Goal: Information Seeking & Learning: Check status

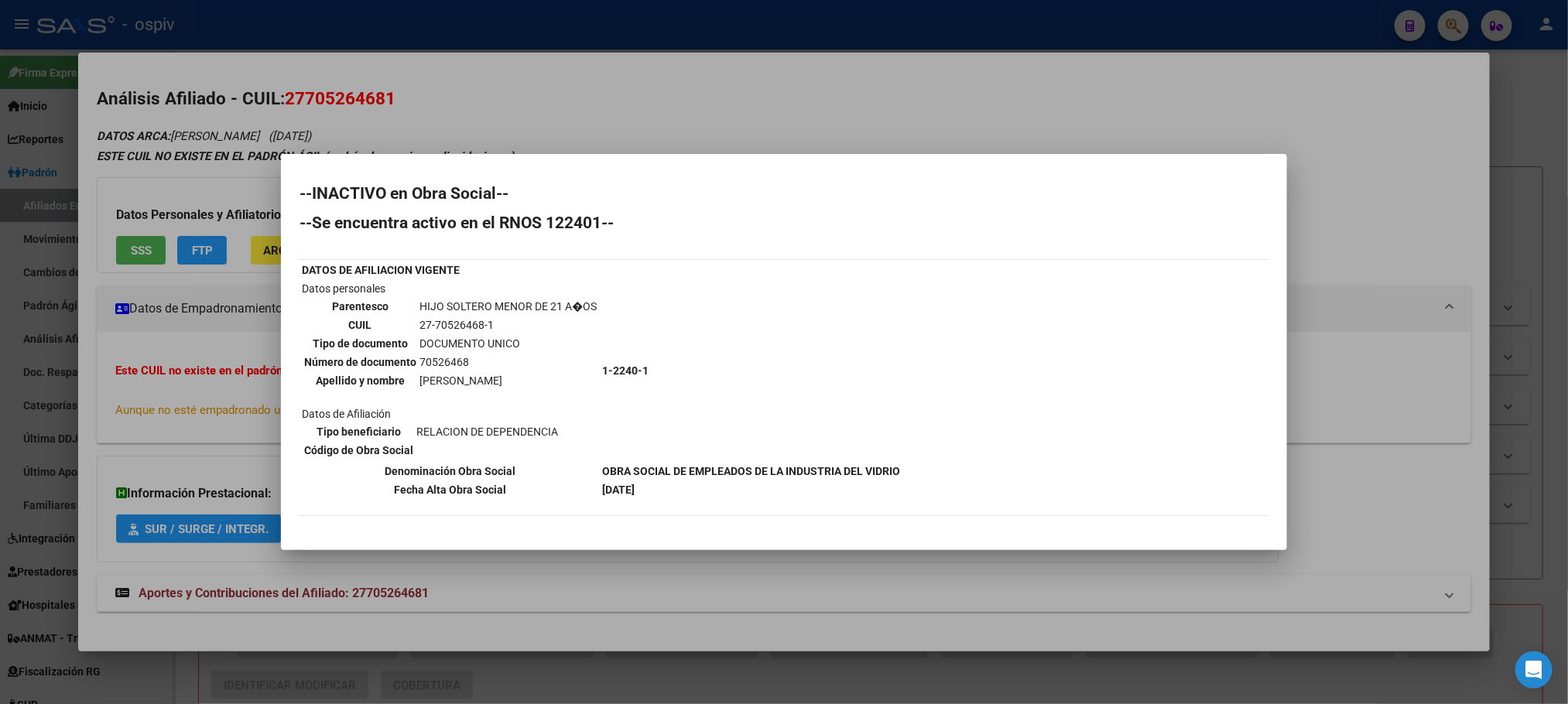
click at [448, 27] on div at bounding box center [784, 352] width 1568 height 704
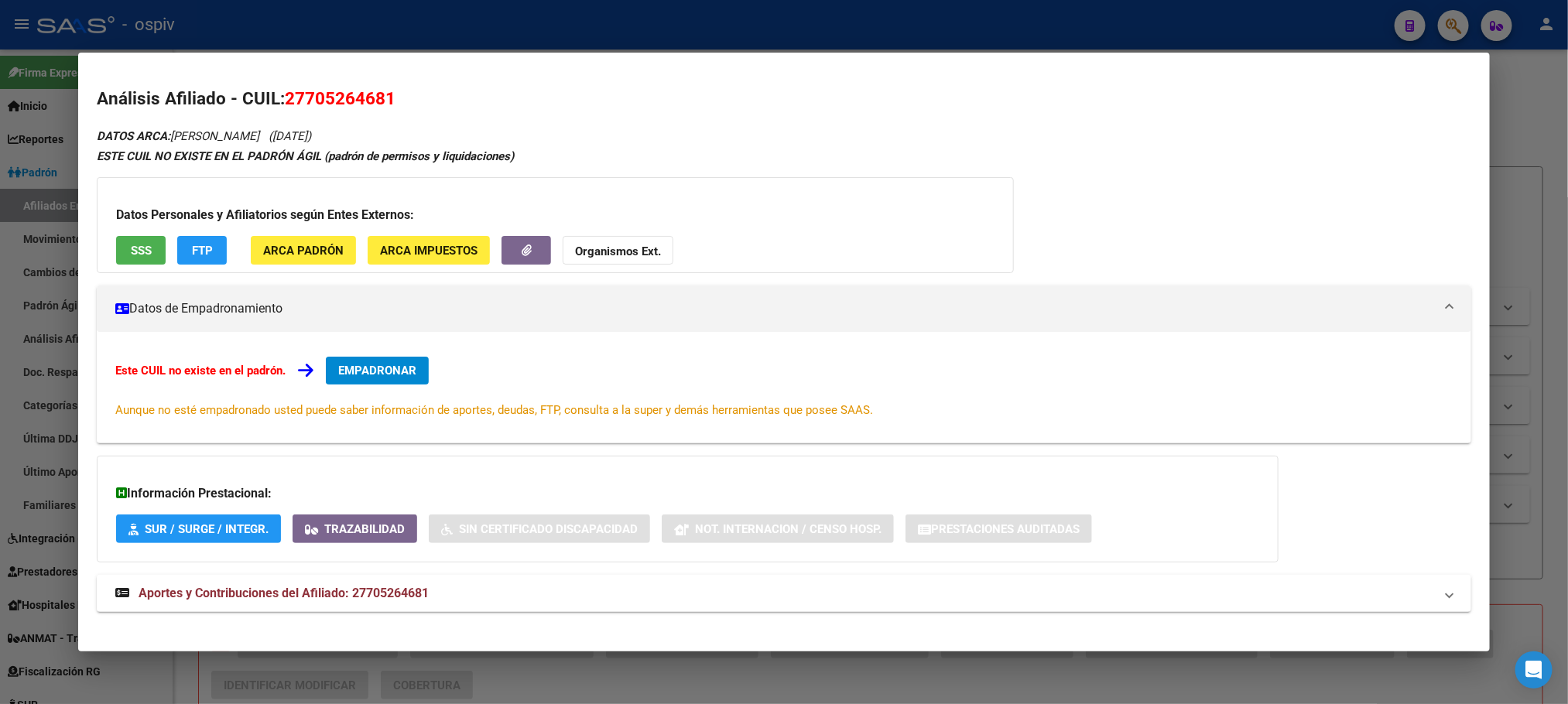
drag, startPoint x: 0, startPoint y: 0, endPoint x: 449, endPoint y: 30, distance: 450.0
click at [449, 30] on div at bounding box center [784, 352] width 1568 height 704
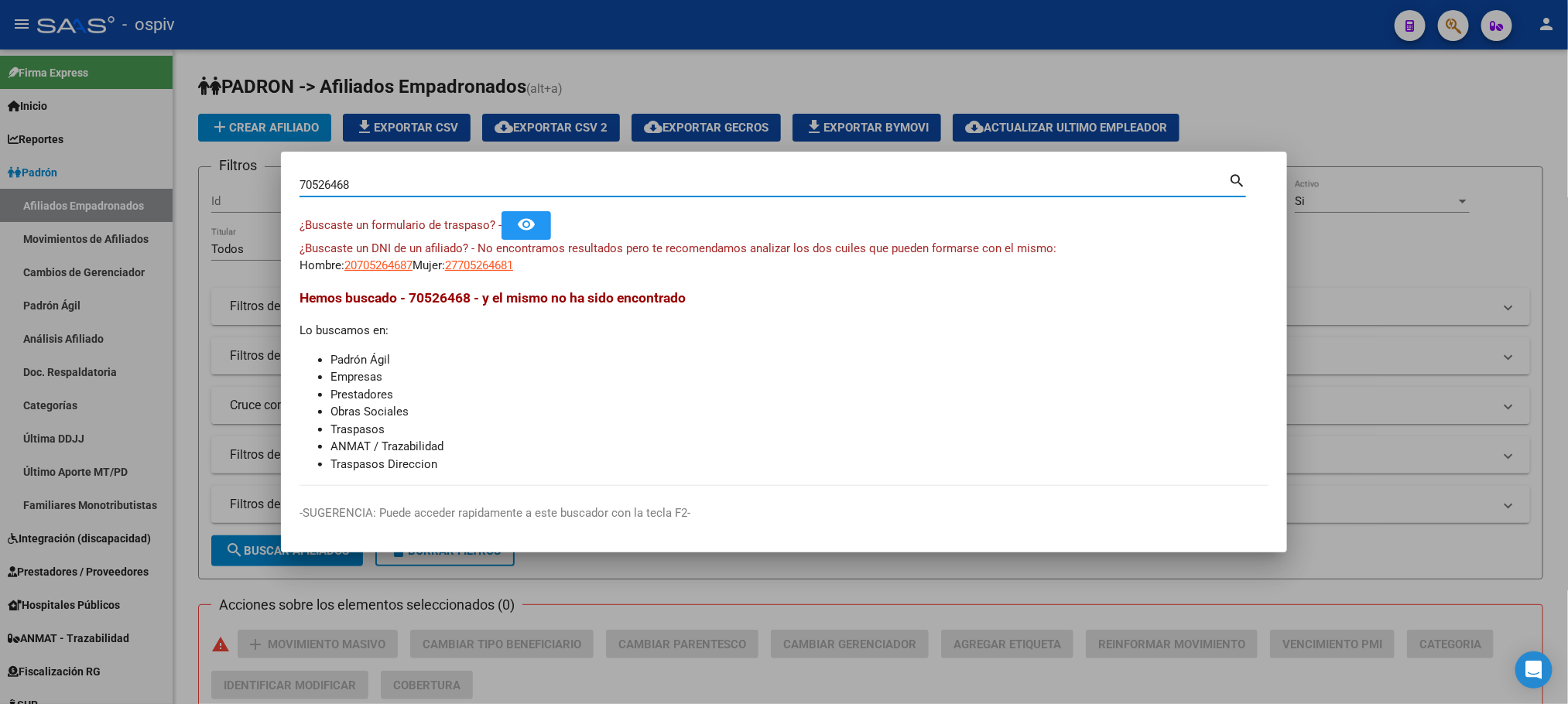
drag, startPoint x: 390, startPoint y: 184, endPoint x: 209, endPoint y: 179, distance: 181.1
click at [209, 179] on div "70526468 Buscar (apellido, dni, cuil, nro traspaso, cuit, obra social) search ¿…" at bounding box center [784, 352] width 1568 height 704
paste input "14300130"
type input "14300130"
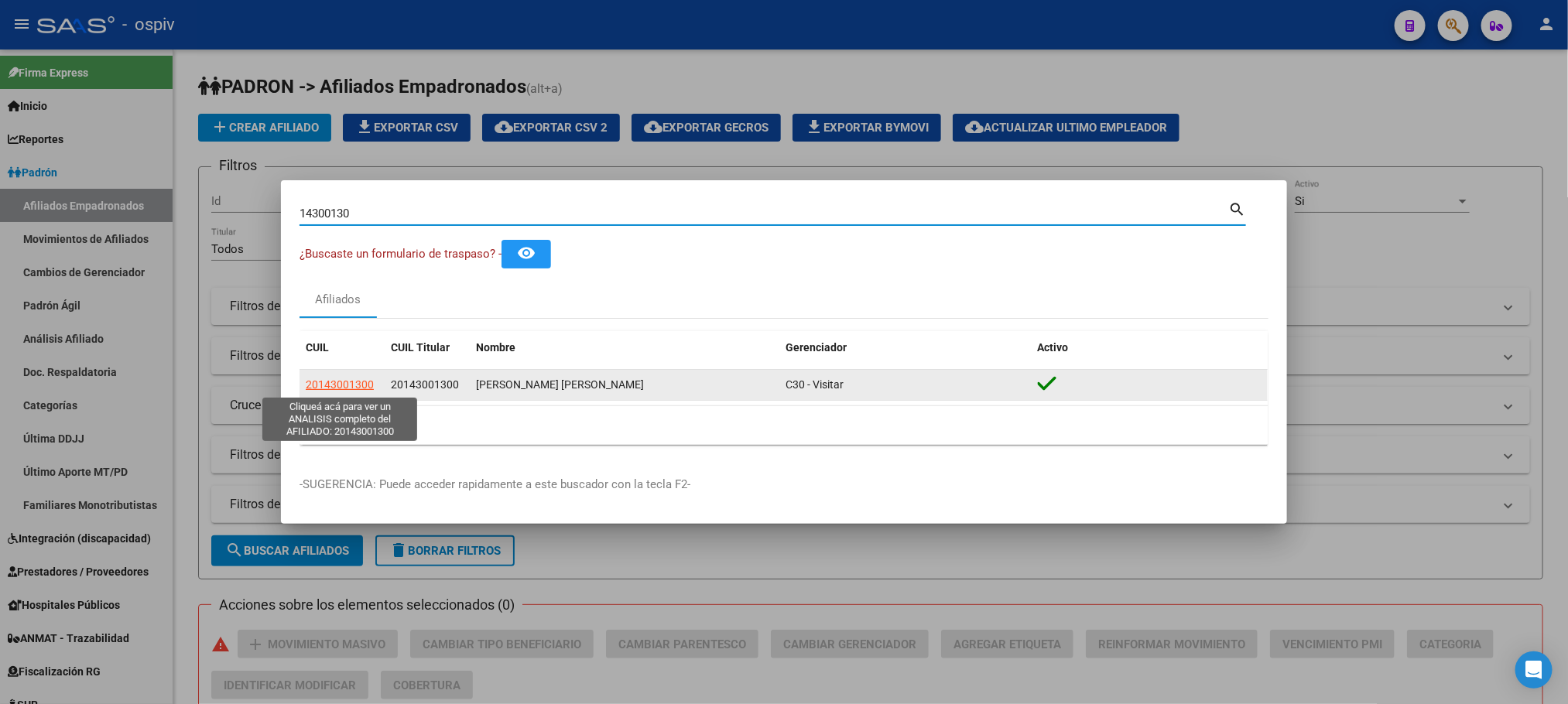
click at [349, 384] on span "20143001300" at bounding box center [340, 385] width 68 height 12
type textarea "20143001300"
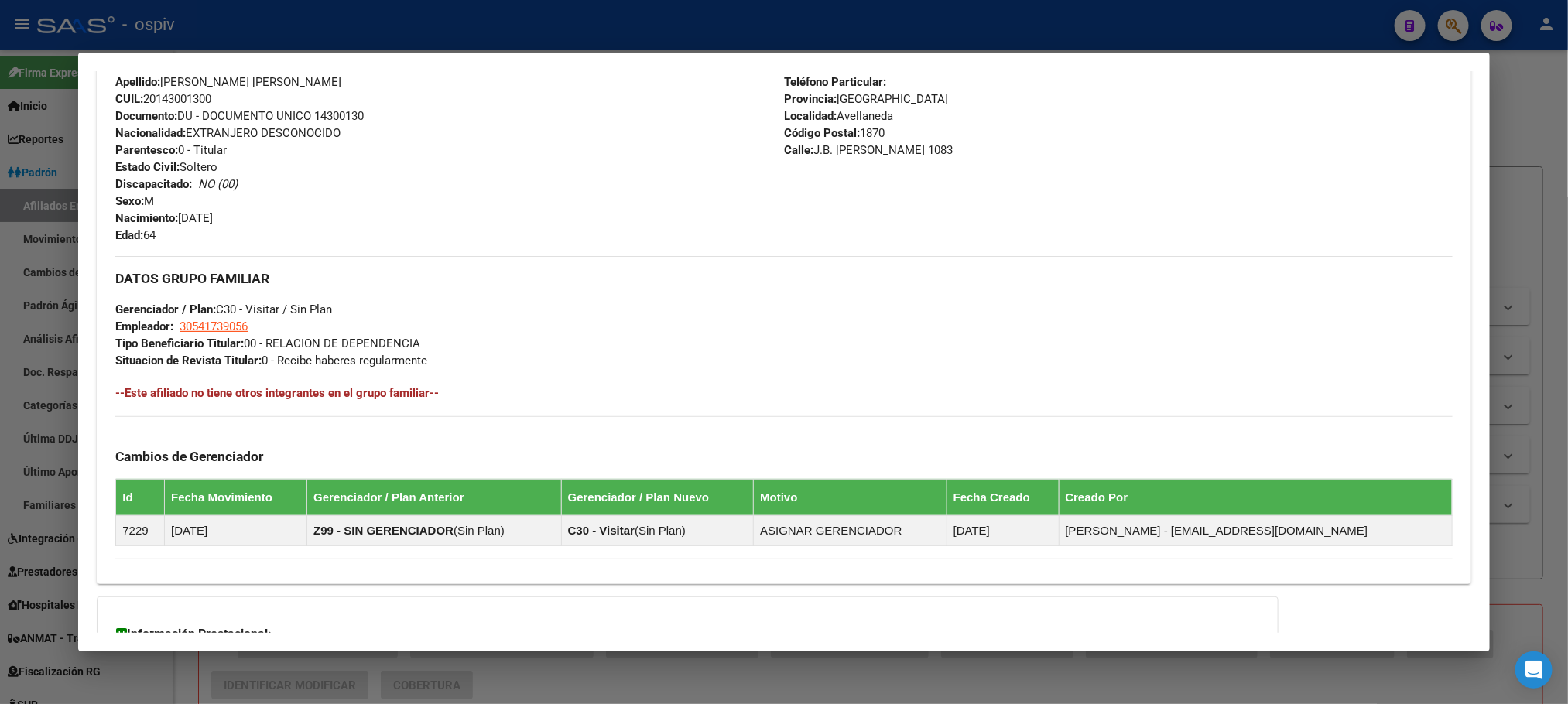
scroll to position [348, 0]
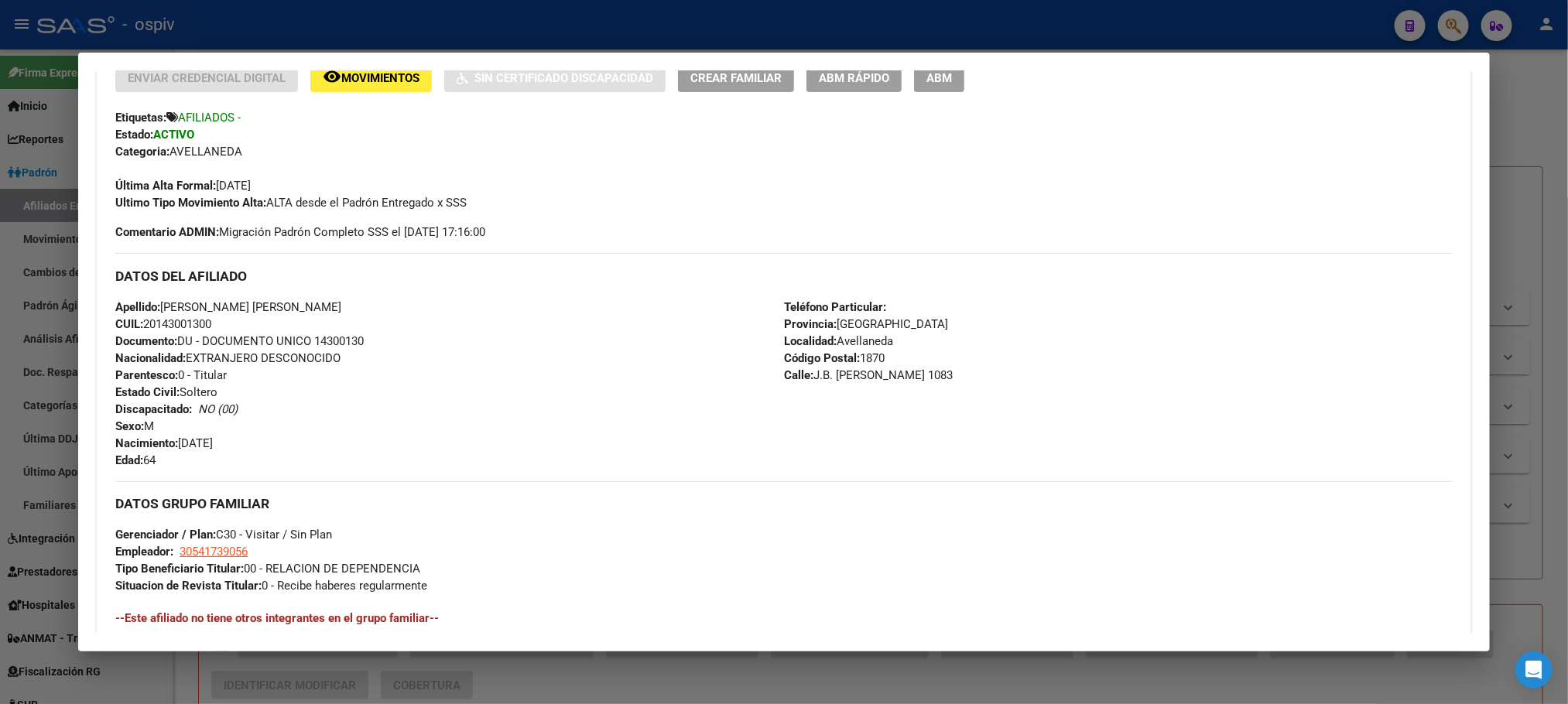
click at [384, 31] on div at bounding box center [784, 352] width 1568 height 704
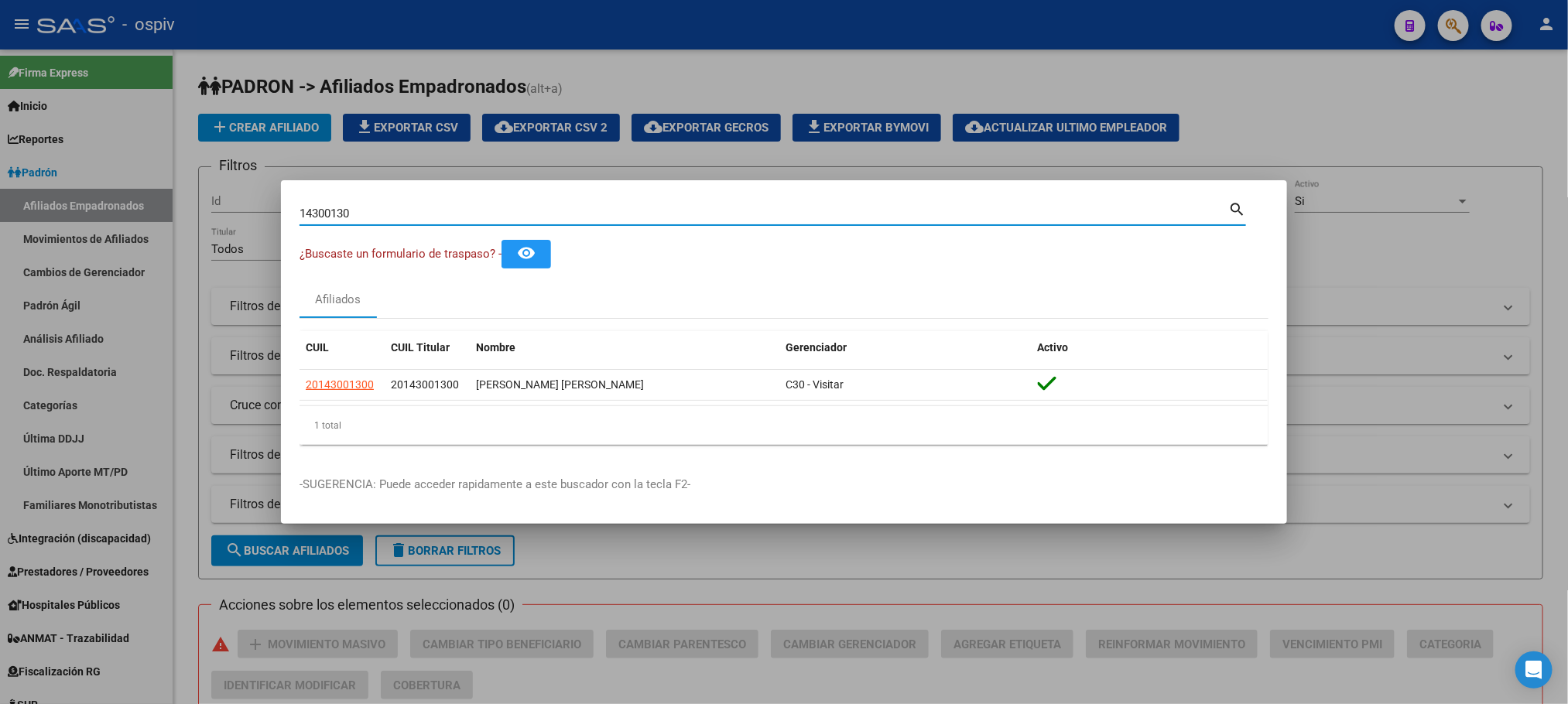
drag, startPoint x: 365, startPoint y: 220, endPoint x: 189, endPoint y: 191, distance: 178.4
click at [189, 191] on div "14300130 Buscar (apellido, dni, cuil, nro traspaso, cuit, obra social) search ¿…" at bounding box center [784, 352] width 1568 height 704
paste input "34582542"
type input "34582542"
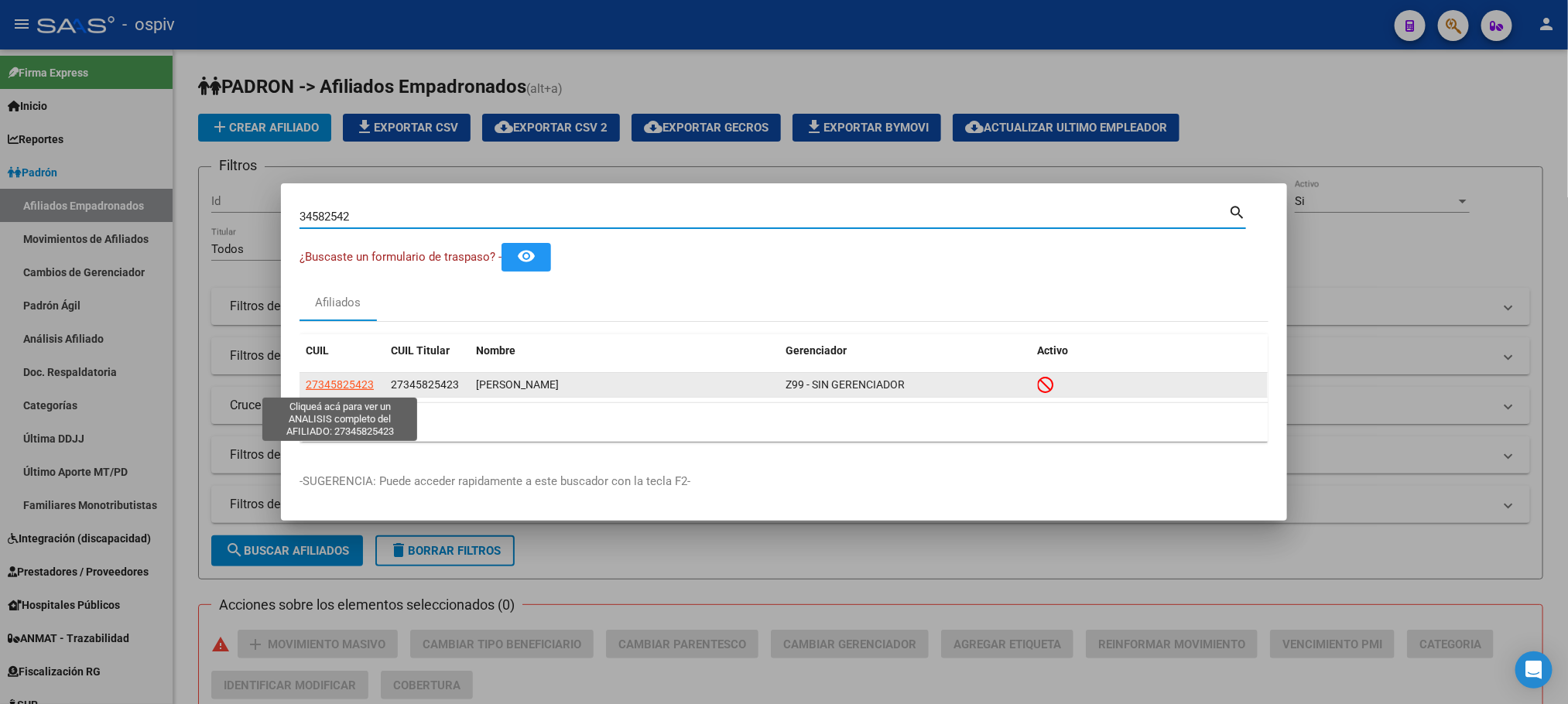
click at [362, 386] on span "27345825423" at bounding box center [340, 385] width 68 height 12
type textarea "27345825423"
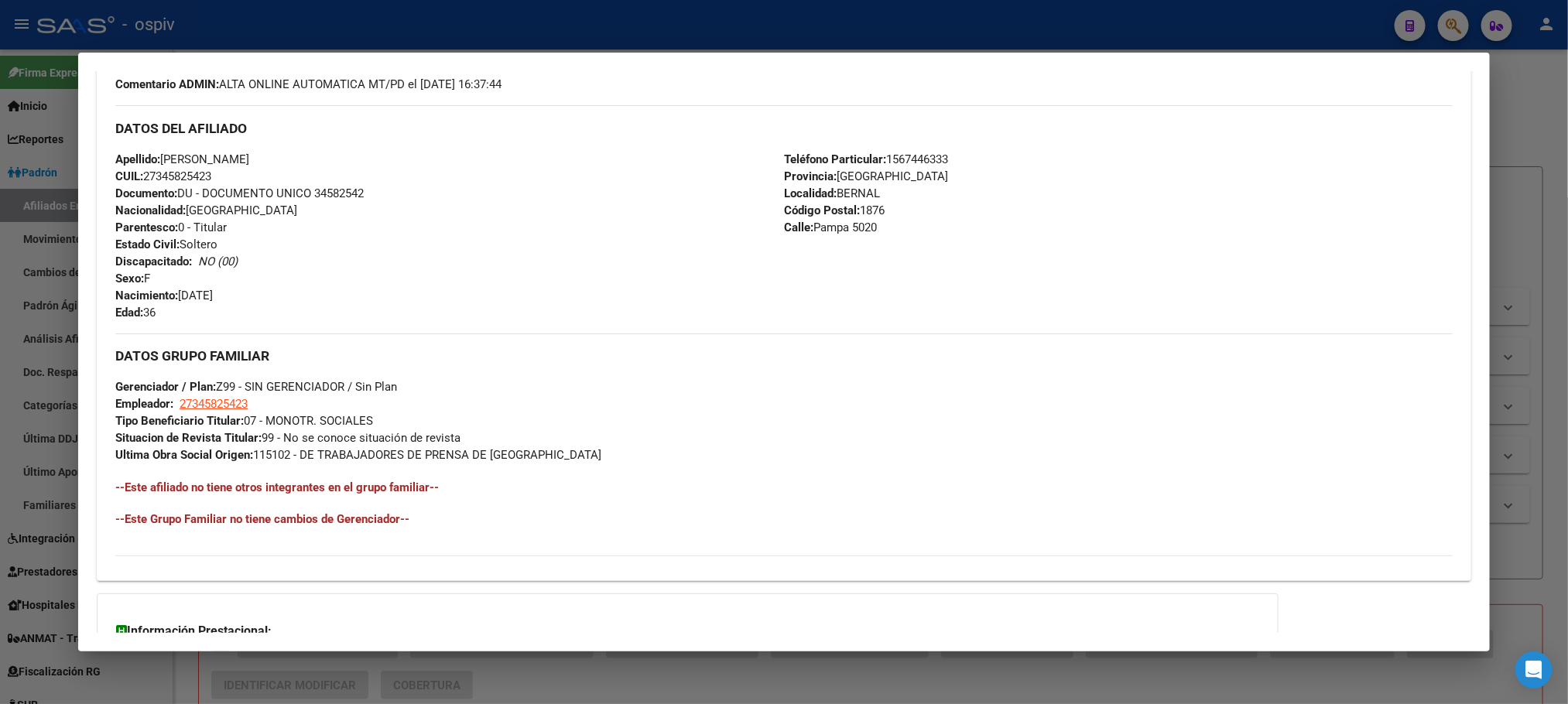
scroll to position [667, 0]
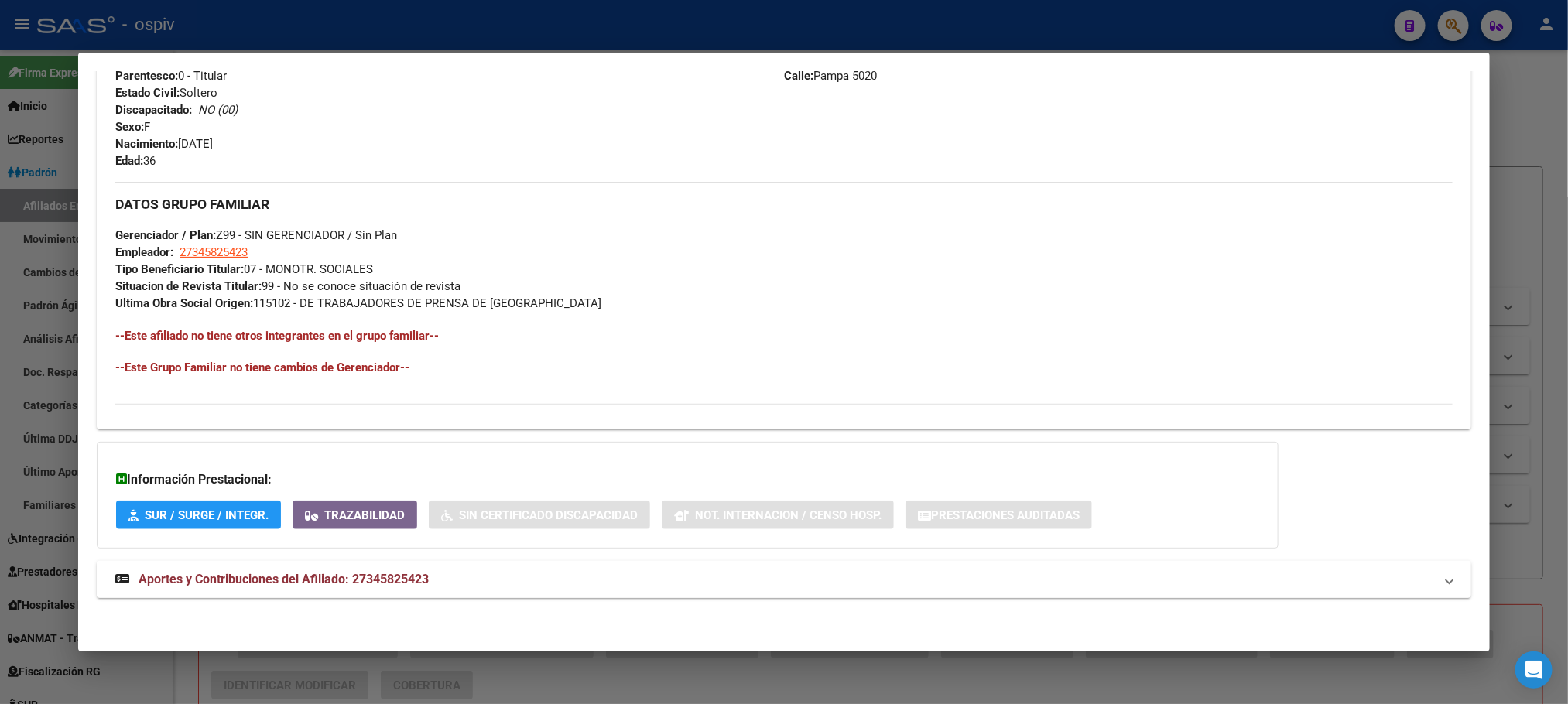
click at [389, 585] on span "Aportes y Contribuciones del Afiliado: 27345825423" at bounding box center [283, 579] width 291 height 14
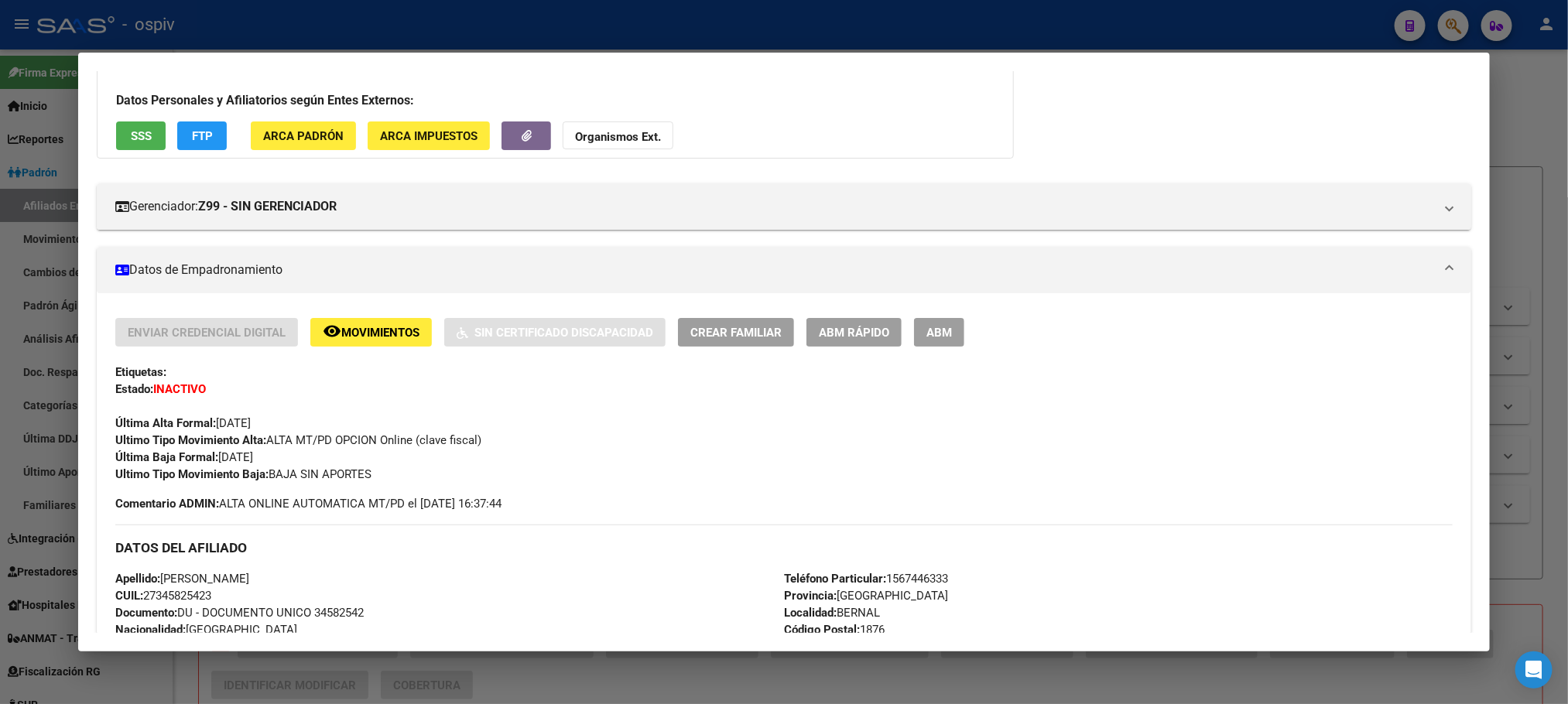
scroll to position [0, 0]
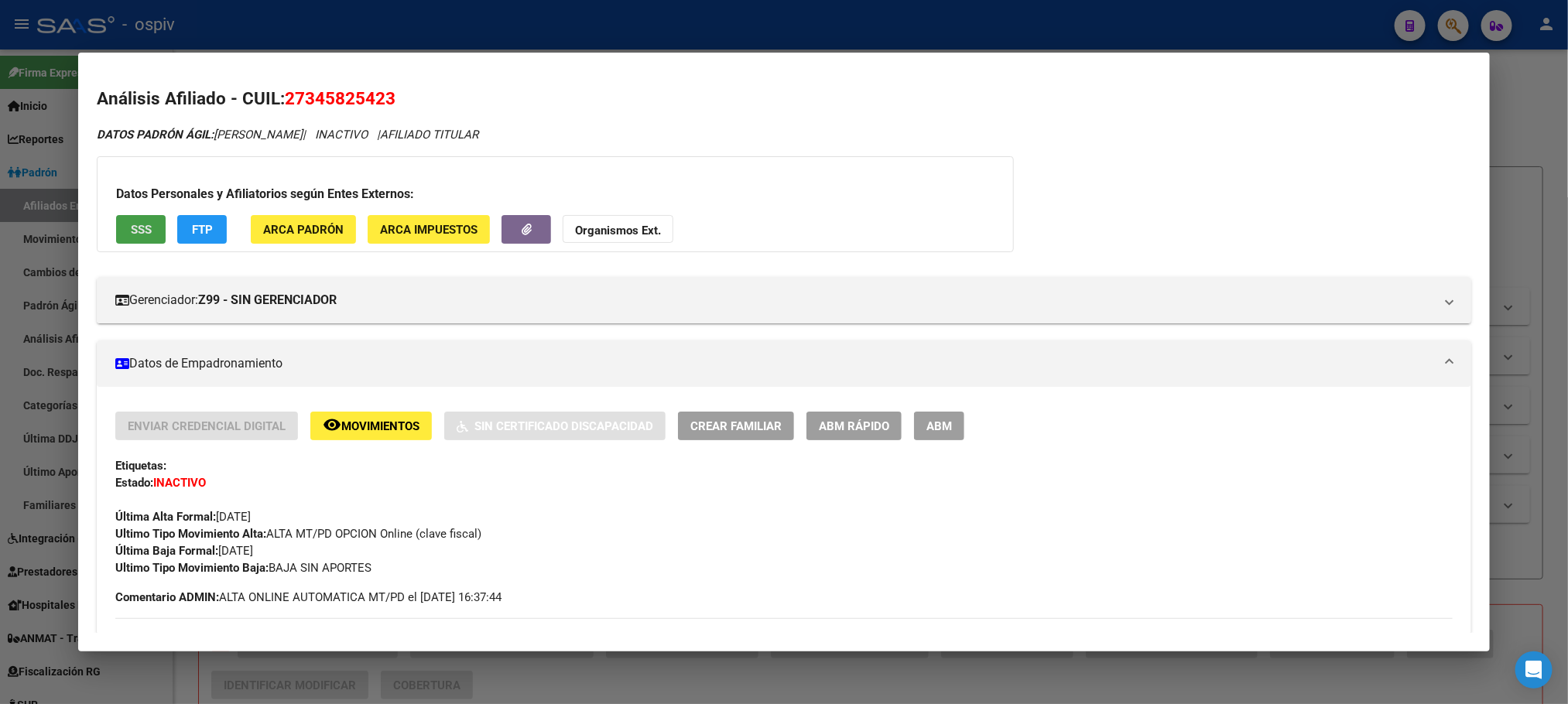
click at [116, 225] on button "SSS" at bounding box center [141, 229] width 50 height 29
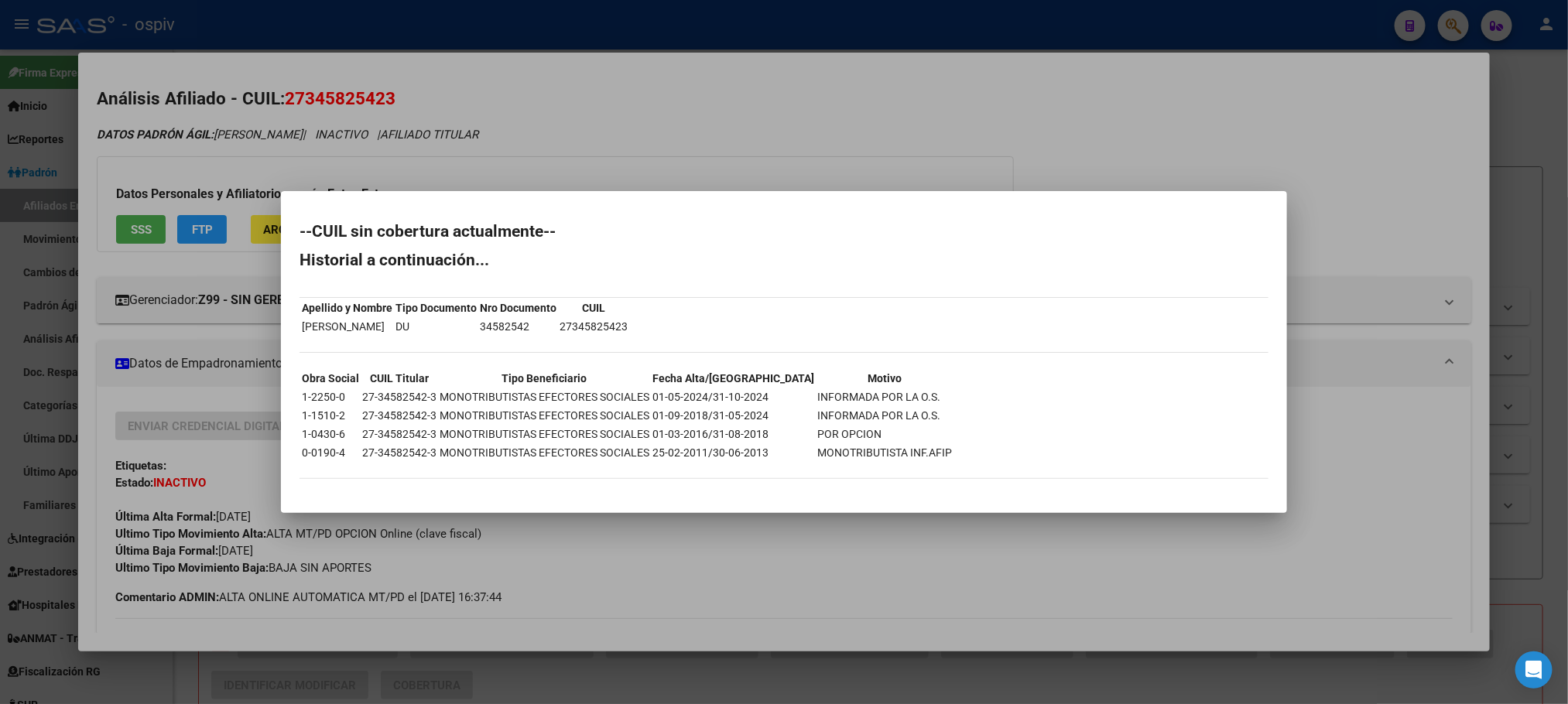
click at [392, 395] on td "27-34582542-3" at bounding box center [398, 397] width 76 height 17
copy td "27-34582542-3"
click at [354, 24] on div at bounding box center [784, 352] width 1568 height 704
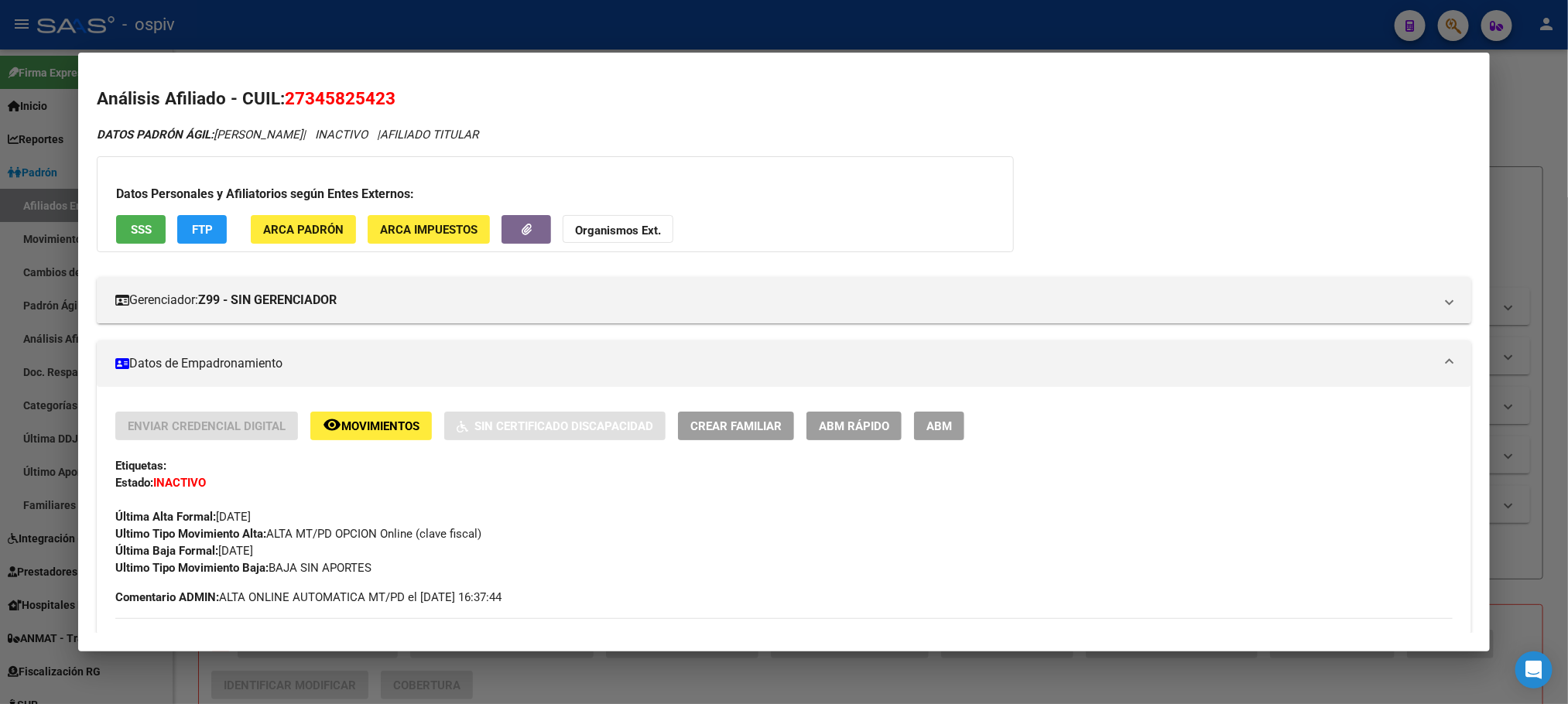
click at [354, 24] on div at bounding box center [784, 352] width 1568 height 704
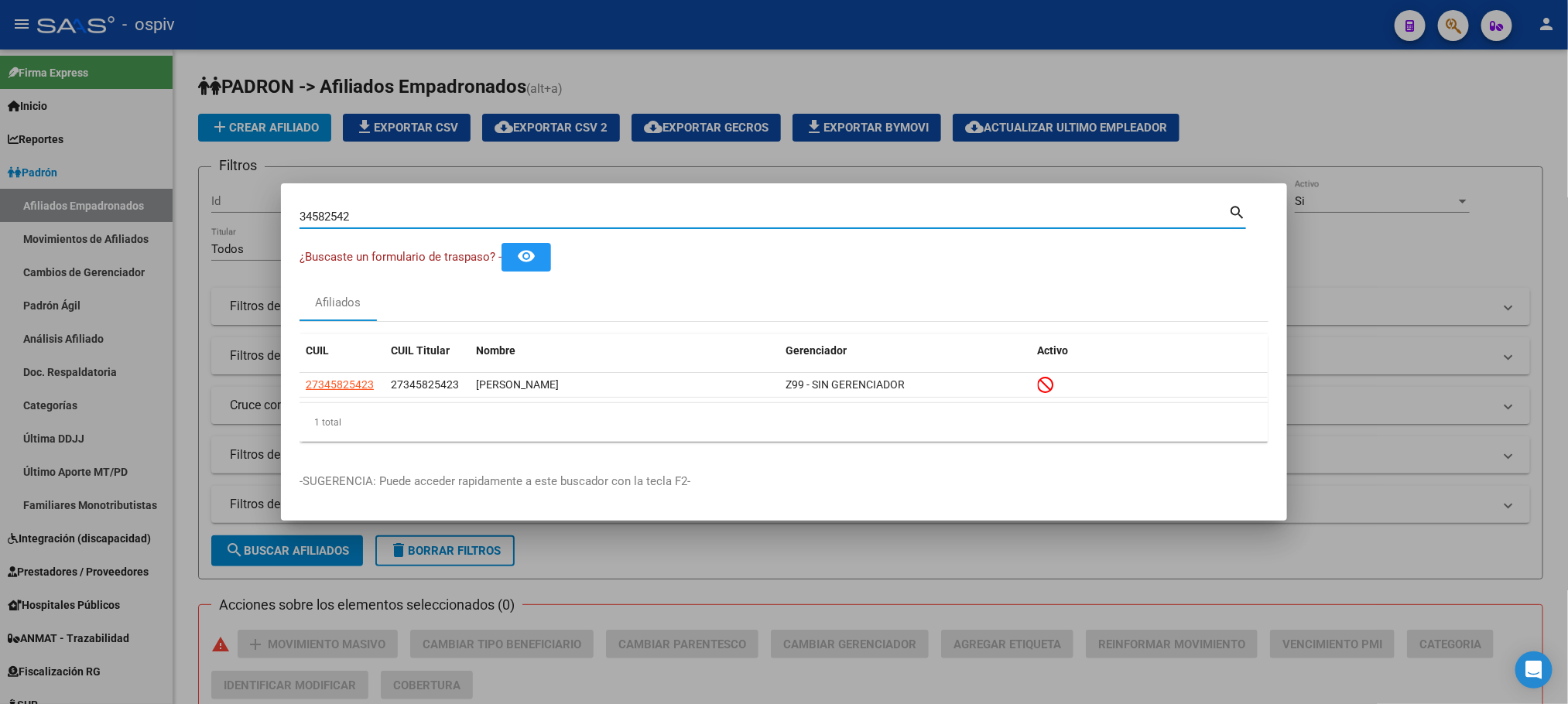
drag, startPoint x: 363, startPoint y: 212, endPoint x: 279, endPoint y: 214, distance: 84.0
click at [279, 214] on div "34582542 Buscar (apellido, dni, cuil, nro traspaso, cuit, obra social) search ¿…" at bounding box center [784, 352] width 1568 height 704
paste input "3346510"
type input "33346510"
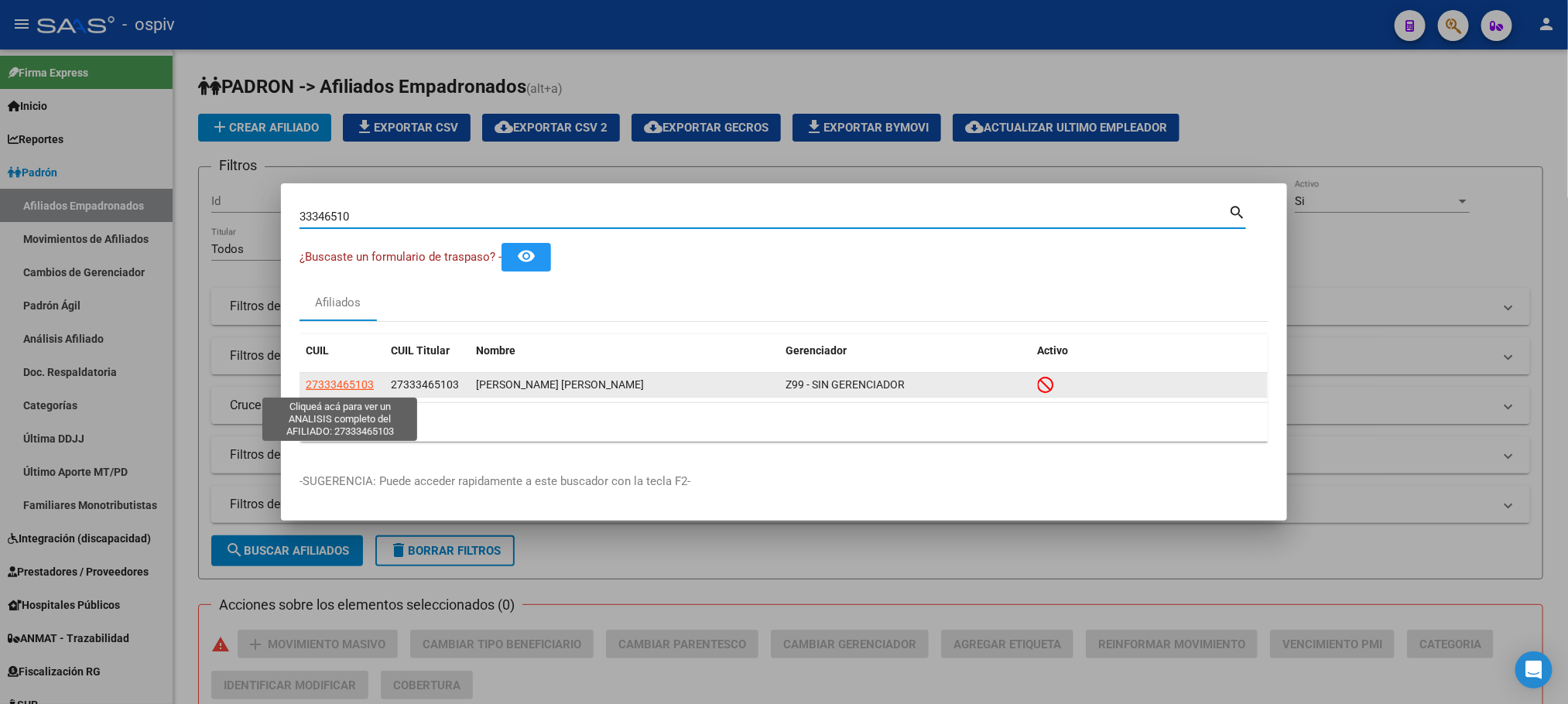
click at [344, 386] on span "27333465103" at bounding box center [340, 385] width 68 height 12
type textarea "27333465103"
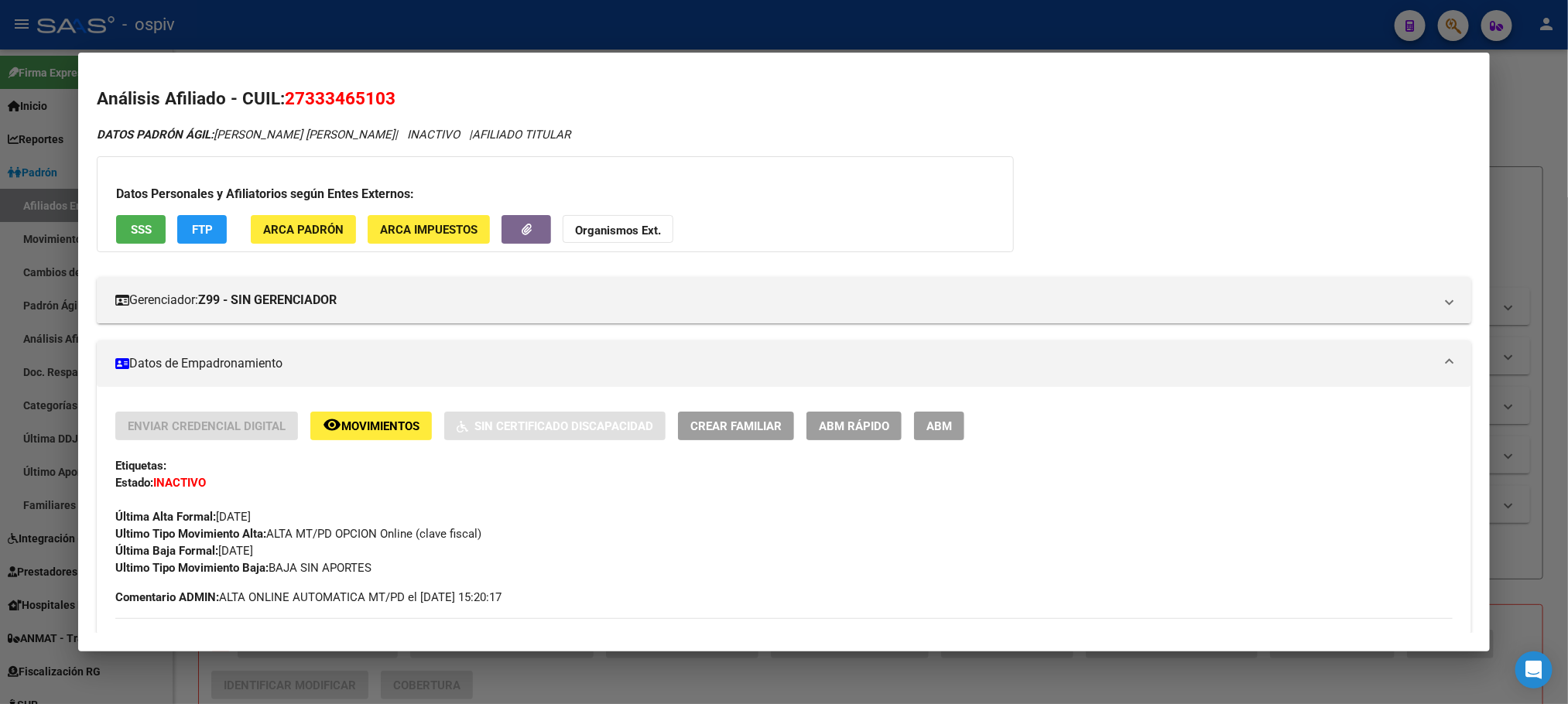
click at [302, 17] on div at bounding box center [784, 352] width 1568 height 704
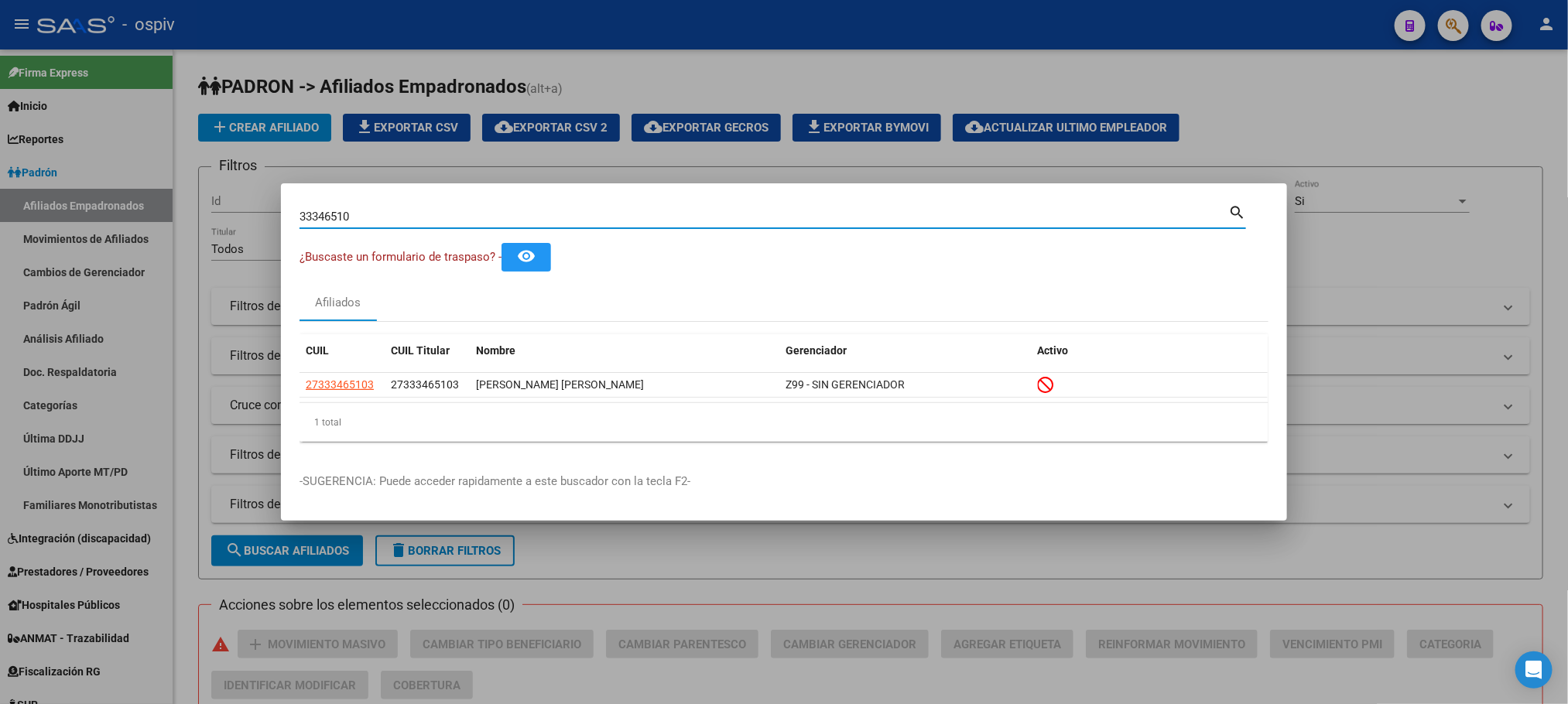
drag, startPoint x: 357, startPoint y: 217, endPoint x: 201, endPoint y: 204, distance: 156.5
click at [198, 204] on div "33346510 Buscar (apellido, dni, cuil, nro traspaso, cuit, obra social) search ¿…" at bounding box center [784, 352] width 1568 height 704
paste input "45128744"
type input "45128744"
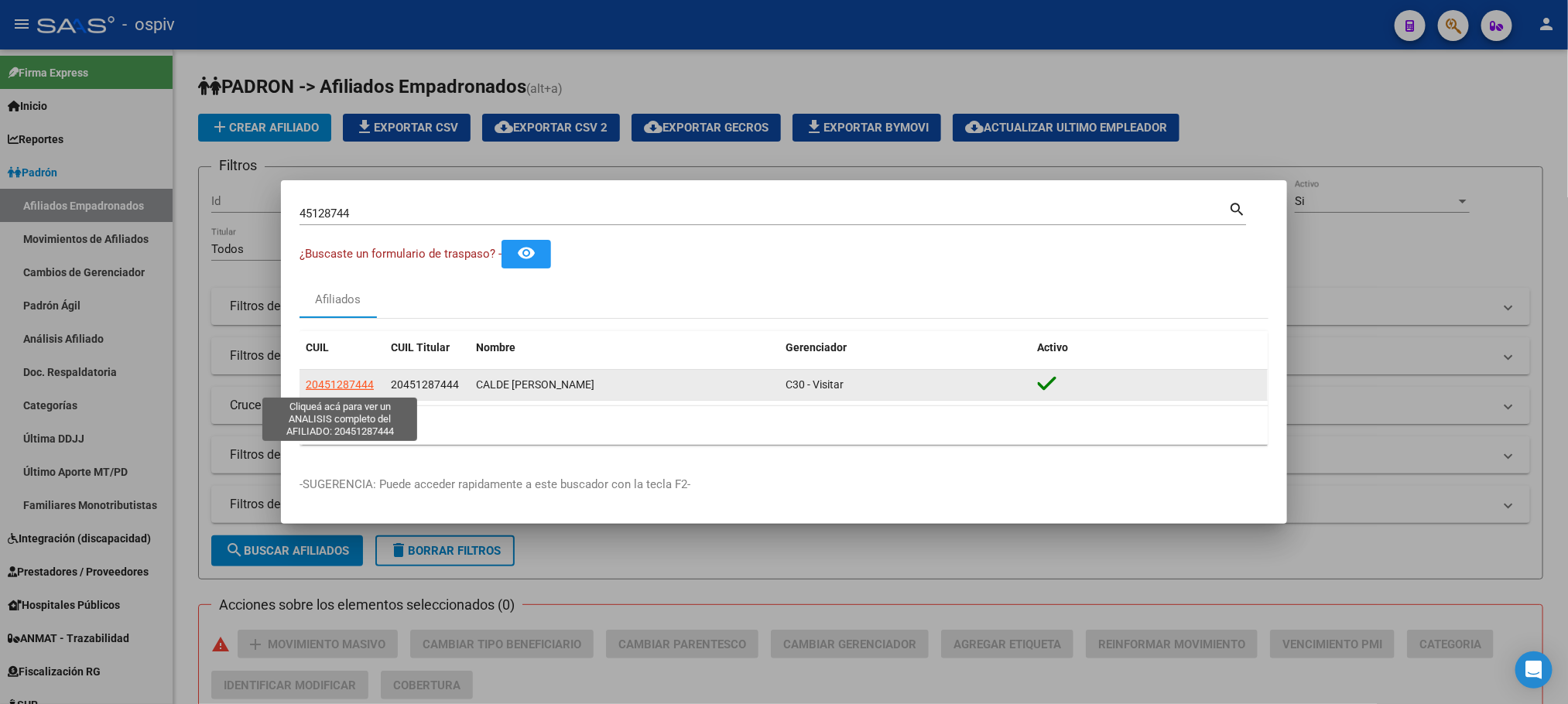
click at [361, 383] on span "20451287444" at bounding box center [340, 385] width 68 height 12
type textarea "20451287444"
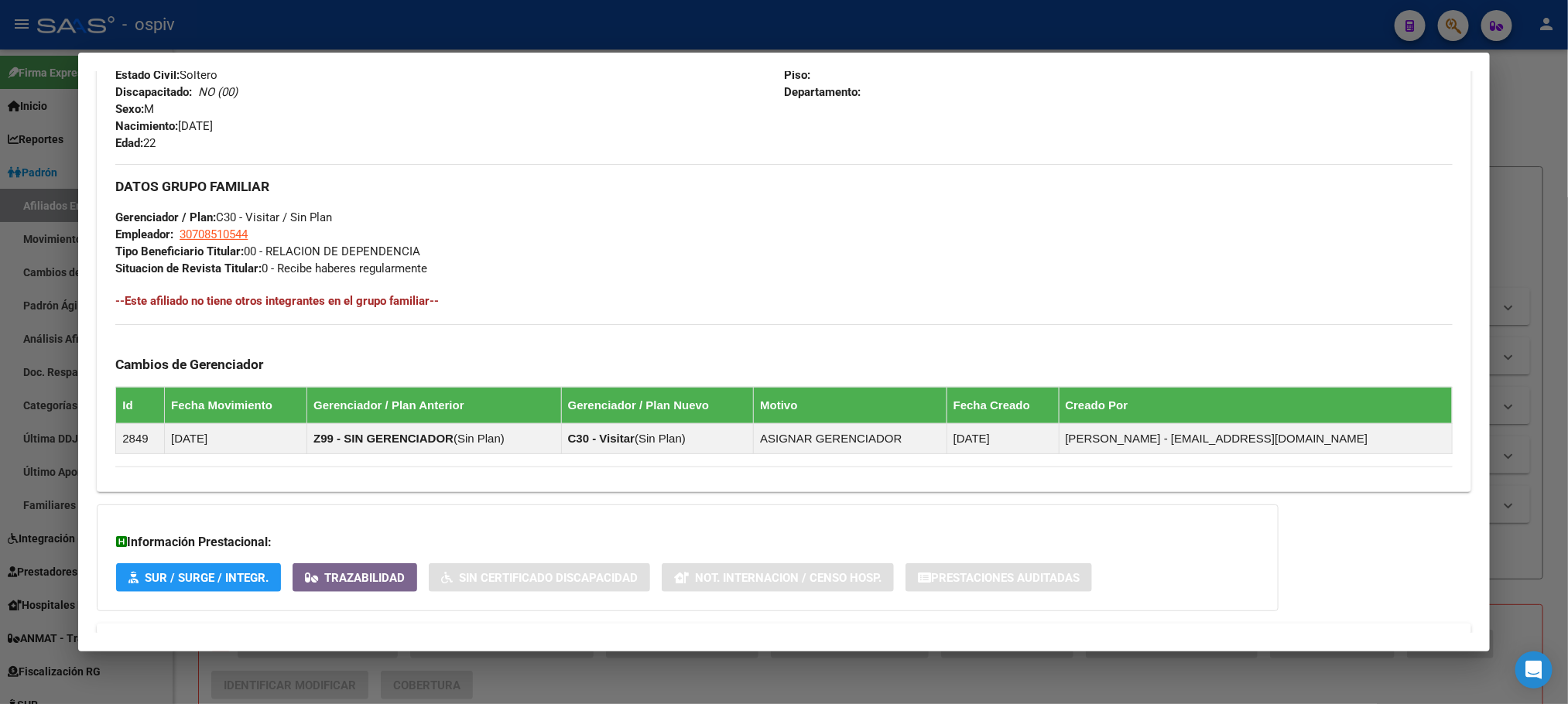
scroll to position [713, 0]
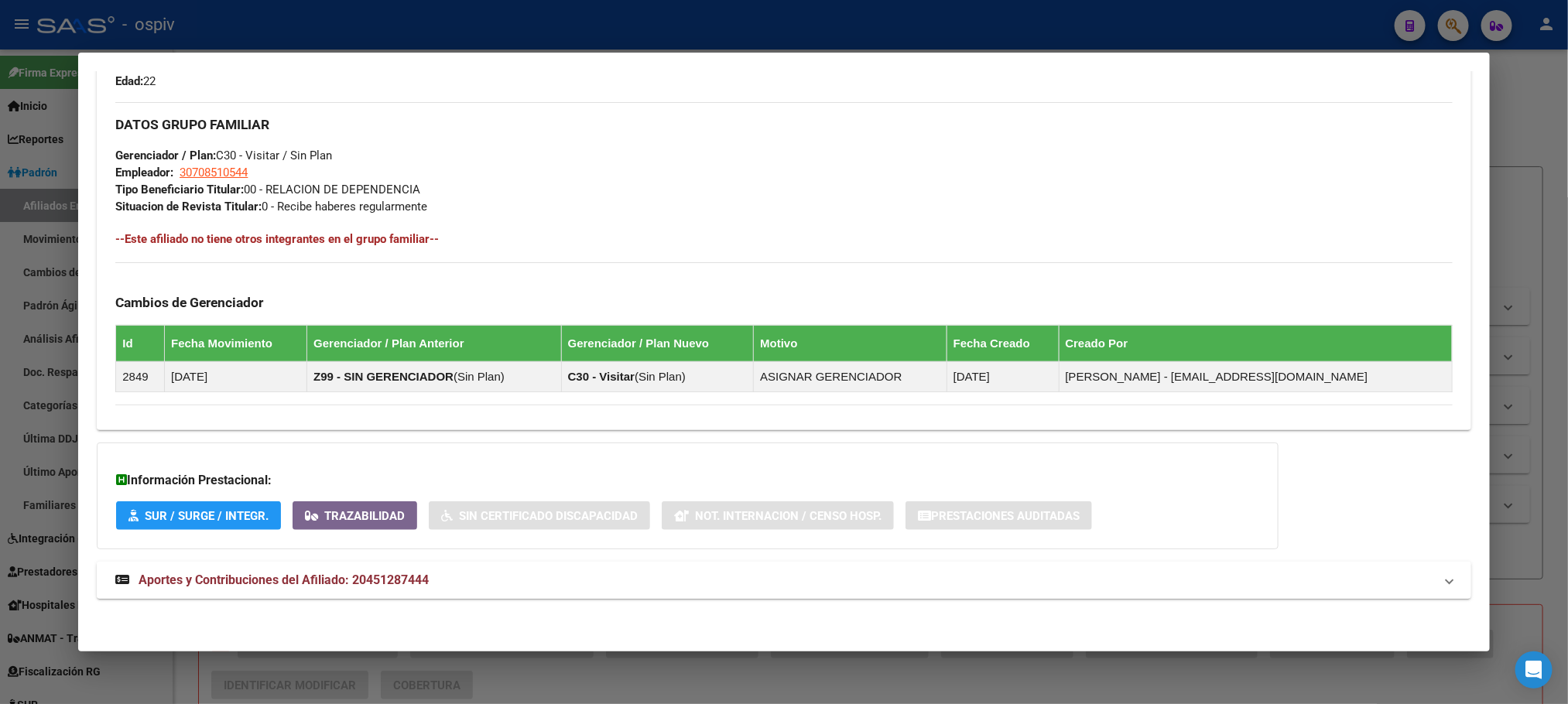
drag, startPoint x: 392, startPoint y: 584, endPoint x: 400, endPoint y: 578, distance: 10.0
click at [393, 585] on span "Aportes y Contribuciones del Afiliado: 20451287444" at bounding box center [283, 579] width 291 height 14
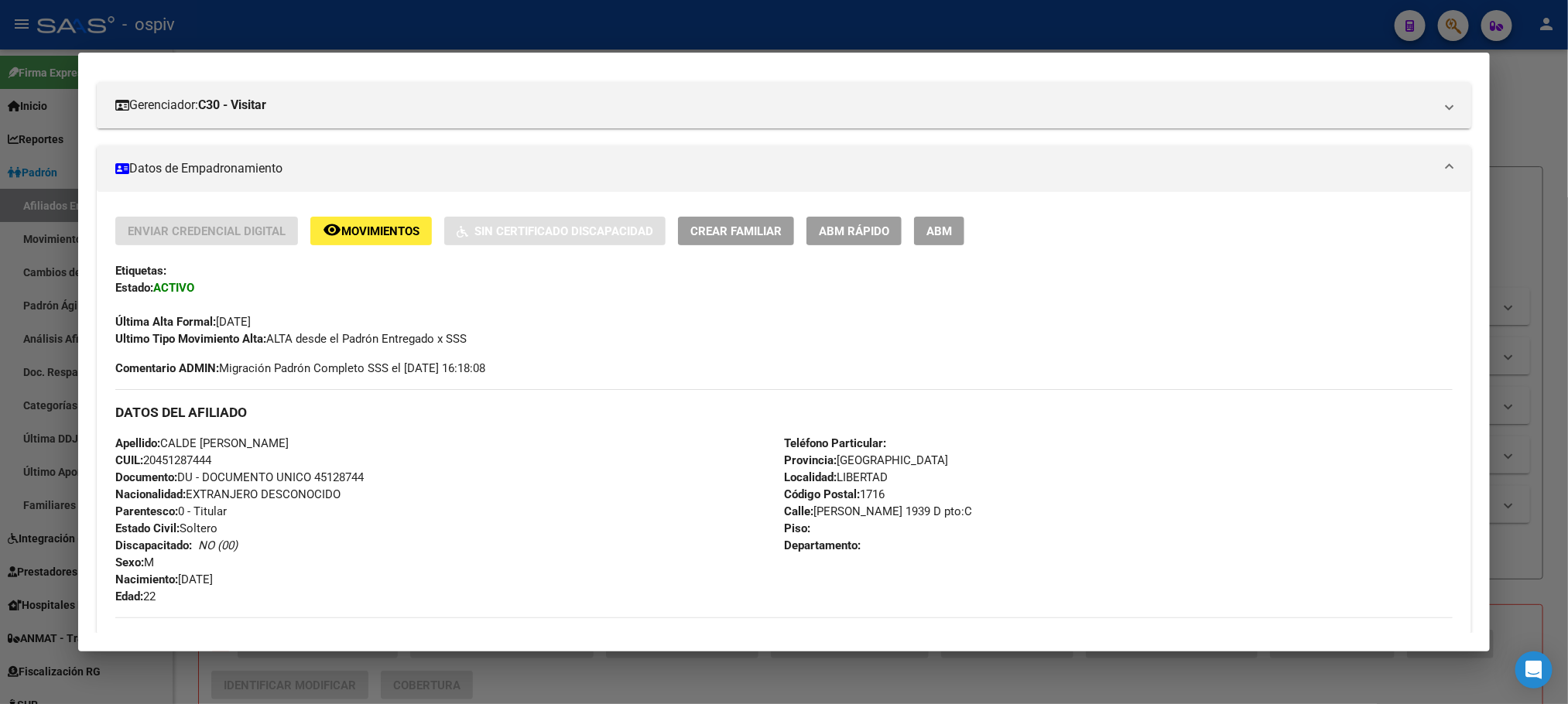
scroll to position [0, 0]
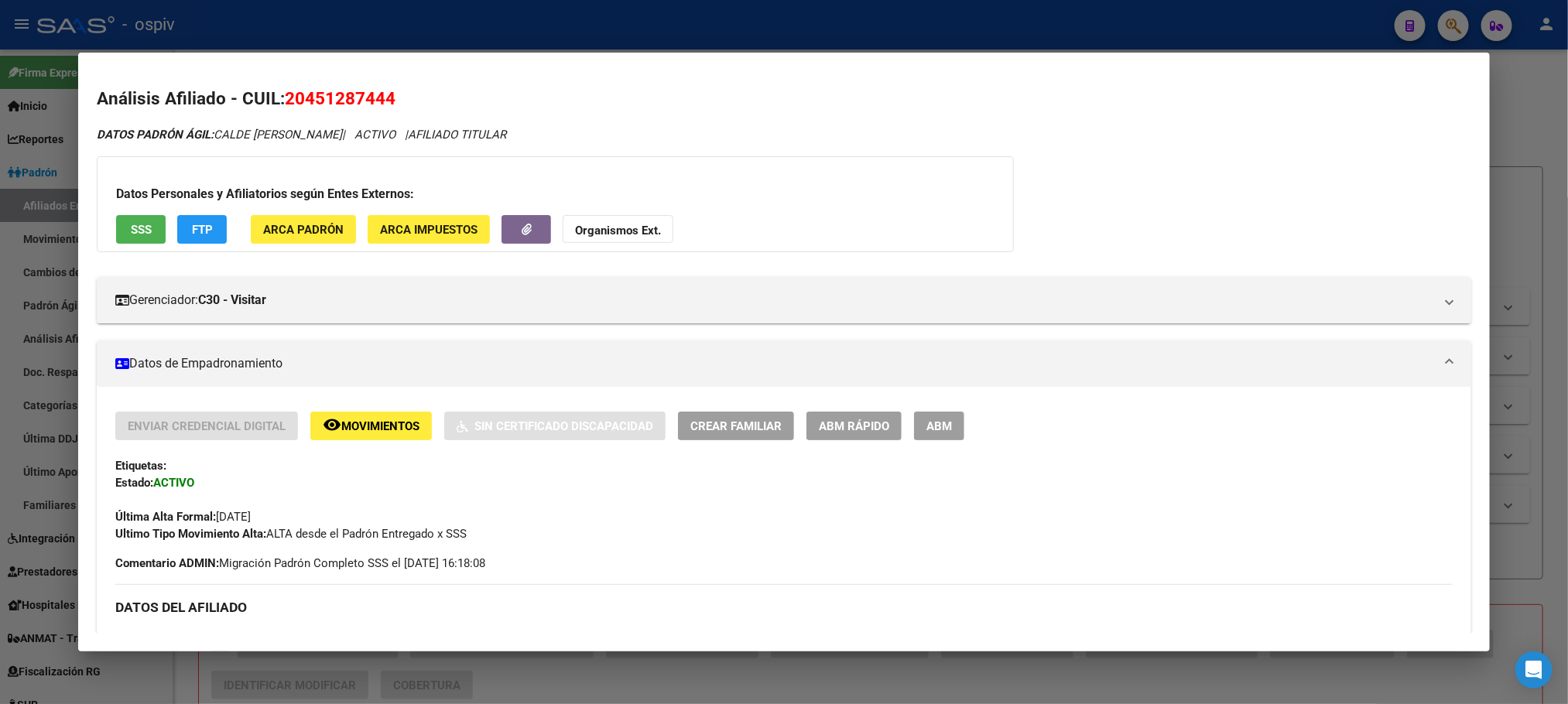
click at [855, 36] on div at bounding box center [784, 352] width 1568 height 704
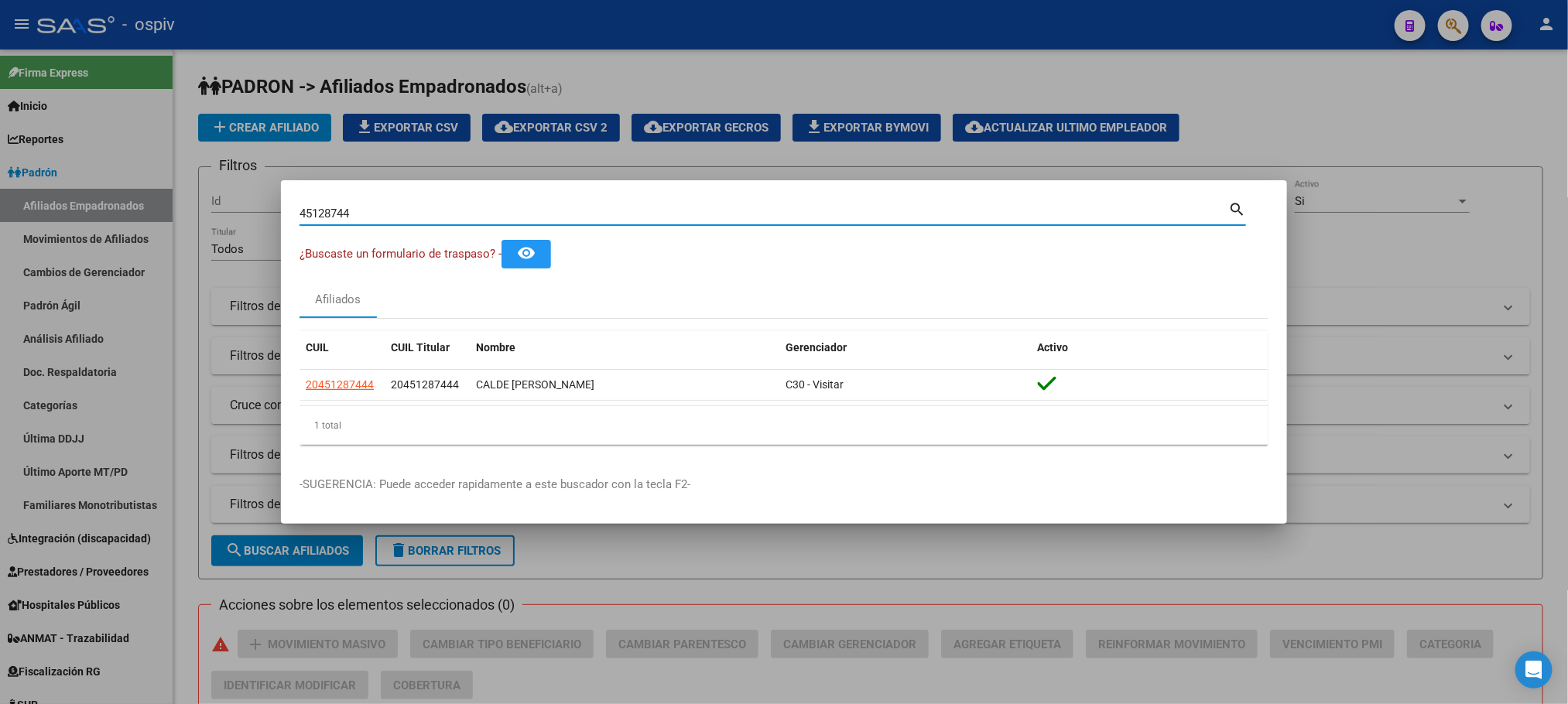
drag, startPoint x: 467, startPoint y: 211, endPoint x: 214, endPoint y: 202, distance: 253.2
click at [214, 202] on div "45128744 Buscar (apellido, dni, cuil, nro traspaso, cuit, obra social) search ¿…" at bounding box center [784, 352] width 1568 height 704
paste input "33346510"
type input "33346510"
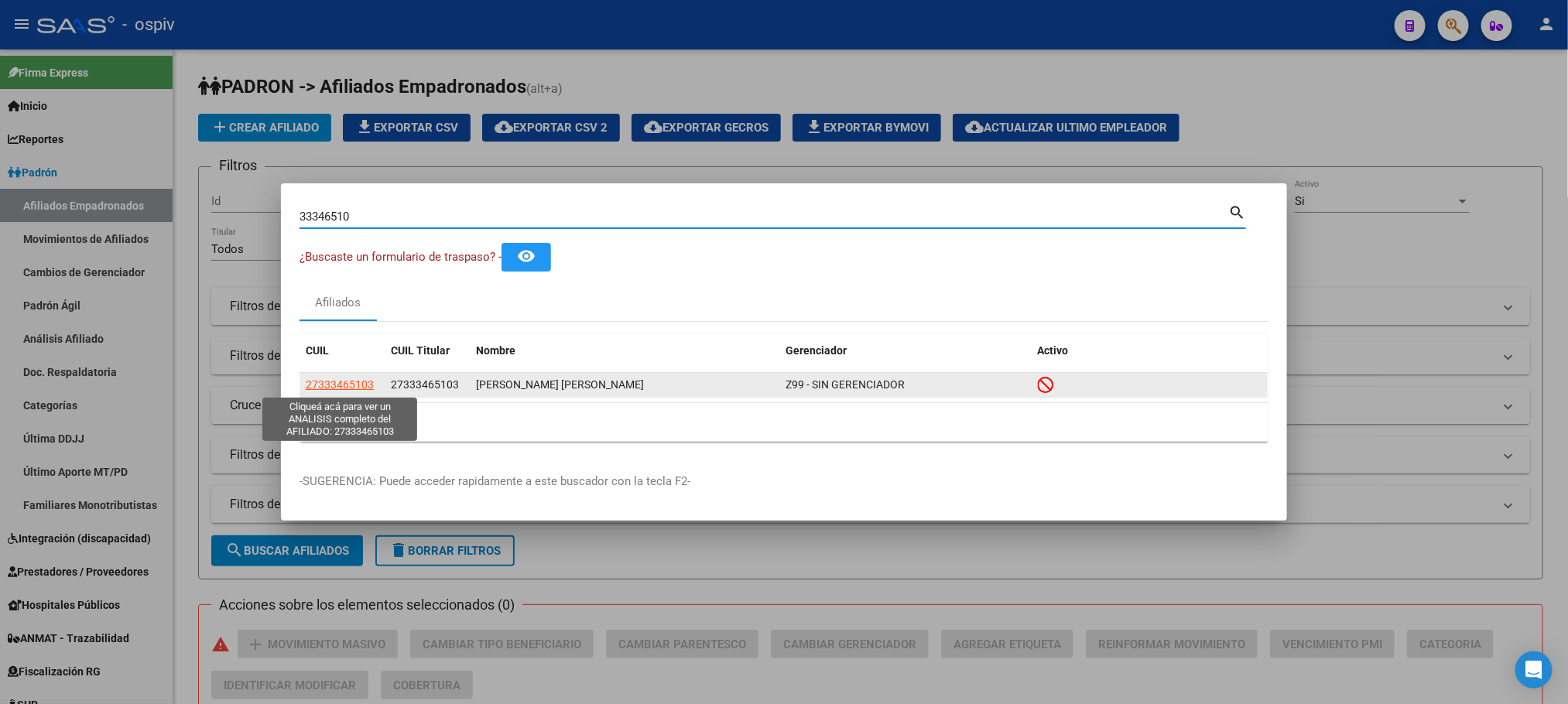
click at [343, 381] on span "27333465103" at bounding box center [340, 385] width 68 height 12
type textarea "27333465103"
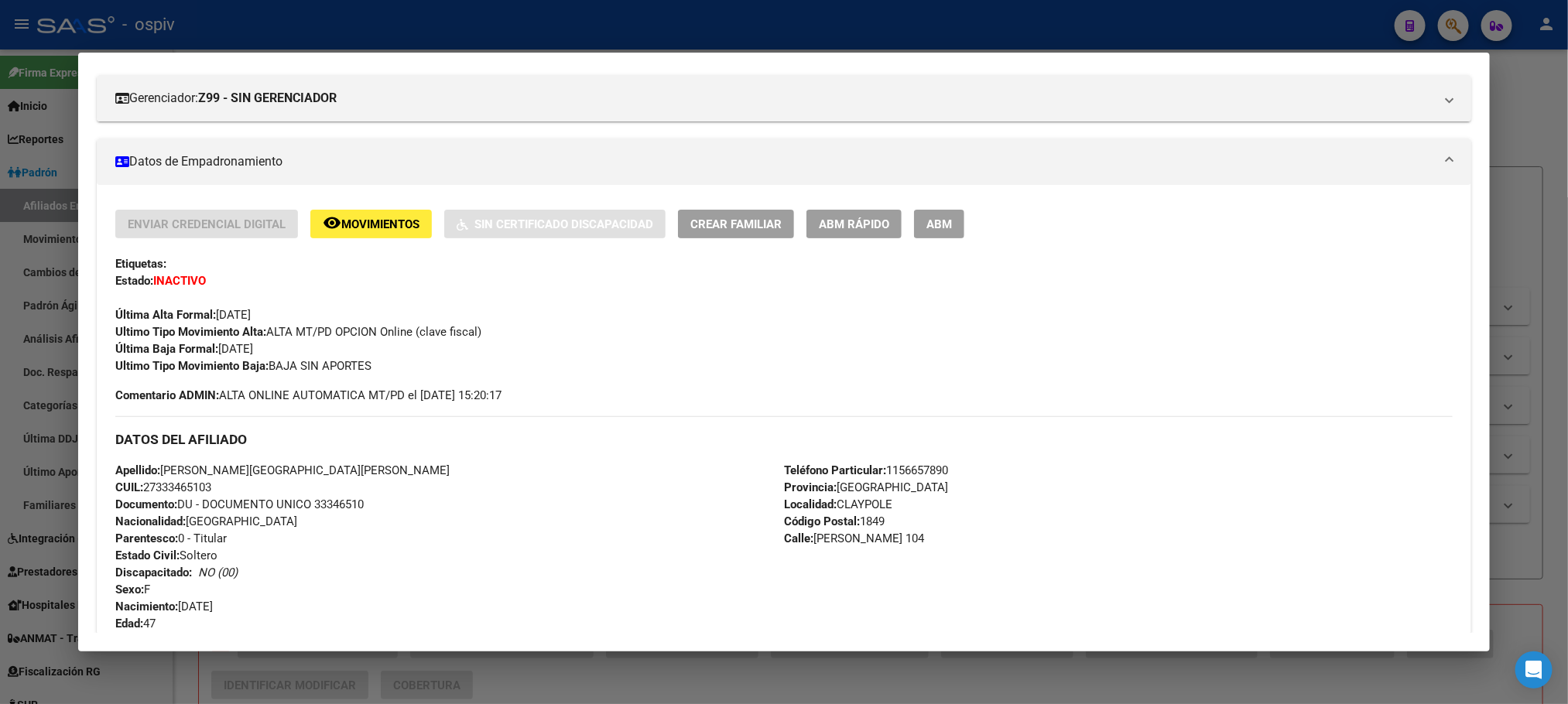
scroll to position [667, 0]
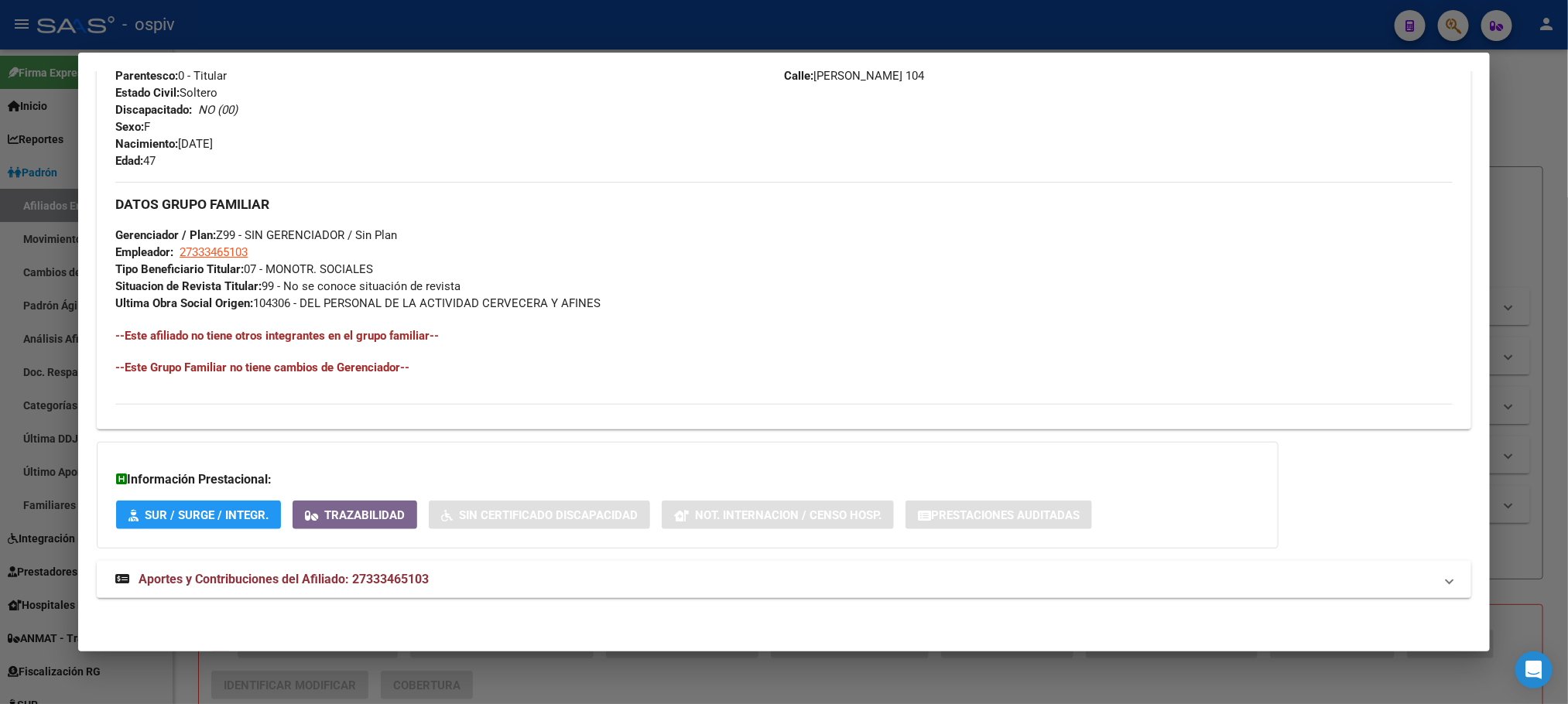
click at [393, 17] on div at bounding box center [784, 352] width 1568 height 704
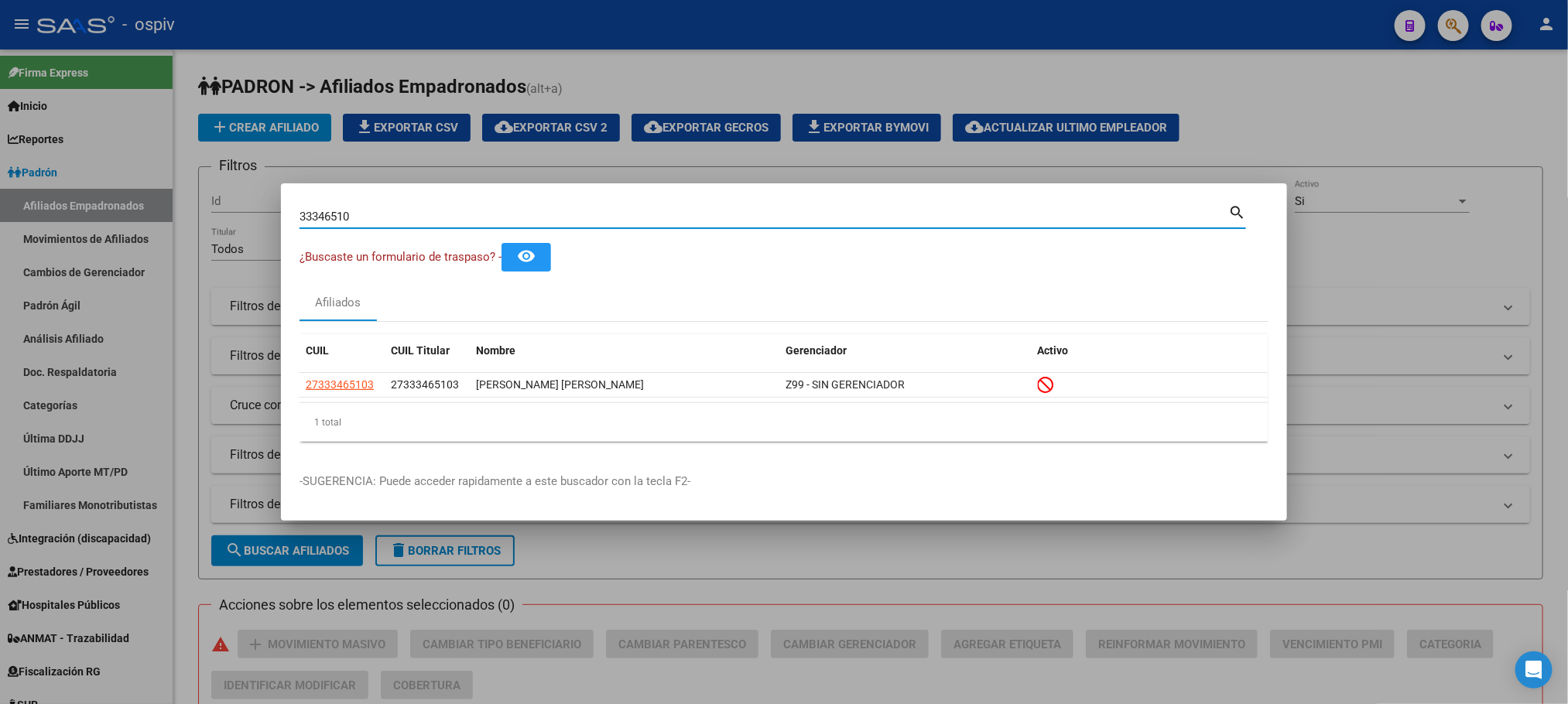
drag, startPoint x: 382, startPoint y: 220, endPoint x: 101, endPoint y: 214, distance: 281.1
click at [95, 214] on div "33346510 Buscar (apellido, dni, cuil, nro traspaso, cuit, obra social) search ¿…" at bounding box center [784, 352] width 1568 height 704
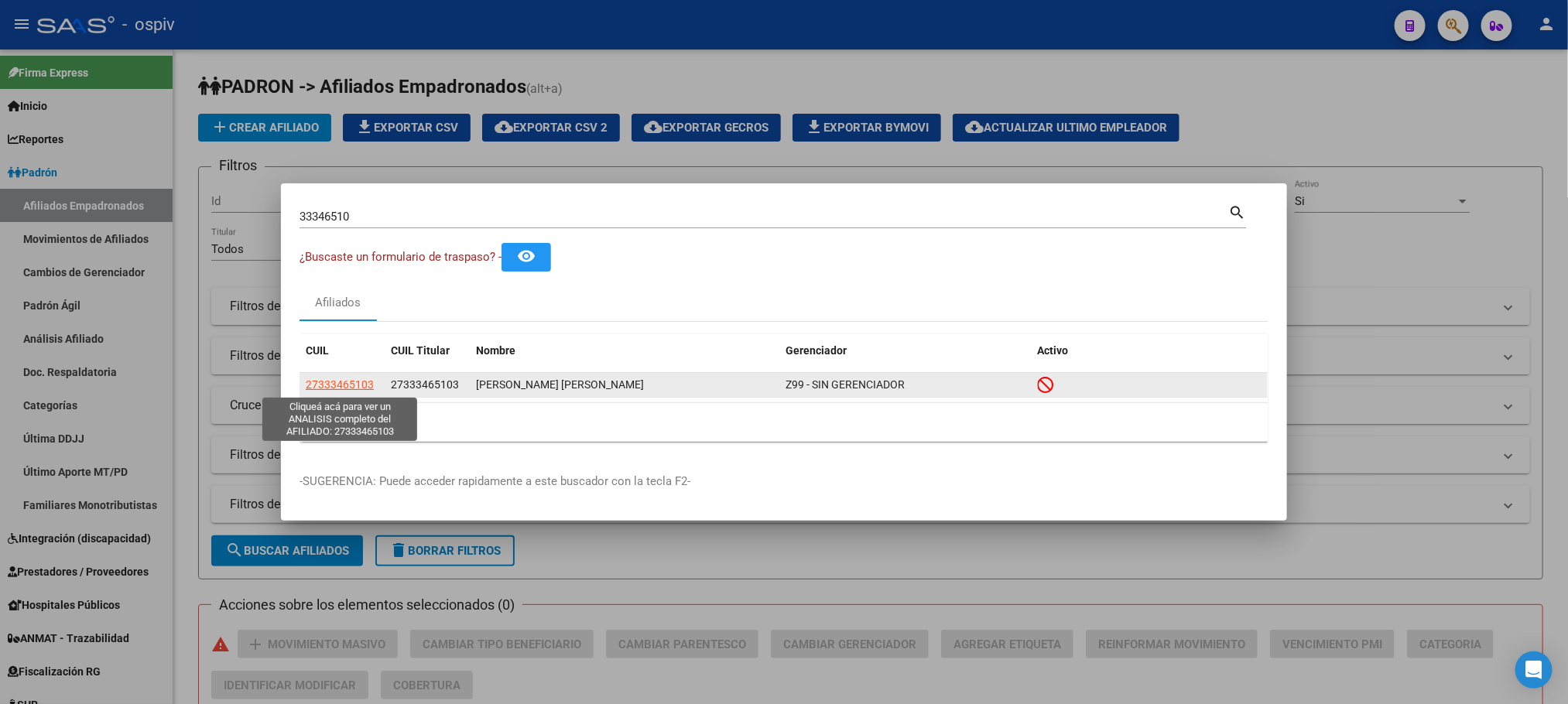
click at [356, 389] on span "27333465103" at bounding box center [340, 385] width 68 height 12
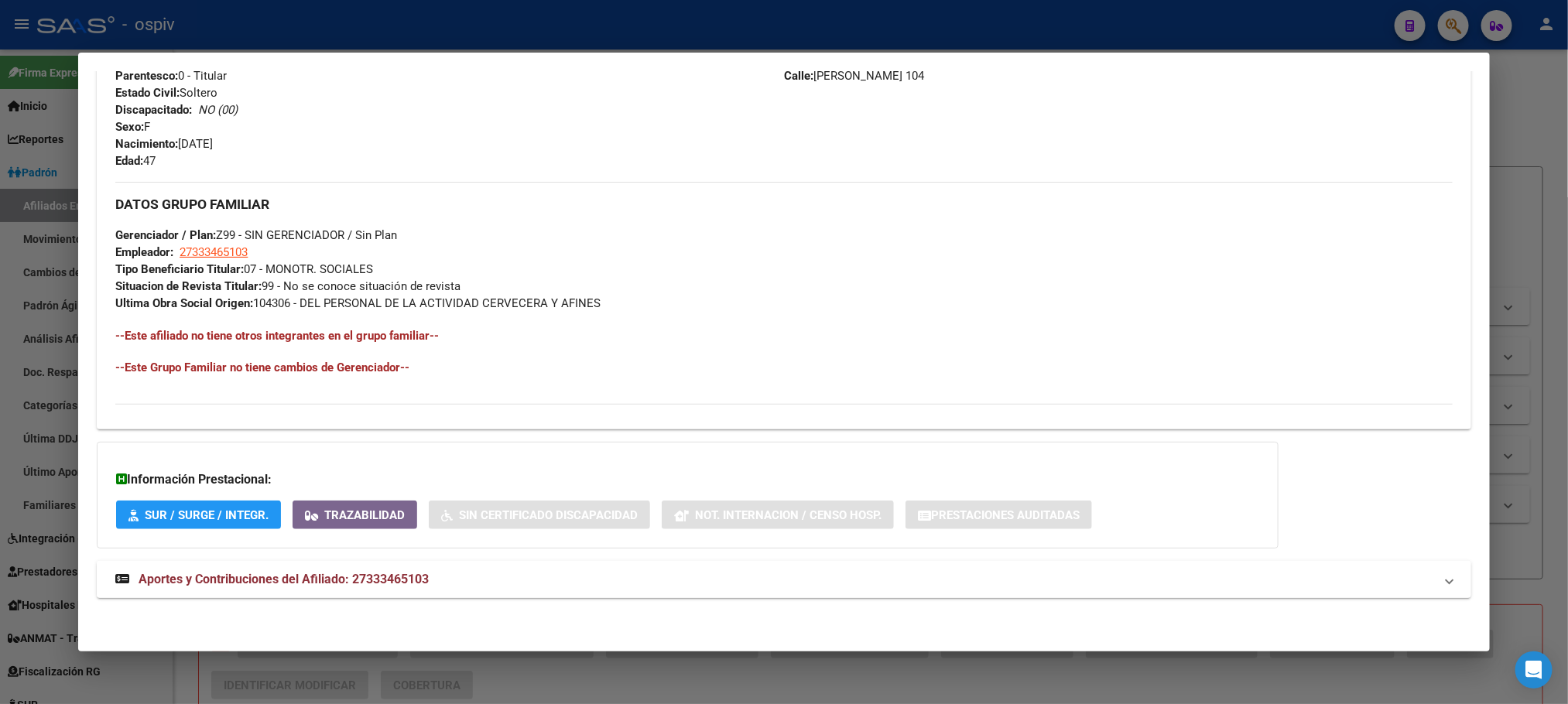
drag, startPoint x: 357, startPoint y: 578, endPoint x: 386, endPoint y: 562, distance: 33.1
click at [358, 578] on span "Aportes y Contribuciones del Afiliado: 27333465103" at bounding box center [283, 579] width 291 height 14
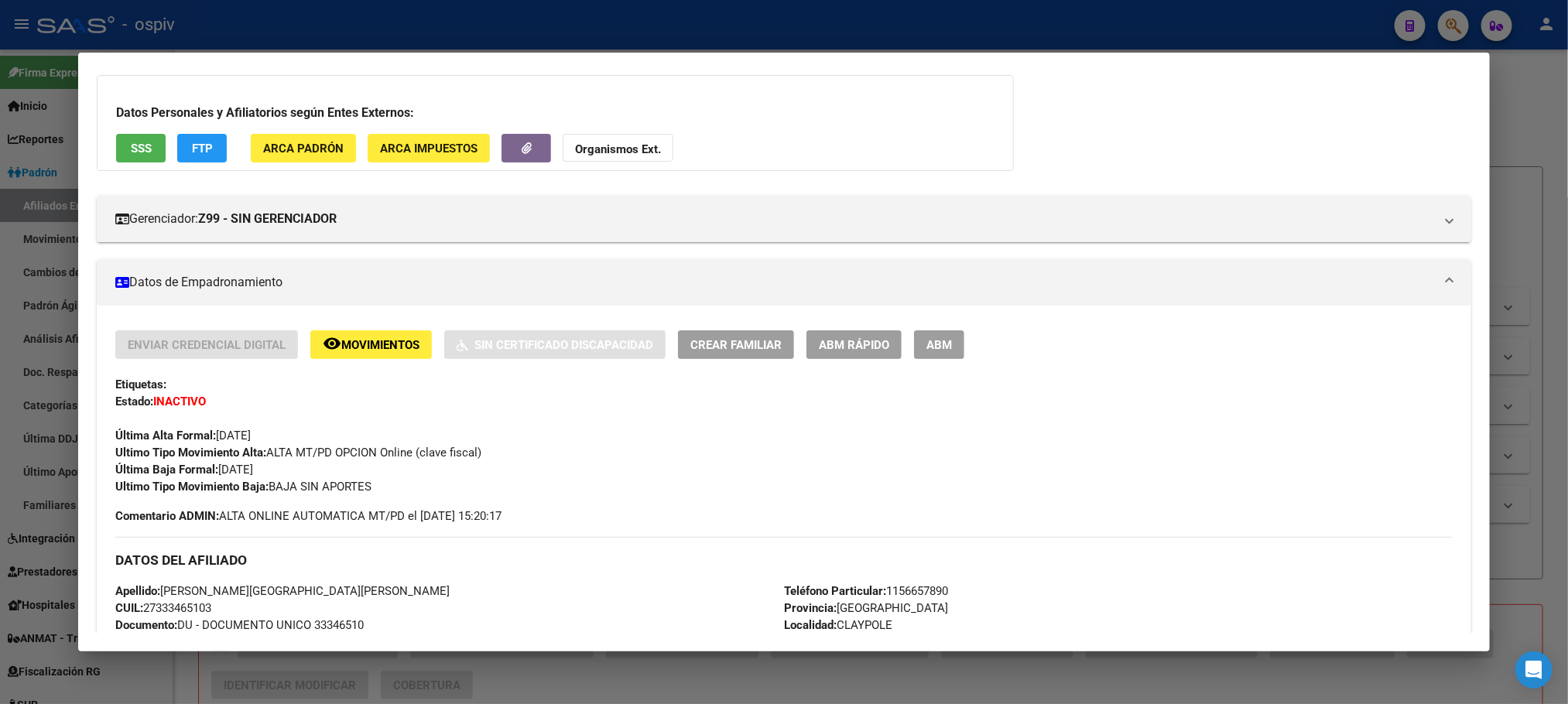
scroll to position [0, 0]
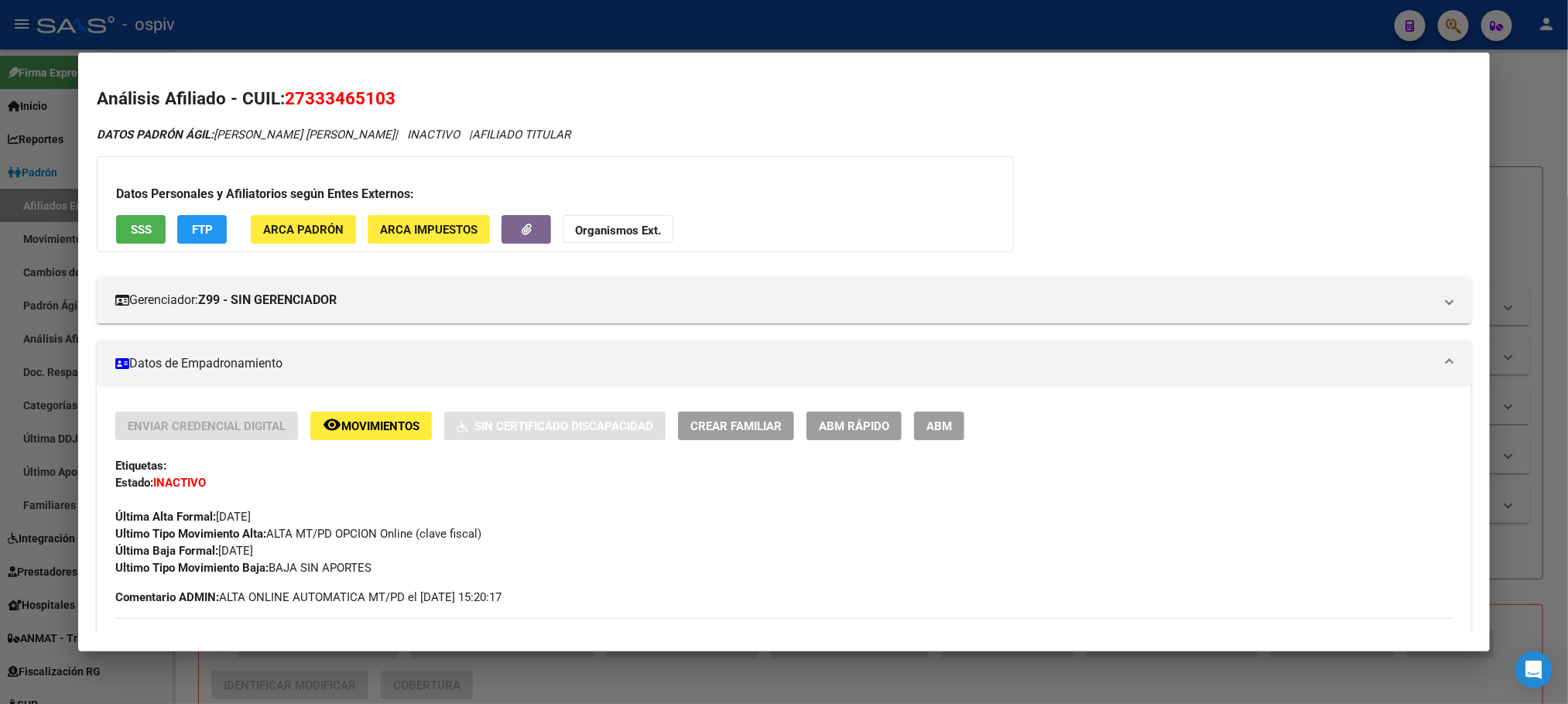
click at [133, 225] on span "SSS" at bounding box center [141, 230] width 21 height 14
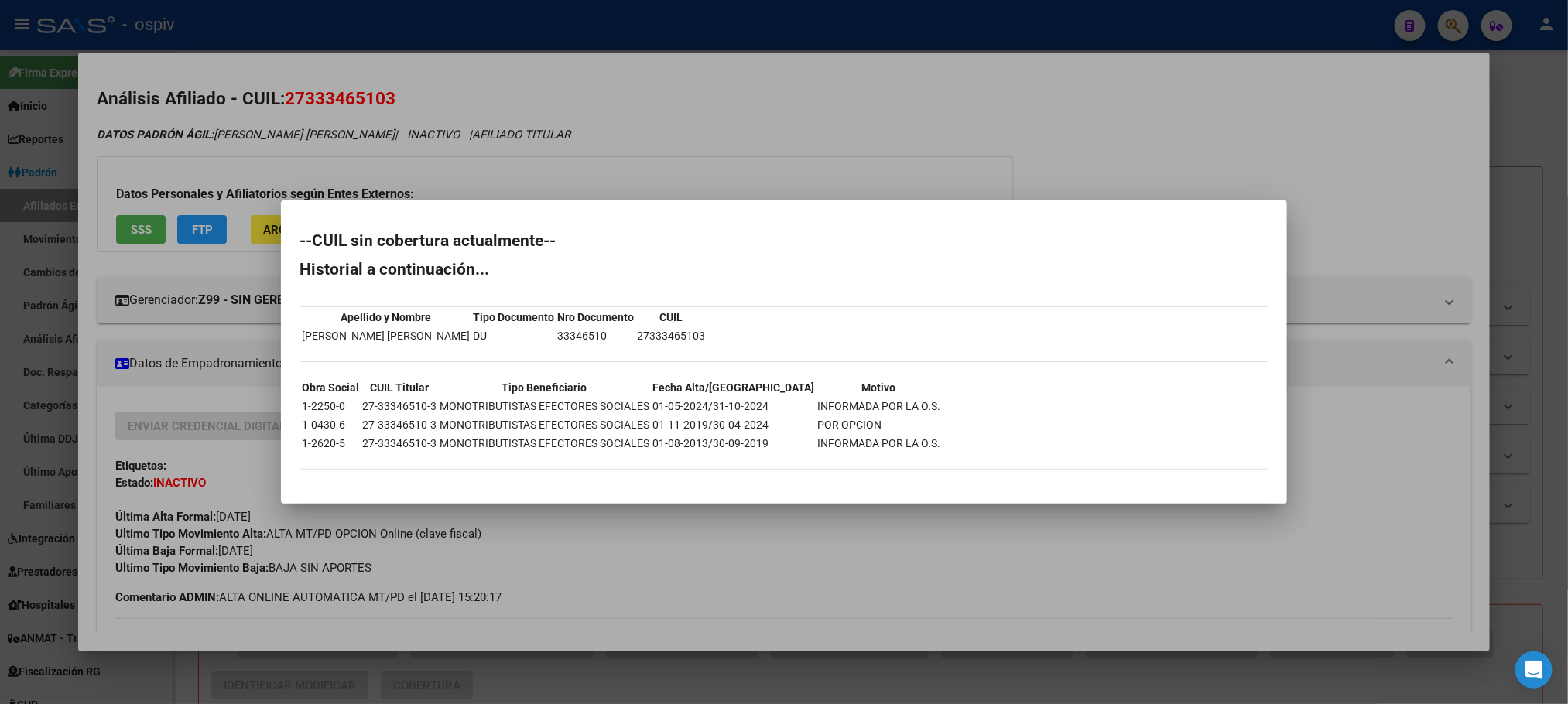
click at [390, 404] on td "27-33346510-3" at bounding box center [398, 405] width 76 height 17
copy td "27-33346510-3"
click at [409, 29] on div at bounding box center [784, 352] width 1568 height 704
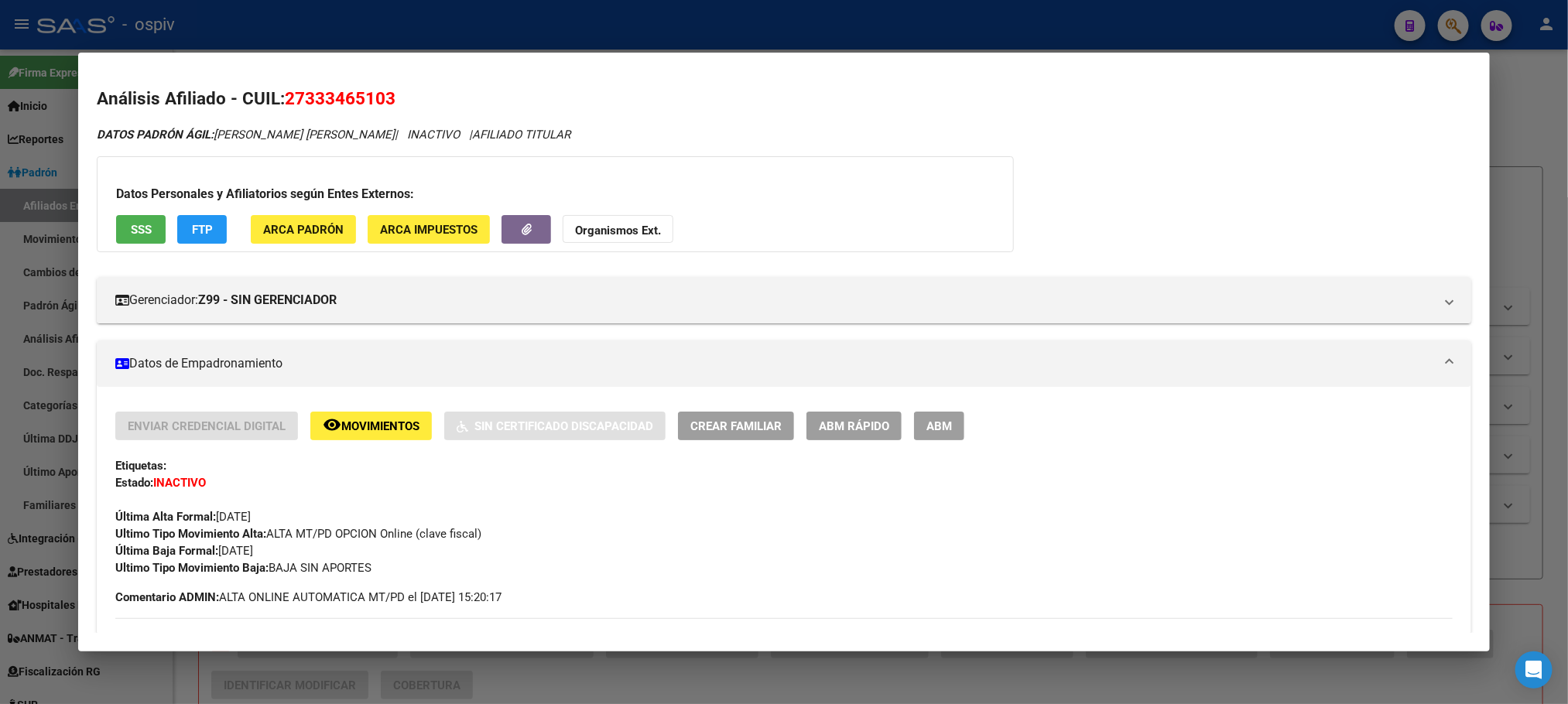
click at [414, 37] on div at bounding box center [784, 352] width 1568 height 704
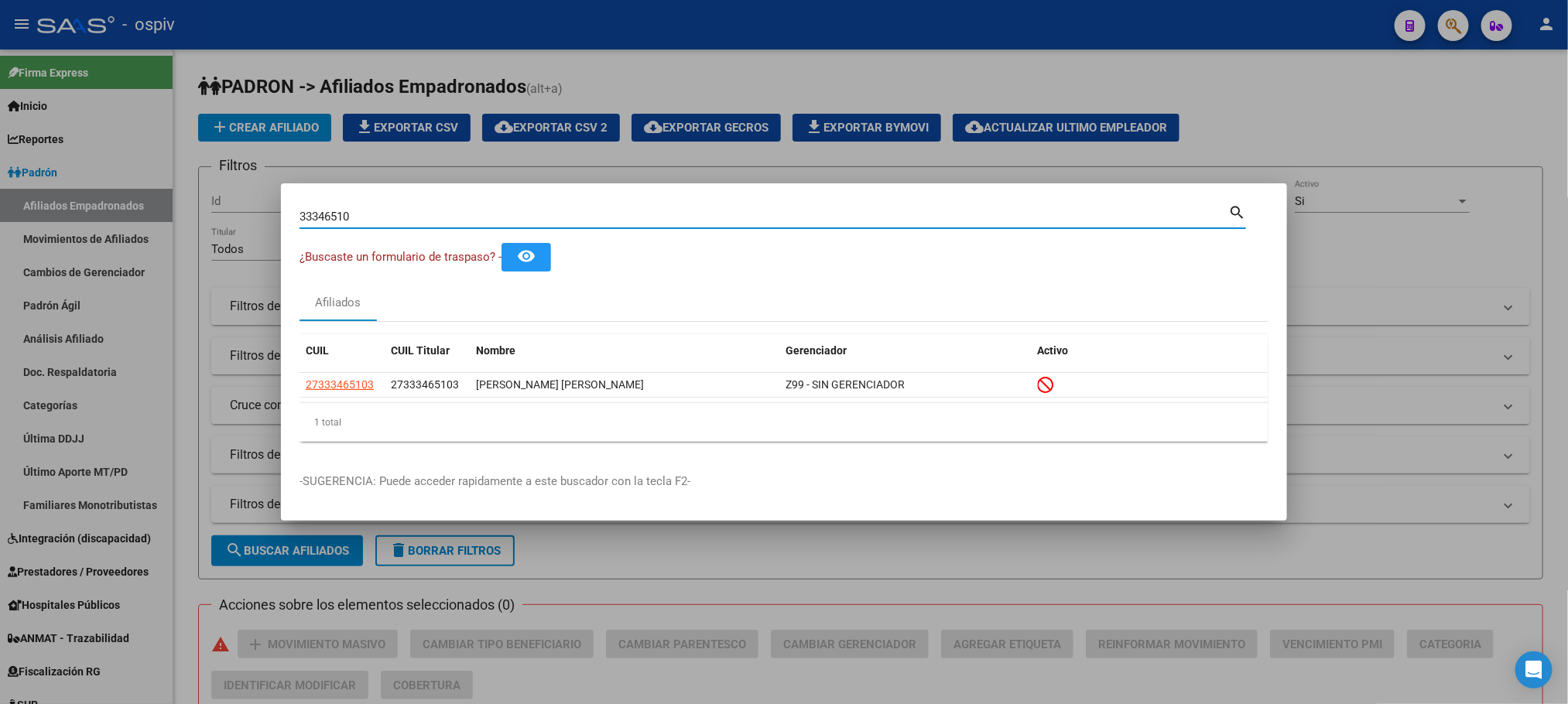
drag, startPoint x: 369, startPoint y: 221, endPoint x: 224, endPoint y: 209, distance: 145.5
click at [224, 211] on div "33346510 Buscar (apellido, dni, cuil, nro traspaso, cuit, obra social) search ¿…" at bounding box center [784, 352] width 1568 height 704
paste input "49724155"
type input "49724155"
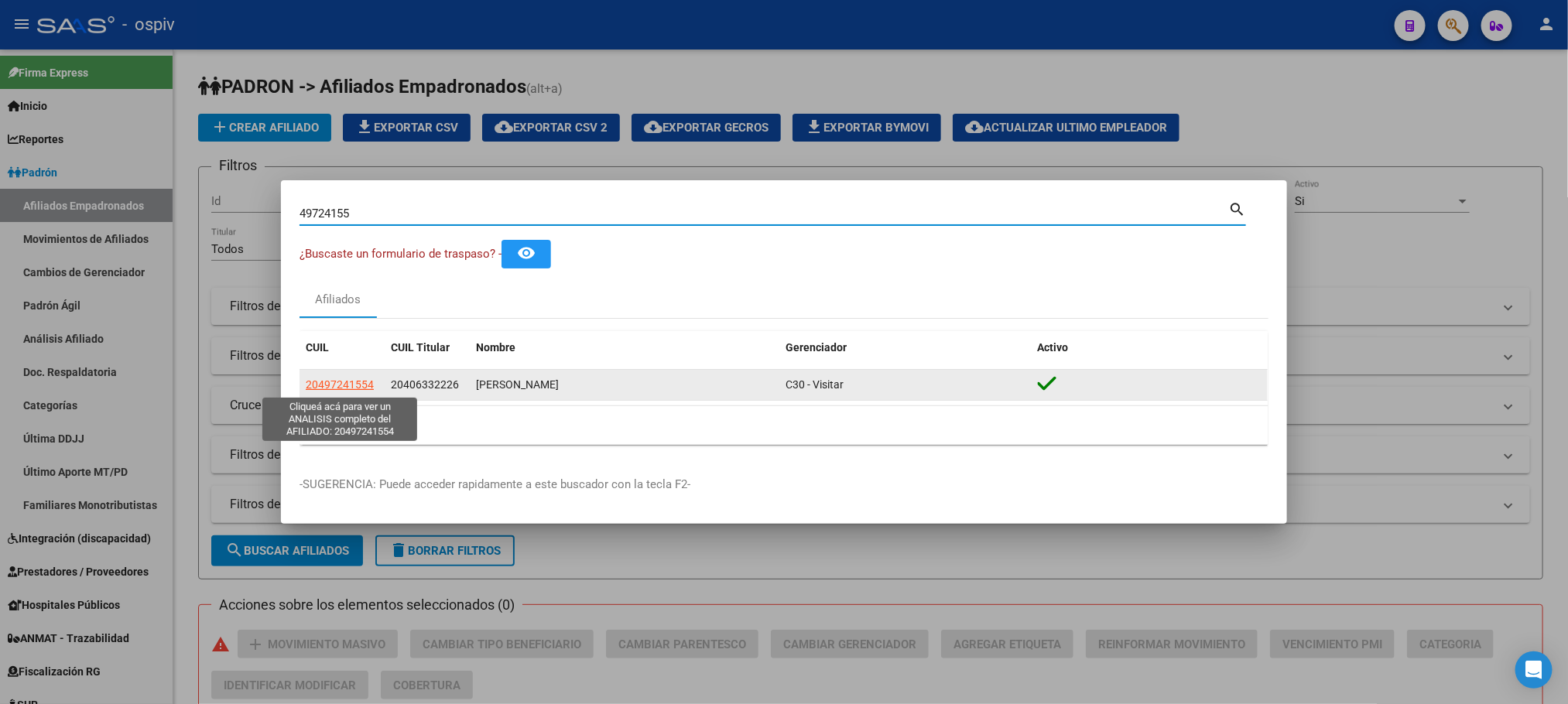
click at [335, 385] on span "20497241554" at bounding box center [340, 385] width 68 height 12
type textarea "20497241554"
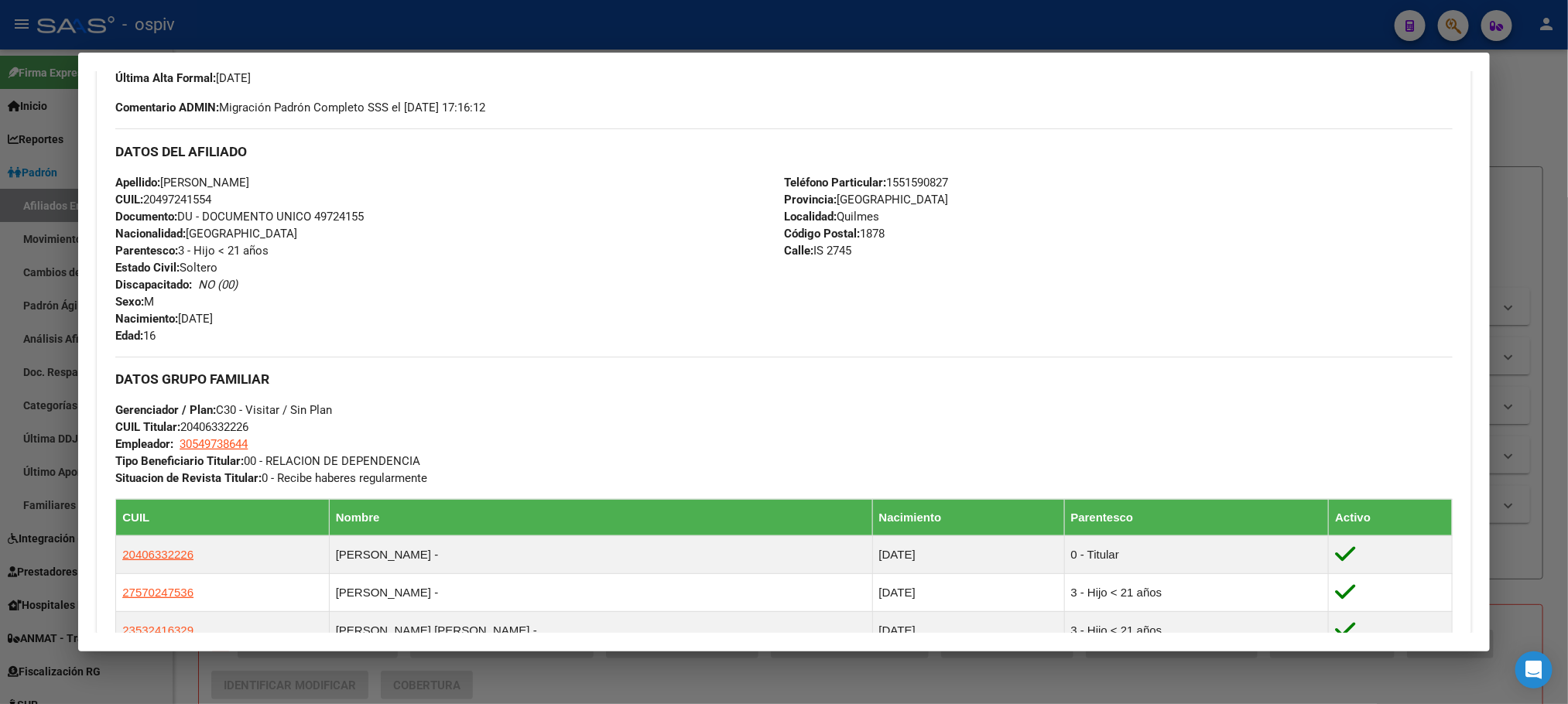
scroll to position [464, 0]
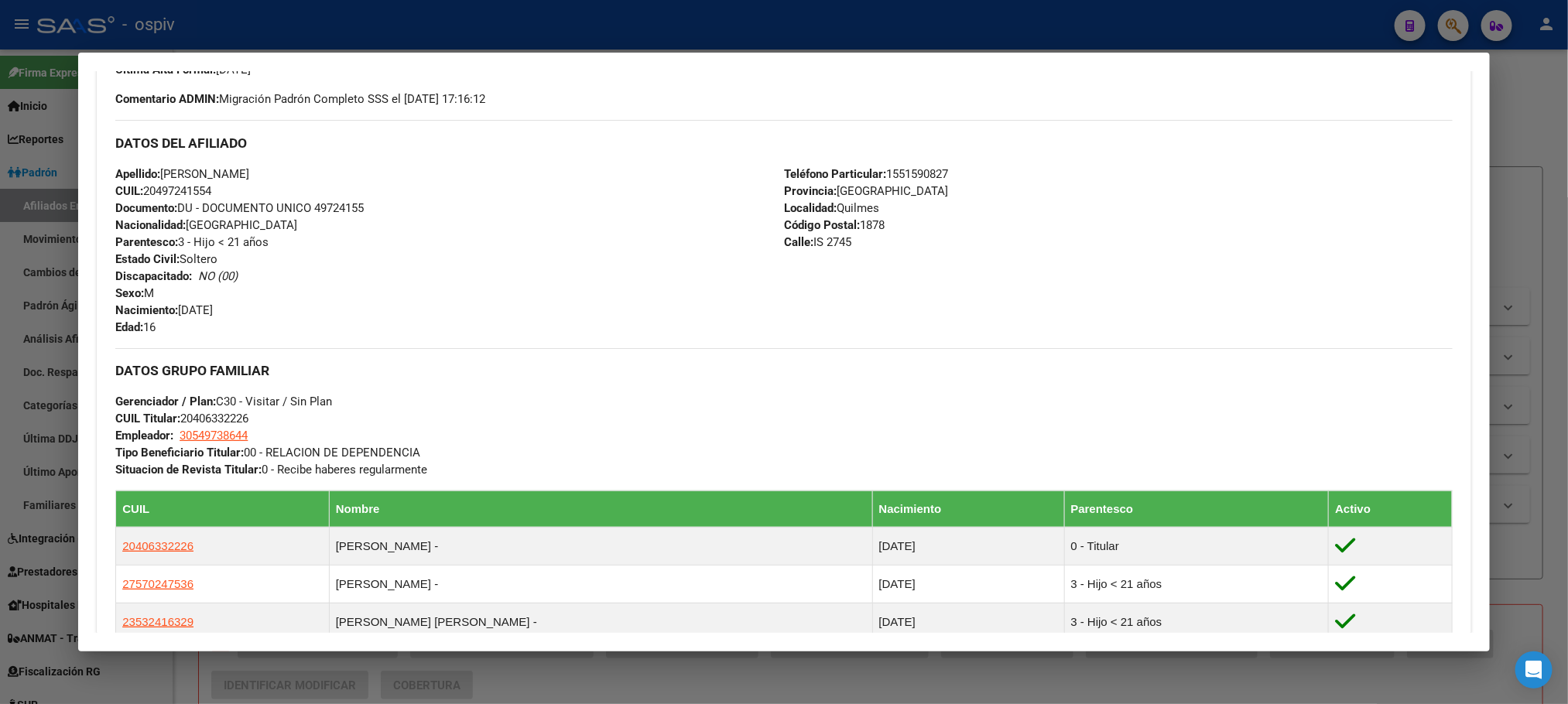
click at [483, 30] on div at bounding box center [784, 352] width 1568 height 704
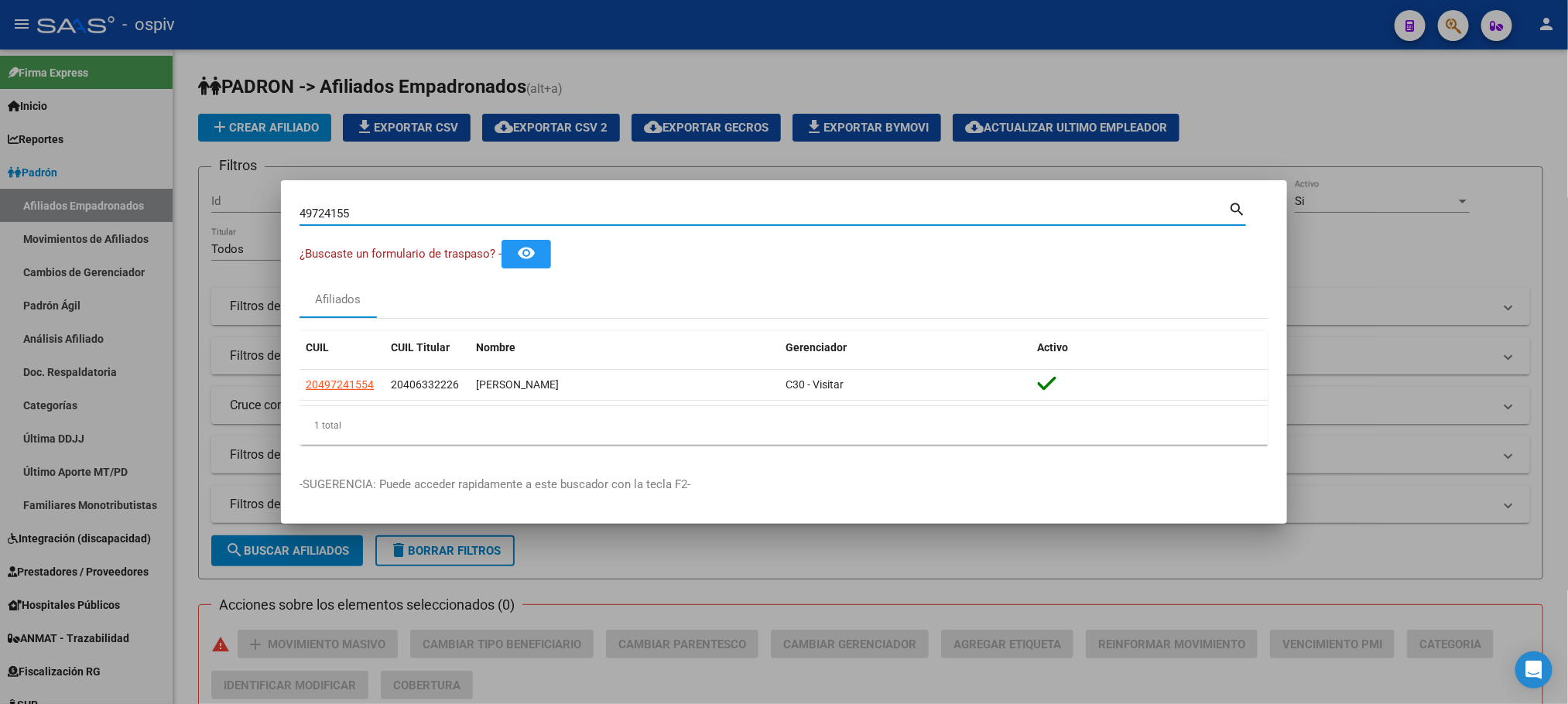
drag, startPoint x: 381, startPoint y: 218, endPoint x: 233, endPoint y: 209, distance: 148.3
click at [214, 218] on div "49724155 Buscar (apellido, dni, cuil, nro traspaso, cuit, obra social) search ¿…" at bounding box center [784, 352] width 1568 height 704
drag, startPoint x: 340, startPoint y: 214, endPoint x: 207, endPoint y: 205, distance: 133.3
click at [207, 205] on div "49724155 Buscar (apellido, dni, cuil, nro traspaso, cuit, obra social) search ¿…" at bounding box center [784, 352] width 1568 height 704
paste input "22167410"
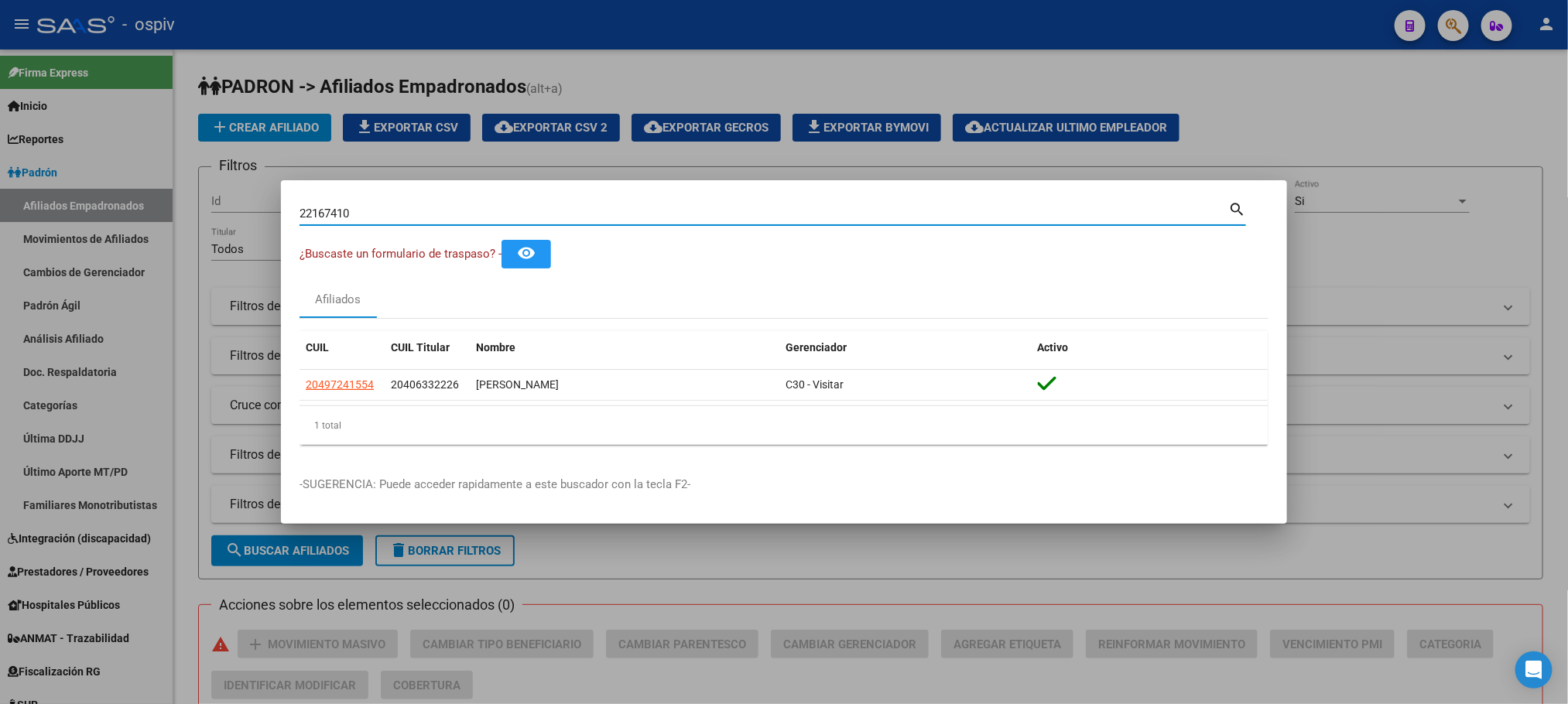
type input "22167410"
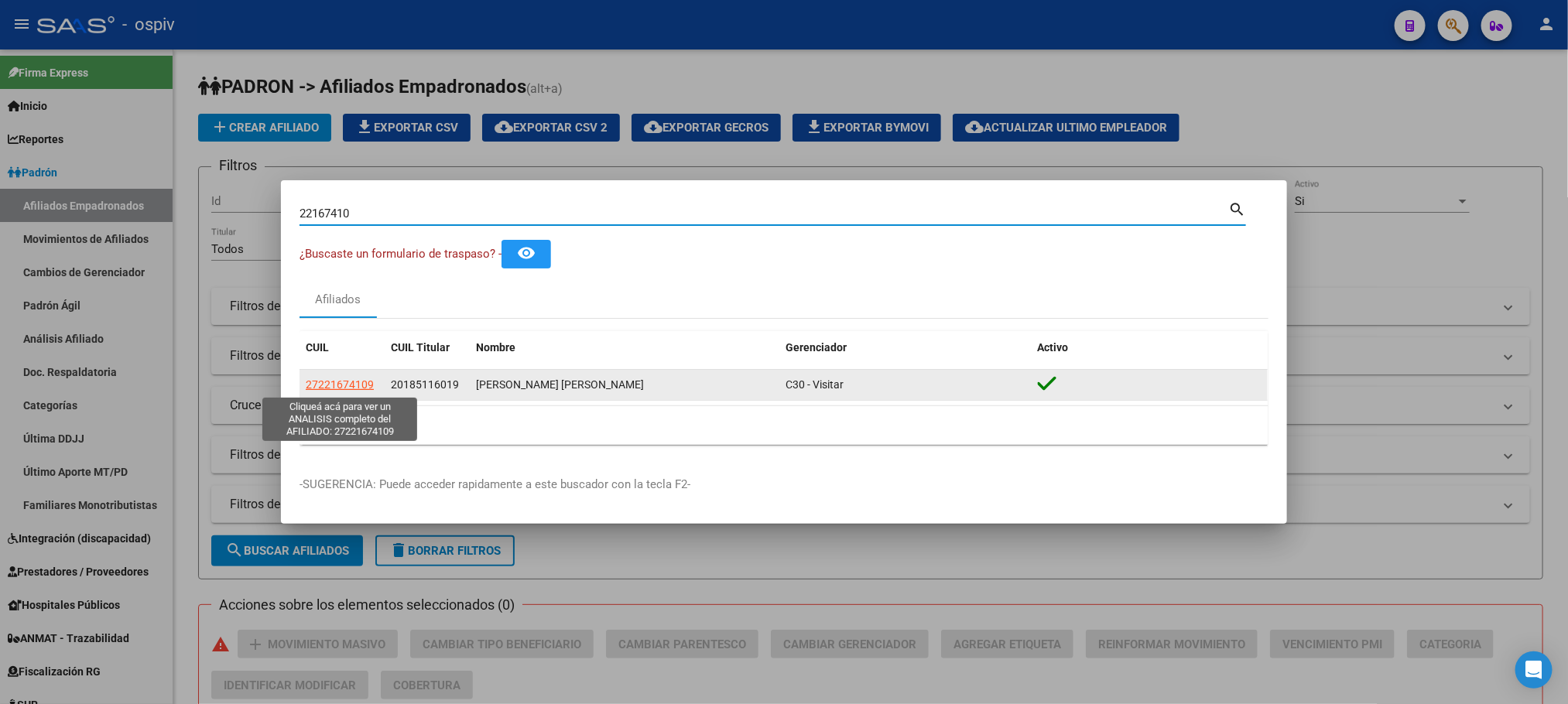
click at [365, 385] on span "27221674109" at bounding box center [340, 385] width 68 height 12
type textarea "27221674109"
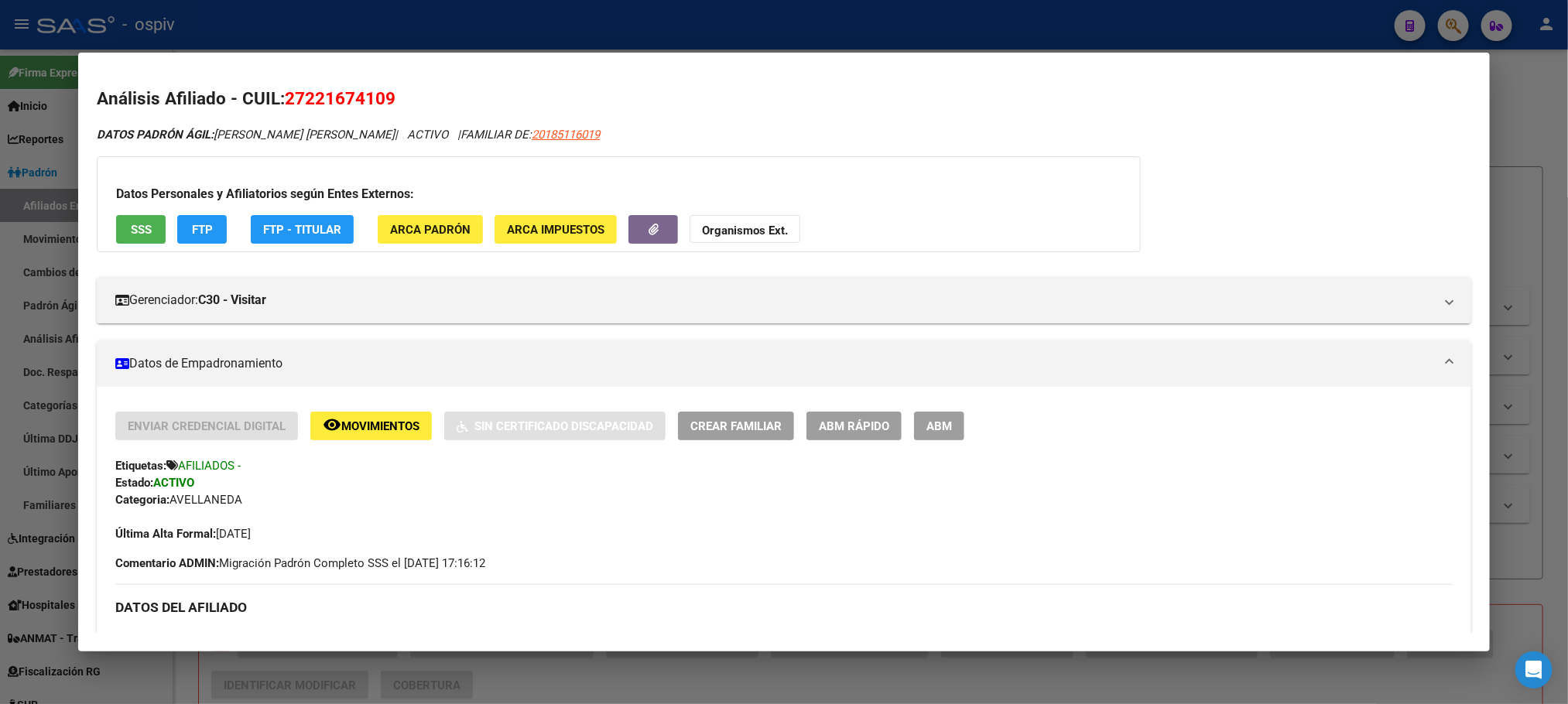
click at [406, 32] on div at bounding box center [784, 352] width 1568 height 704
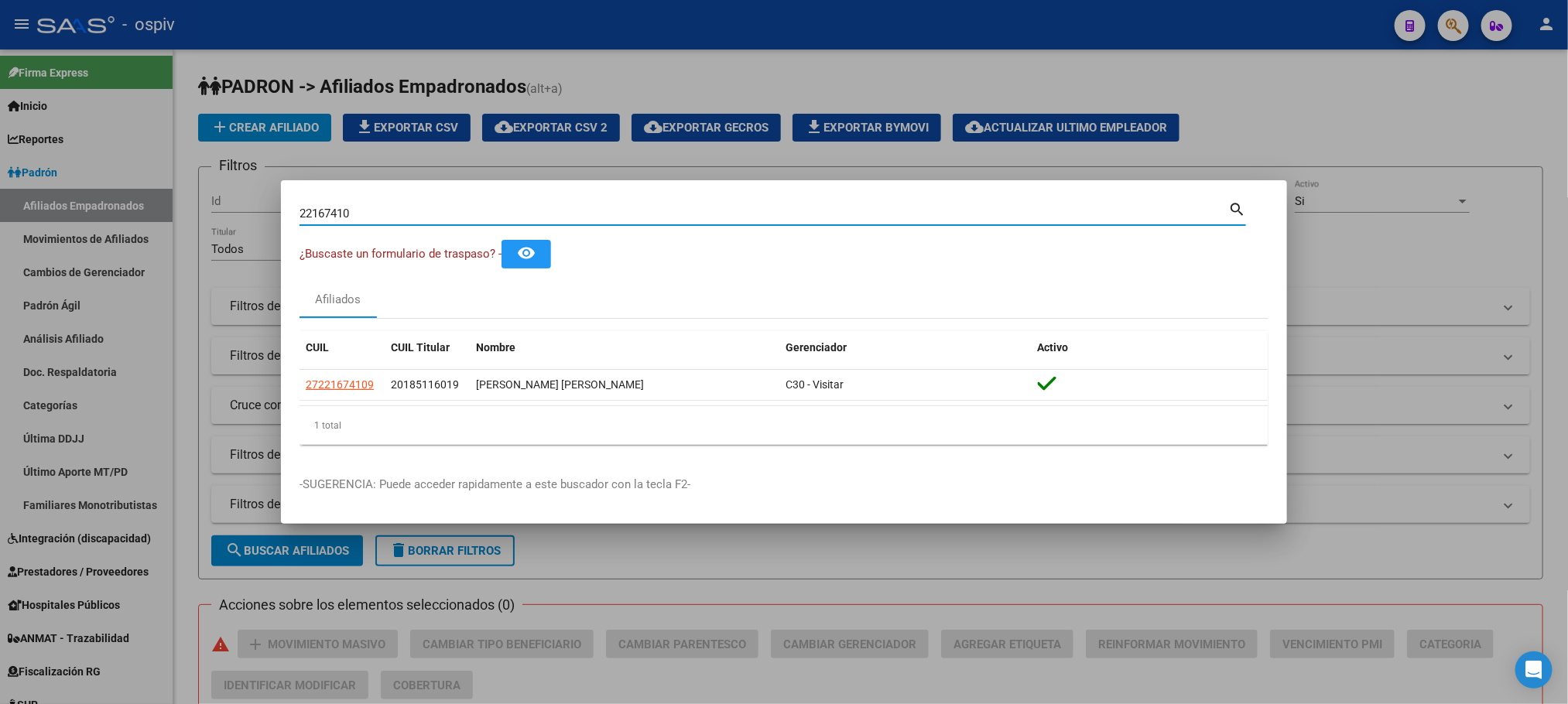
drag, startPoint x: 376, startPoint y: 217, endPoint x: 250, endPoint y: 204, distance: 126.7
click at [250, 205] on div "22167410 Buscar (apellido, dni, cuil, nro traspaso, cuit, obra social) search ¿…" at bounding box center [784, 352] width 1568 height 704
paste input "4567986"
type input "45679860"
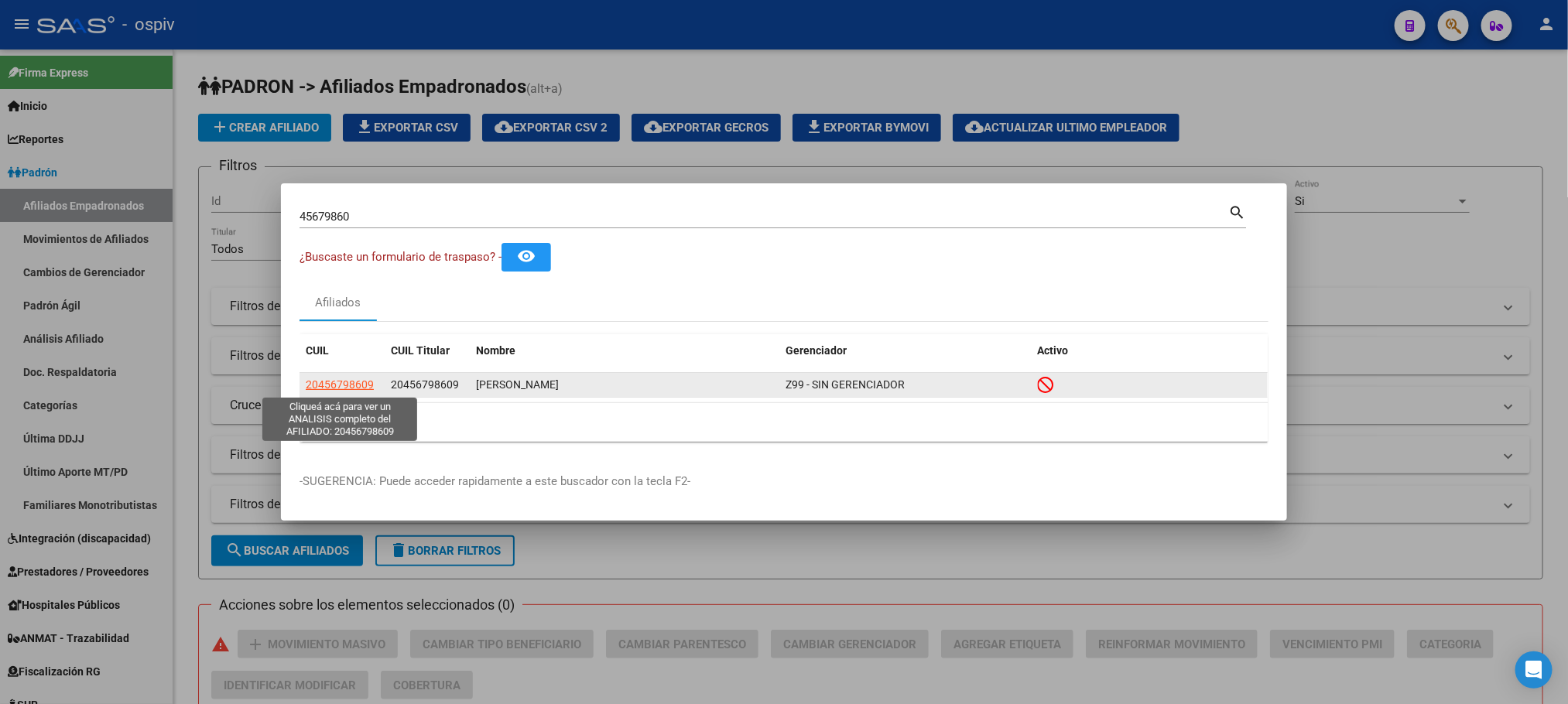
click at [349, 389] on span "20456798609" at bounding box center [340, 385] width 68 height 12
type textarea "20456798609"
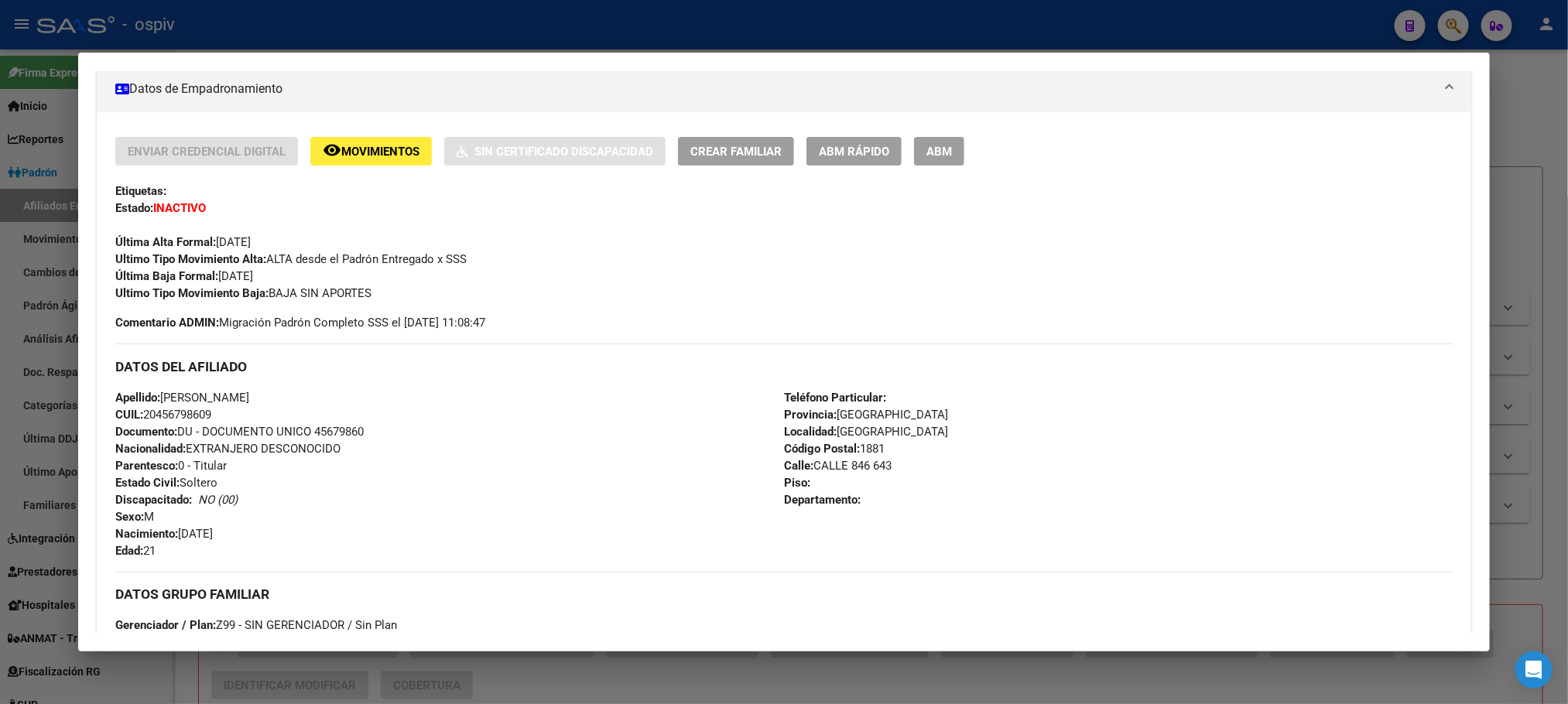
scroll to position [649, 0]
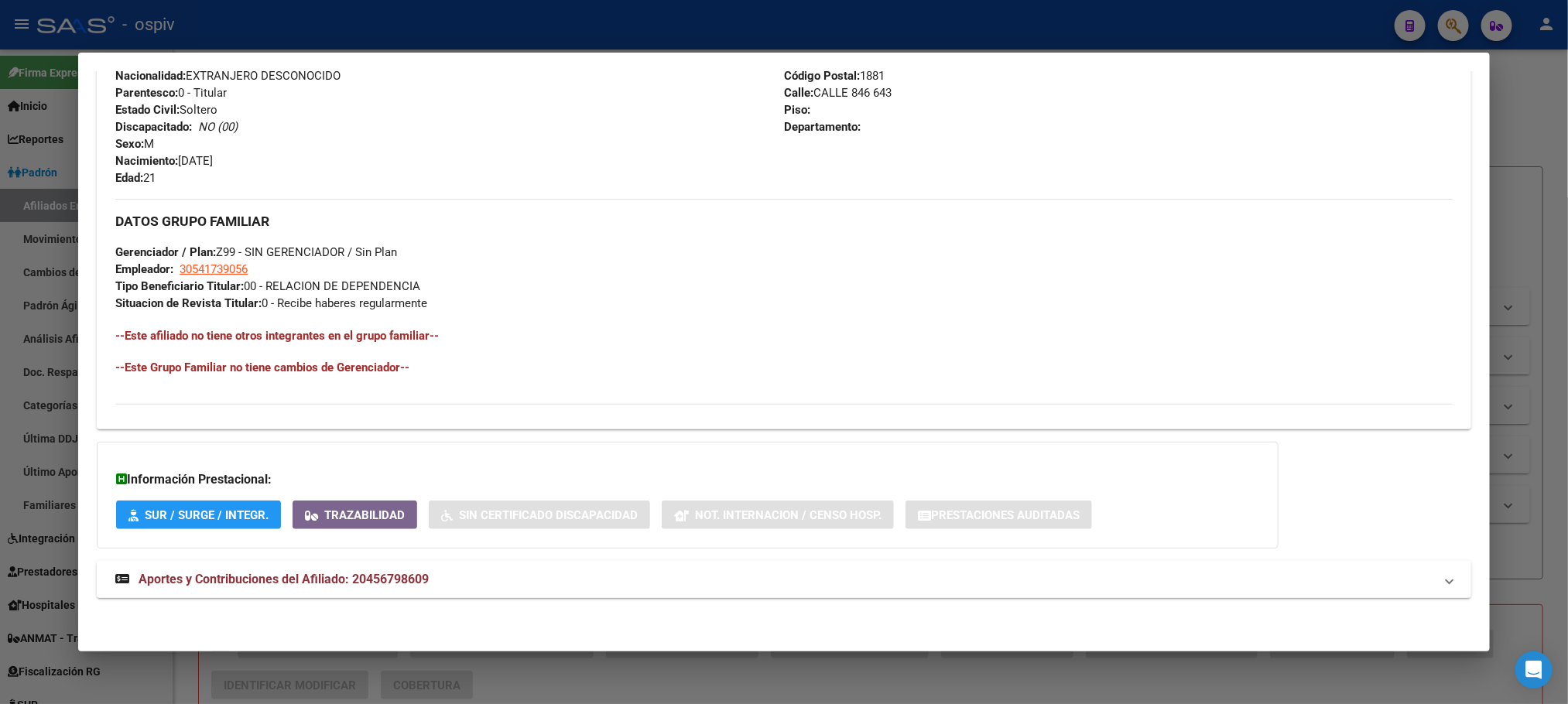
click at [358, 578] on span "Aportes y Contribuciones del Afiliado: 20456798609" at bounding box center [283, 579] width 291 height 14
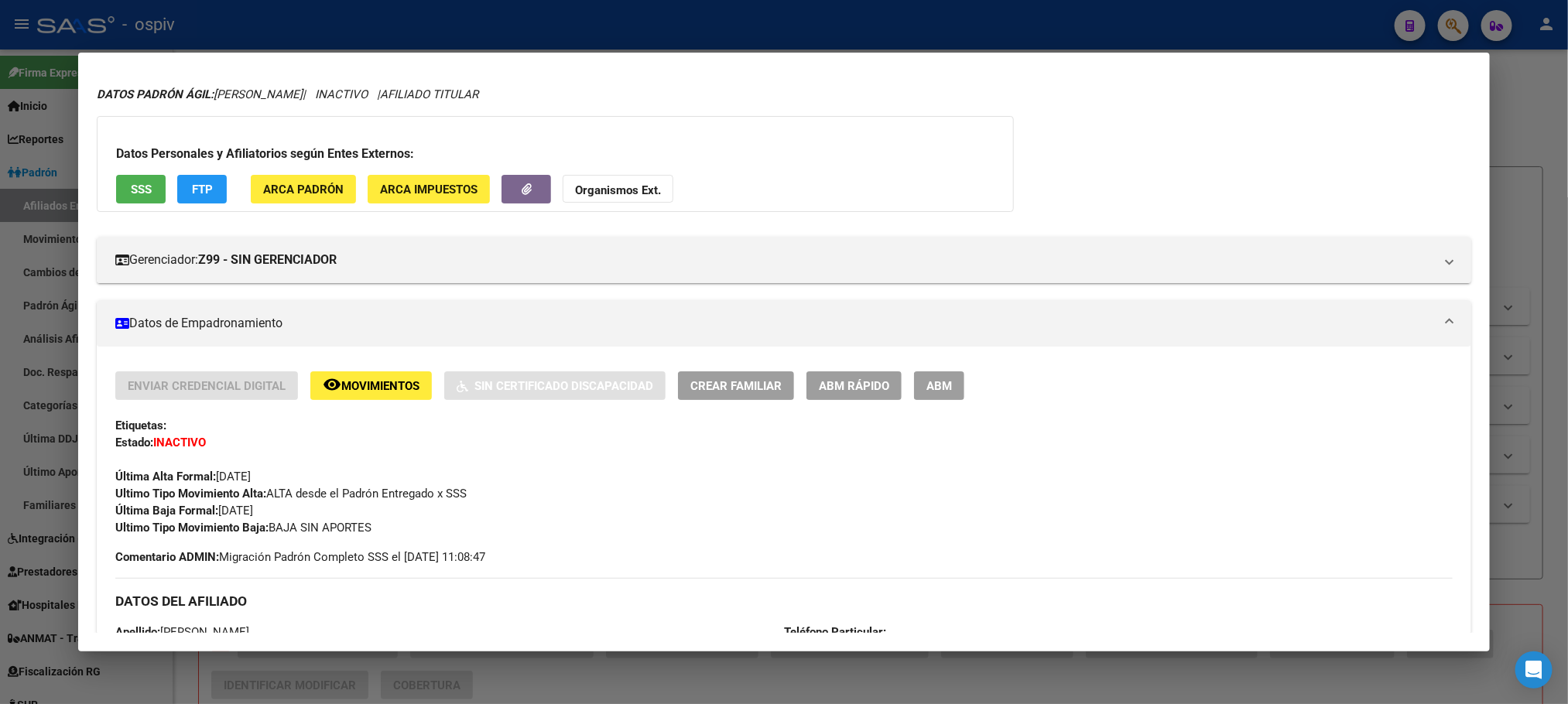
scroll to position [20, 0]
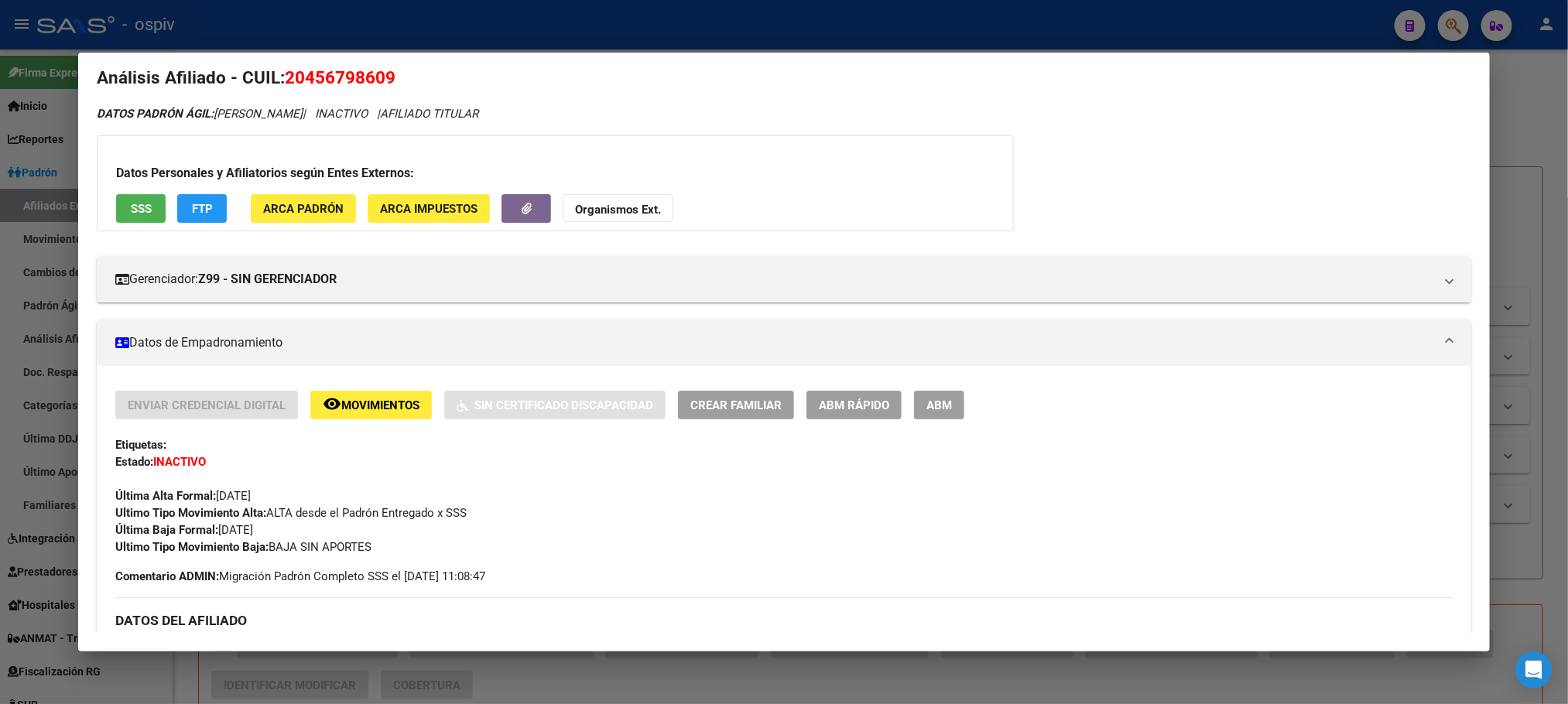
click at [376, 46] on div at bounding box center [784, 352] width 1568 height 704
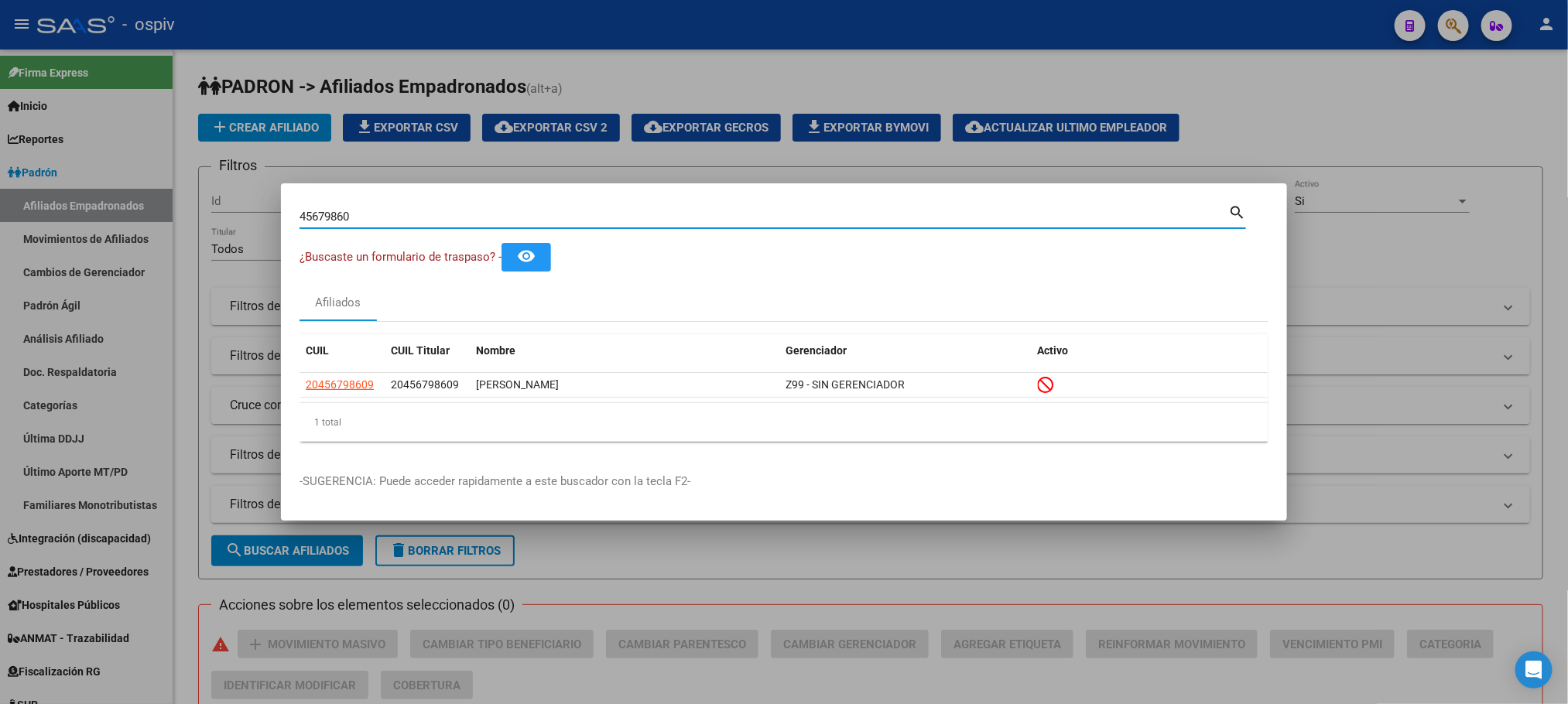
drag, startPoint x: 356, startPoint y: 212, endPoint x: 191, endPoint y: 221, distance: 165.2
click at [191, 221] on div "45679860 Buscar (apellido, dni, cuil, nro traspaso, cuit, obra social) search ¿…" at bounding box center [784, 352] width 1568 height 704
paste input "38257558"
type input "38257558"
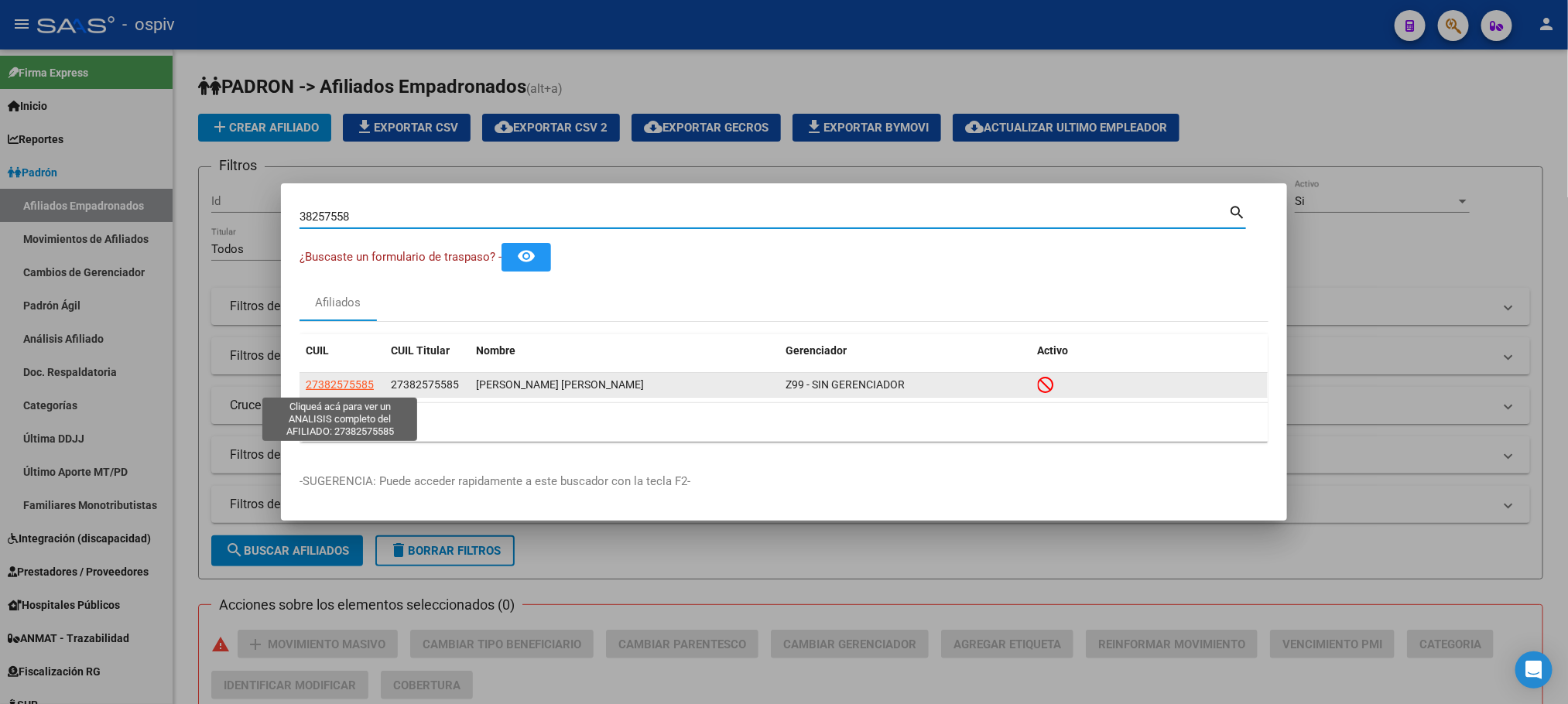
click at [338, 384] on span "27382575585" at bounding box center [340, 385] width 68 height 12
type textarea "27382575585"
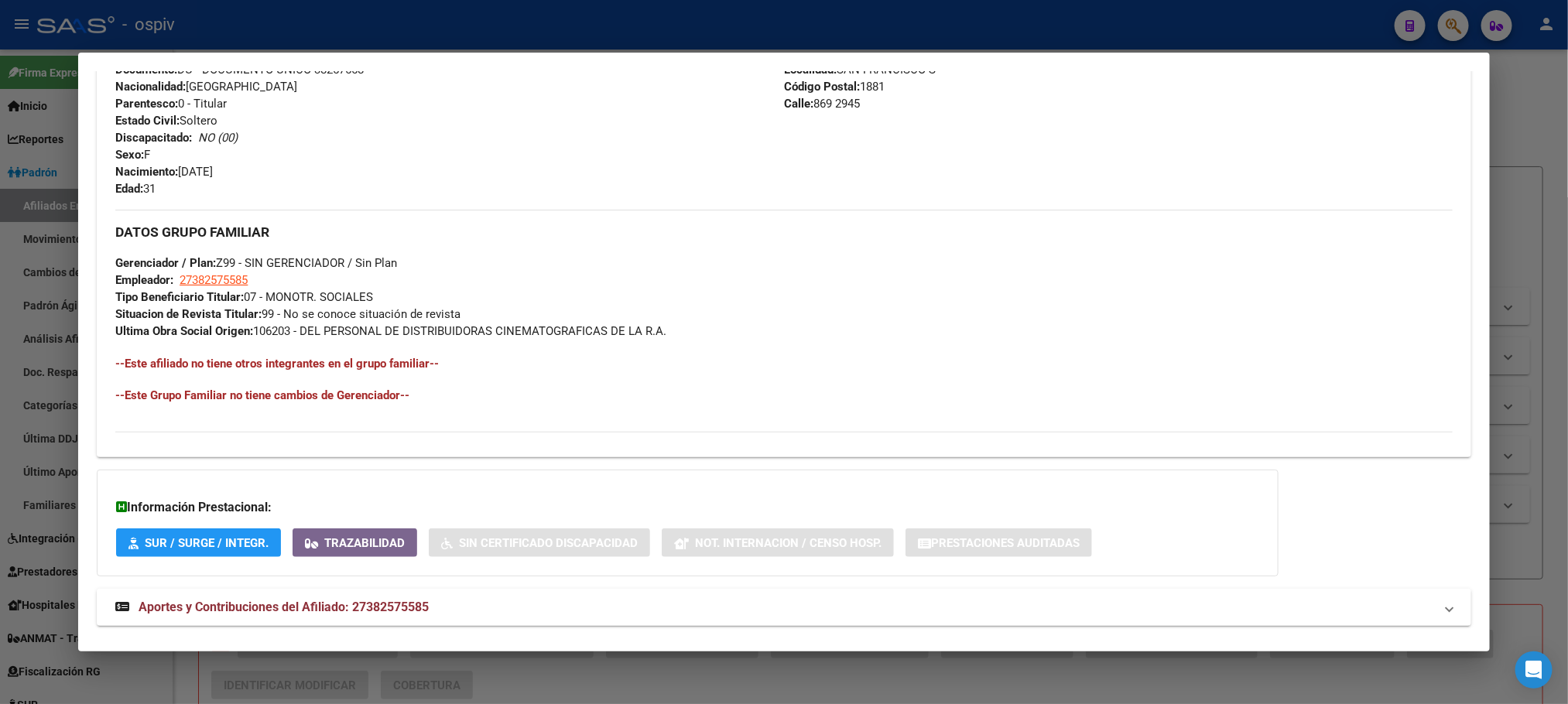
scroll to position [667, 0]
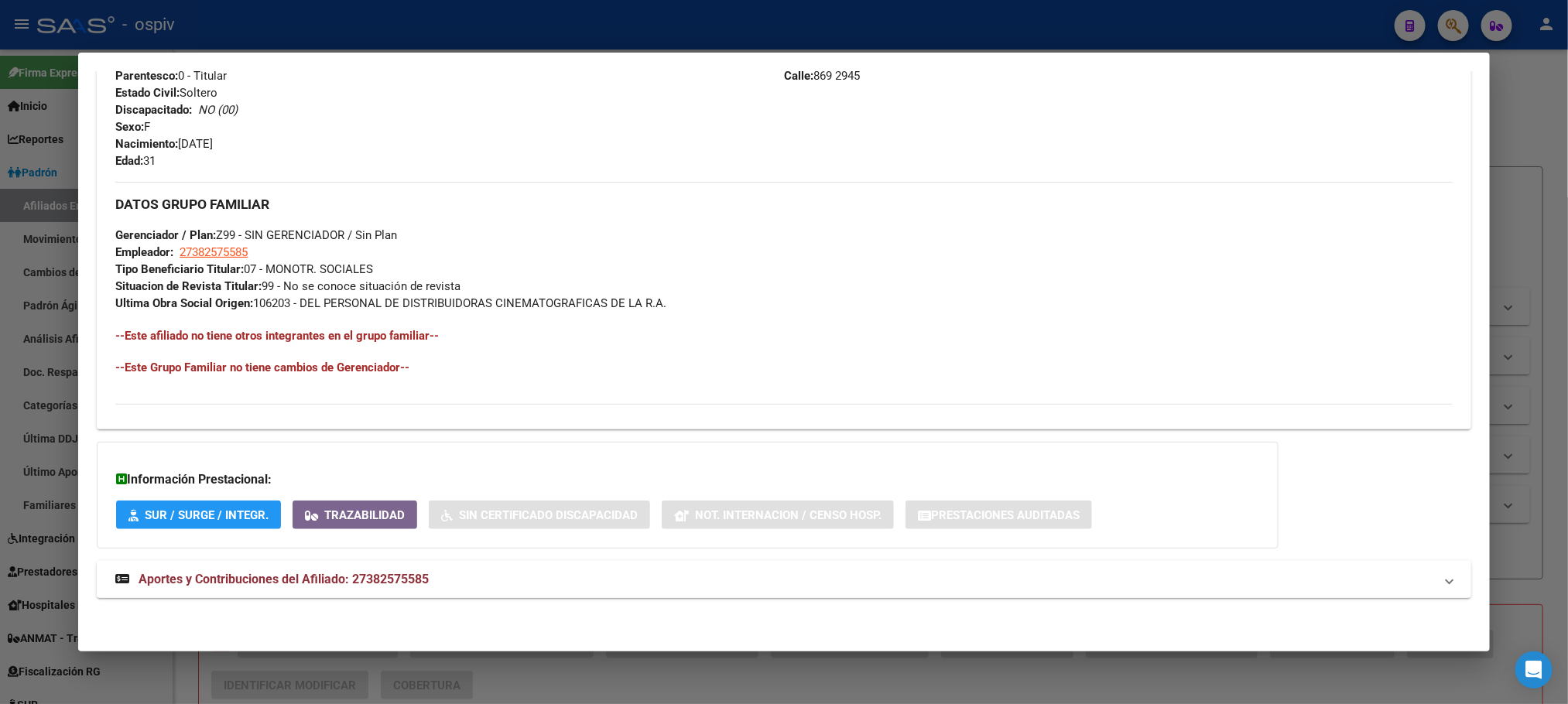
click at [331, 584] on span "Aportes y Contribuciones del Afiliado: 27382575585" at bounding box center [283, 579] width 291 height 14
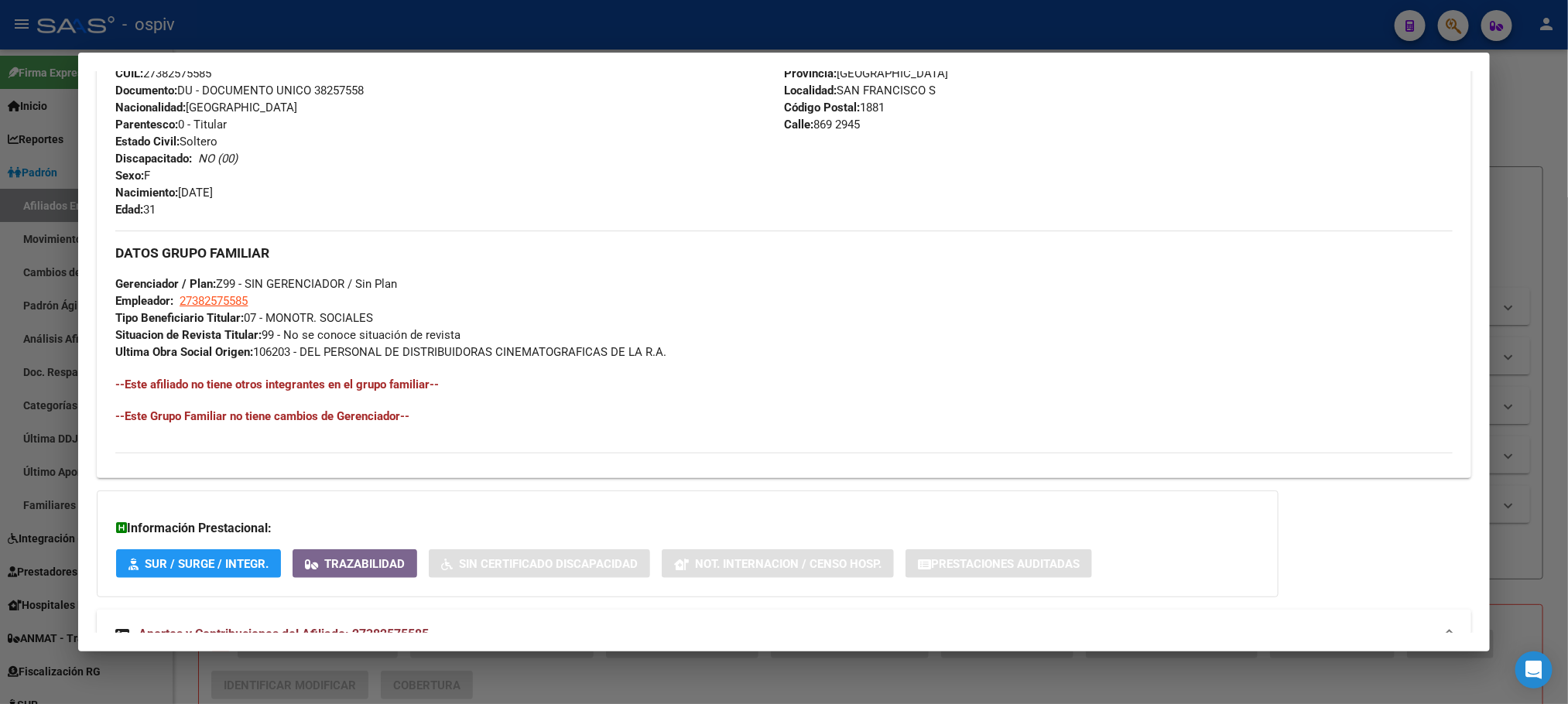
scroll to position [602, 0]
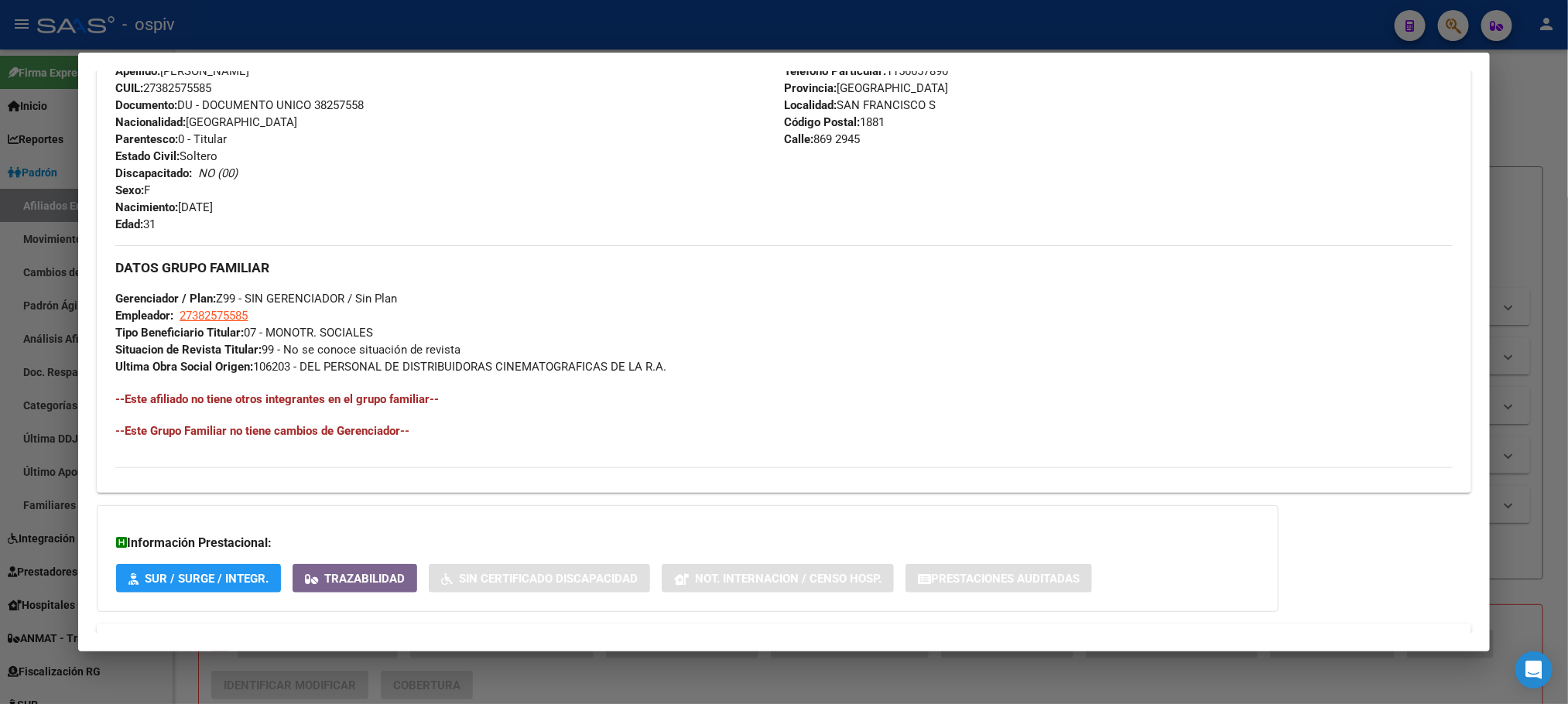
click at [548, 29] on div at bounding box center [784, 352] width 1568 height 704
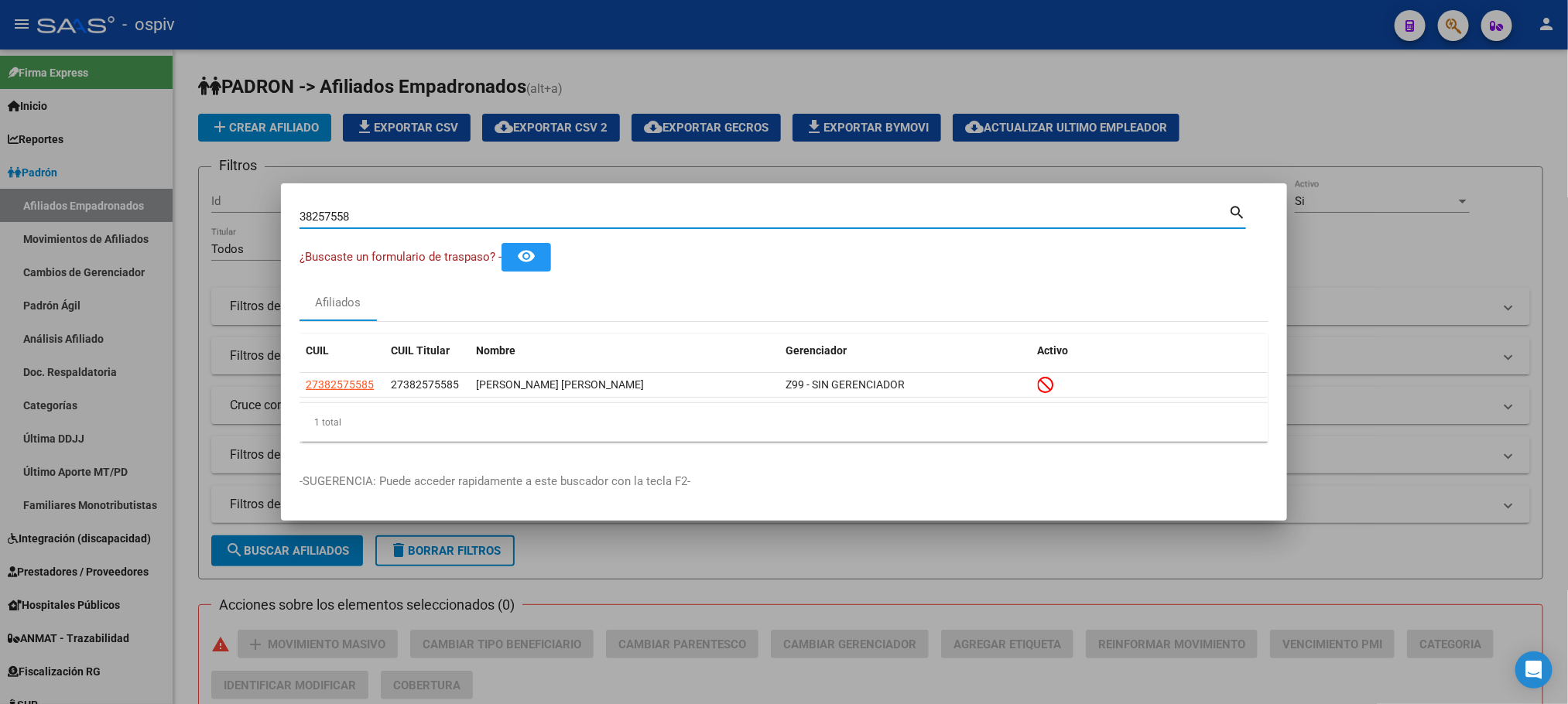
drag, startPoint x: 365, startPoint y: 212, endPoint x: 116, endPoint y: 207, distance: 249.1
click at [116, 207] on div "38257558 Buscar (apellido, dni, cuil, nro traspaso, cuit, obra social) search ¿…" at bounding box center [784, 352] width 1568 height 704
paste input "54062111"
type input "54062111"
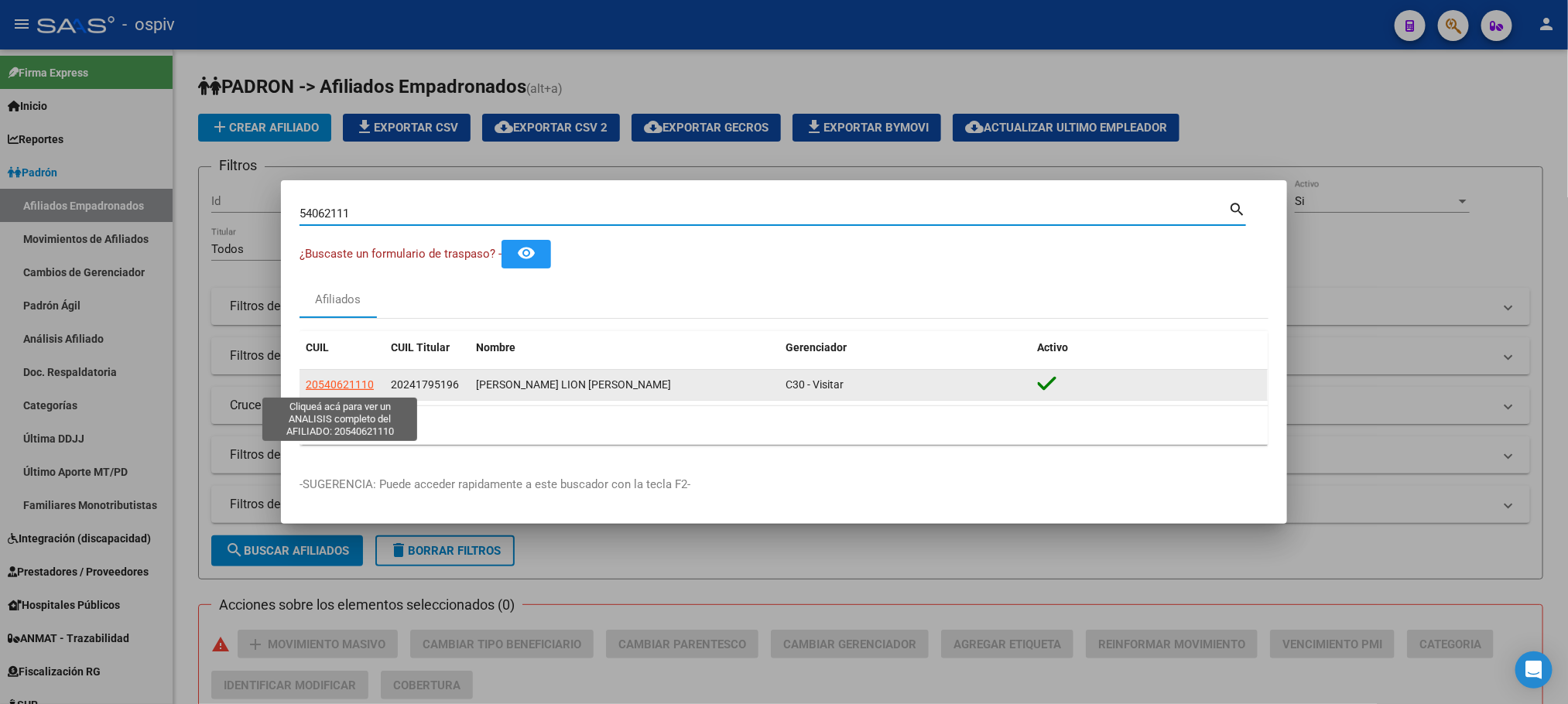
click at [339, 384] on span "20540621110" at bounding box center [340, 385] width 68 height 12
type textarea "20540621110"
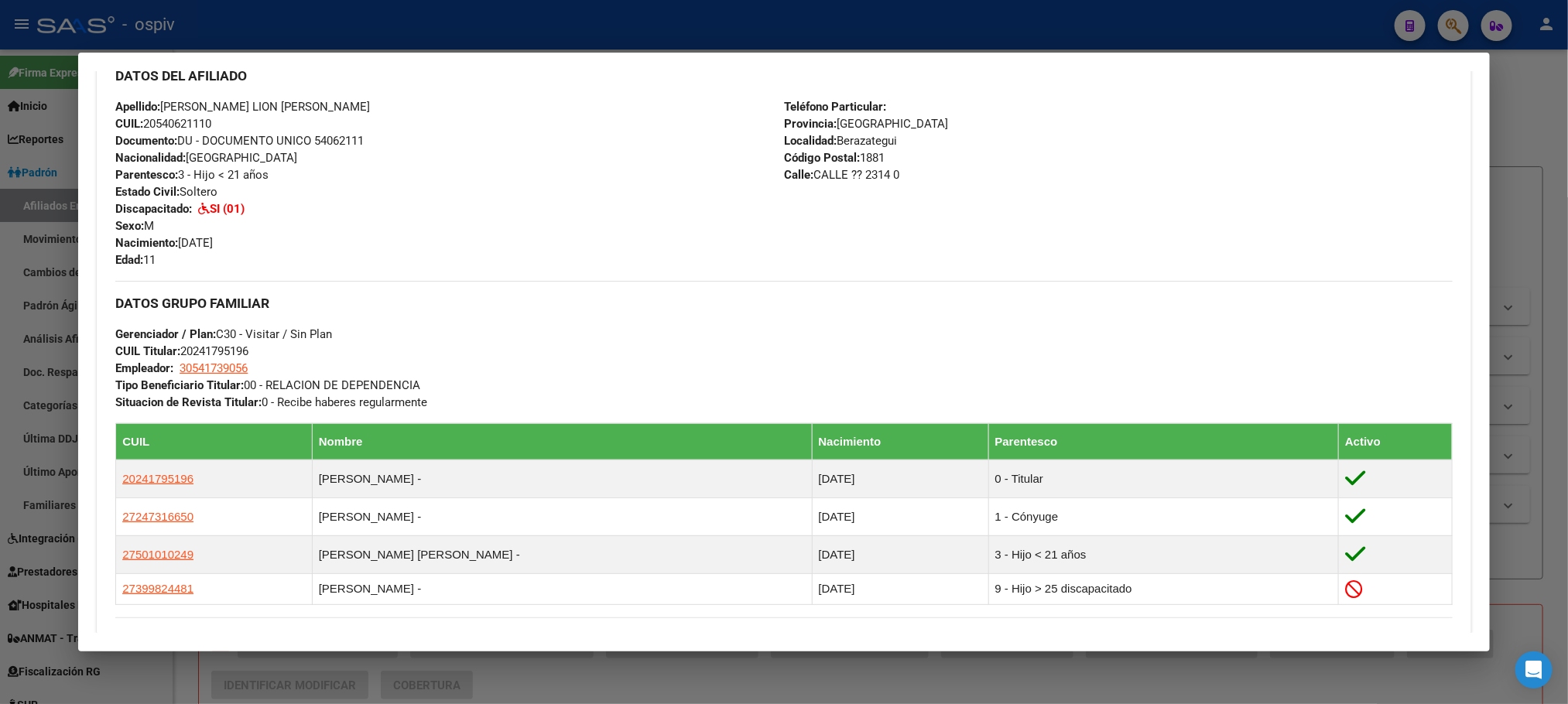
scroll to position [580, 0]
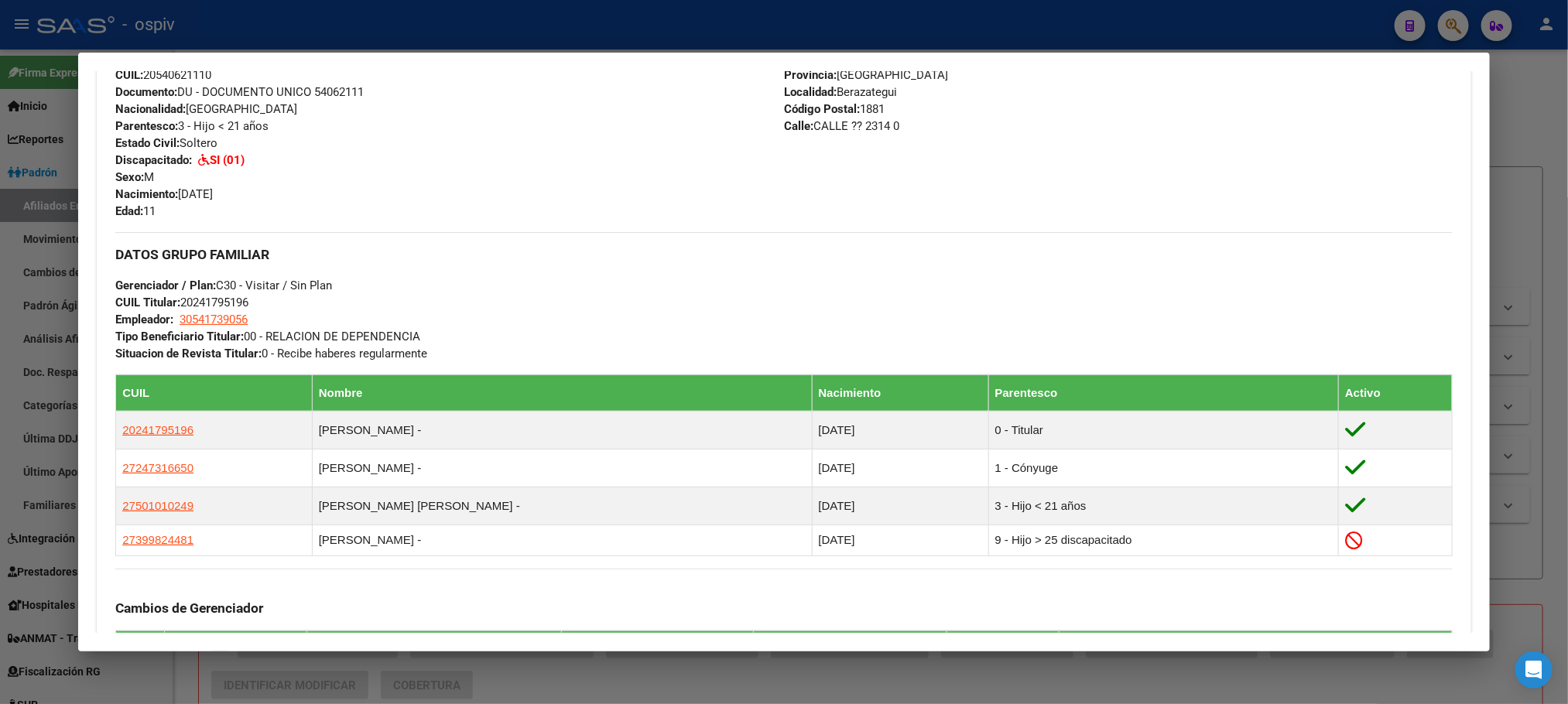
click at [451, 33] on div at bounding box center [784, 352] width 1568 height 704
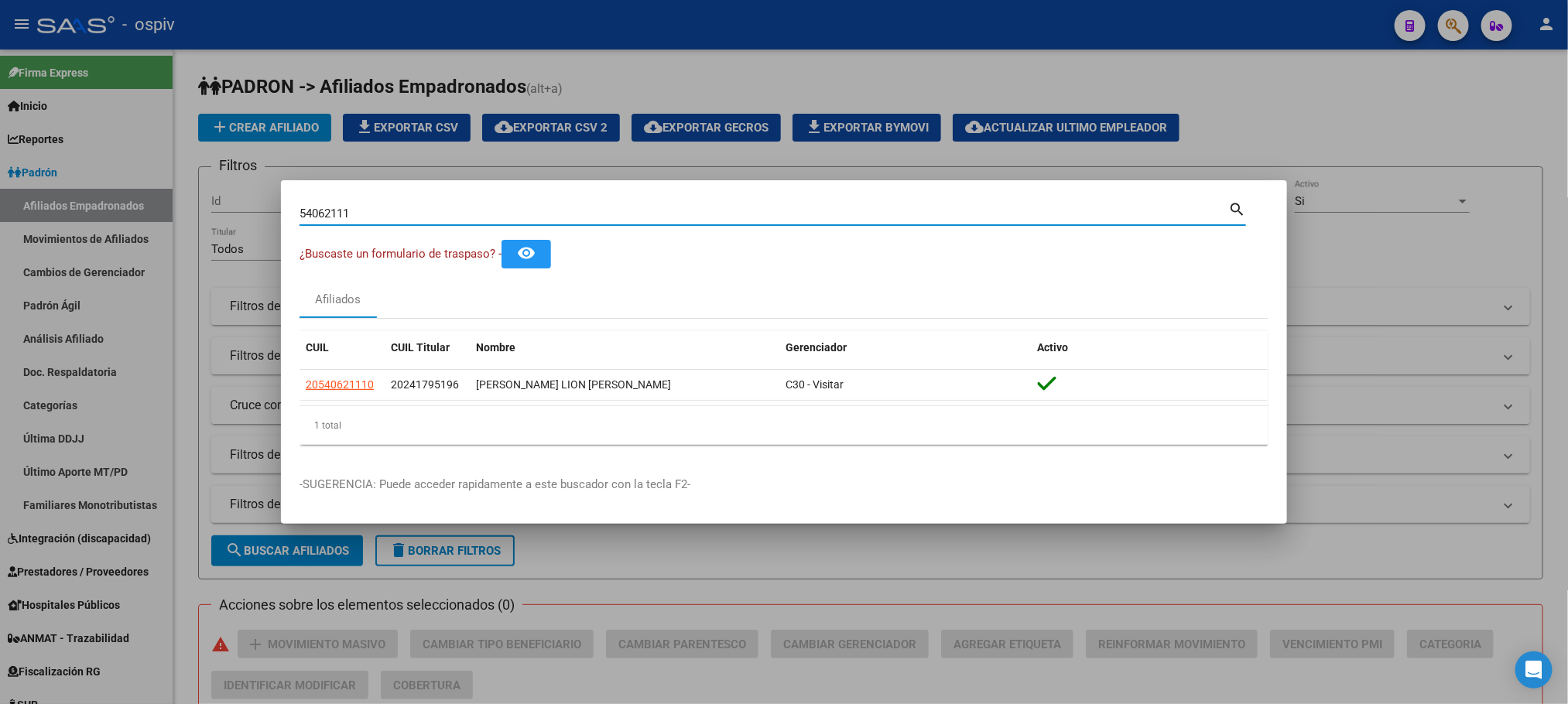
drag, startPoint x: 377, startPoint y: 216, endPoint x: 139, endPoint y: 205, distance: 238.3
click at [139, 205] on div "54062111 Buscar (apellido, dni, cuil, nro traspaso, cuit, obra social) search ¿…" at bounding box center [784, 352] width 1568 height 704
paste input "46022953"
type input "46022953"
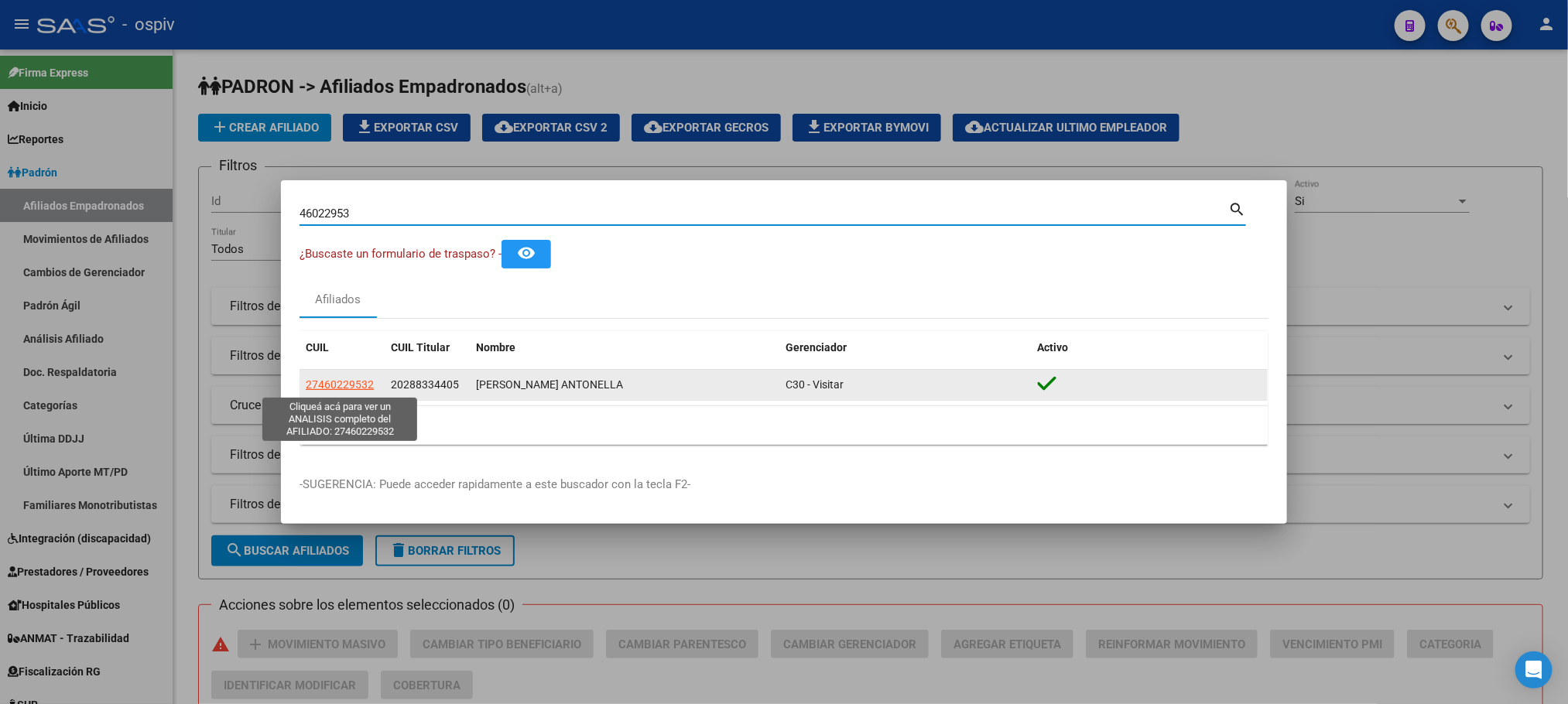
click at [346, 385] on span "27460229532" at bounding box center [340, 385] width 68 height 12
type textarea "27460229532"
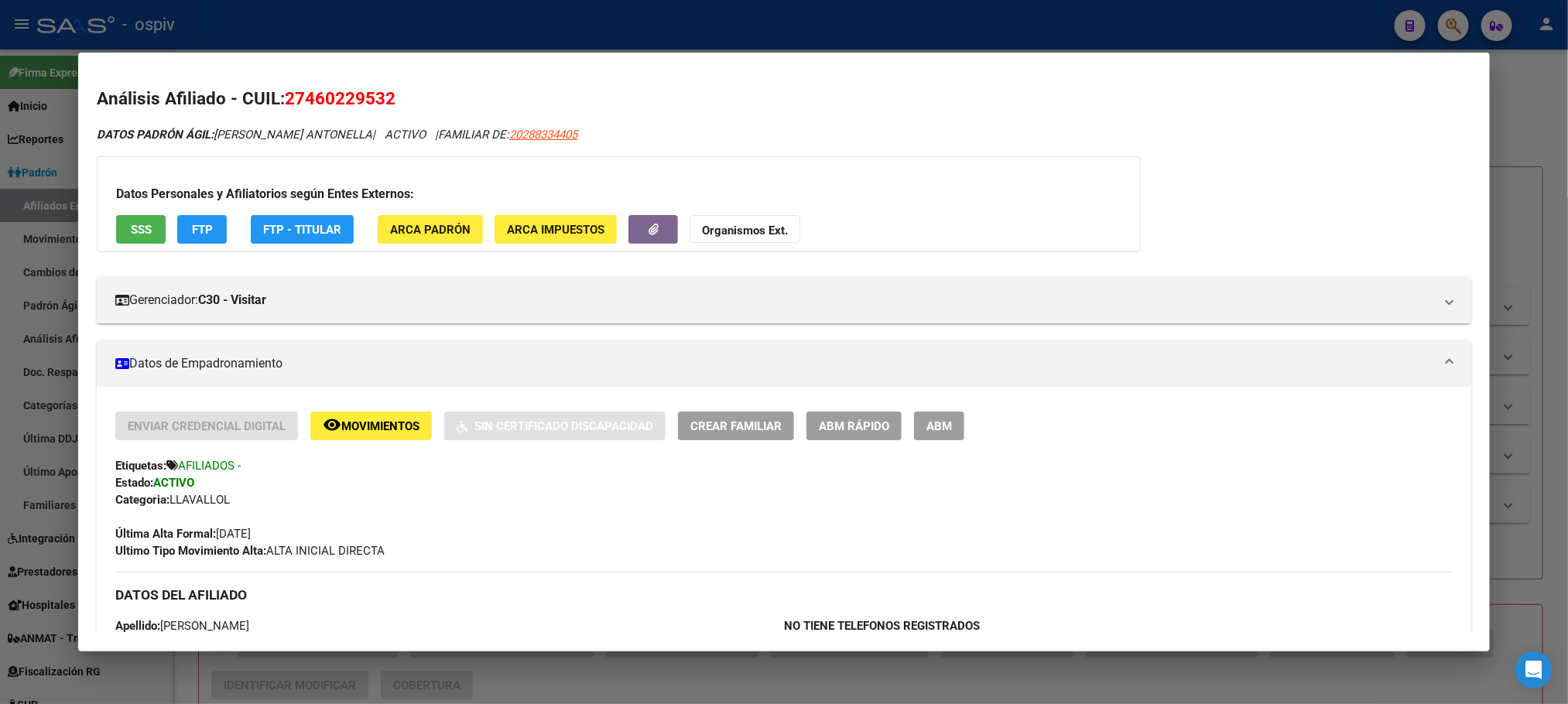
click at [467, 27] on div at bounding box center [784, 352] width 1568 height 704
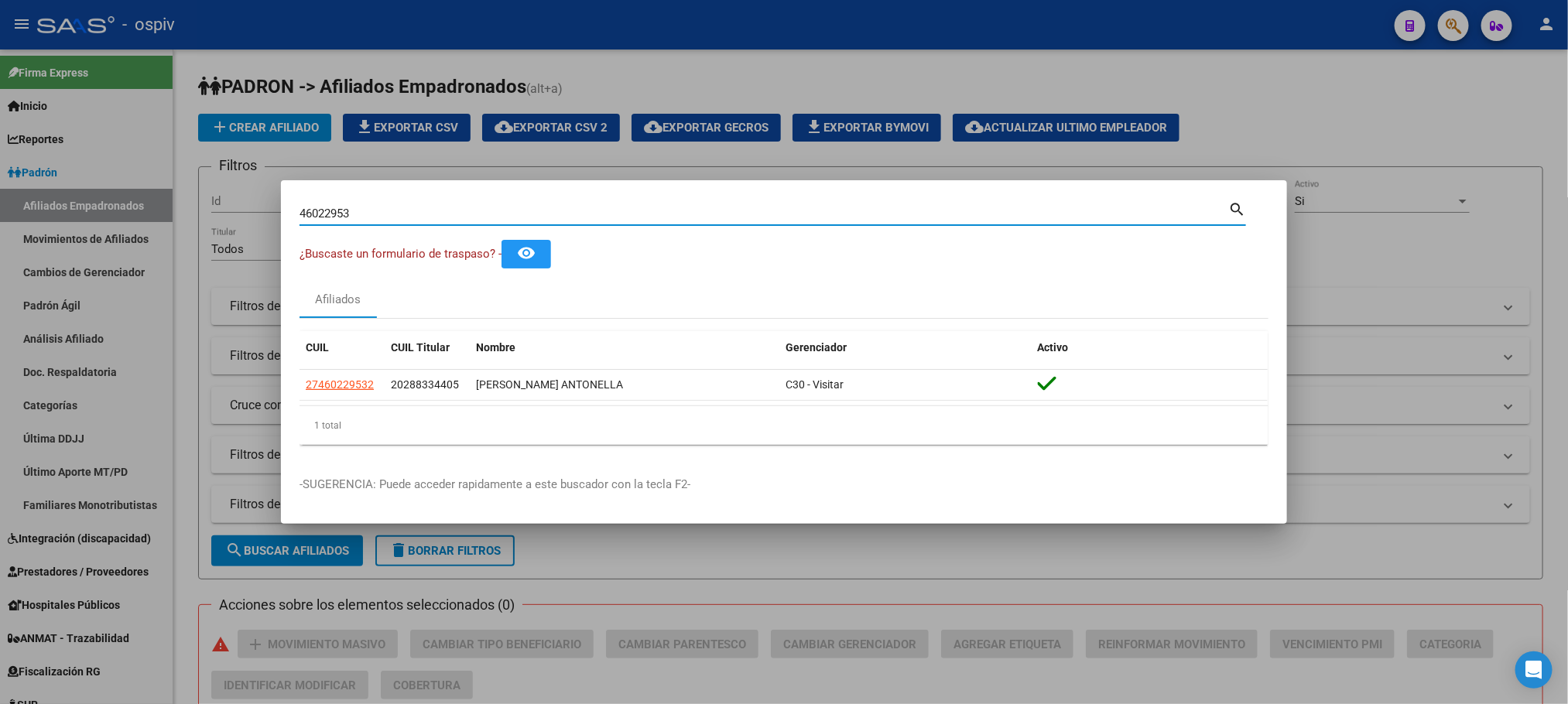
drag, startPoint x: 396, startPoint y: 214, endPoint x: 189, endPoint y: 209, distance: 207.1
click at [381, 216] on input "46022953" at bounding box center [764, 214] width 929 height 14
drag, startPoint x: 189, startPoint y: 209, endPoint x: 149, endPoint y: 205, distance: 40.2
click at [149, 207] on div "46022953 Buscar (apellido, dni, cuil, nro traspaso, cuit, obra social) search ¿…" at bounding box center [784, 352] width 1568 height 704
drag, startPoint x: 363, startPoint y: 220, endPoint x: 204, endPoint y: 204, distance: 159.8
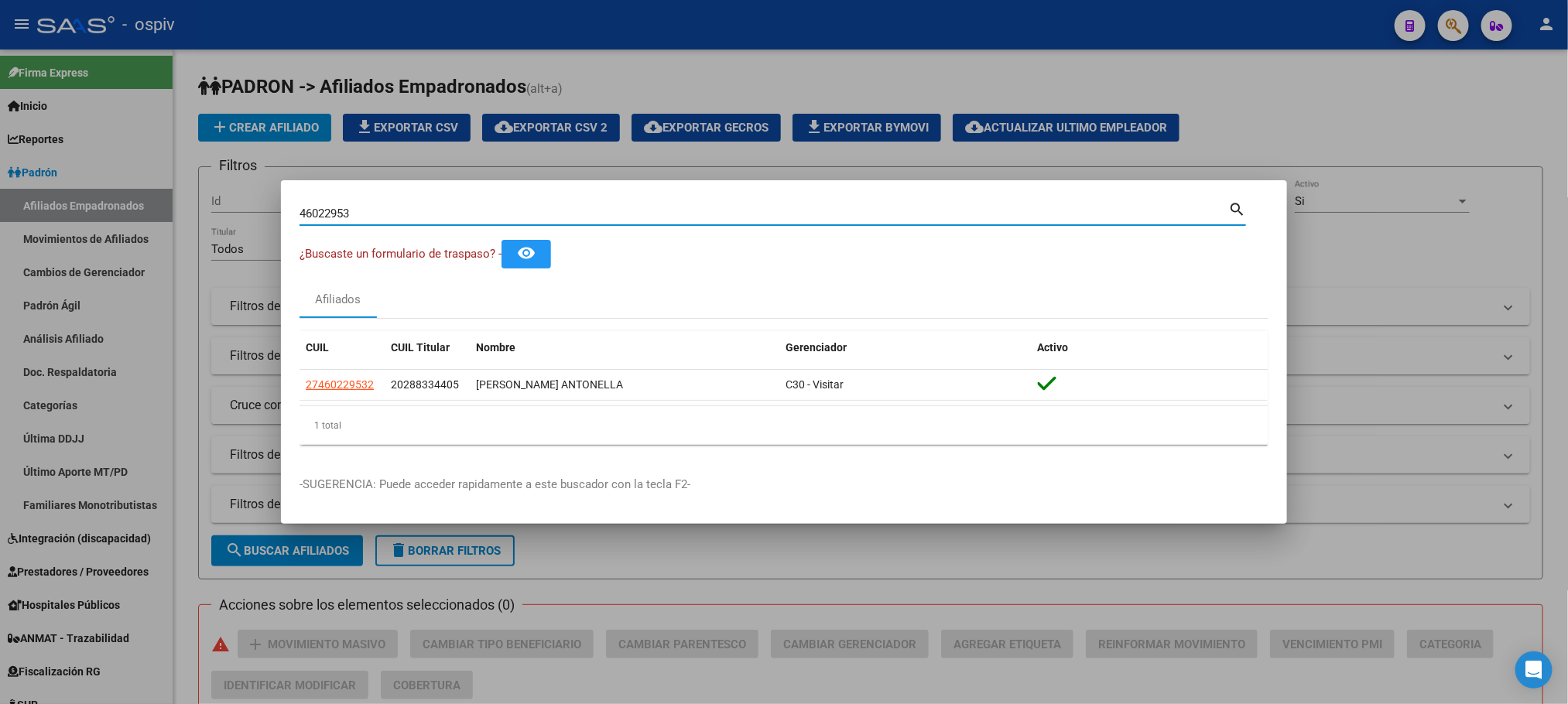
click at [204, 204] on div "46022953 Buscar (apellido, dni, cuil, nro traspaso, cuit, obra social) search ¿…" at bounding box center [784, 352] width 1568 height 704
paste input "5359720"
type input "53597203"
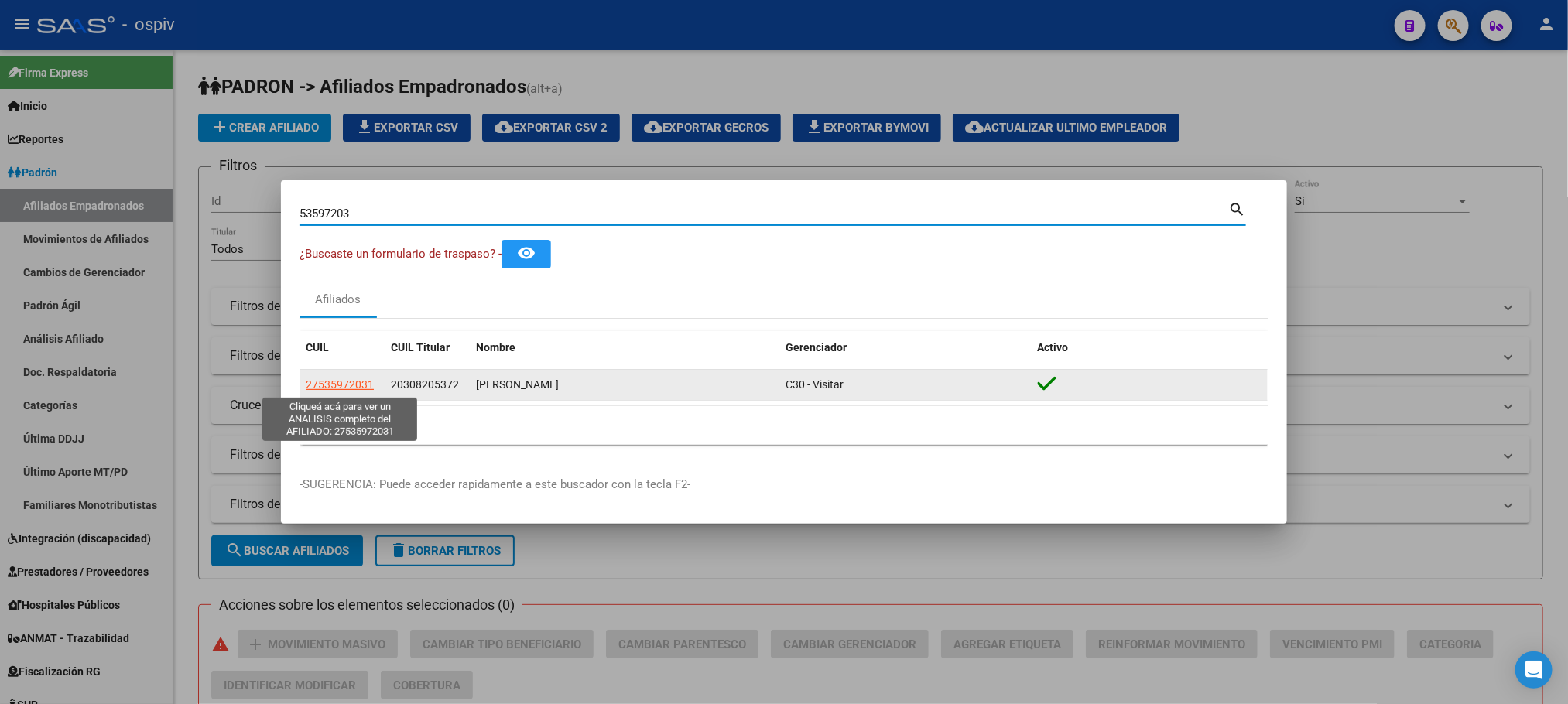
click at [343, 386] on span "27535972031" at bounding box center [340, 385] width 68 height 12
type textarea "27535972031"
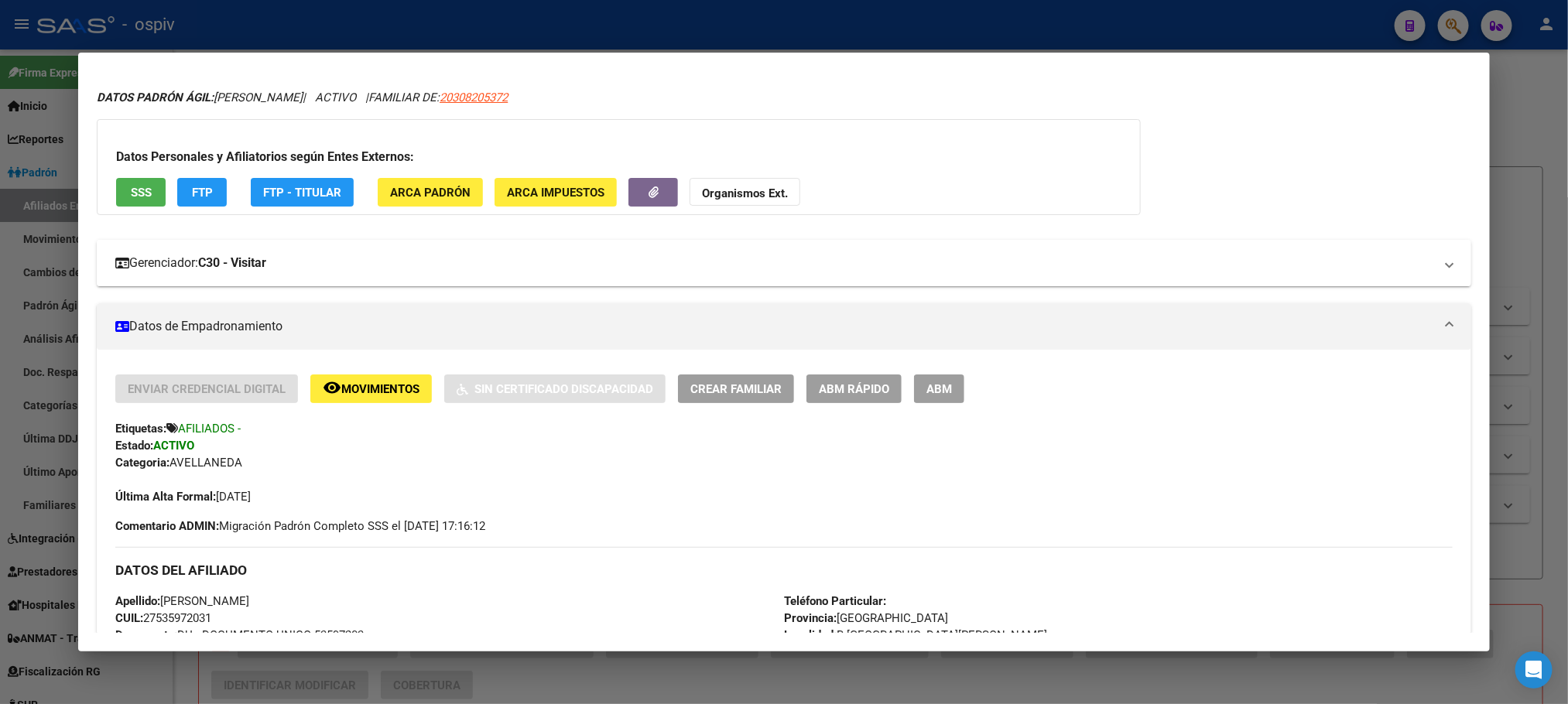
scroll to position [0, 0]
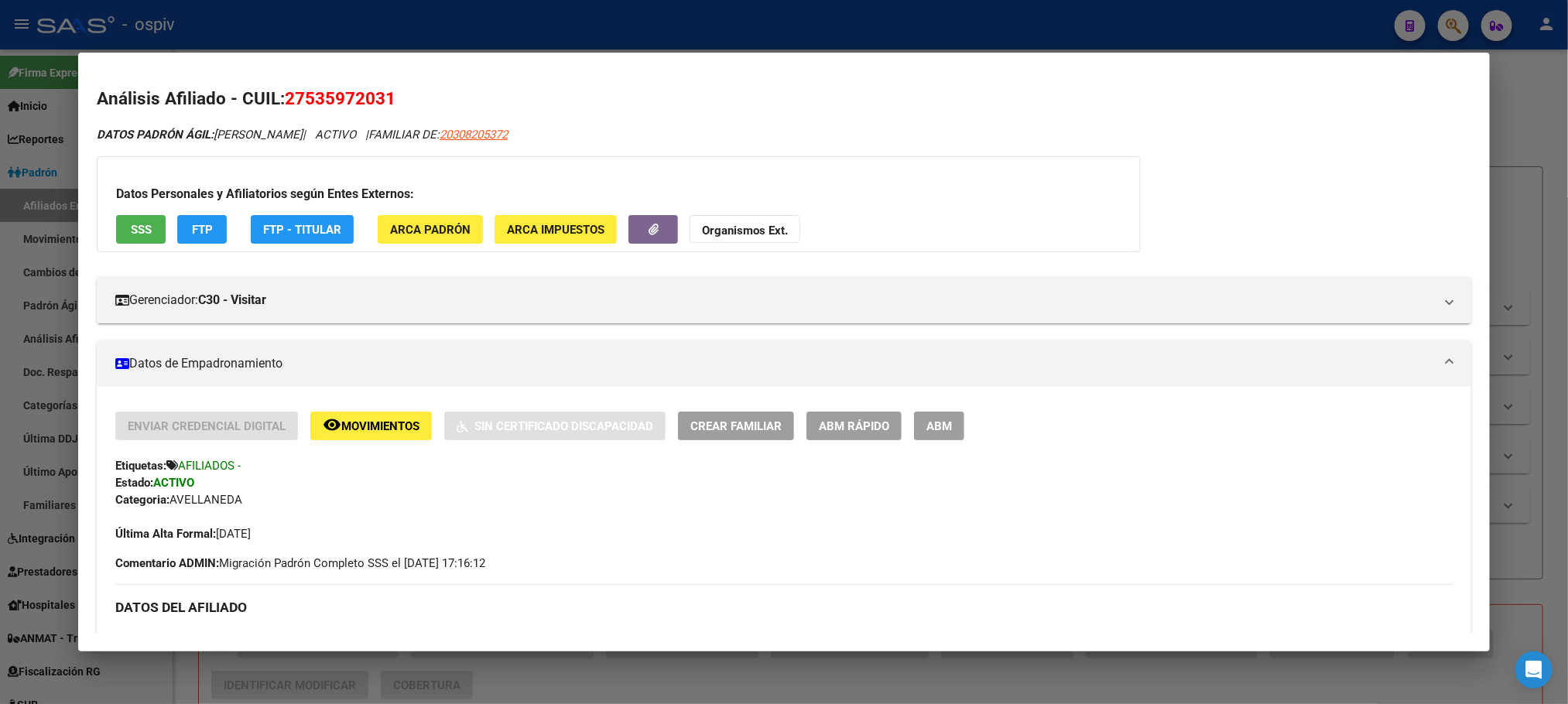
click at [538, 27] on div at bounding box center [784, 352] width 1568 height 704
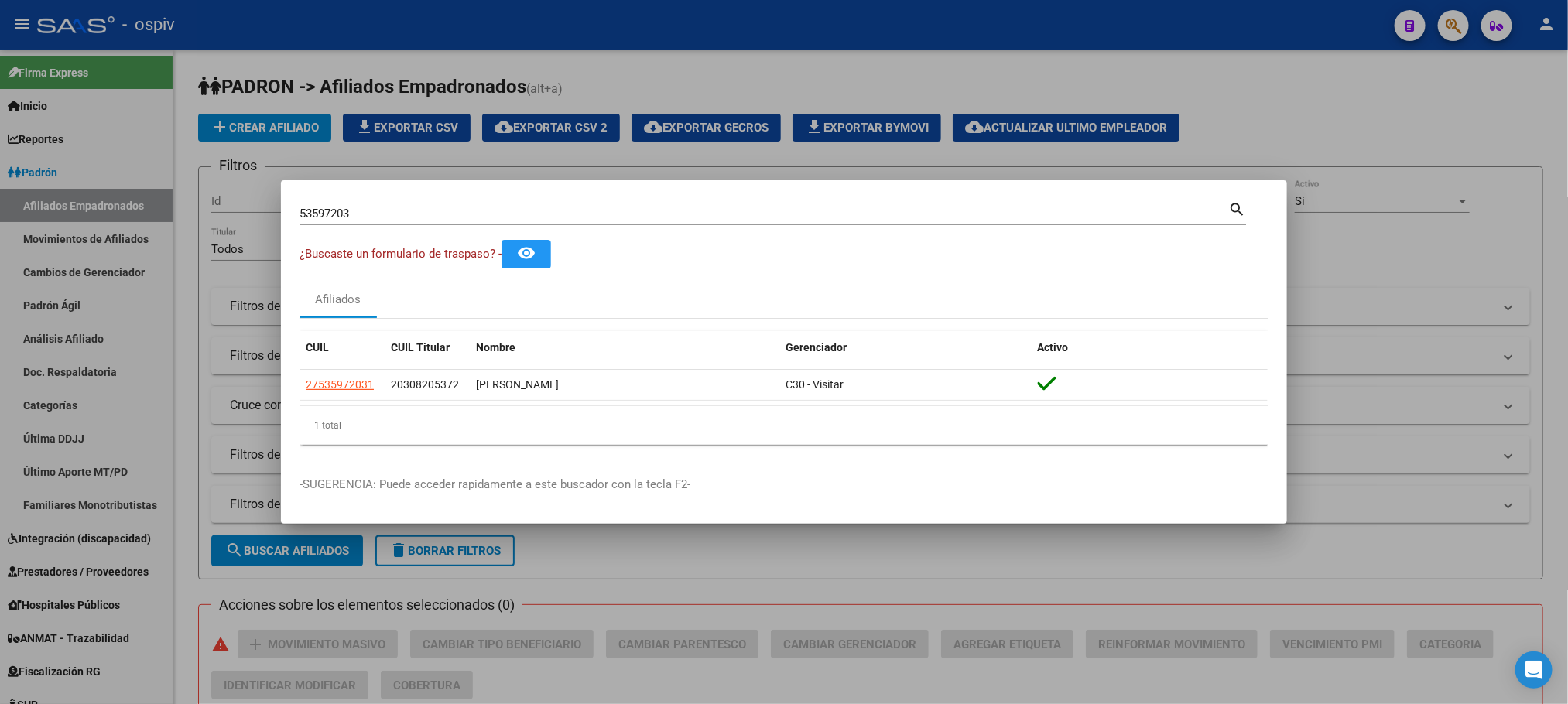
click at [370, 204] on div "53597203 Buscar (apellido, dni, [PERSON_NAME], [PERSON_NAME], cuit, obra social)" at bounding box center [764, 214] width 929 height 23
drag, startPoint x: 367, startPoint y: 220, endPoint x: 188, endPoint y: 177, distance: 184.1
click at [189, 179] on div "53597203 Buscar (apellido, dni, cuil, nro traspaso, cuit, obra social) search ¿…" at bounding box center [784, 352] width 1568 height 704
paste input "38869262"
type input "38869262"
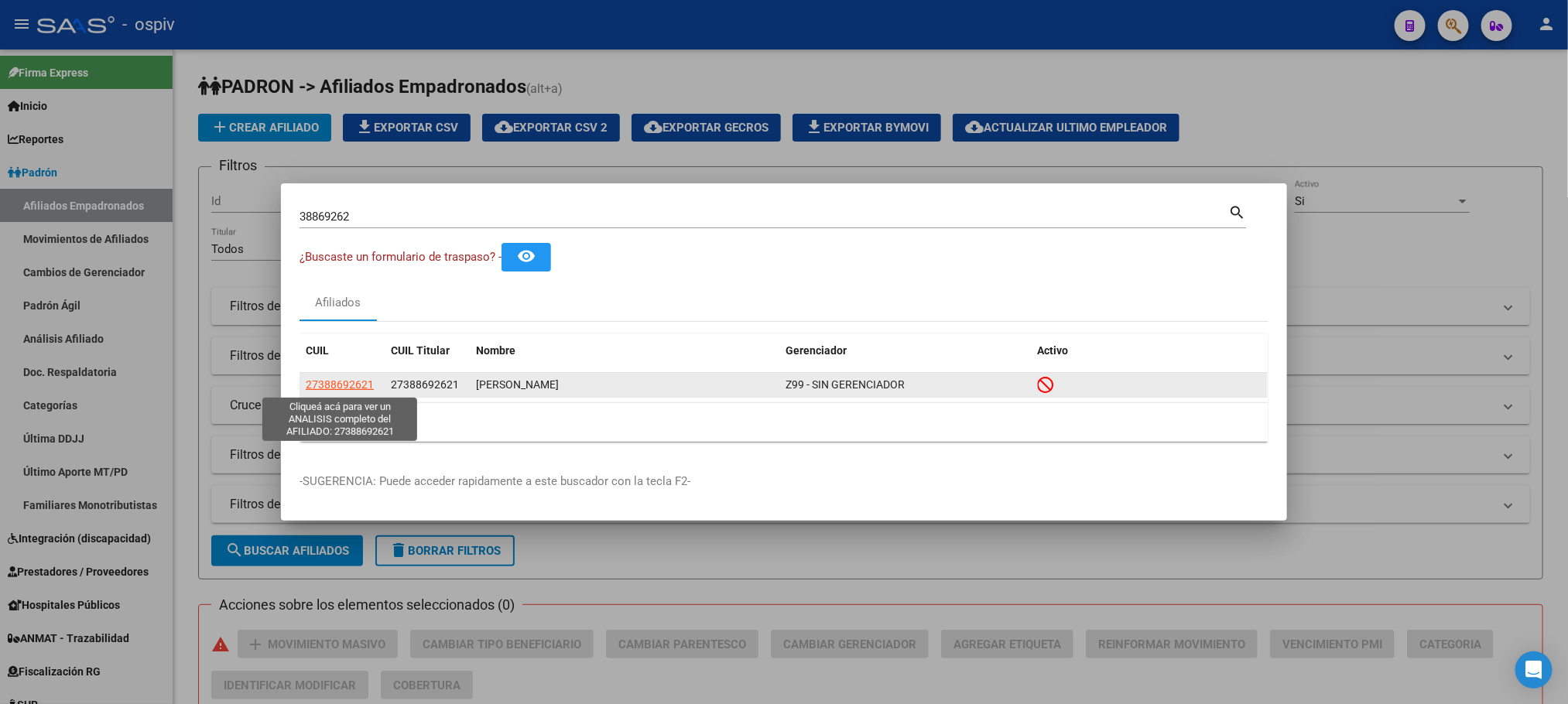
click at [337, 379] on span "27388692621" at bounding box center [340, 385] width 68 height 12
type textarea "27388692621"
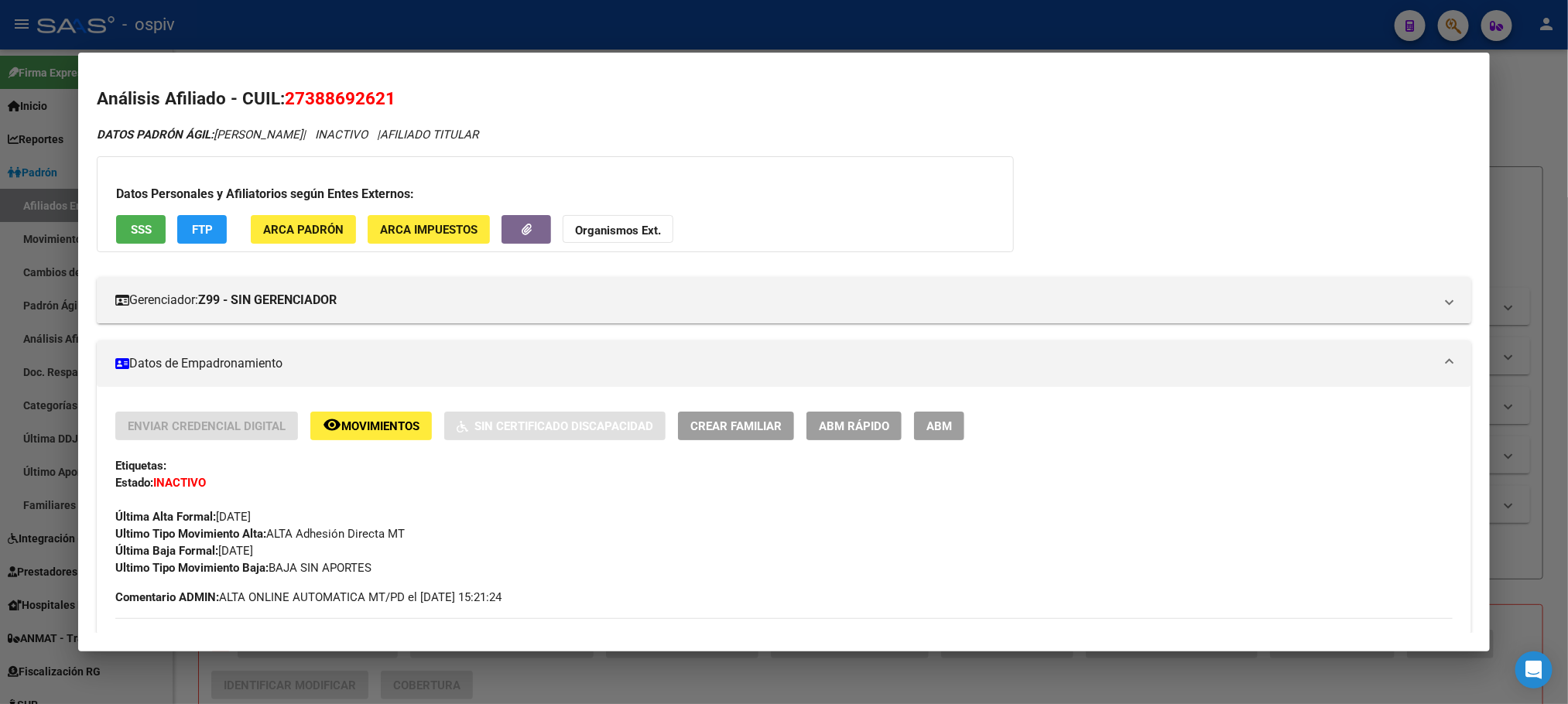
click at [318, 35] on div at bounding box center [784, 352] width 1568 height 704
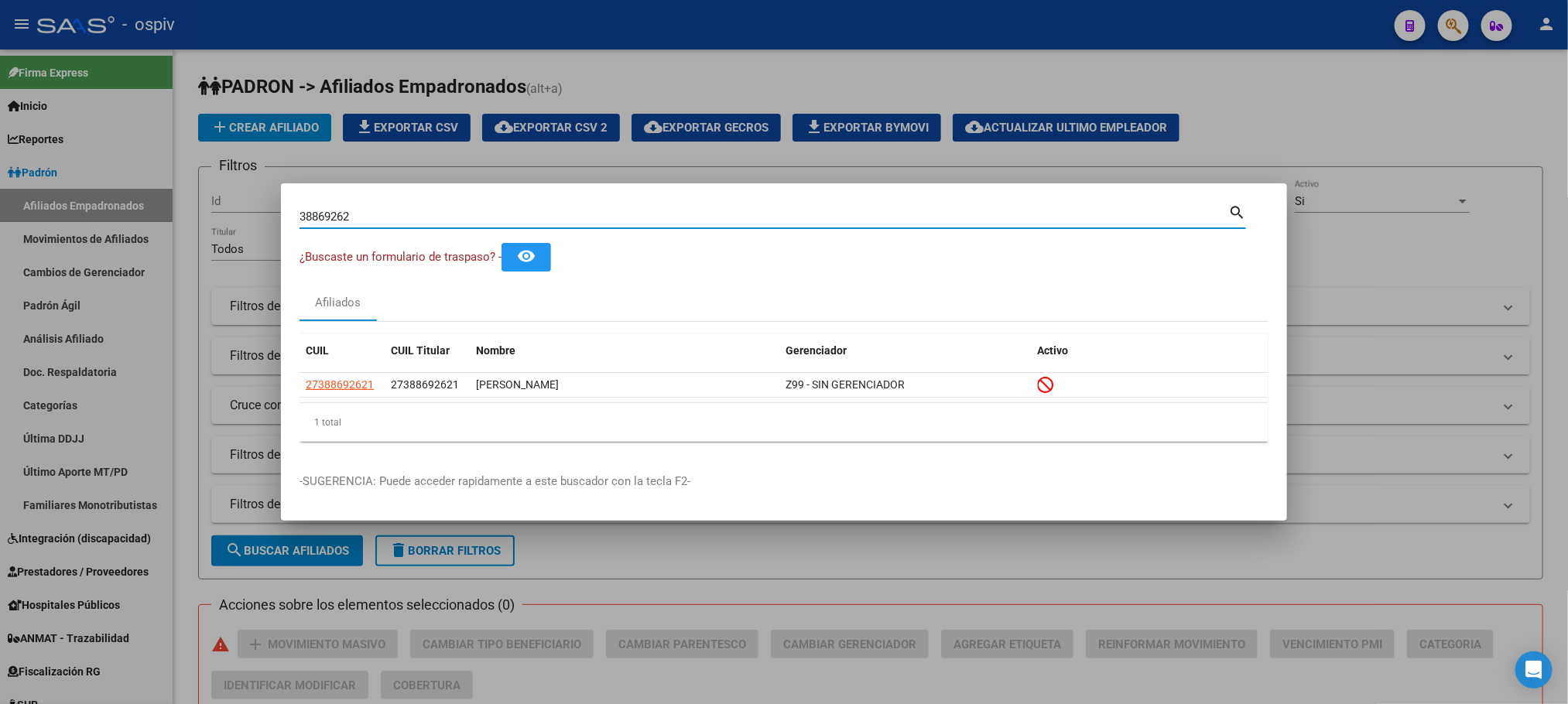
drag, startPoint x: 372, startPoint y: 216, endPoint x: 186, endPoint y: 205, distance: 186.3
click at [186, 205] on div "38869262 Buscar (apellido, dni, cuil, nro traspaso, cuit, obra social) search ¿…" at bounding box center [784, 352] width 1568 height 704
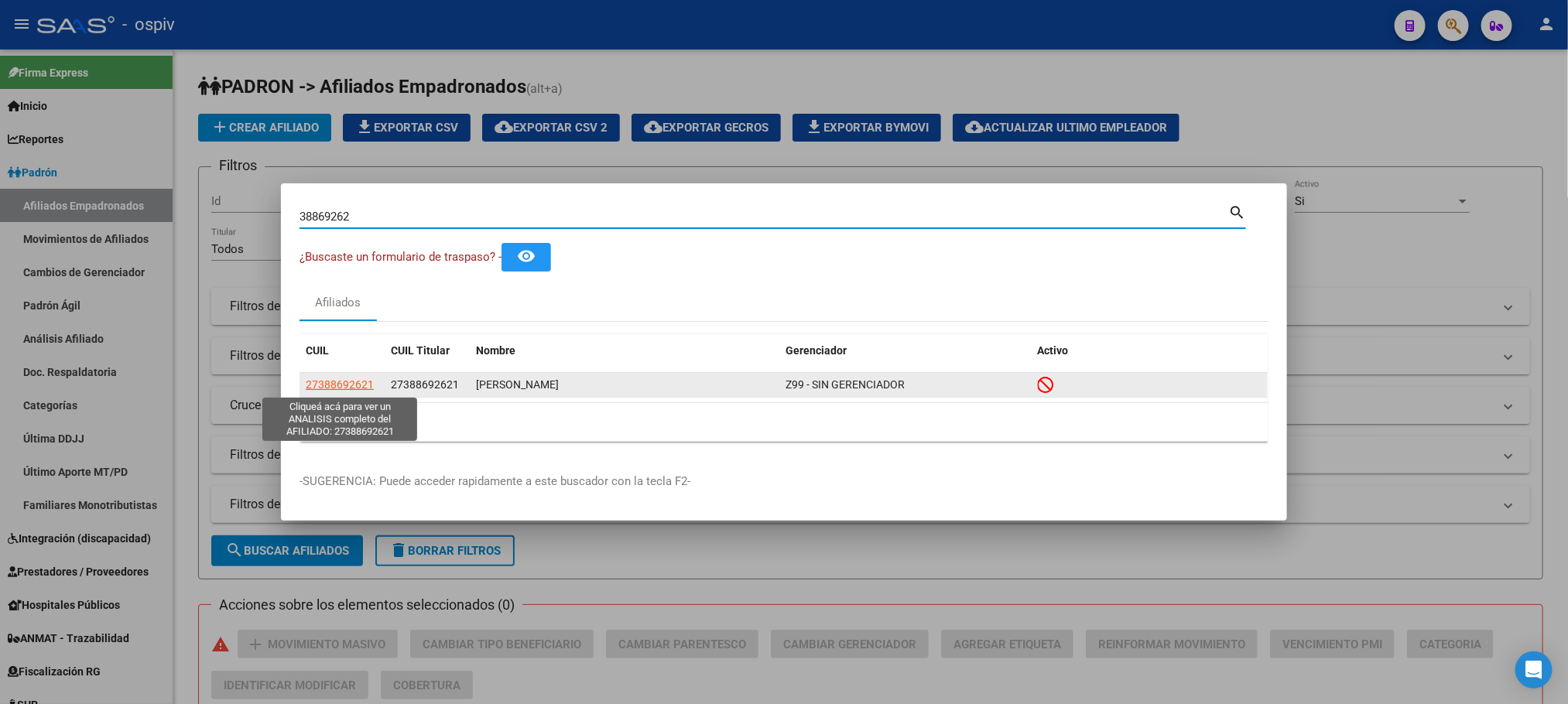
click at [331, 383] on span "27388692621" at bounding box center [340, 385] width 68 height 12
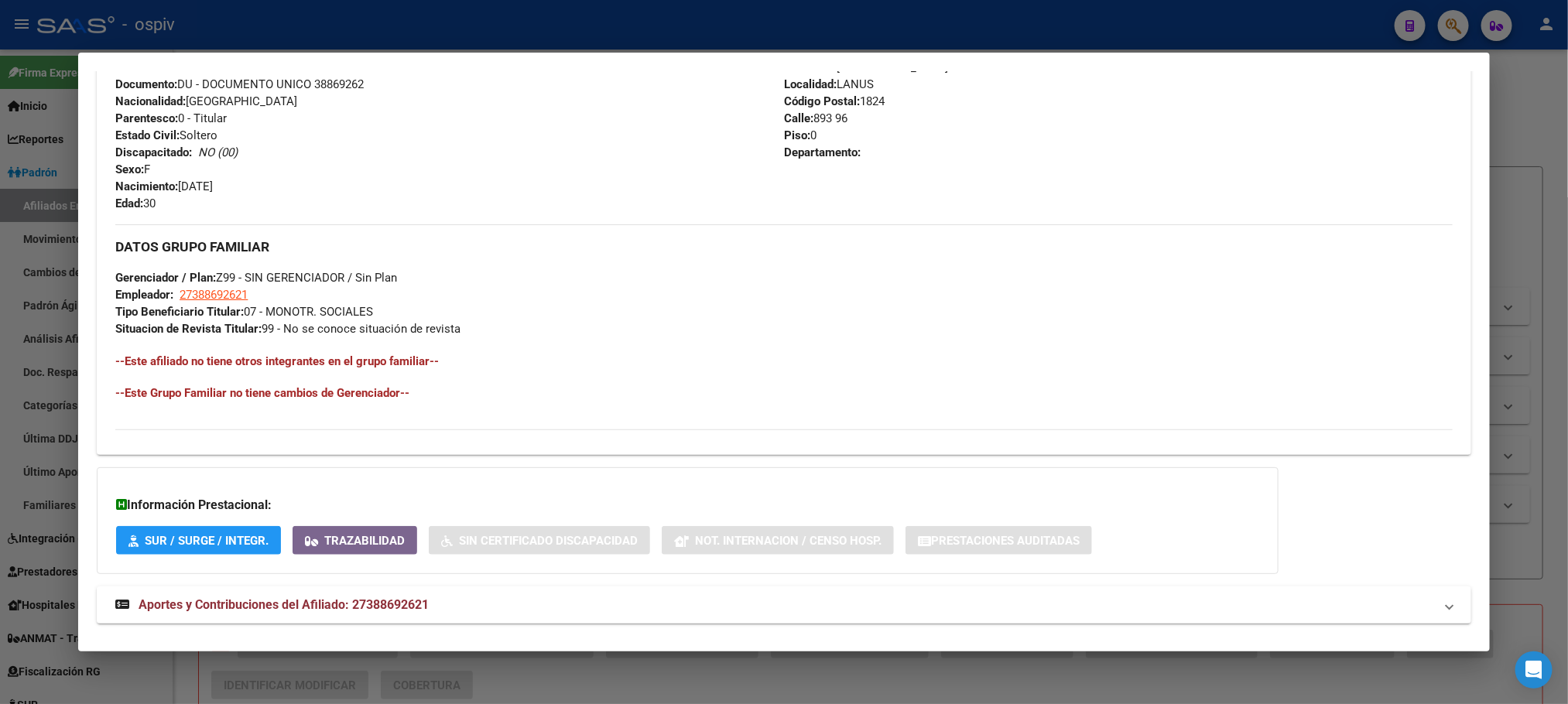
scroll to position [649, 0]
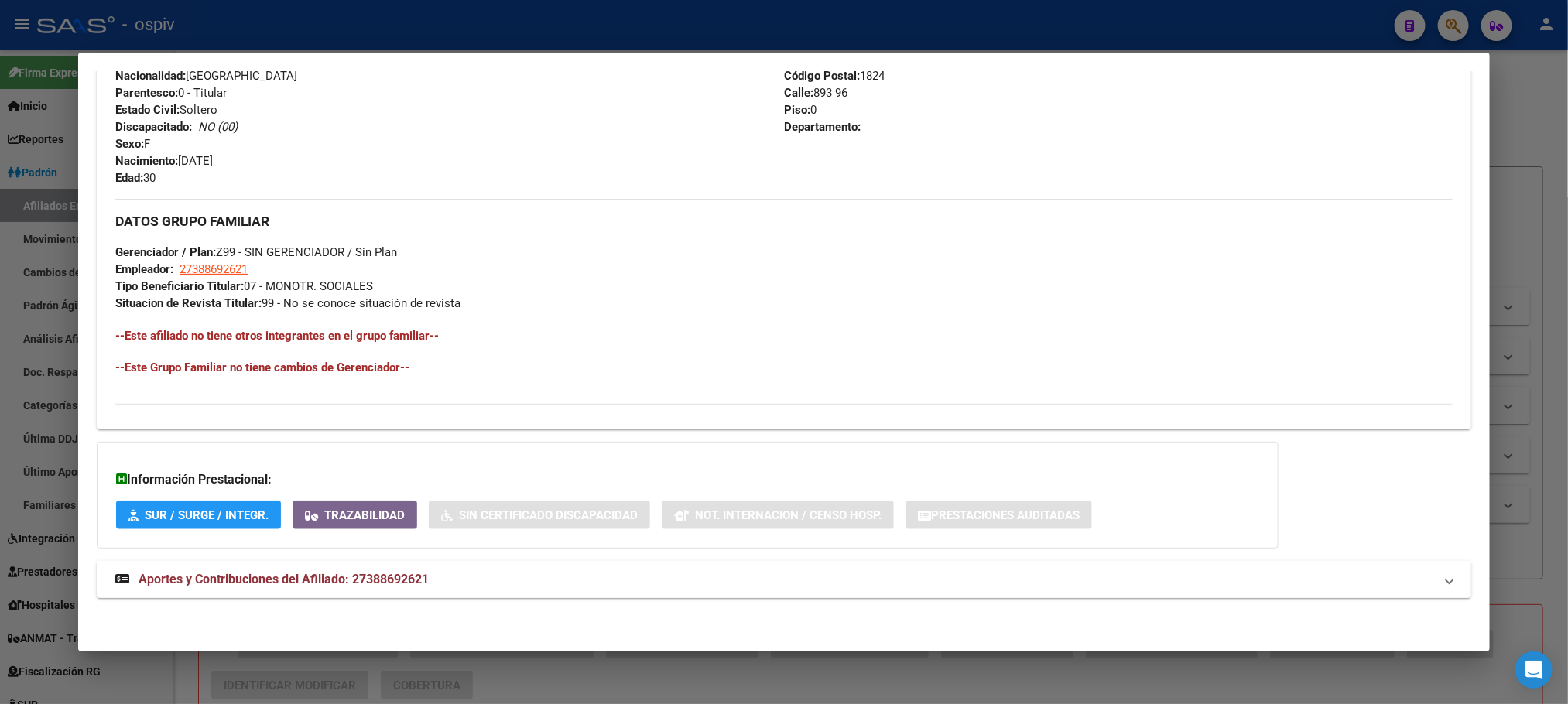
click at [296, 583] on span "Aportes y Contribuciones del Afiliado: 27388692621" at bounding box center [283, 579] width 291 height 14
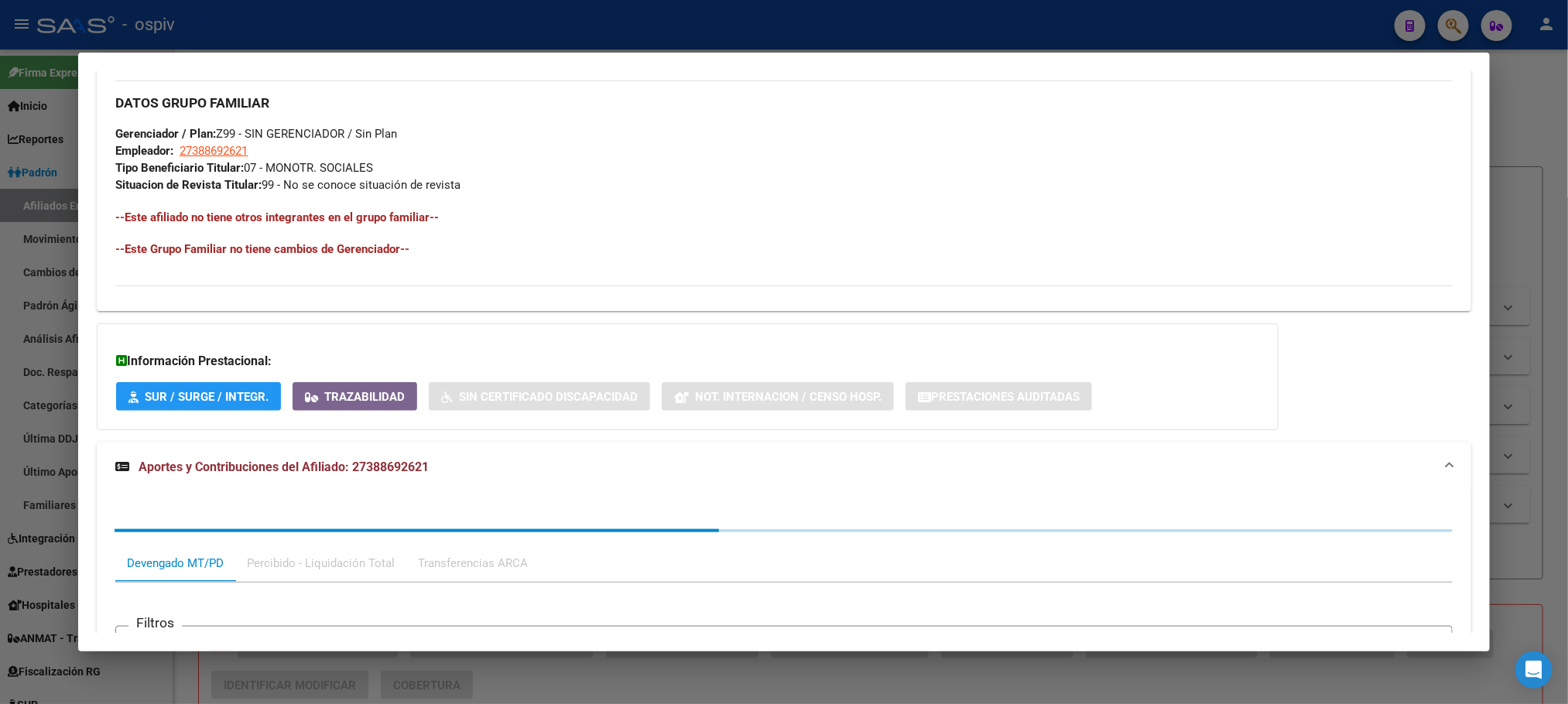
scroll to position [1049, 0]
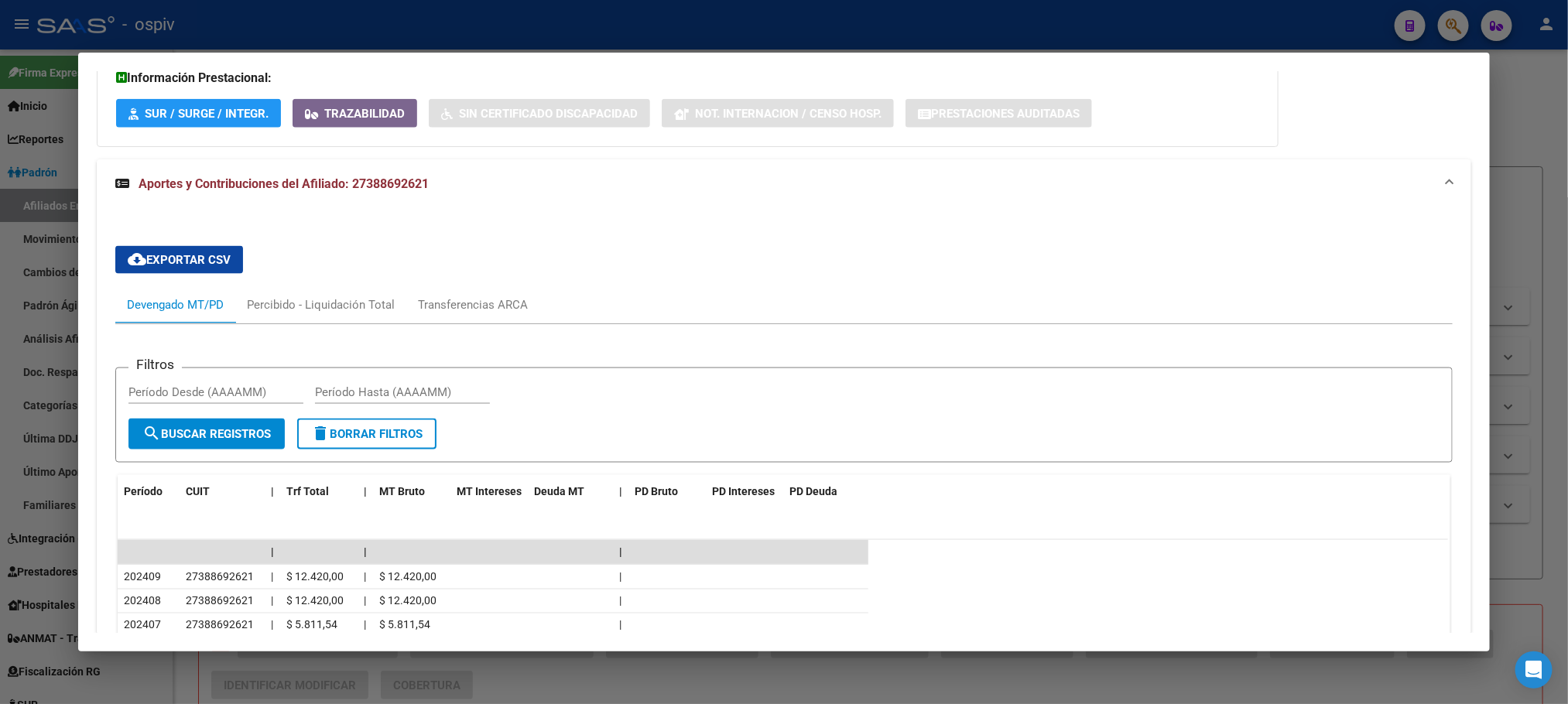
click at [461, 10] on div at bounding box center [784, 352] width 1568 height 704
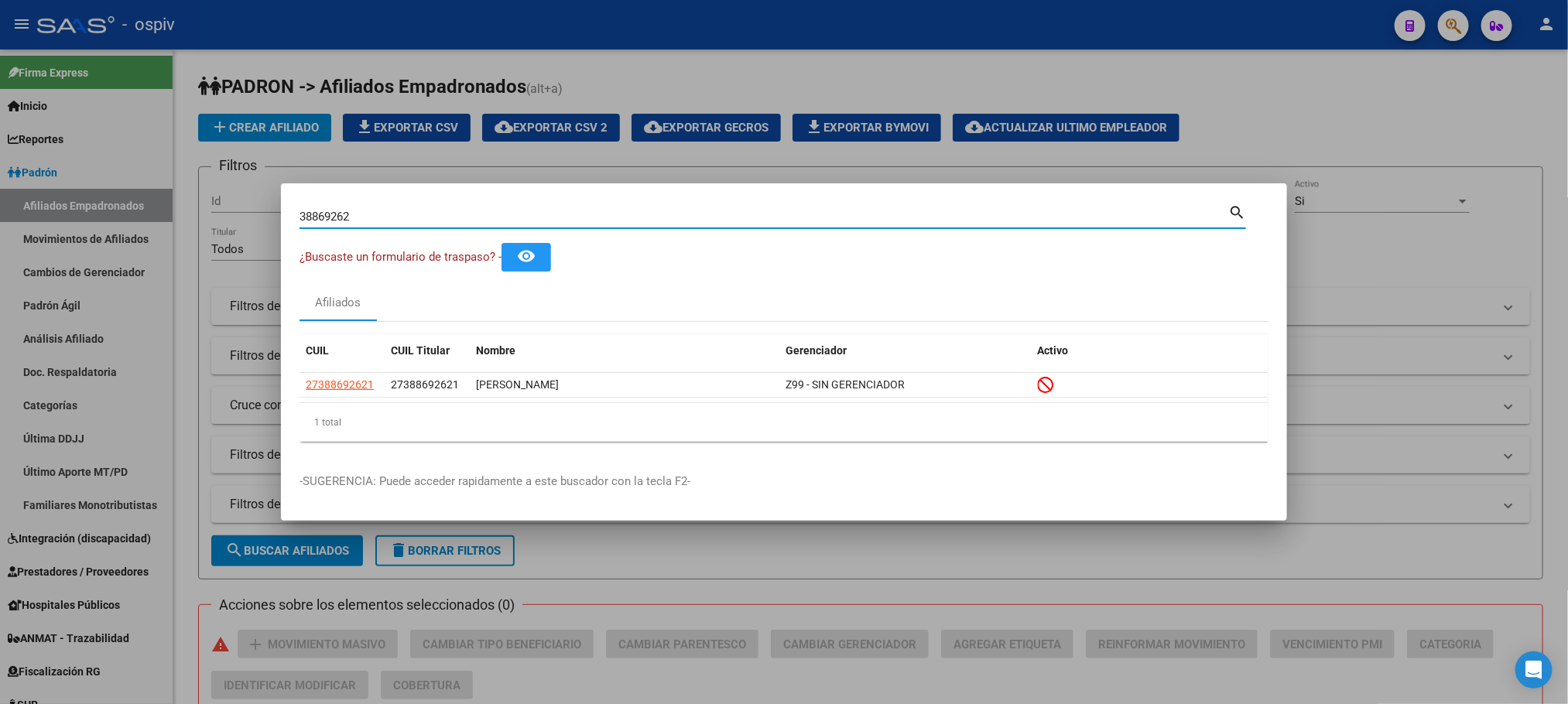
drag, startPoint x: 382, startPoint y: 212, endPoint x: 156, endPoint y: 207, distance: 226.1
click at [156, 207] on div "38869262 Buscar (apellido, dni, cuil, nro traspaso, cuit, obra social) search ¿…" at bounding box center [784, 352] width 1568 height 704
paste input "59876254"
type input "59876254"
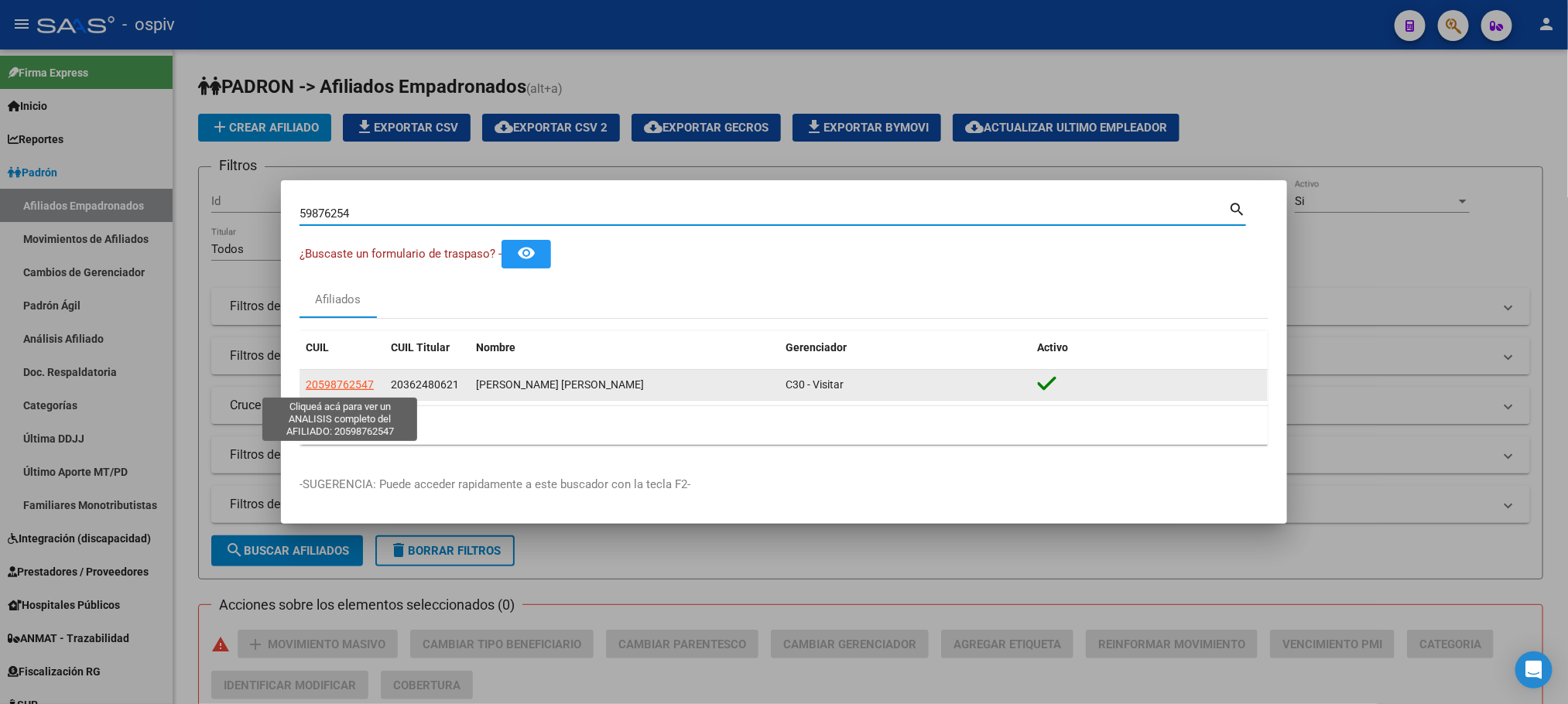
click at [349, 388] on span "20598762547" at bounding box center [340, 385] width 68 height 12
type textarea "20598762547"
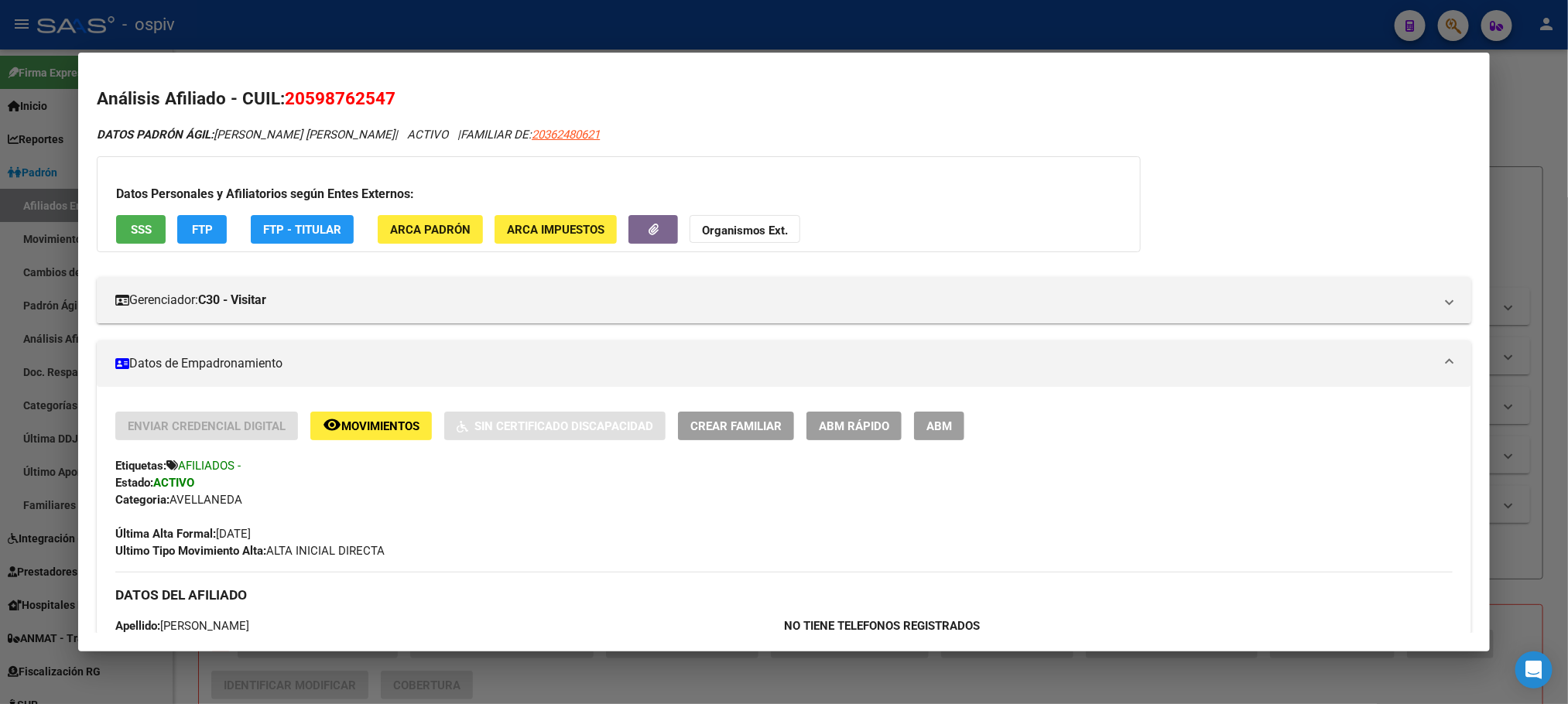
scroll to position [696, 0]
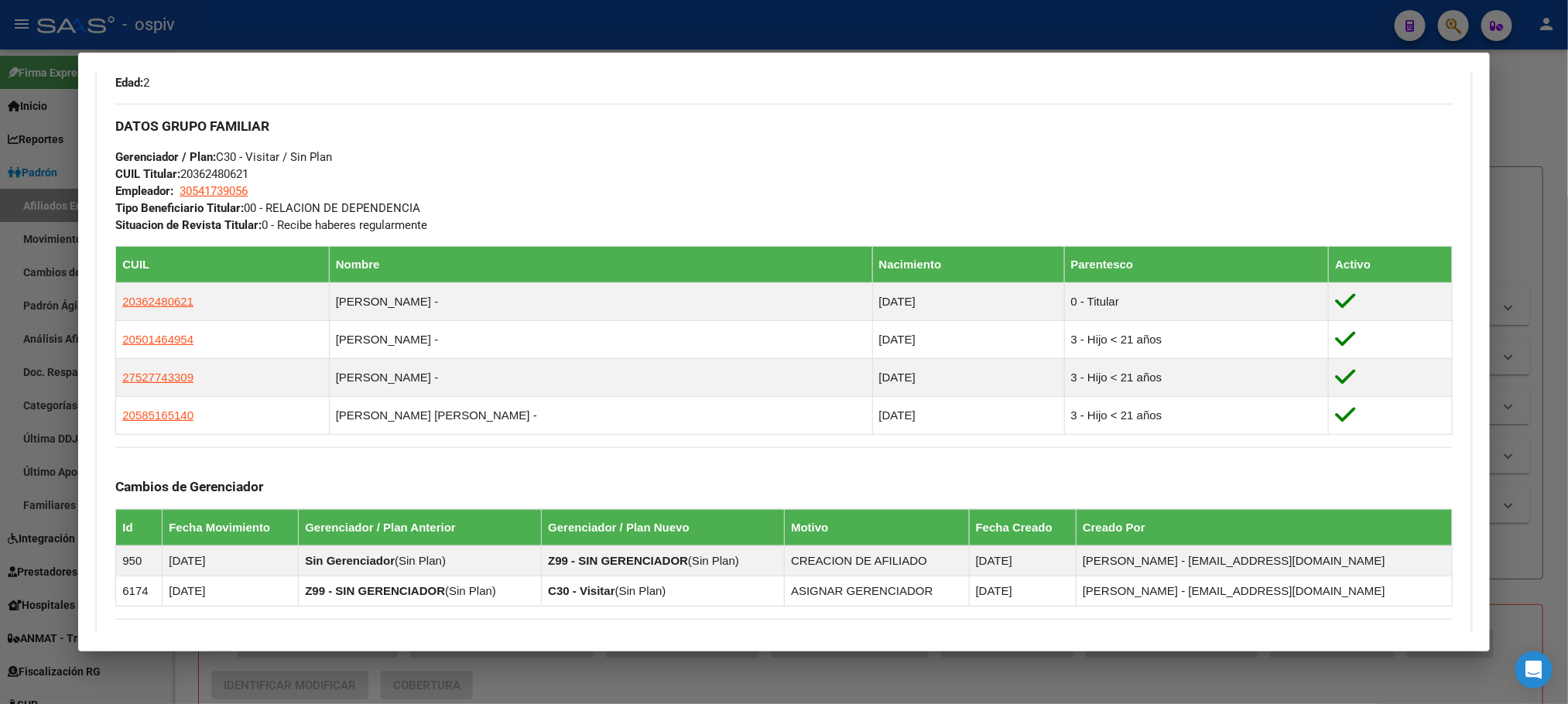
click at [493, 23] on div at bounding box center [784, 352] width 1568 height 704
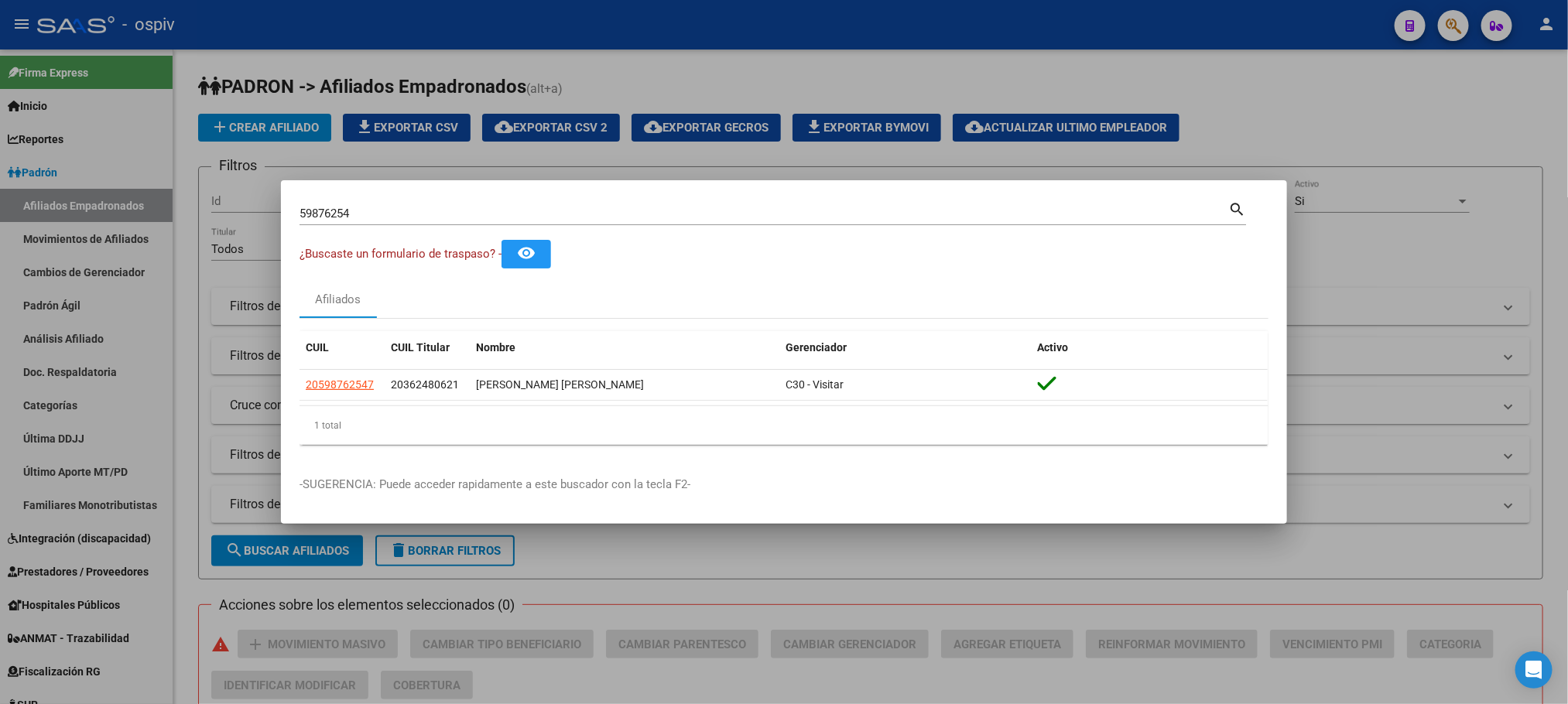
drag, startPoint x: 397, startPoint y: 221, endPoint x: 258, endPoint y: 211, distance: 139.4
click at [258, 211] on div "59876254 Buscar (apellido, dni, cuil, nro traspaso, cuit, obra social) search ¿…" at bounding box center [784, 352] width 1568 height 704
click at [374, 217] on input "59876254" at bounding box center [764, 214] width 929 height 14
drag, startPoint x: 376, startPoint y: 217, endPoint x: 168, endPoint y: 200, distance: 208.7
click at [168, 200] on div "59876254 Buscar (apellido, dni, cuil, nro traspaso, cuit, obra social) search ¿…" at bounding box center [784, 352] width 1568 height 704
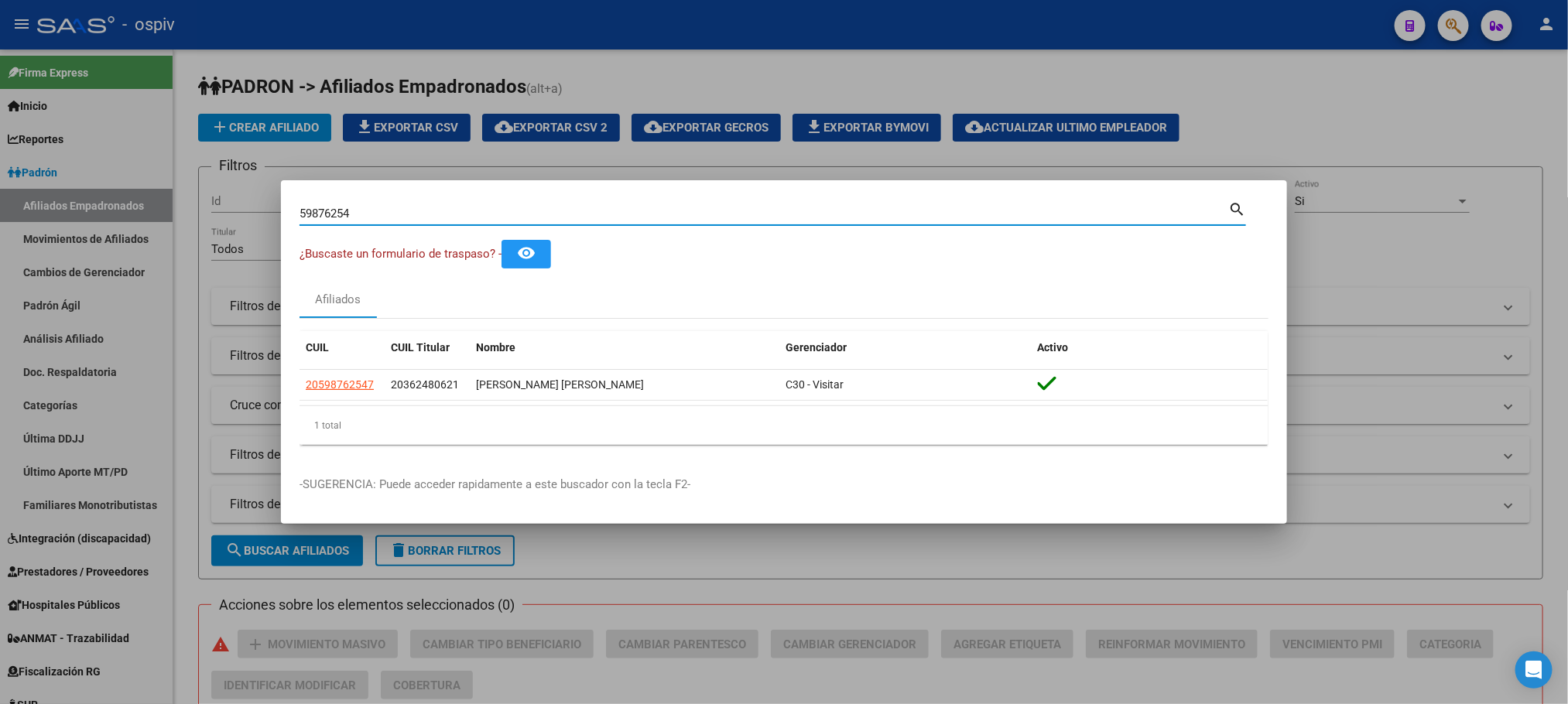
paste input "48835002"
type input "48835002"
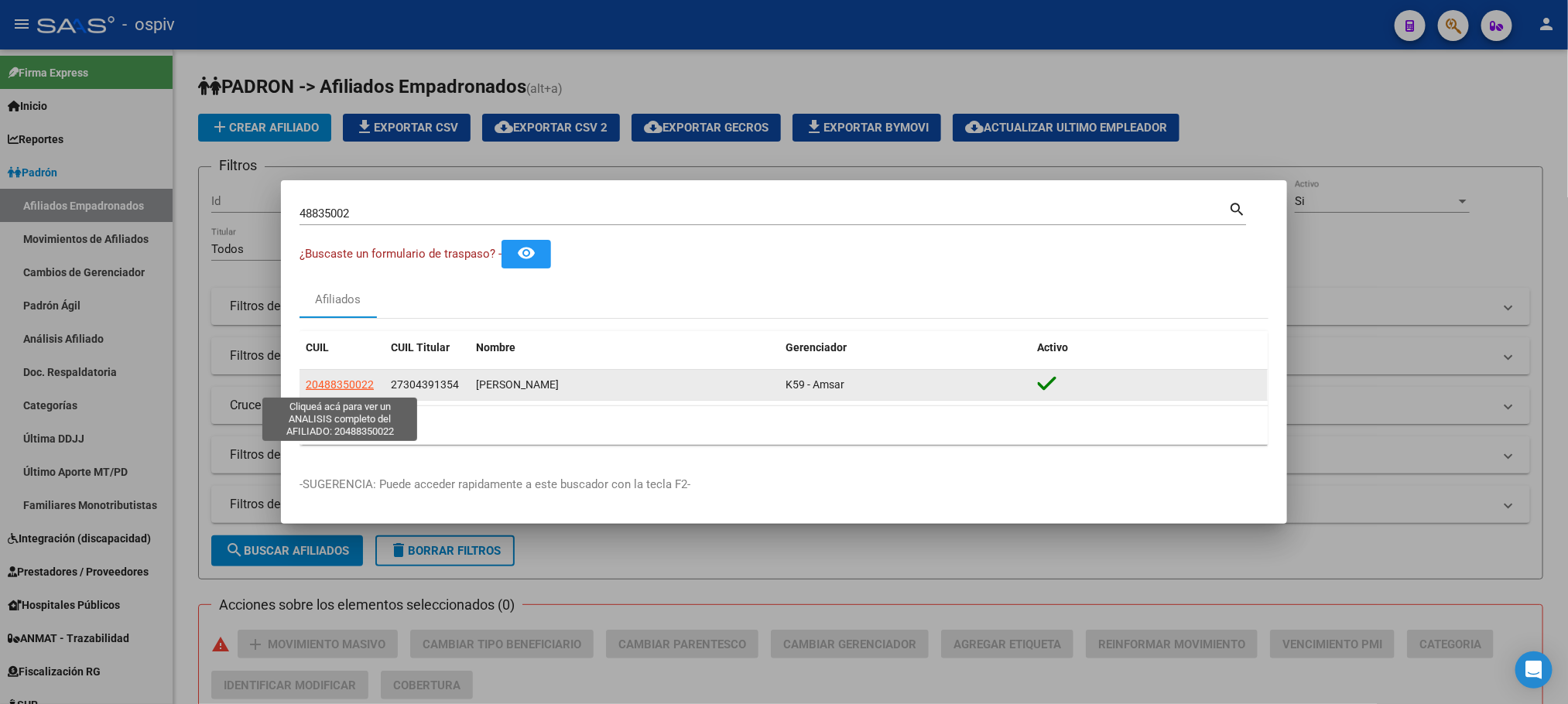
click at [367, 381] on span "20488350022" at bounding box center [340, 385] width 68 height 12
type textarea "20488350022"
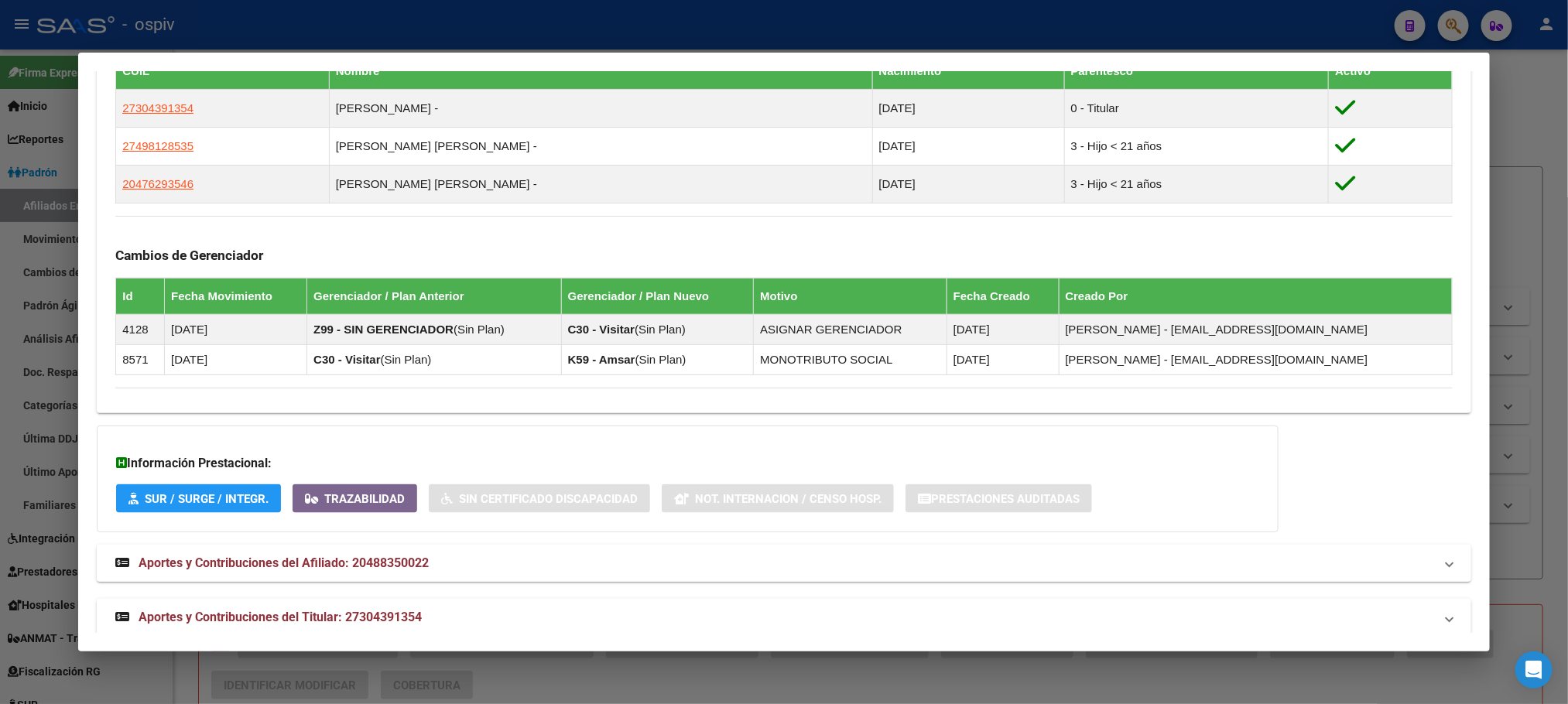
scroll to position [913, 0]
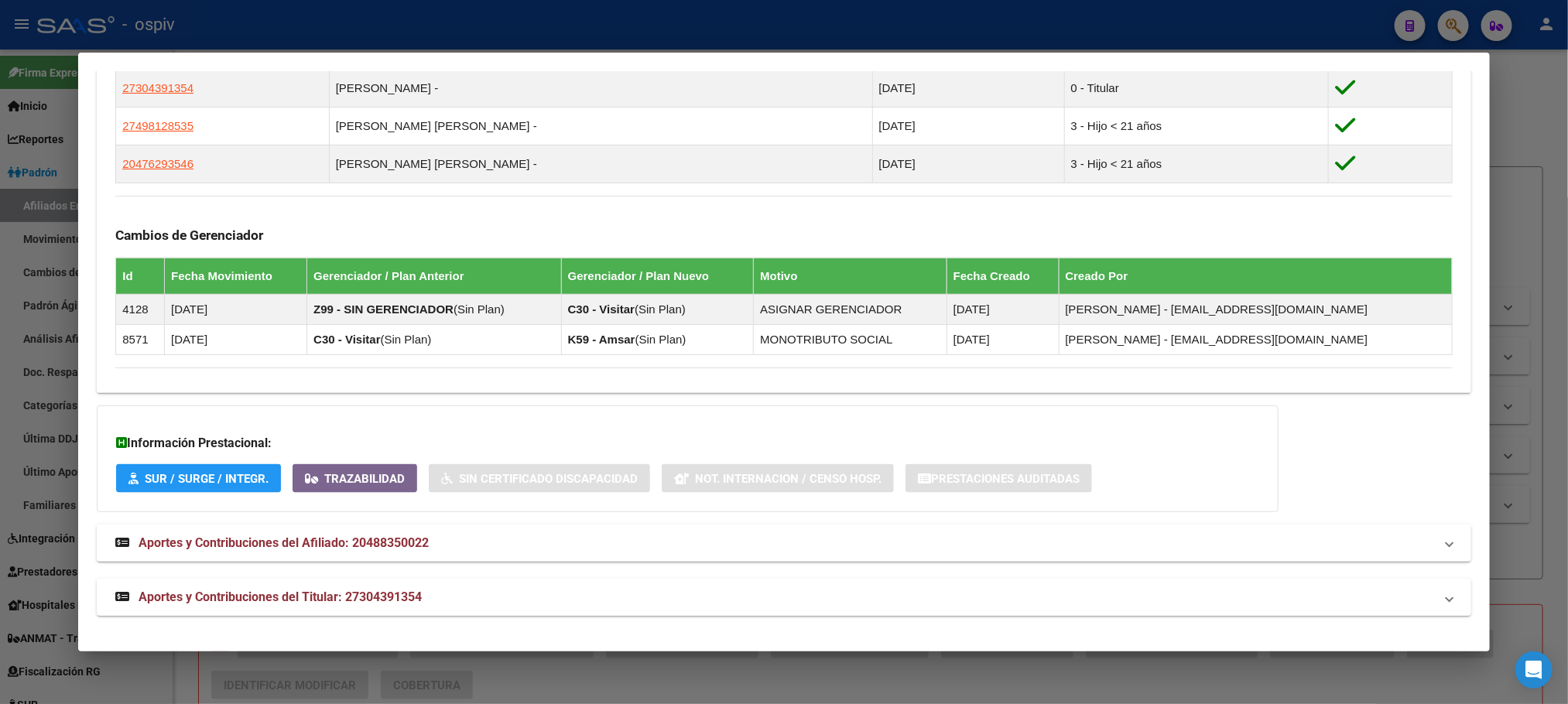
click at [302, 597] on span "Aportes y Contribuciones del Titular: 27304391354" at bounding box center [280, 597] width 283 height 14
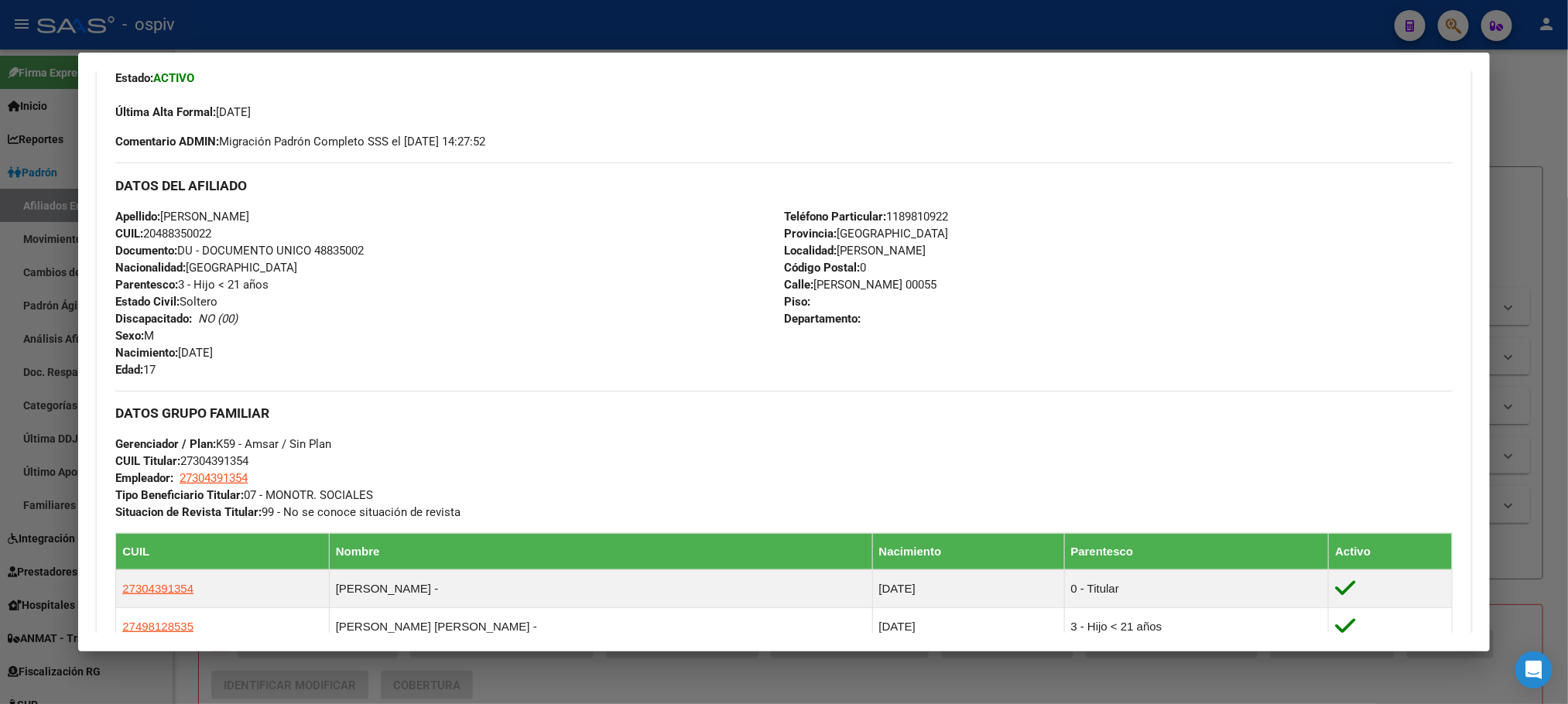
scroll to position [70, 0]
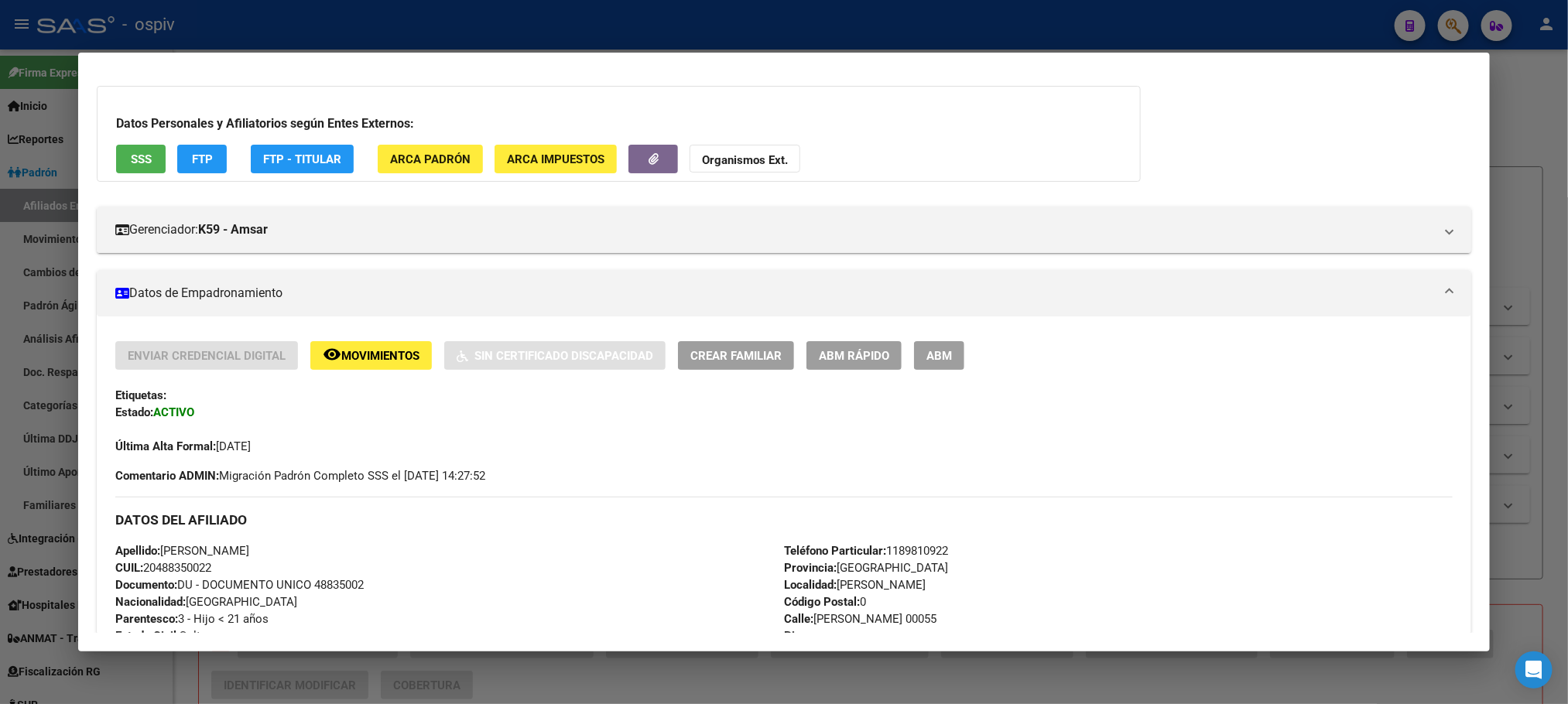
click at [135, 163] on span "SSS" at bounding box center [141, 160] width 21 height 14
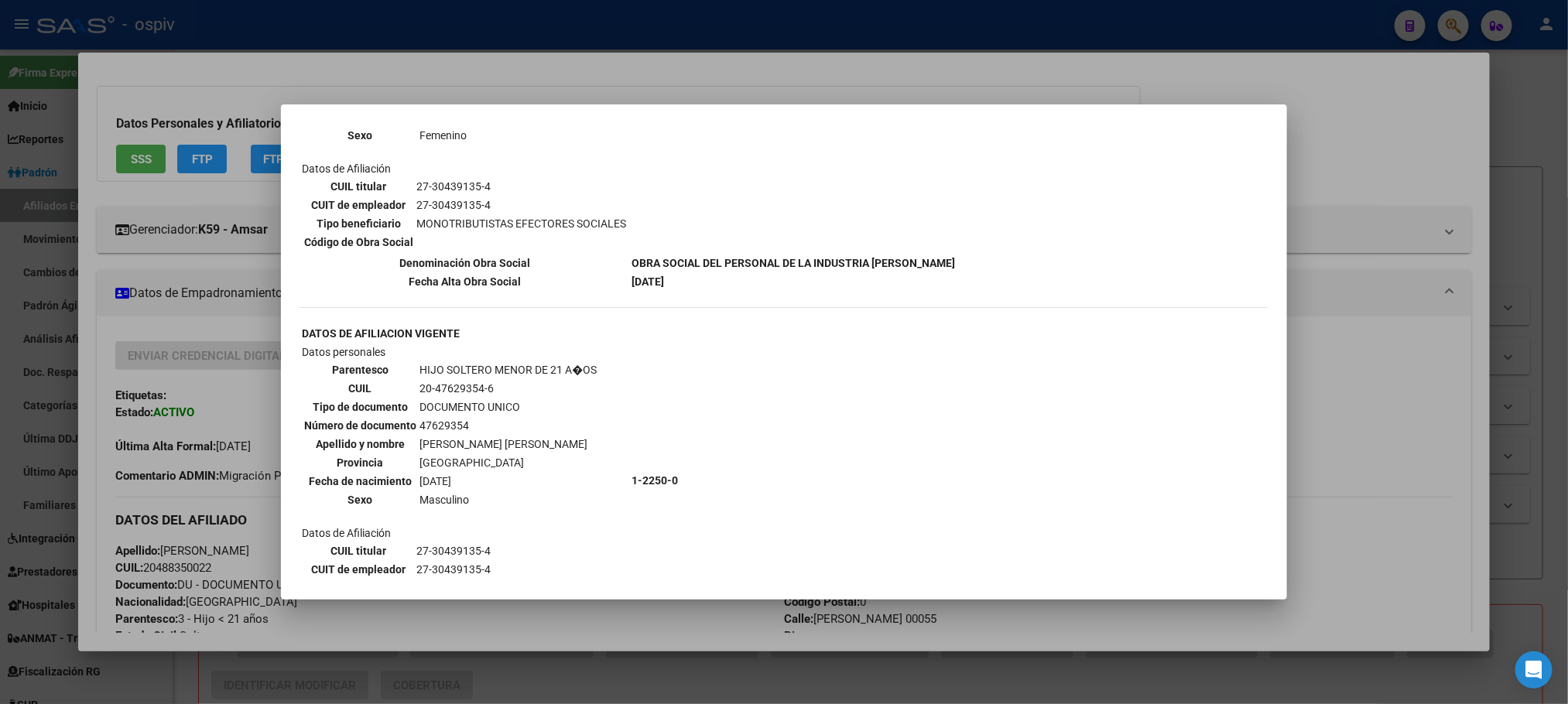
scroll to position [464, 0]
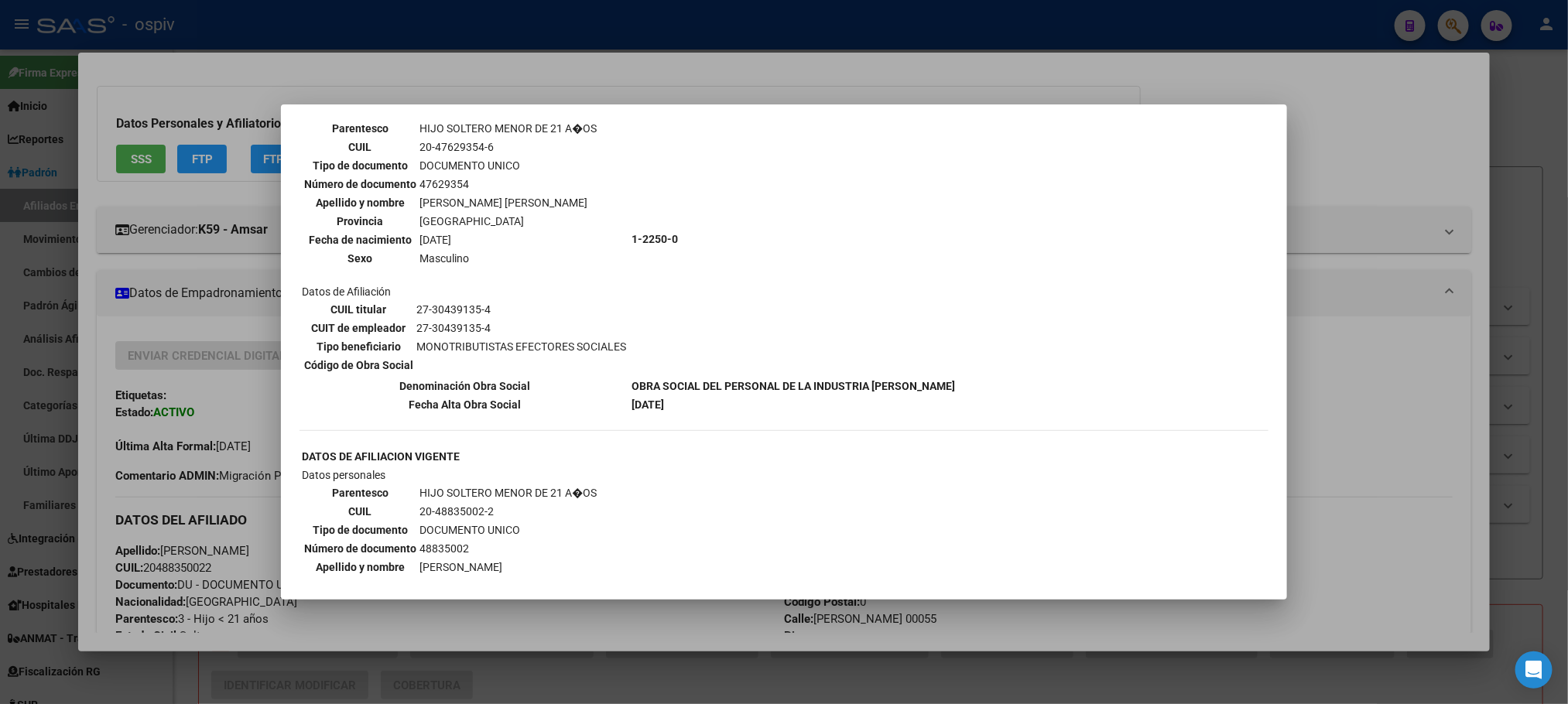
click at [448, 503] on td "20-48835002-2" at bounding box center [508, 511] width 179 height 17
click at [449, 503] on td "20-48835002-2" at bounding box center [508, 511] width 179 height 17
copy td "48835002"
click at [661, 36] on div at bounding box center [784, 352] width 1568 height 704
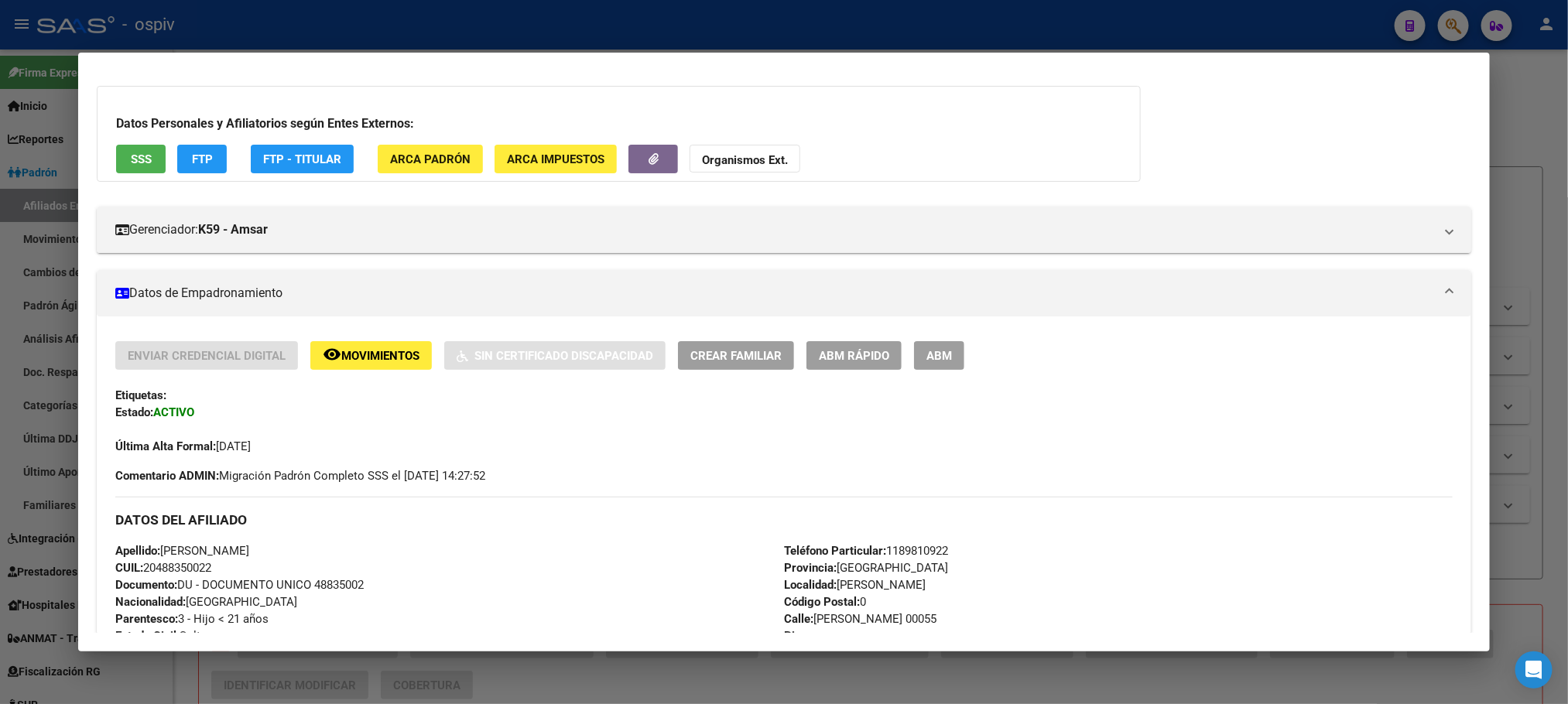
click at [476, 43] on div at bounding box center [784, 352] width 1568 height 704
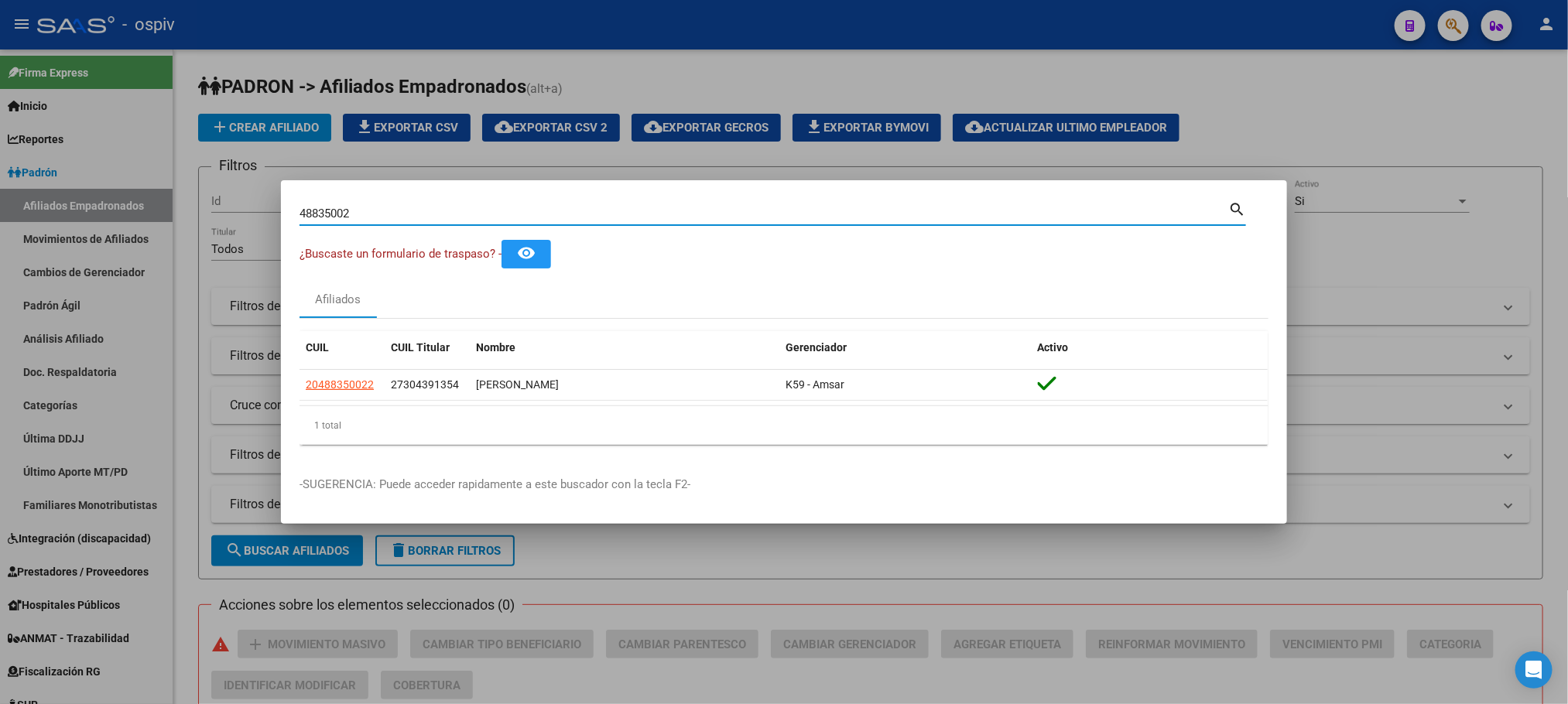
drag, startPoint x: 358, startPoint y: 216, endPoint x: 162, endPoint y: 209, distance: 196.1
click at [162, 209] on div "48835002 Buscar (apellido, dni, cuil, nro traspaso, cuit, obra social) search ¿…" at bounding box center [784, 352] width 1568 height 704
type input "35745381"
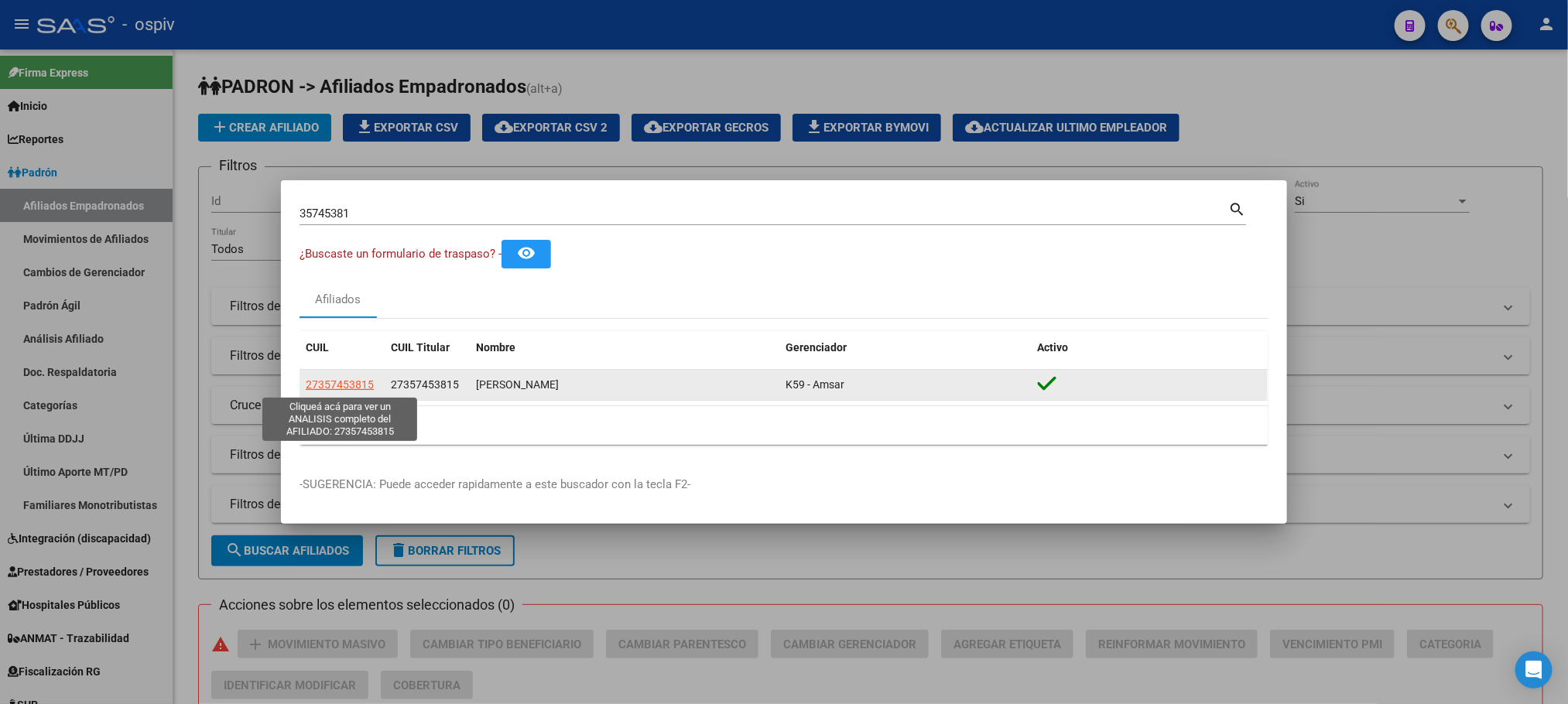
click at [356, 384] on span "27357453815" at bounding box center [340, 385] width 68 height 12
type textarea "27357453815"
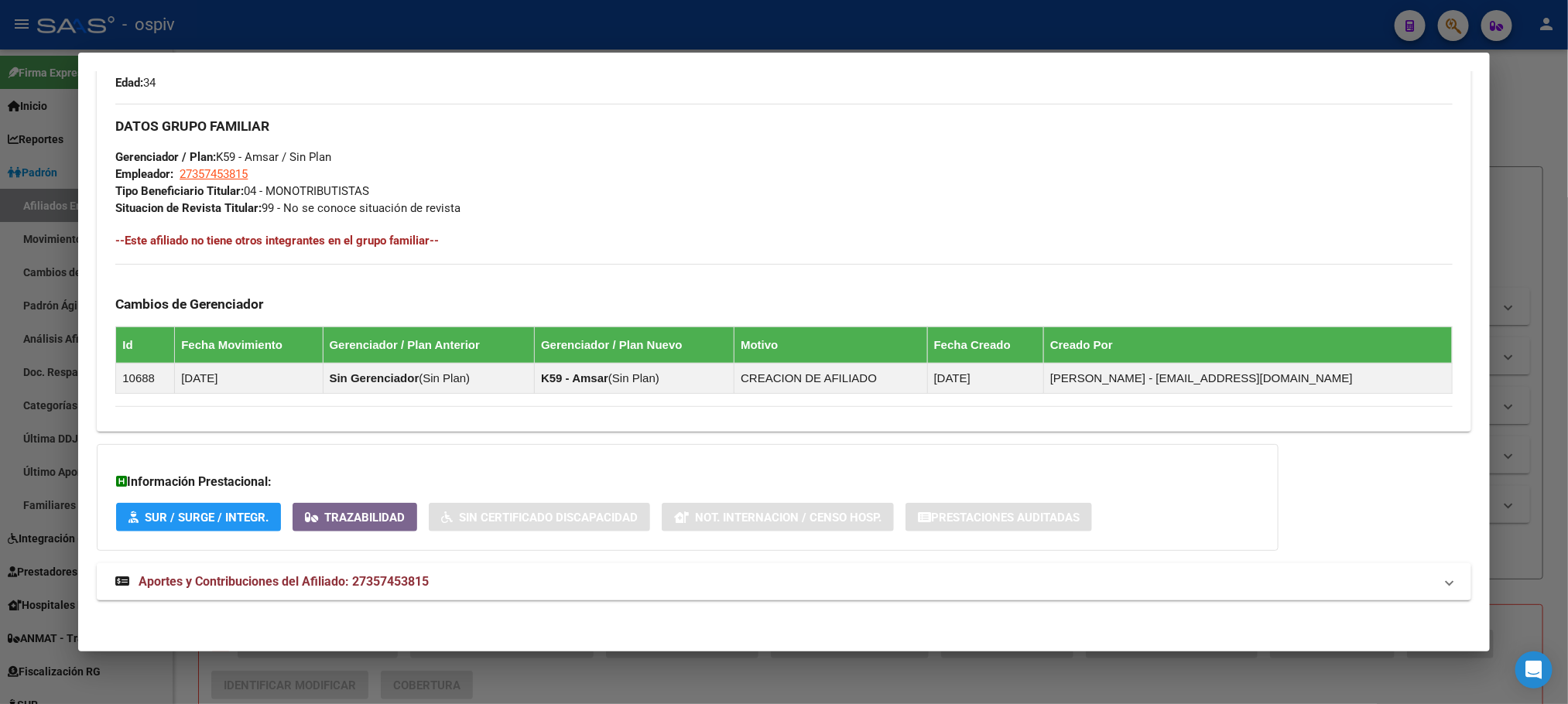
scroll to position [701, 0]
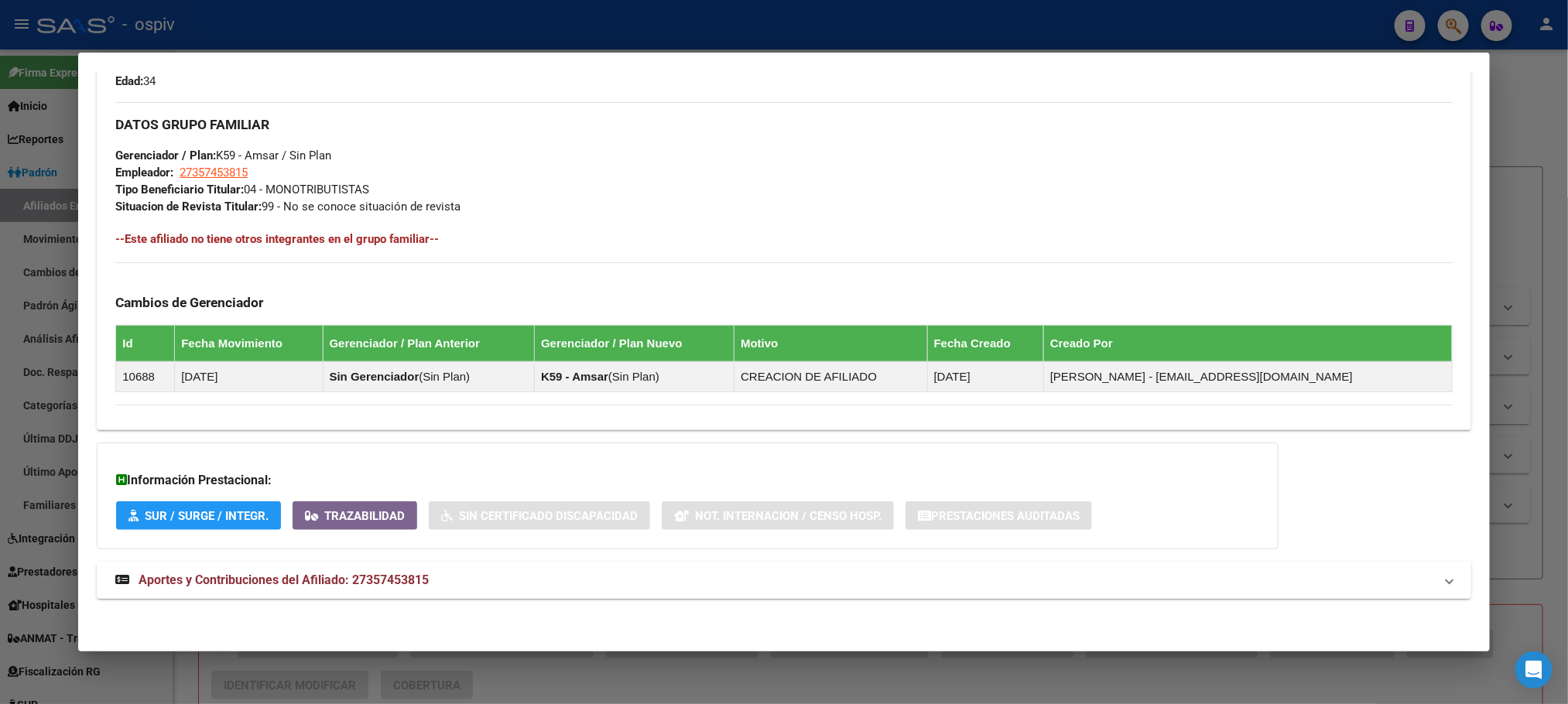
drag, startPoint x: 350, startPoint y: 576, endPoint x: 423, endPoint y: 567, distance: 73.6
click at [351, 576] on span "Aportes y Contribuciones del Afiliado: 27357453815" at bounding box center [283, 579] width 291 height 14
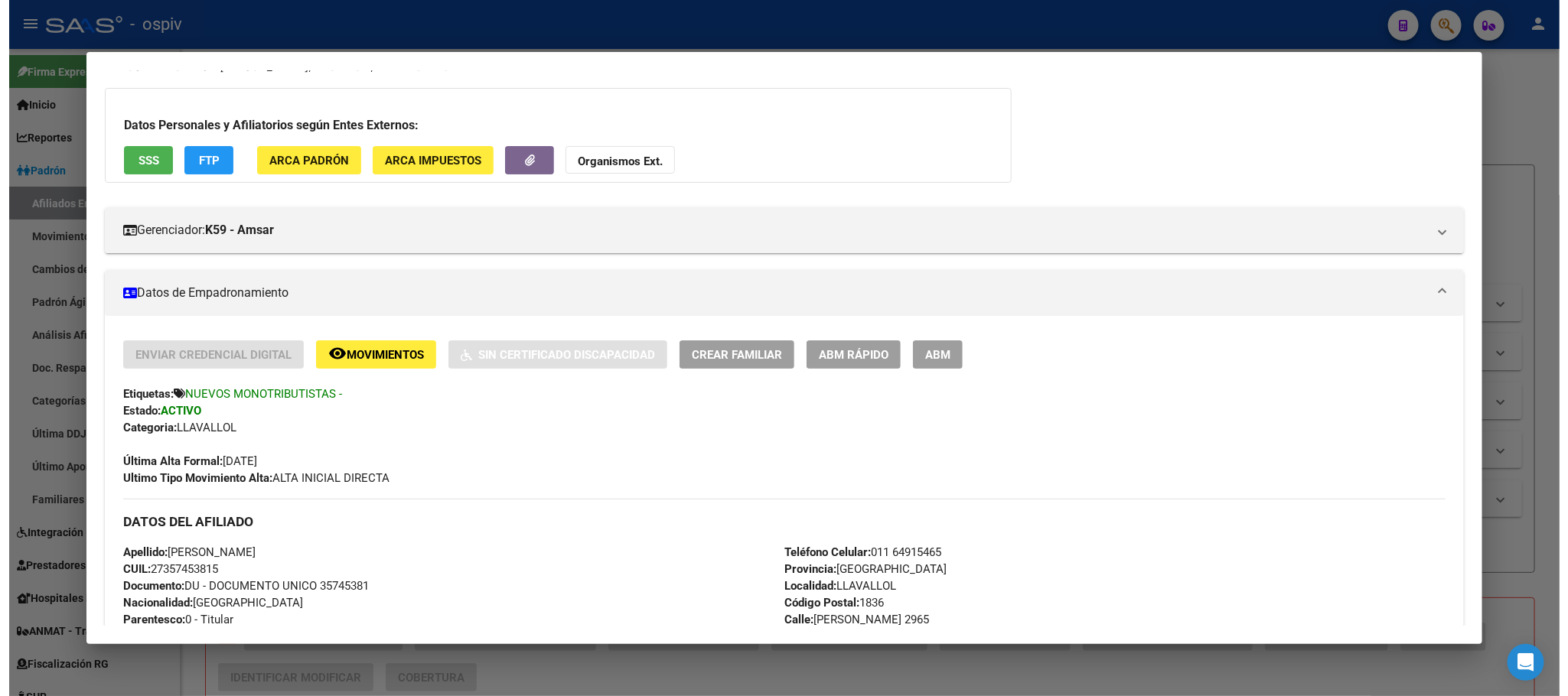
scroll to position [0, 0]
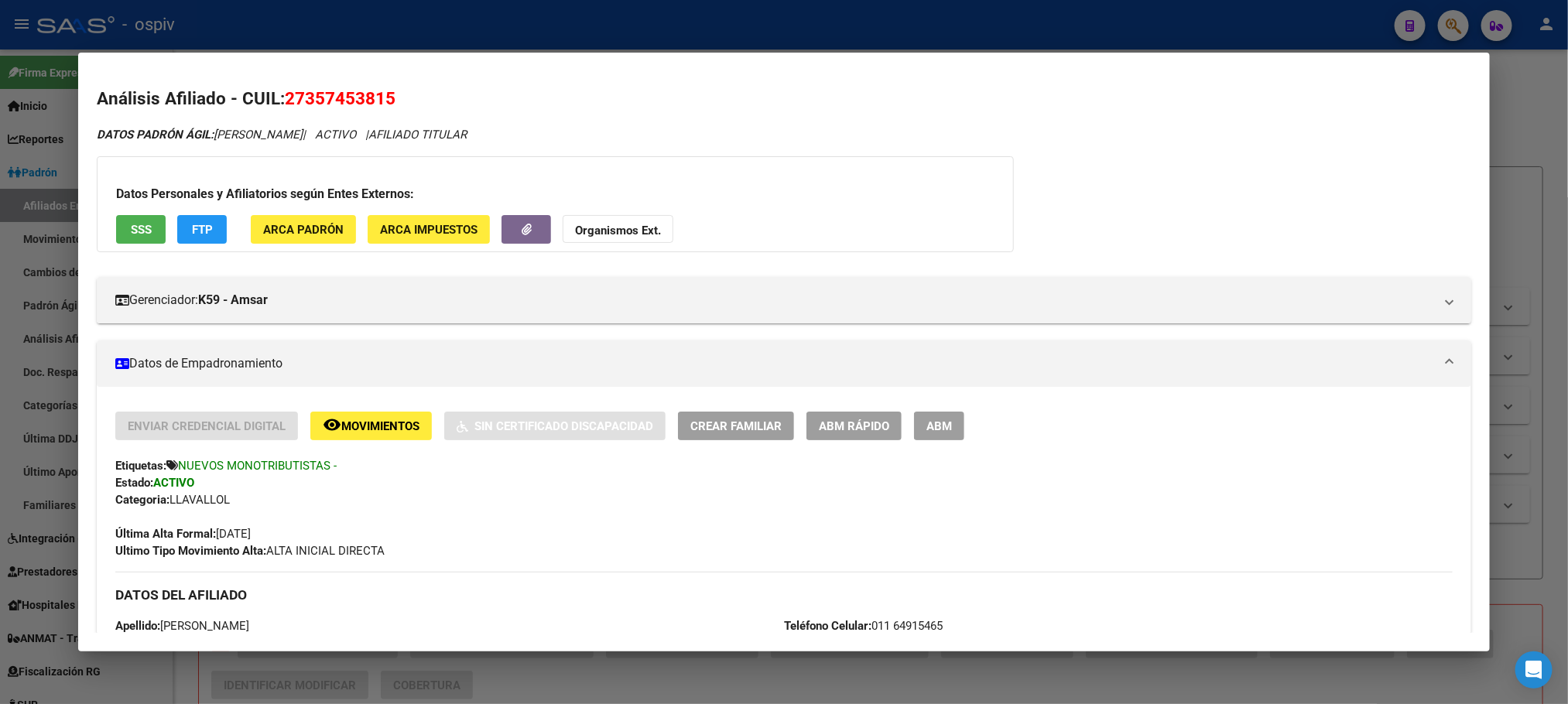
click at [137, 225] on span "SSS" at bounding box center [141, 230] width 21 height 14
click at [139, 233] on span "SSS" at bounding box center [141, 230] width 21 height 14
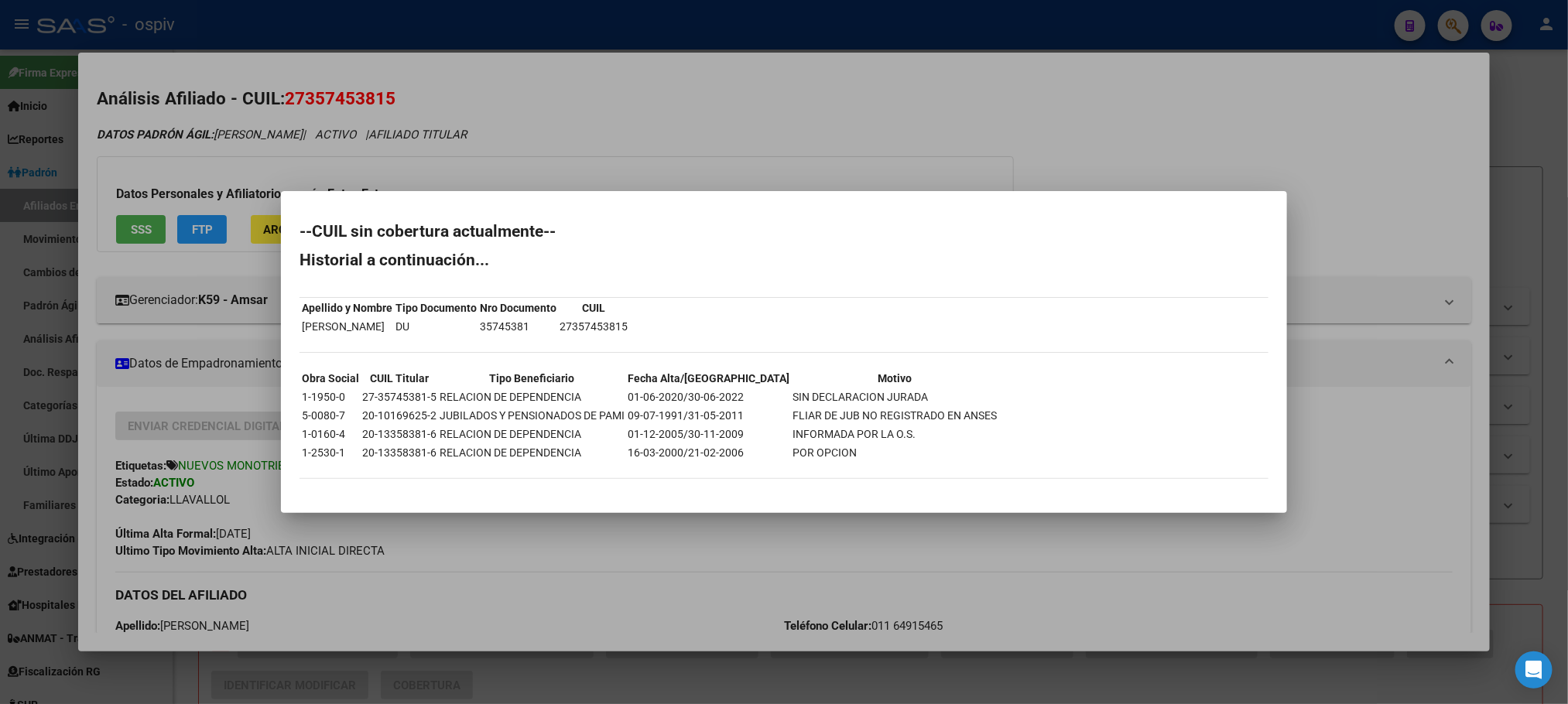
click at [520, 29] on div at bounding box center [784, 352] width 1568 height 704
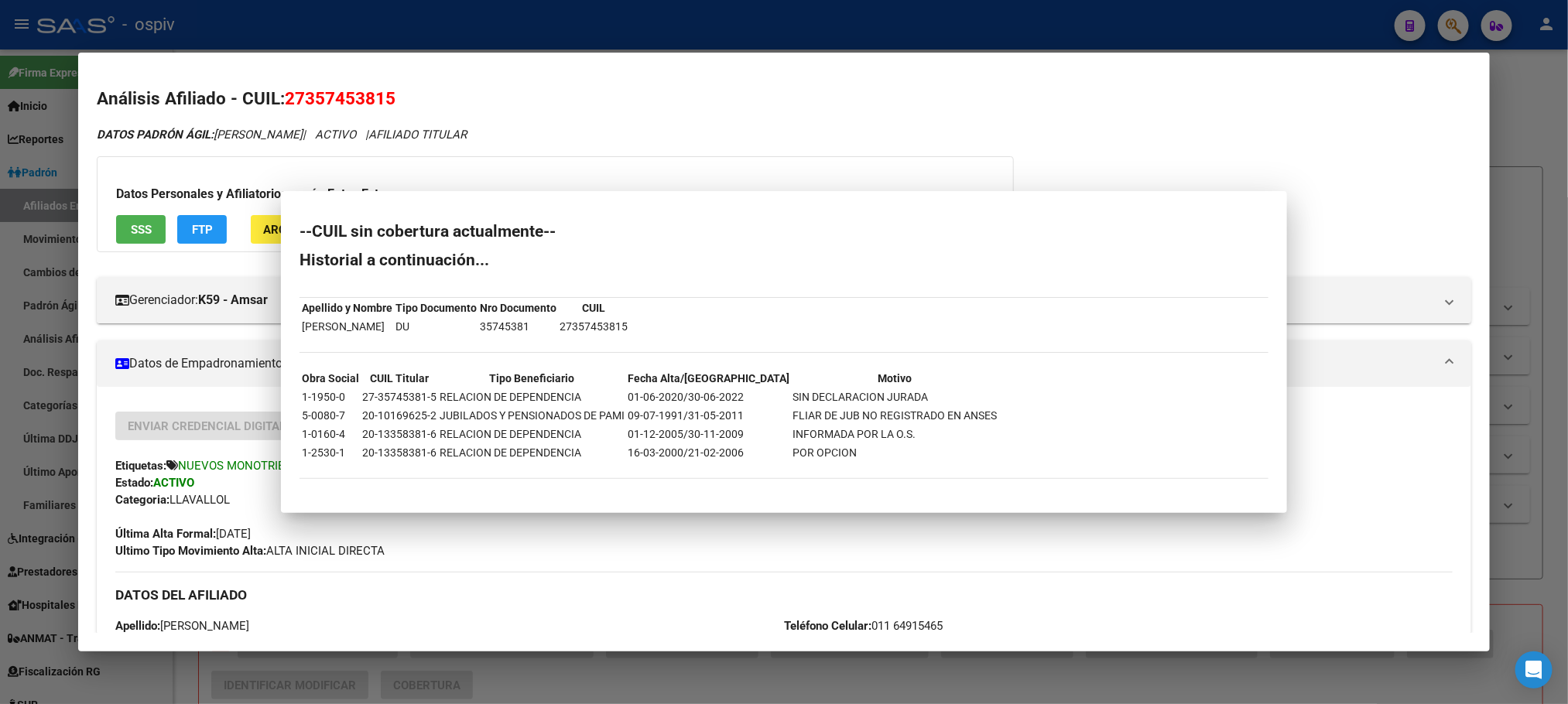
click at [520, 29] on div at bounding box center [784, 352] width 1568 height 704
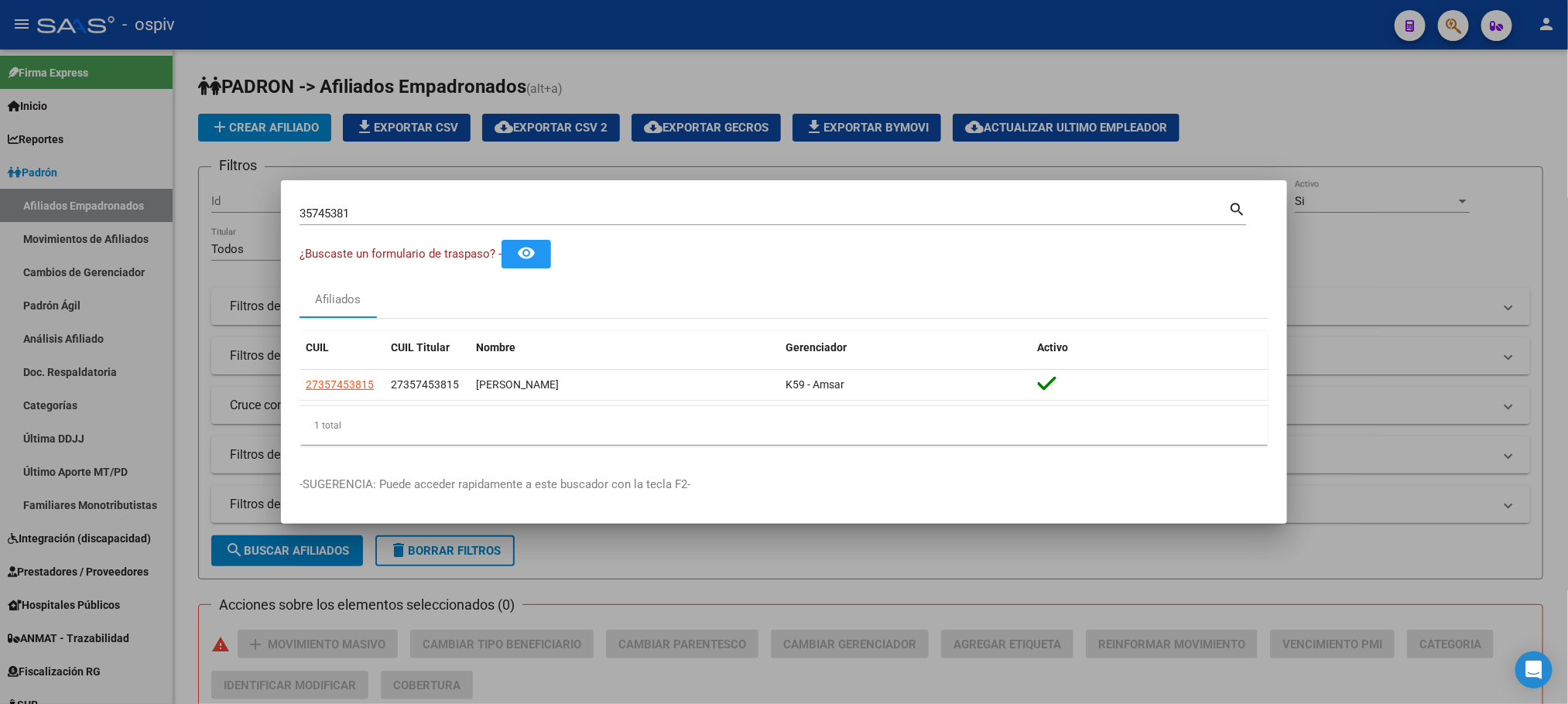
click at [713, 56] on div at bounding box center [784, 352] width 1568 height 704
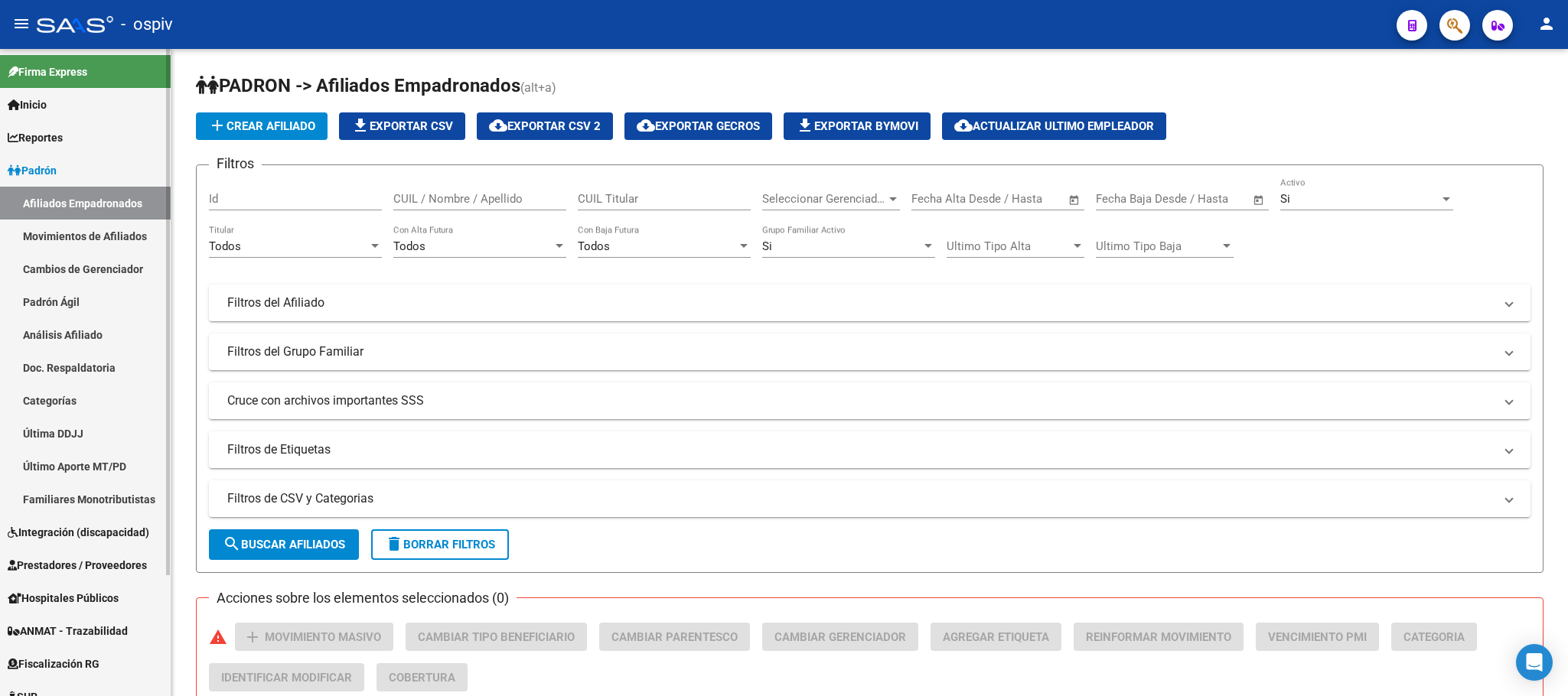
click at [64, 173] on link "Padrón" at bounding box center [85, 170] width 171 height 33
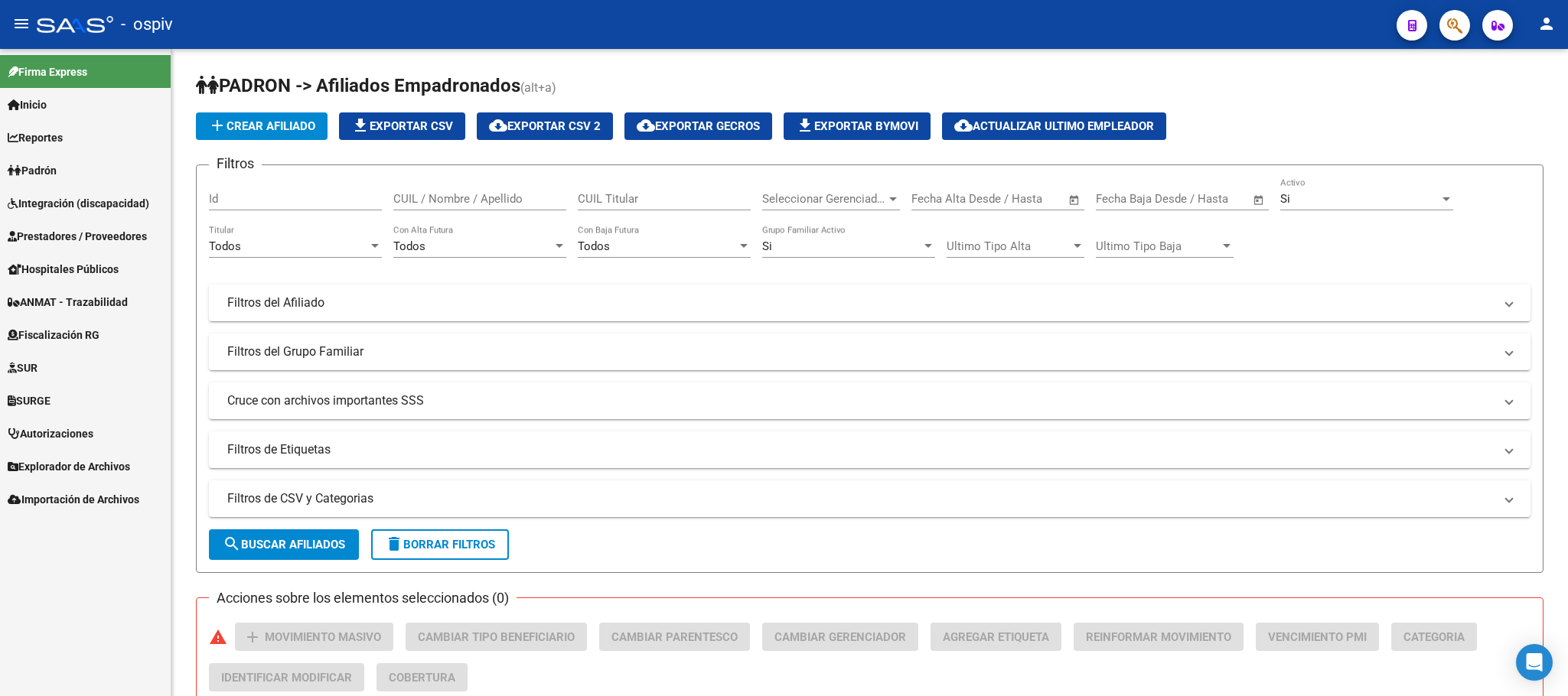
click at [64, 173] on link "Padrón" at bounding box center [85, 170] width 171 height 33
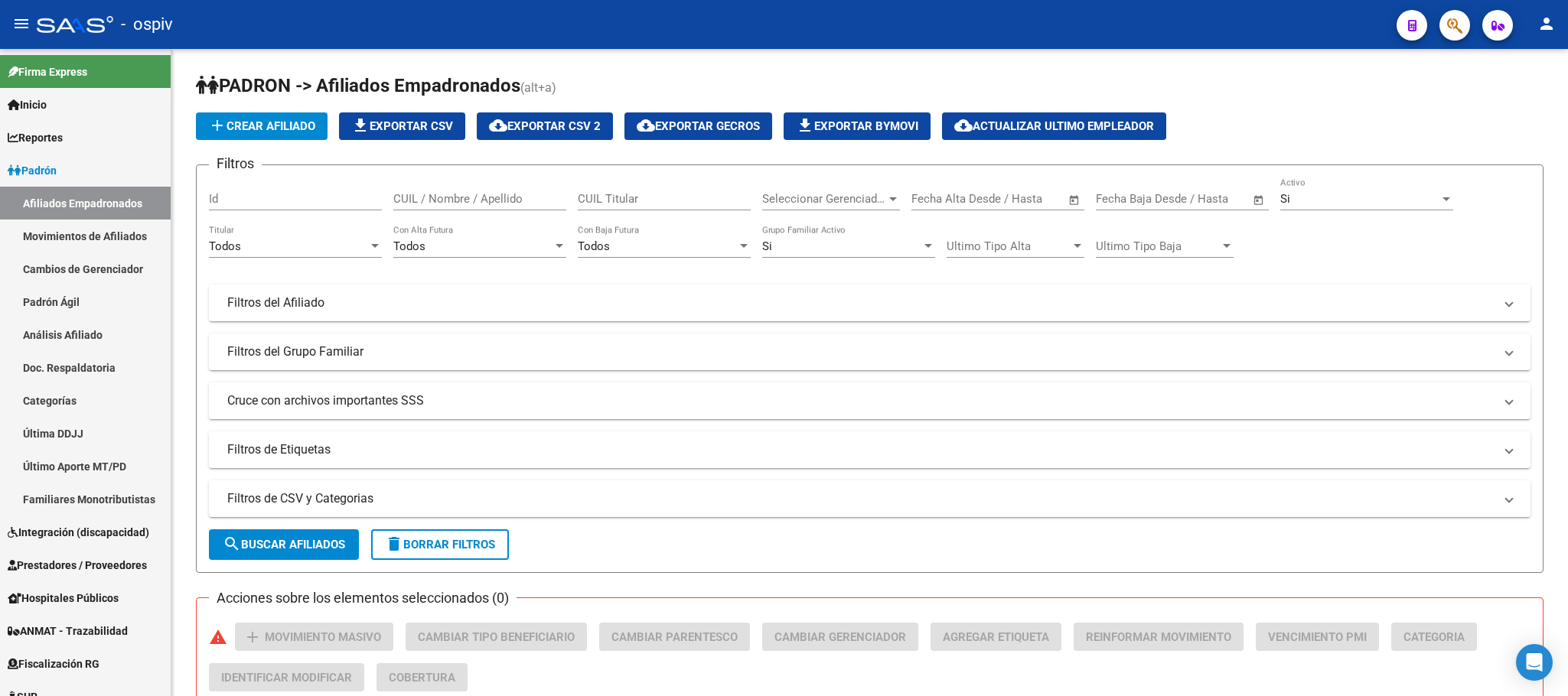
click at [1440, 27] on button "button" at bounding box center [1454, 25] width 31 height 31
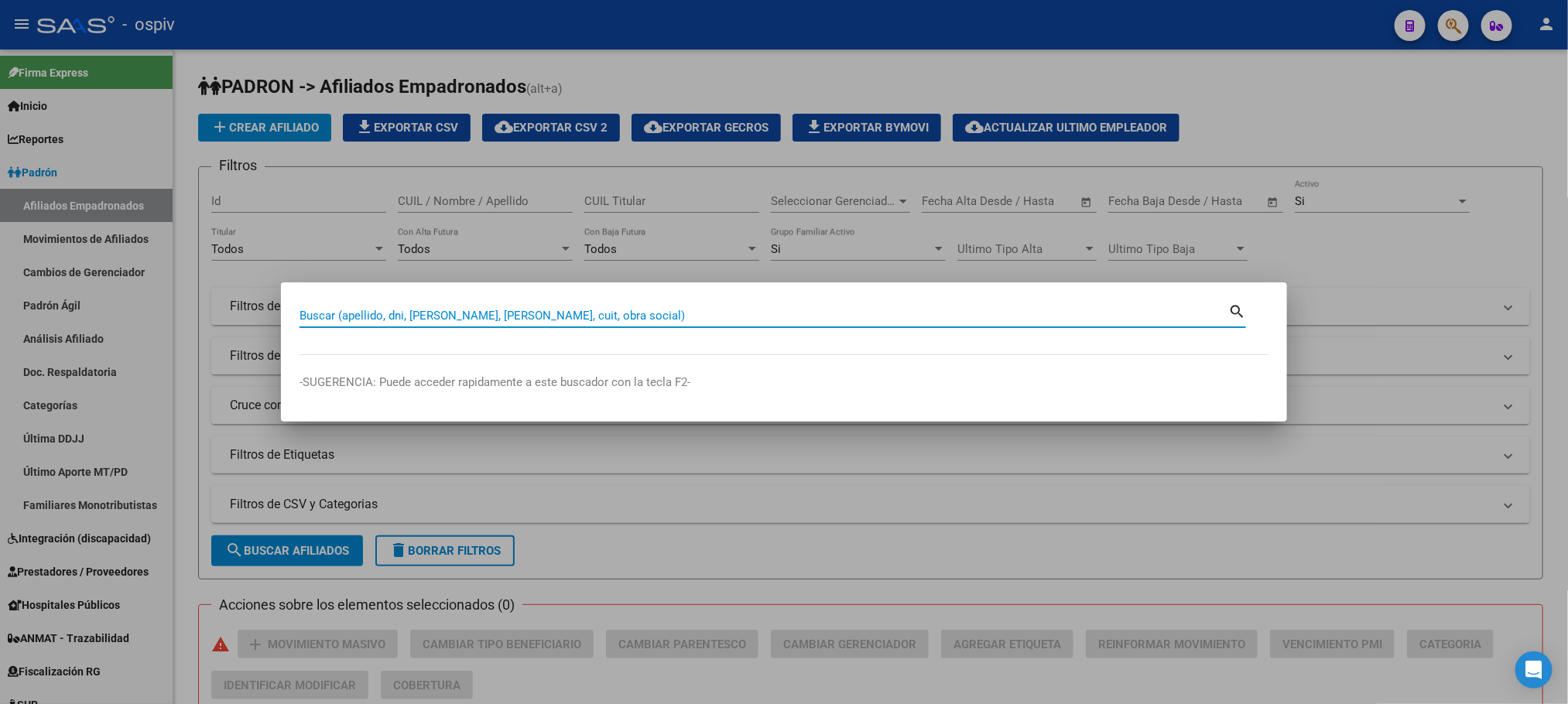
click at [544, 321] on input "Buscar (apellido, dni, [PERSON_NAME], [PERSON_NAME], cuit, obra social)" at bounding box center [764, 315] width 929 height 14
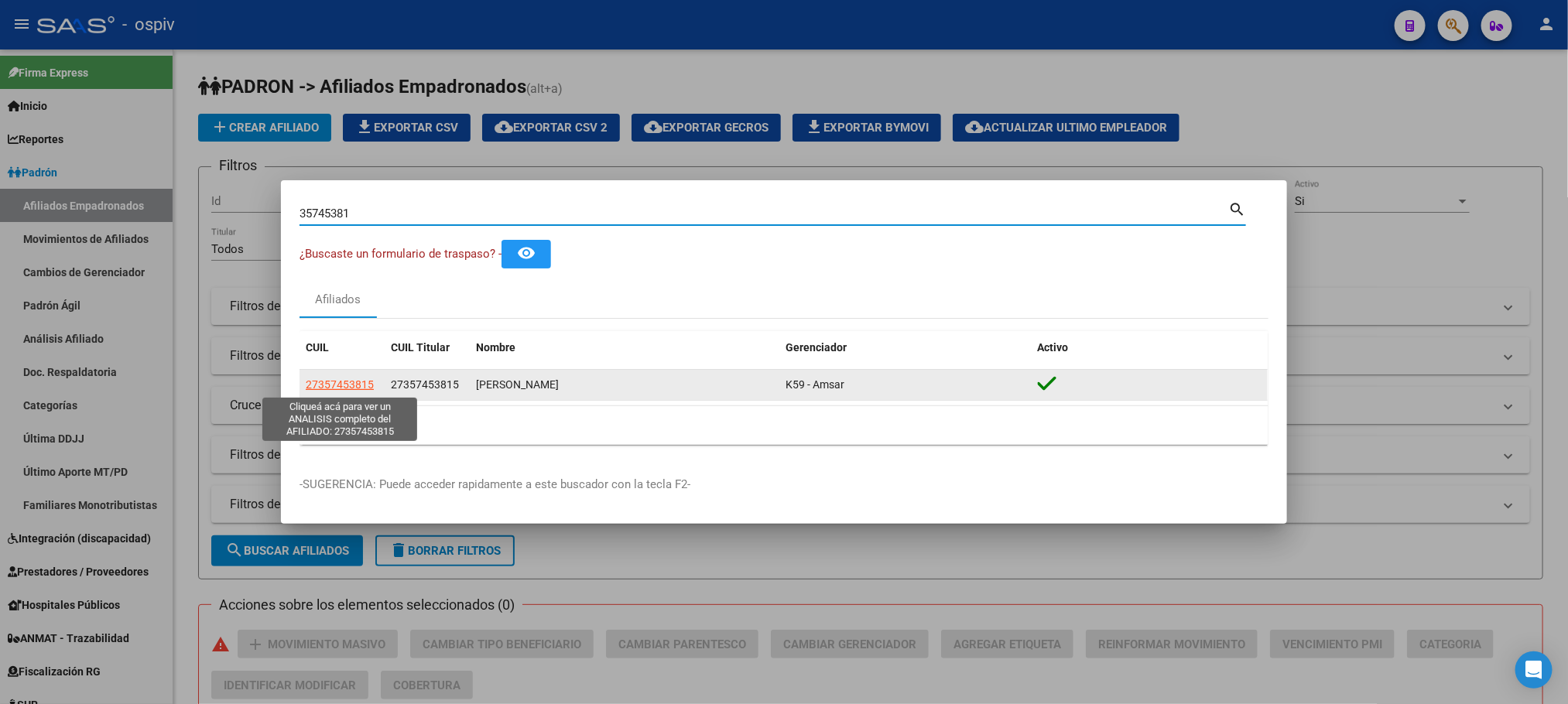
click at [340, 385] on span "27357453815" at bounding box center [340, 385] width 68 height 12
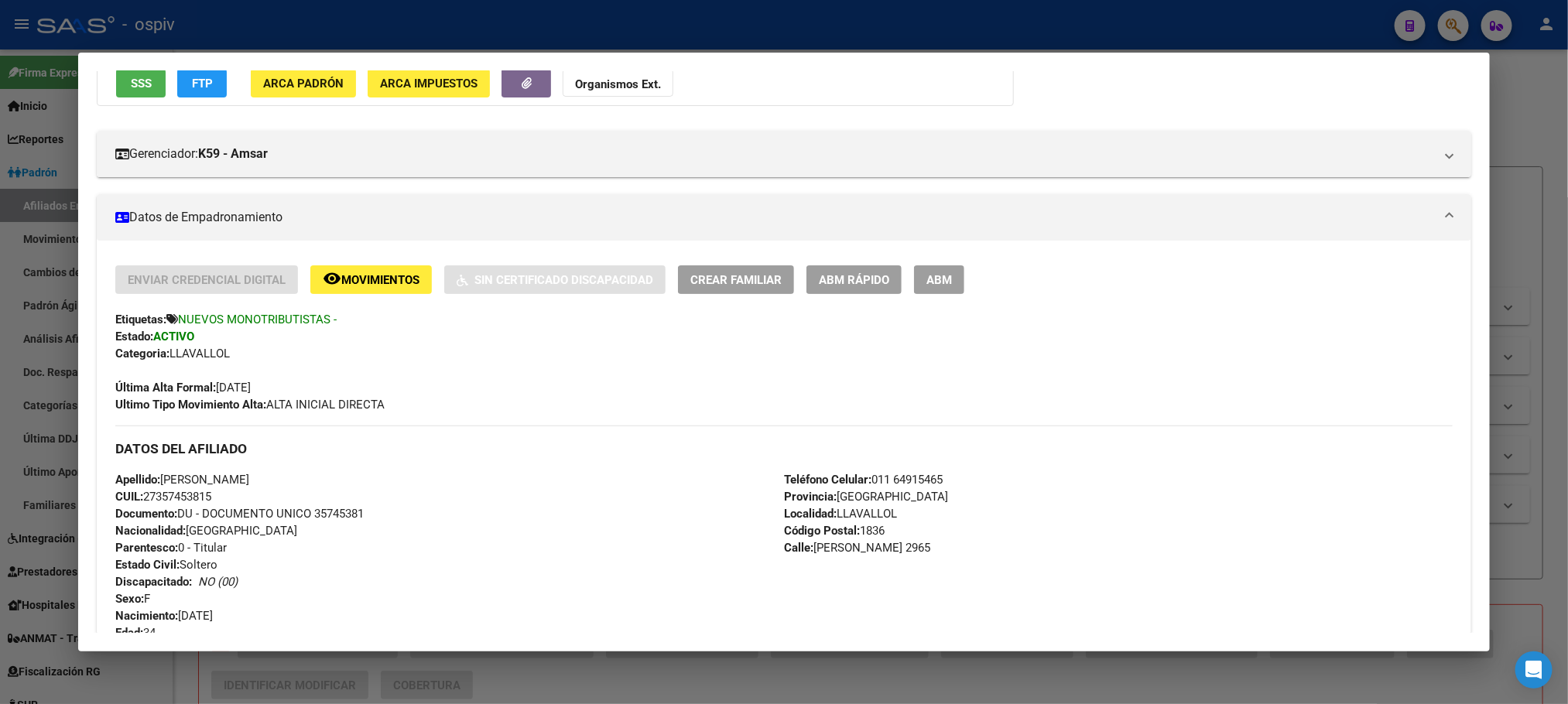
scroll to position [348, 0]
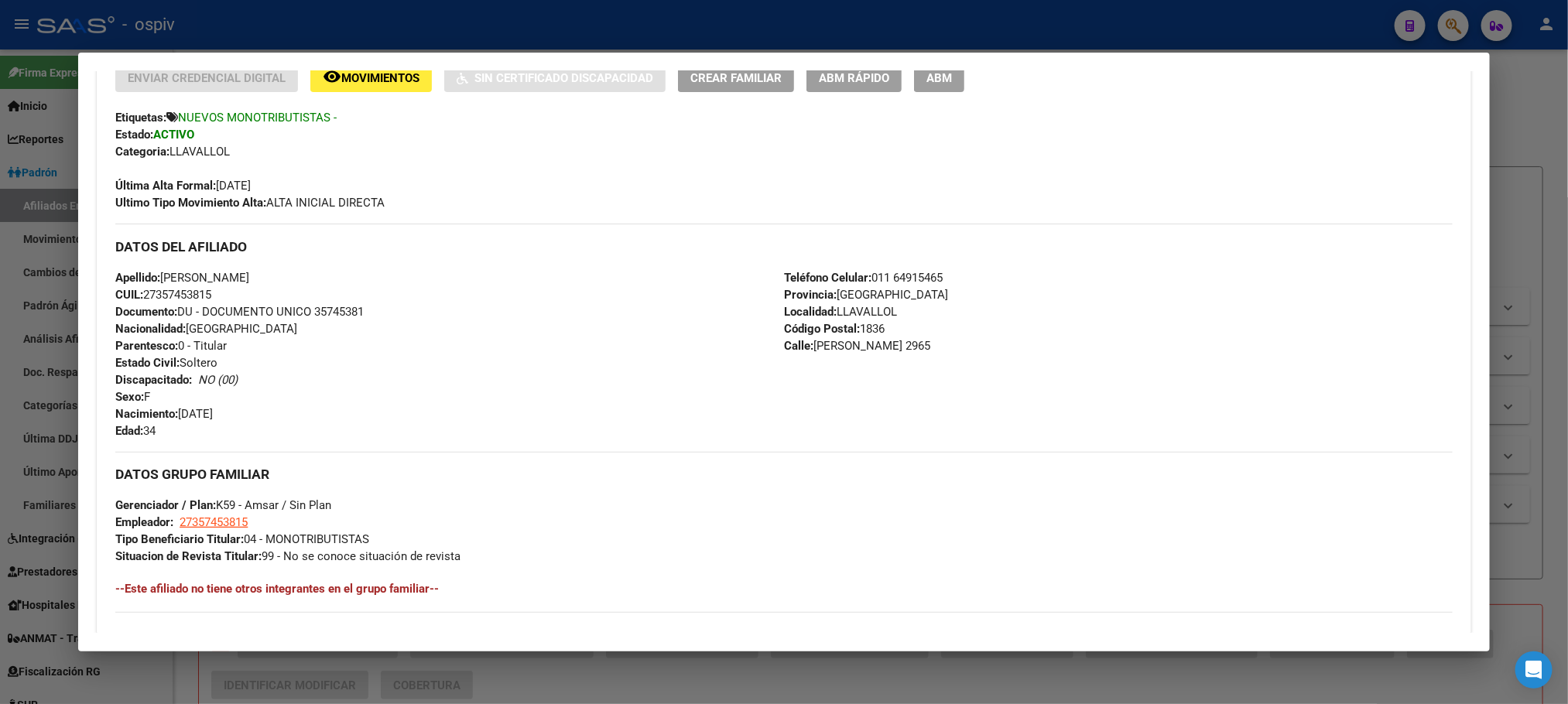
click at [170, 293] on span "CUIL: 27357453815" at bounding box center [163, 295] width 96 height 14
copy span "27357453815"
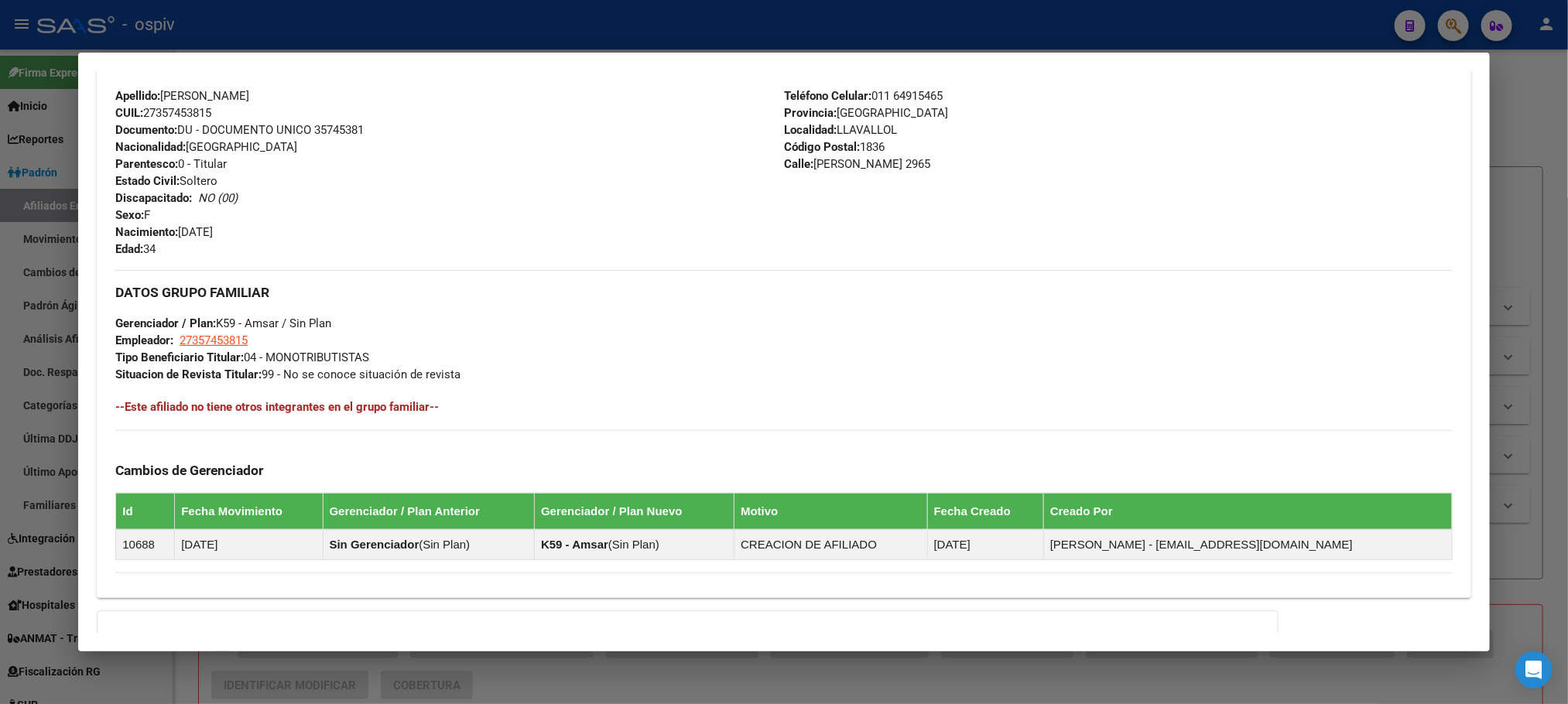
scroll to position [701, 0]
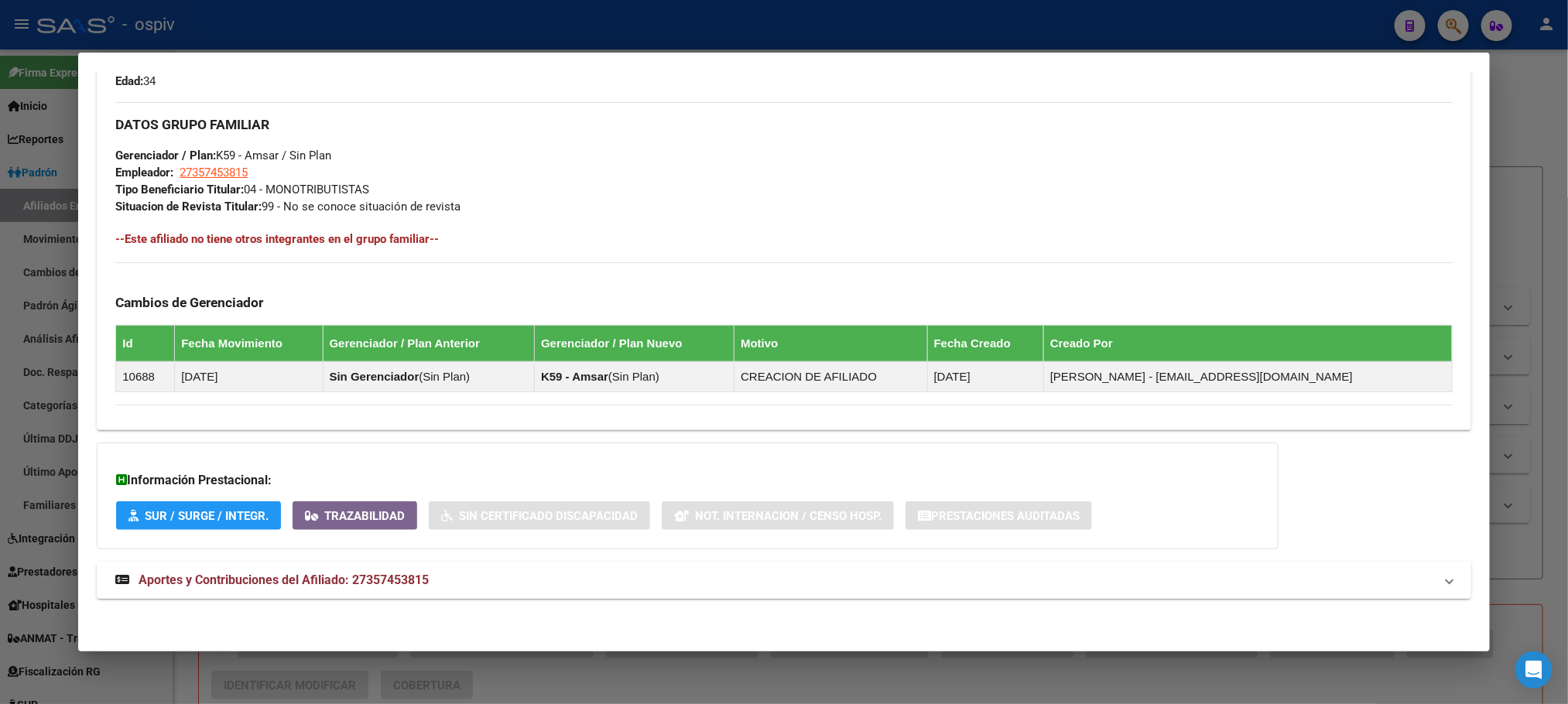
click at [341, 567] on mat-expansion-panel-header "Aportes y Contribuciones del Afiliado: 27357453815" at bounding box center [784, 580] width 1374 height 37
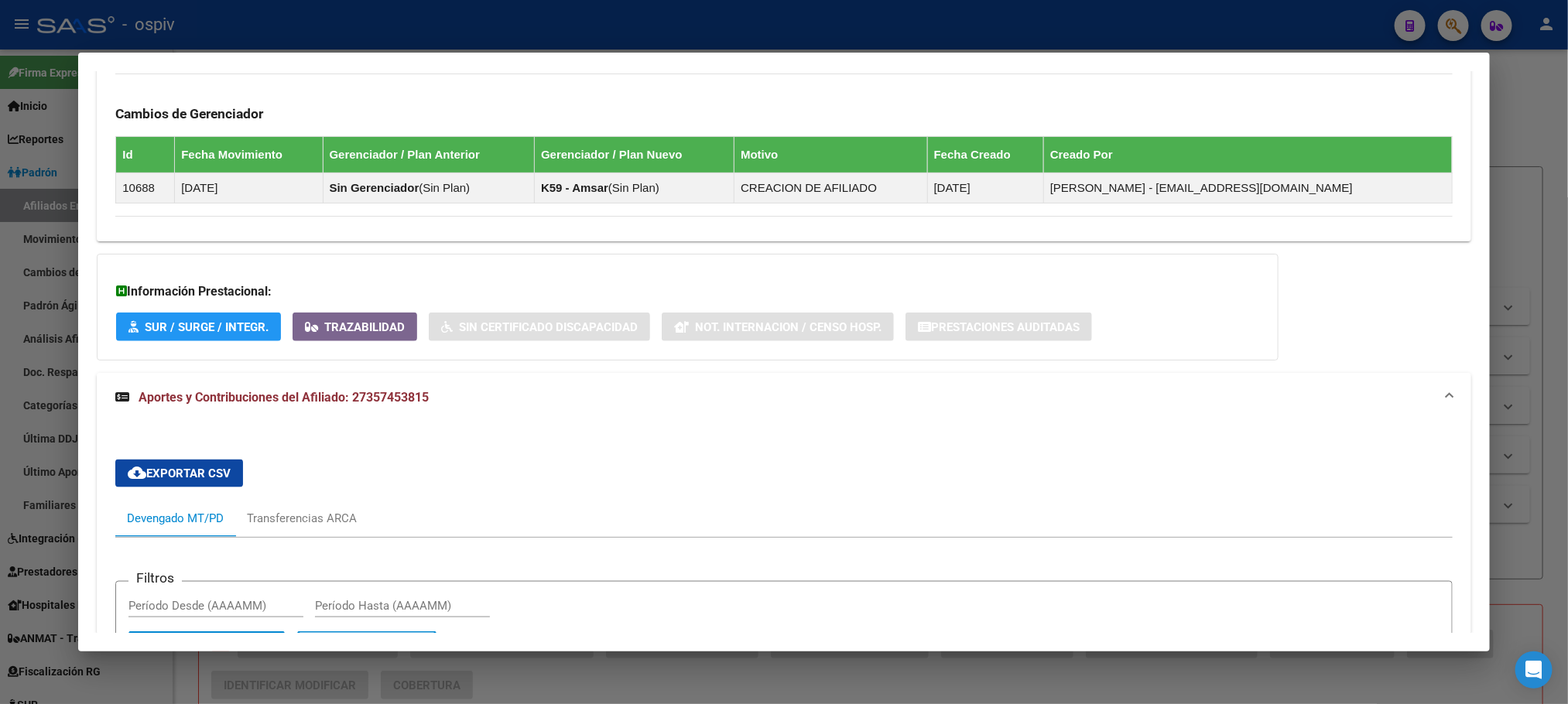
scroll to position [878, 0]
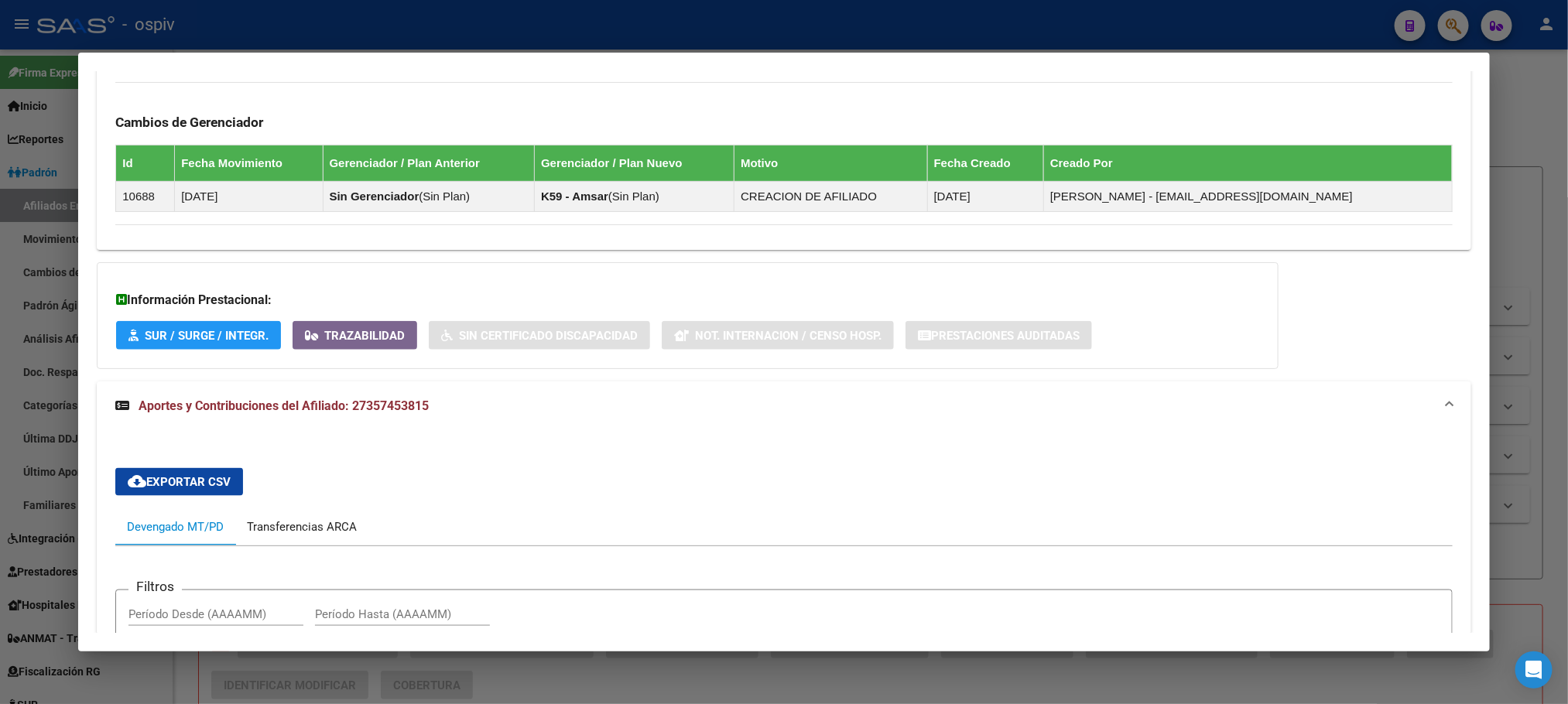
click at [300, 531] on div "Transferencias ARCA" at bounding box center [301, 527] width 110 height 17
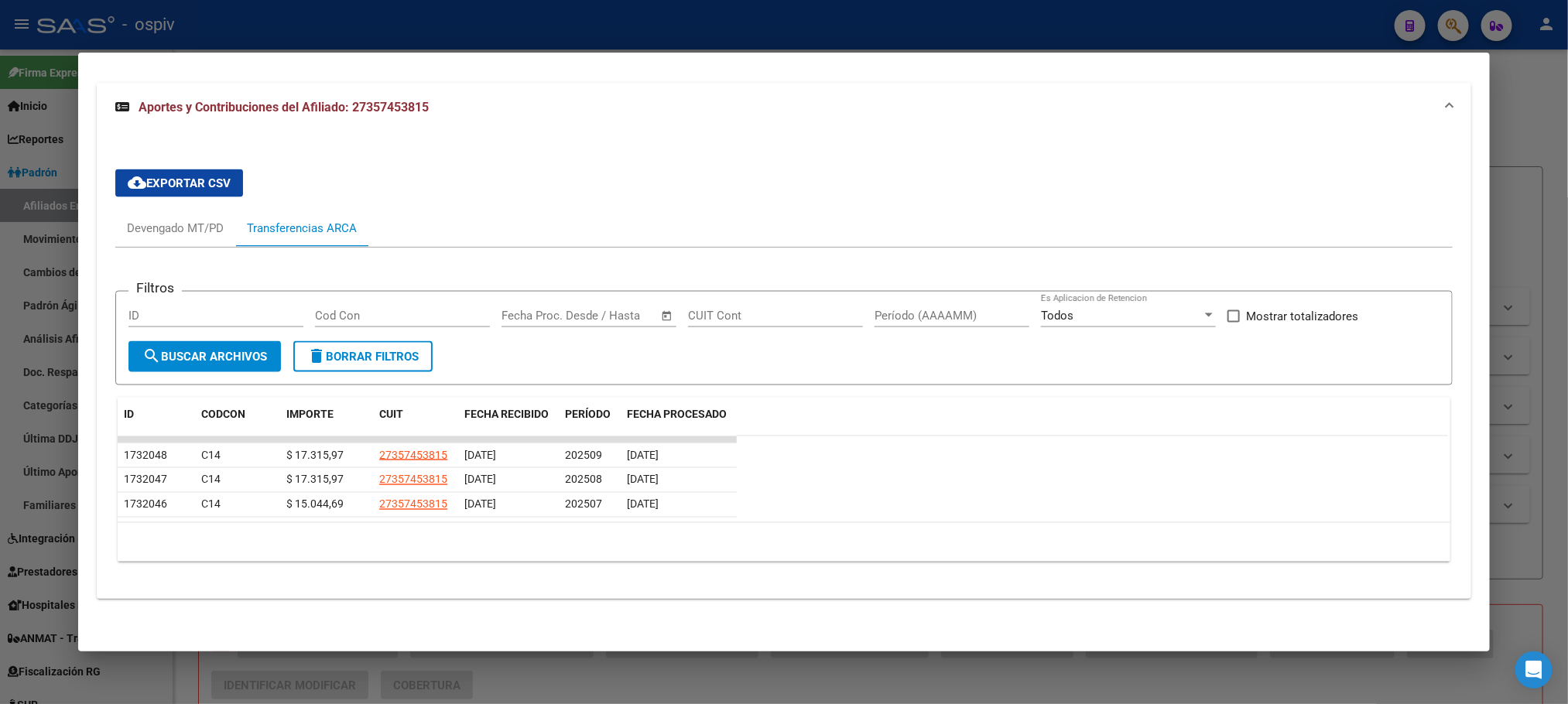
scroll to position [1183, 0]
click at [170, 220] on div "Devengado MT/PD" at bounding box center [175, 228] width 97 height 17
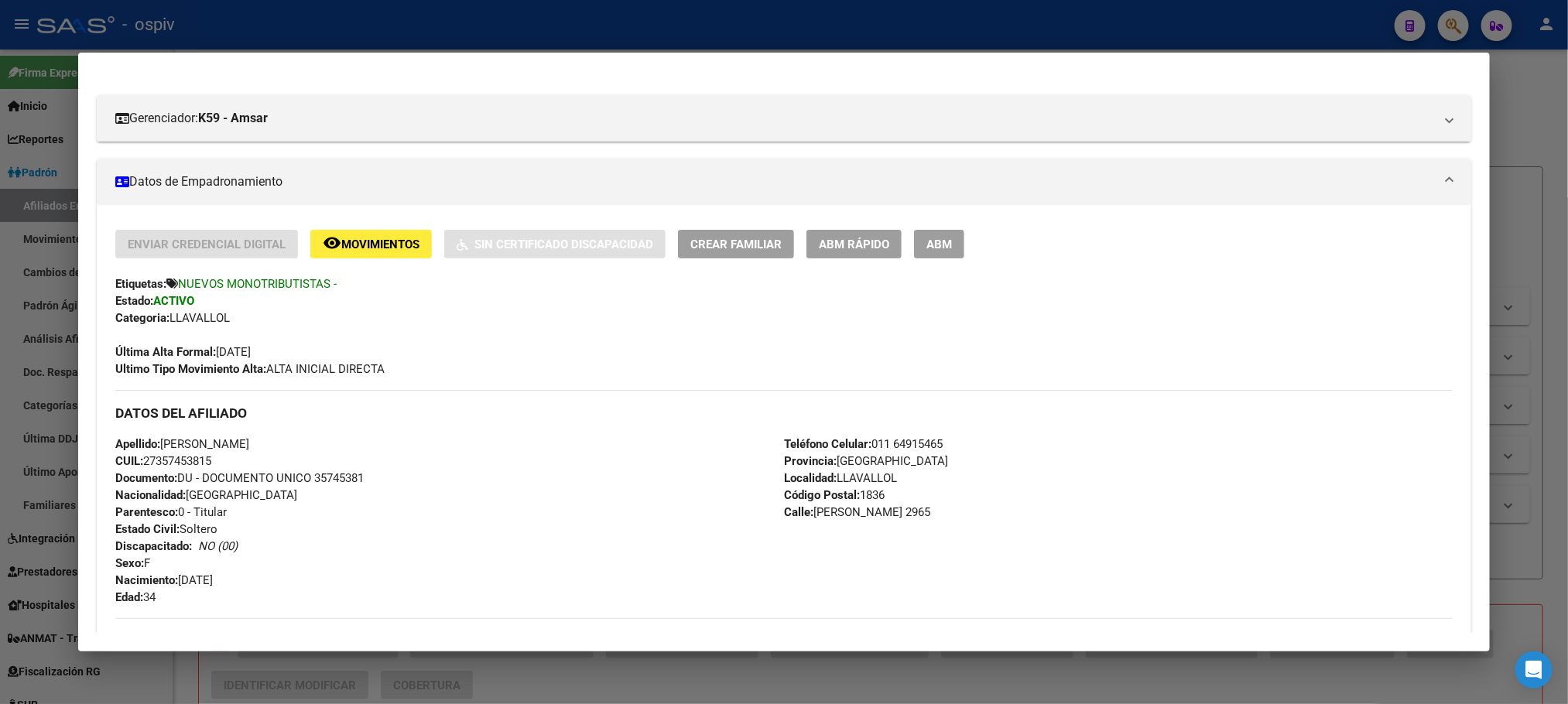
scroll to position [0, 0]
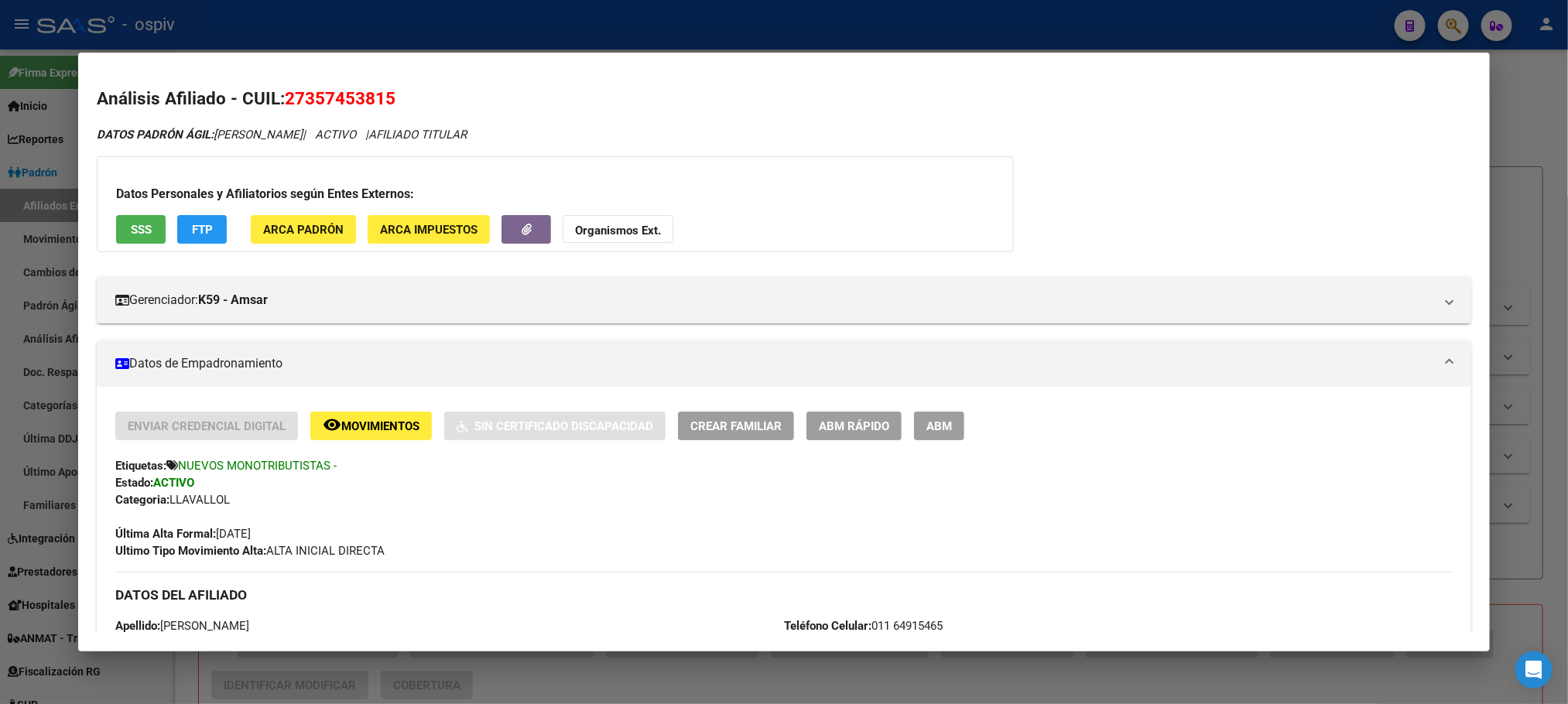
click at [834, 471] on div "Etiquetas: NUEVOS MONOTRIBUTISTAS -" at bounding box center [783, 465] width 1336 height 17
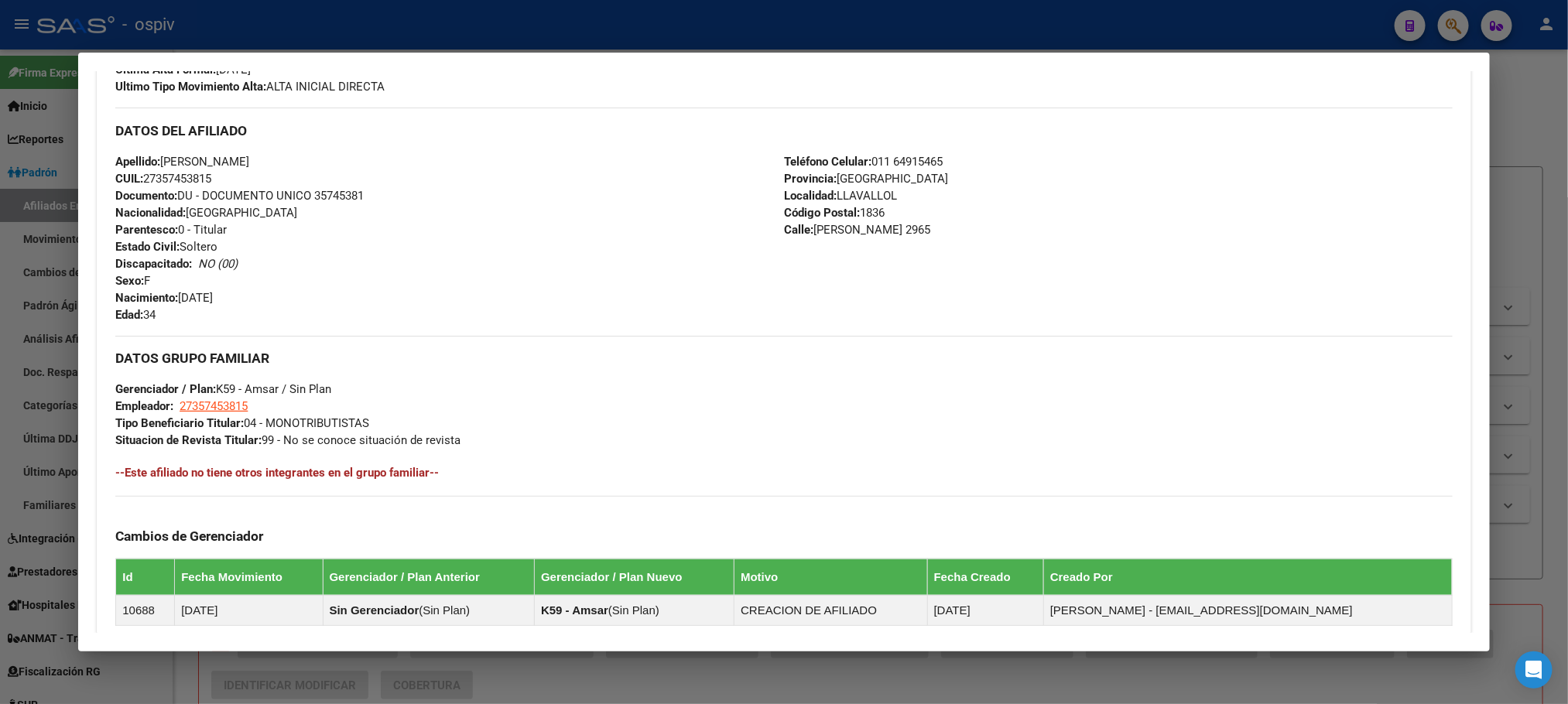
scroll to position [348, 0]
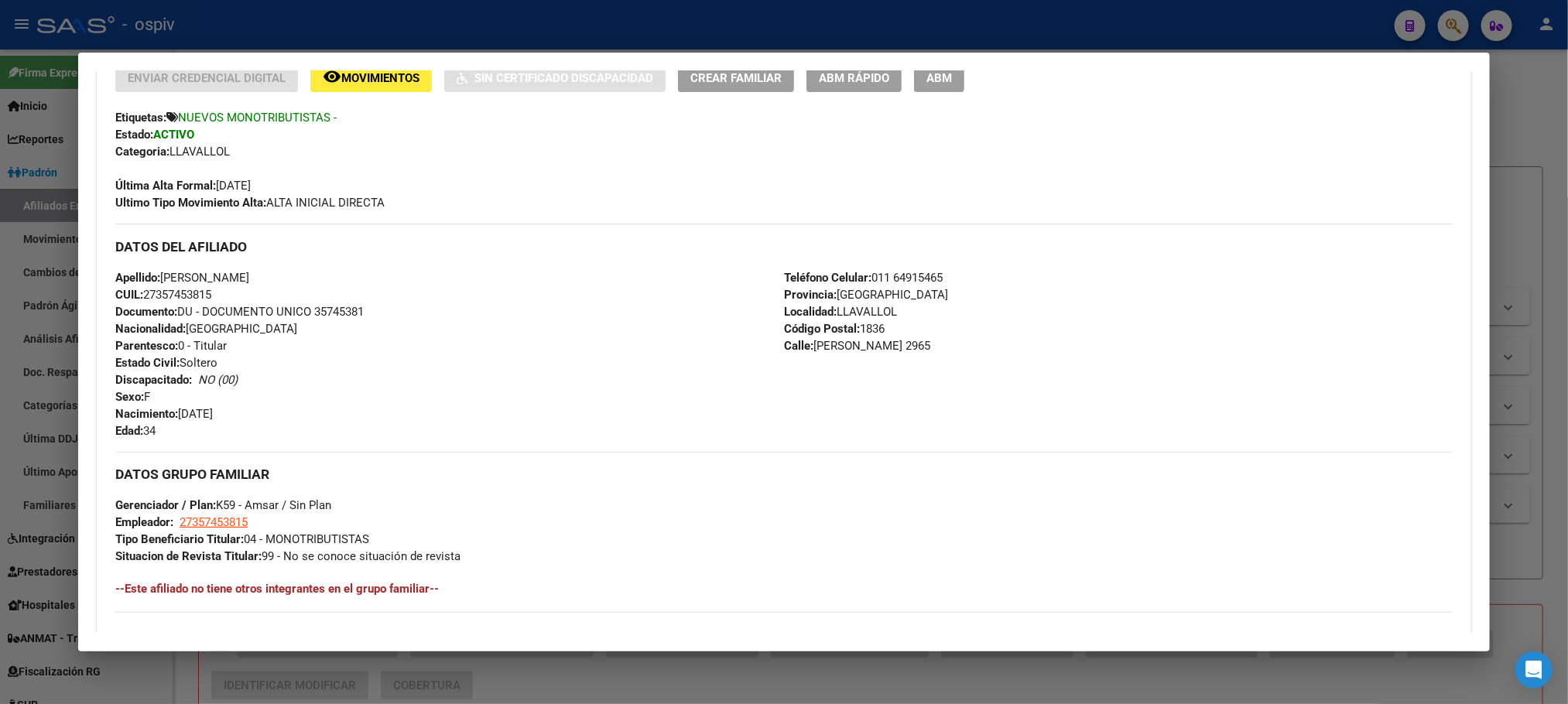
click at [593, 24] on div at bounding box center [784, 352] width 1568 height 704
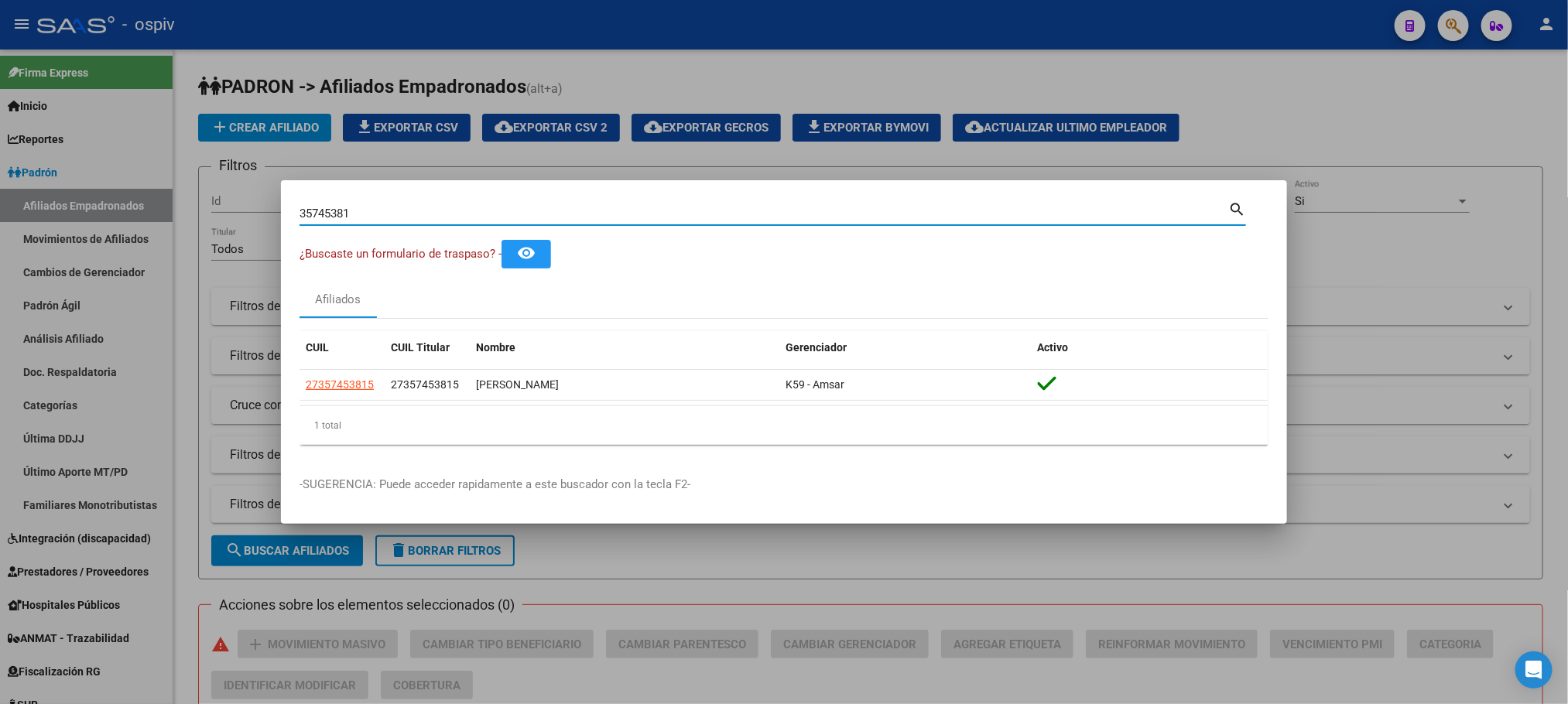
drag, startPoint x: 415, startPoint y: 209, endPoint x: 144, endPoint y: 202, distance: 271.1
click at [137, 202] on div "35745381 Buscar (apellido, dni, cuil, nro traspaso, cuit, obra social) search ¿…" at bounding box center [784, 352] width 1568 height 704
paste input "499496"
type input "35499496"
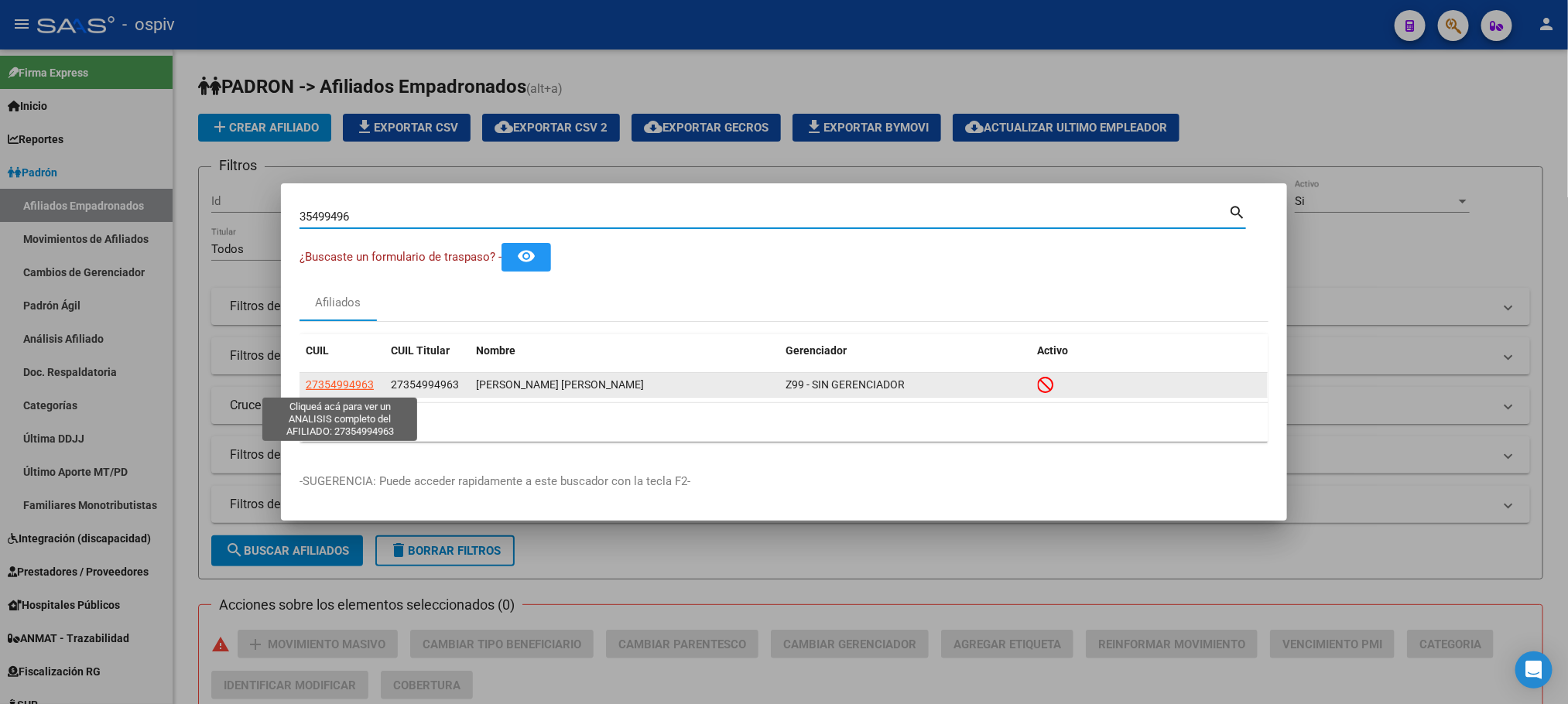
click at [334, 381] on span "27354994963" at bounding box center [340, 385] width 68 height 12
type textarea "27354994963"
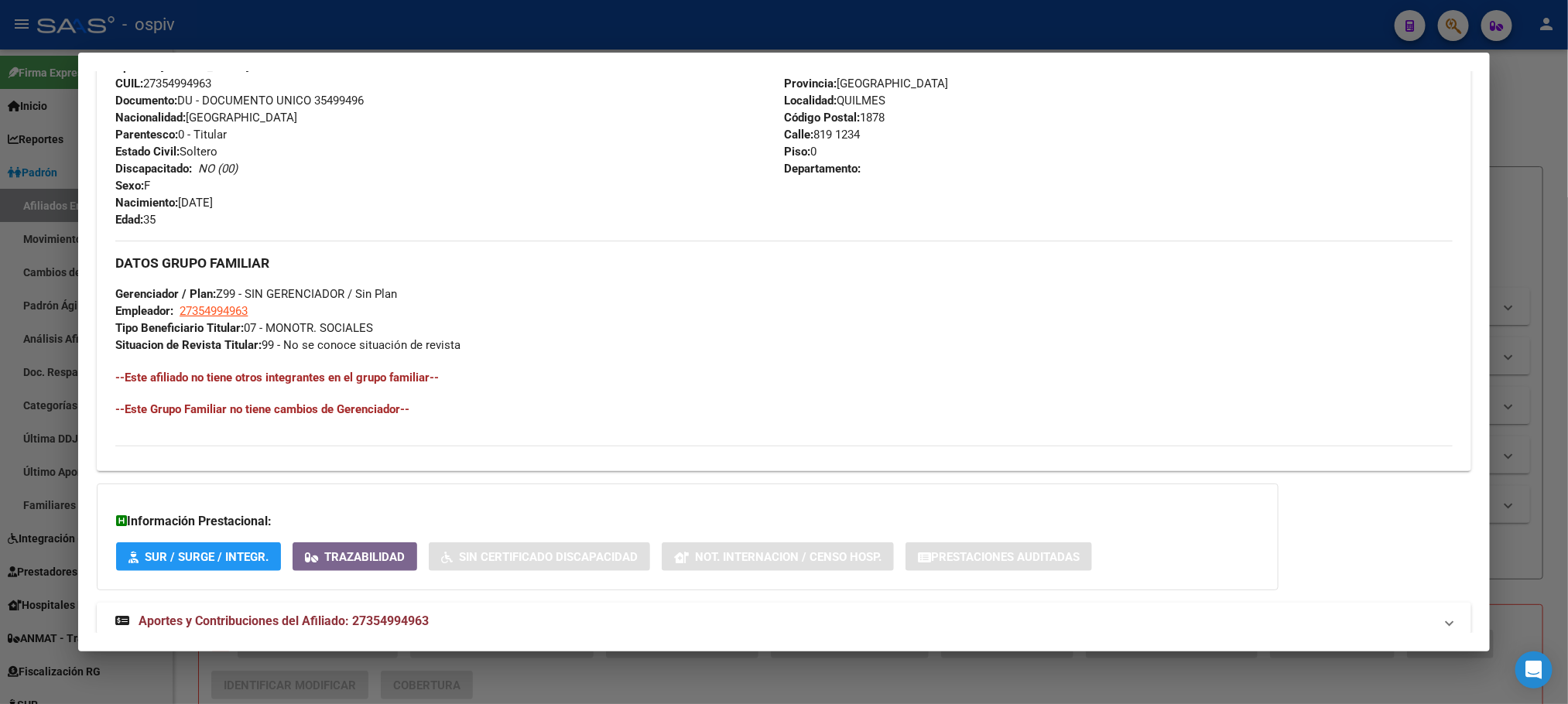
scroll to position [649, 0]
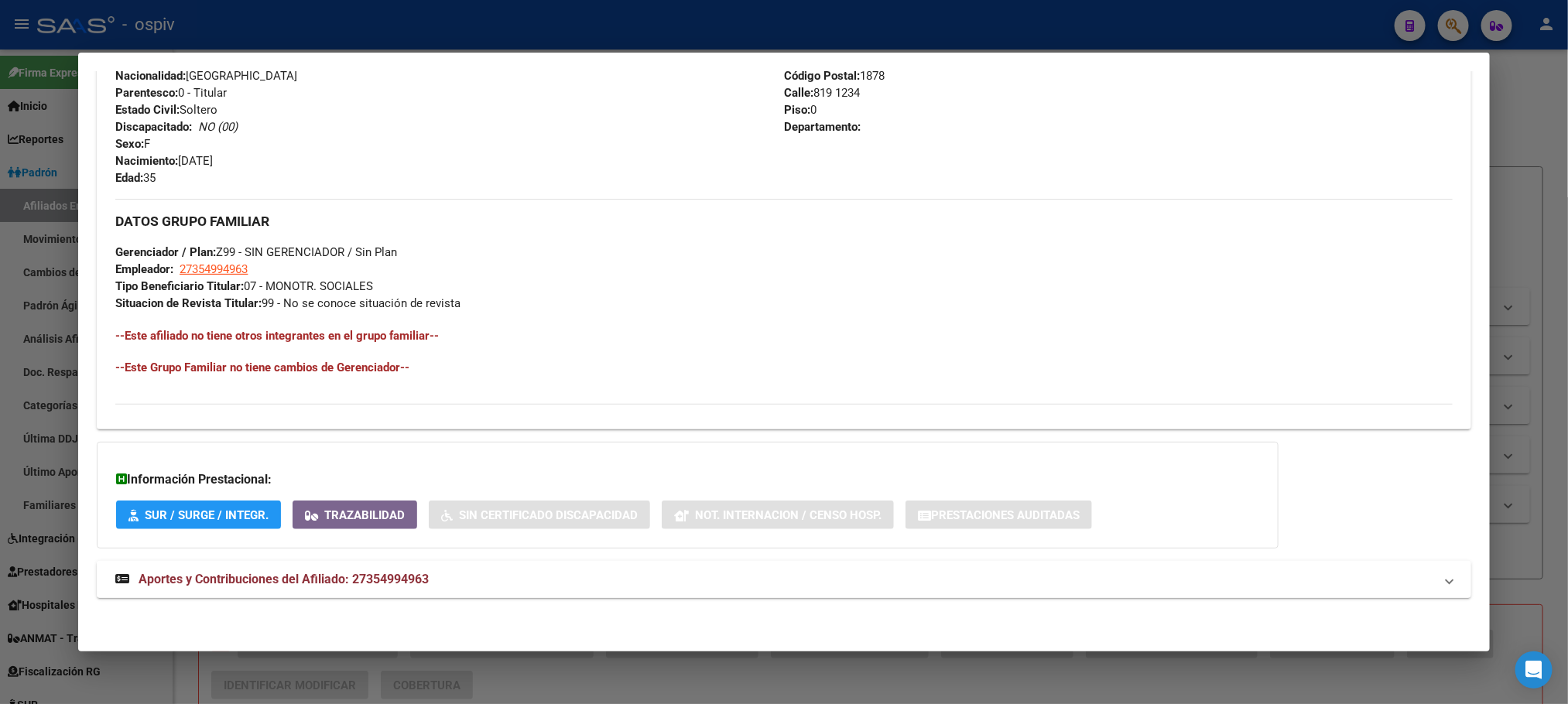
click at [308, 581] on span "Aportes y Contribuciones del Afiliado: 27354994963" at bounding box center [283, 579] width 291 height 14
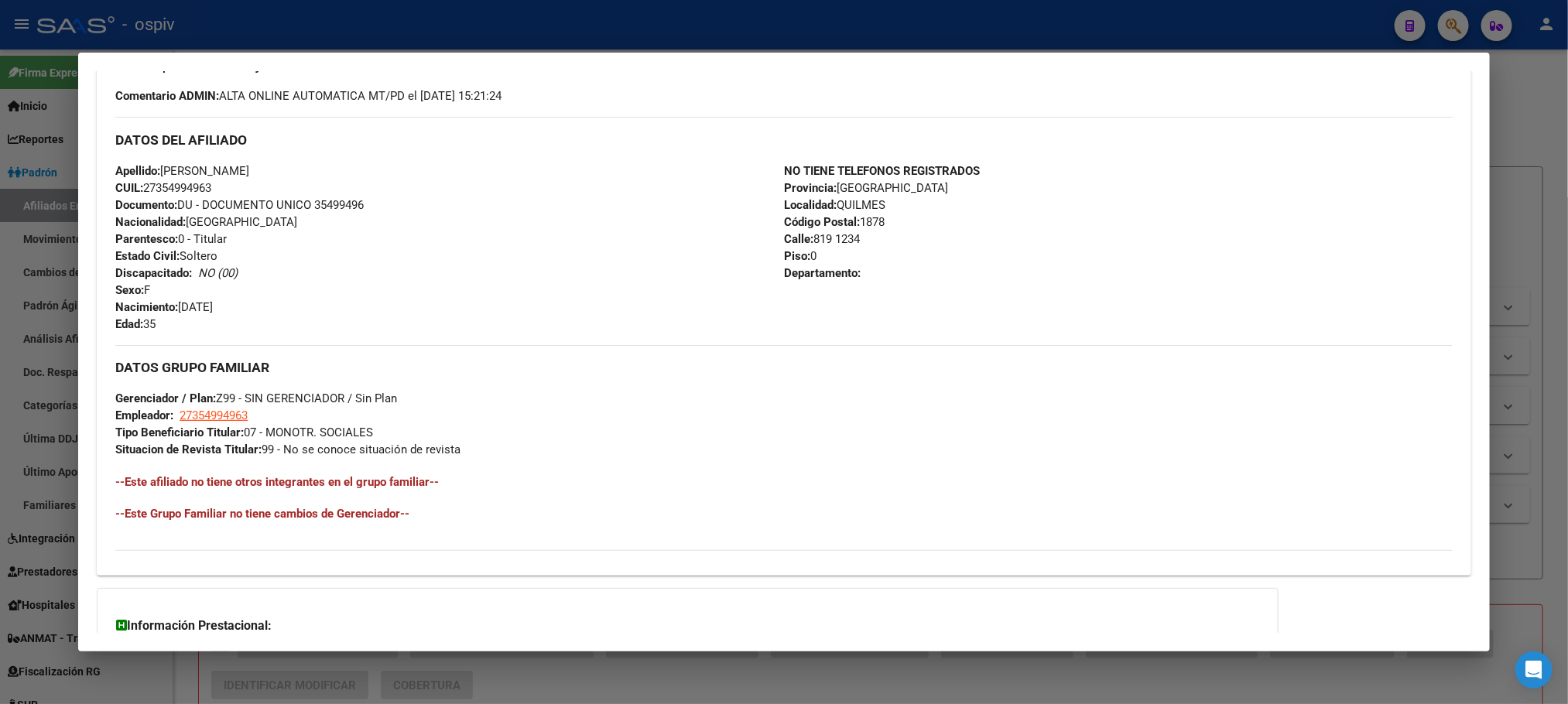
scroll to position [230, 0]
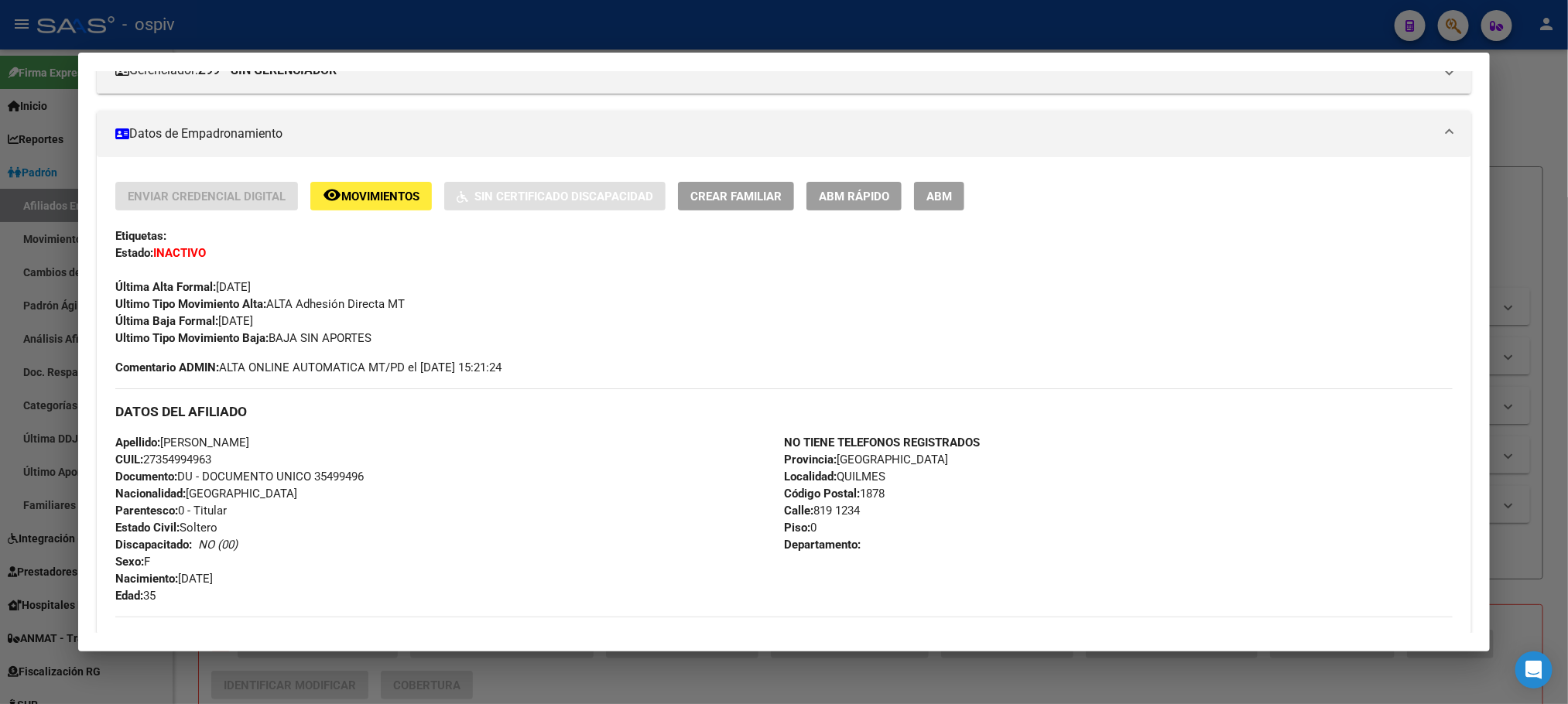
click at [340, 38] on div at bounding box center [784, 352] width 1568 height 704
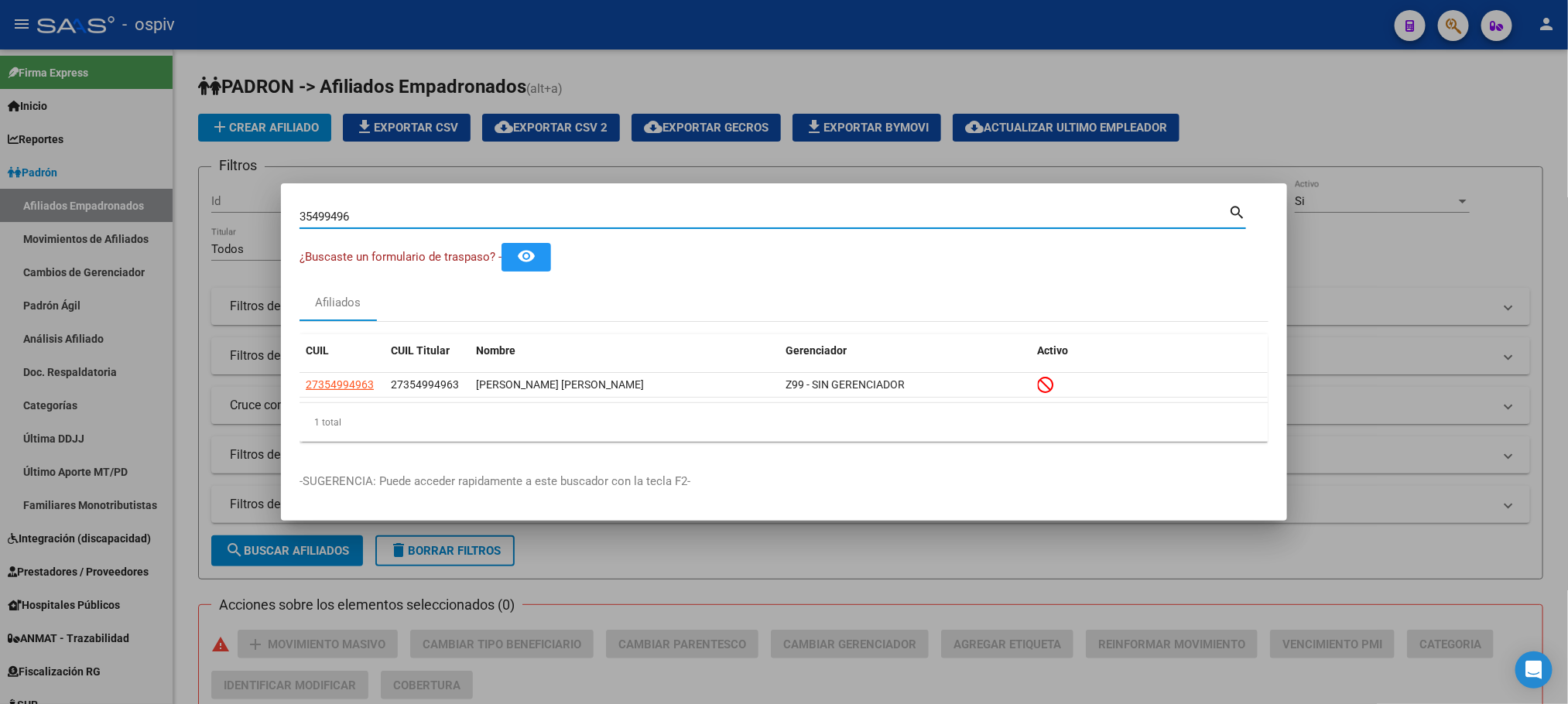
drag, startPoint x: 369, startPoint y: 214, endPoint x: 156, endPoint y: 207, distance: 213.1
click at [156, 207] on div "35499496 Buscar (apellido, dni, cuil, nro traspaso, cuit, obra social) search ¿…" at bounding box center [784, 352] width 1568 height 704
paste input "55321410"
type input "55321410"
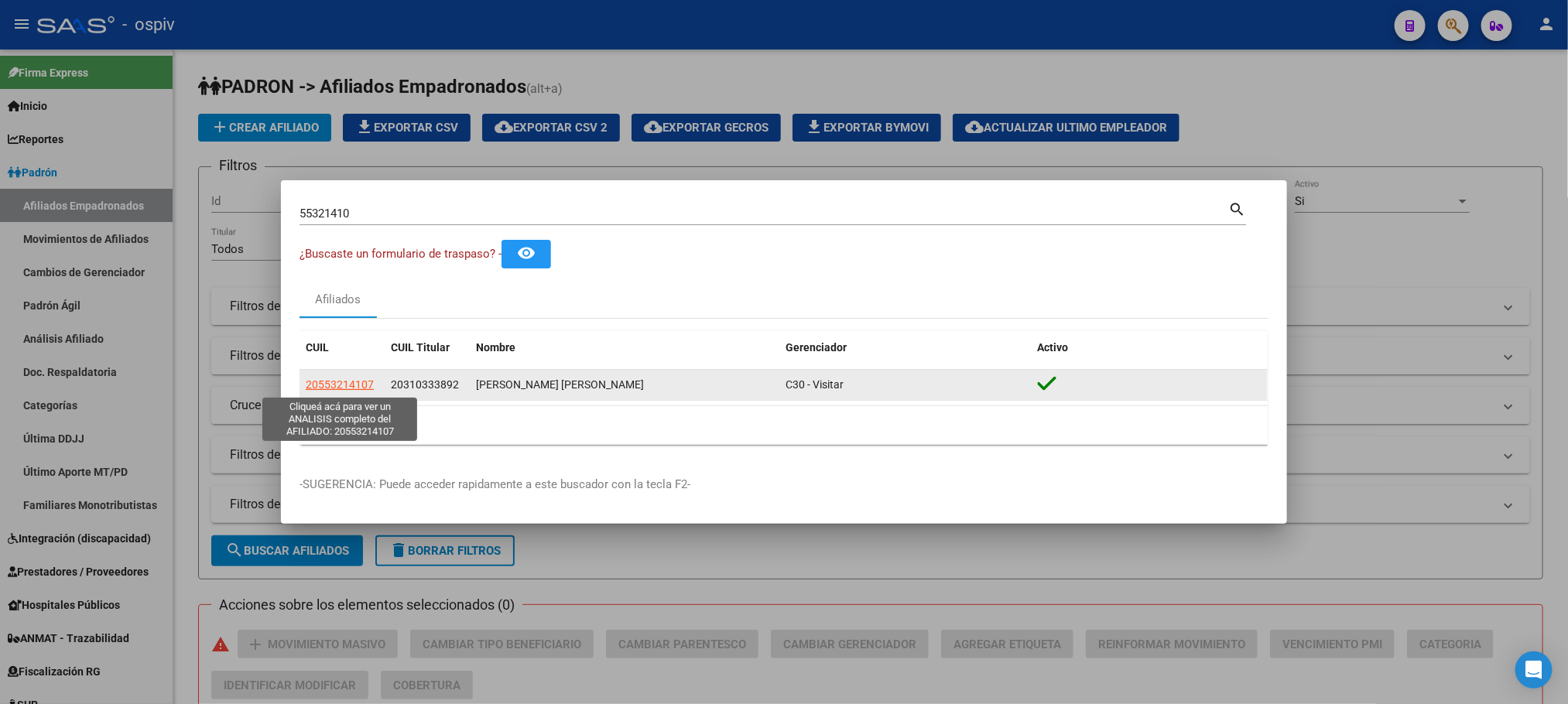
click at [334, 388] on span "20553214107" at bounding box center [340, 385] width 68 height 12
type textarea "20553214107"
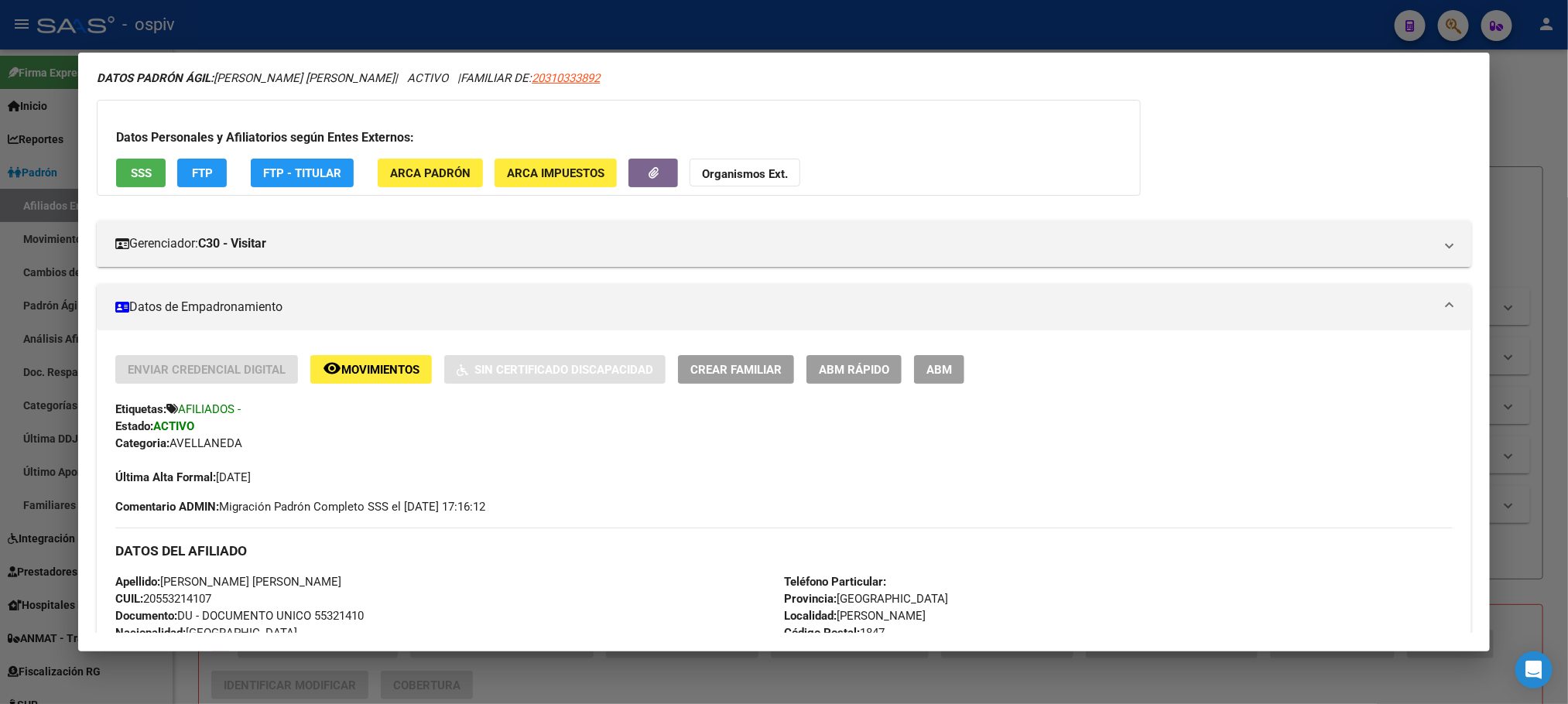
scroll to position [47, 0]
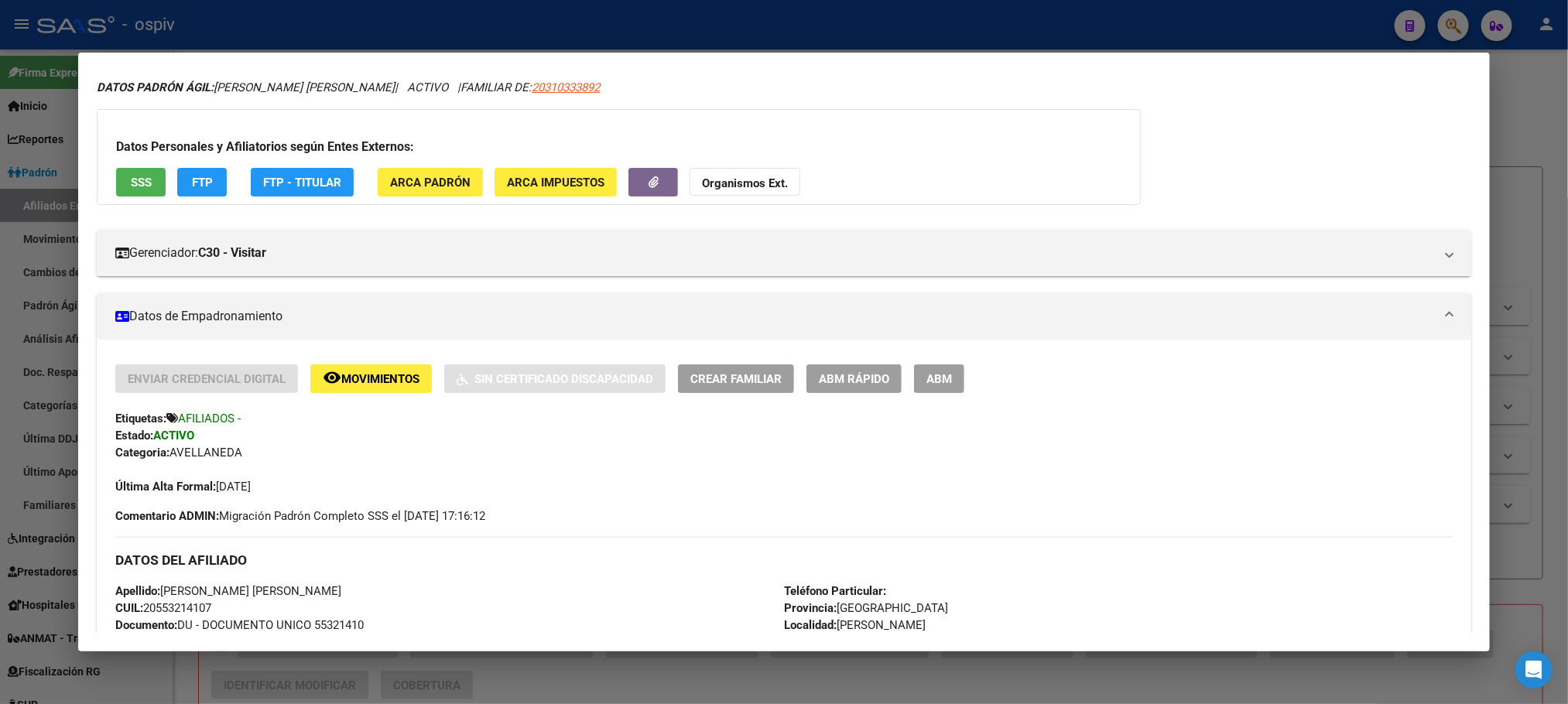
click at [434, 29] on div at bounding box center [784, 352] width 1568 height 704
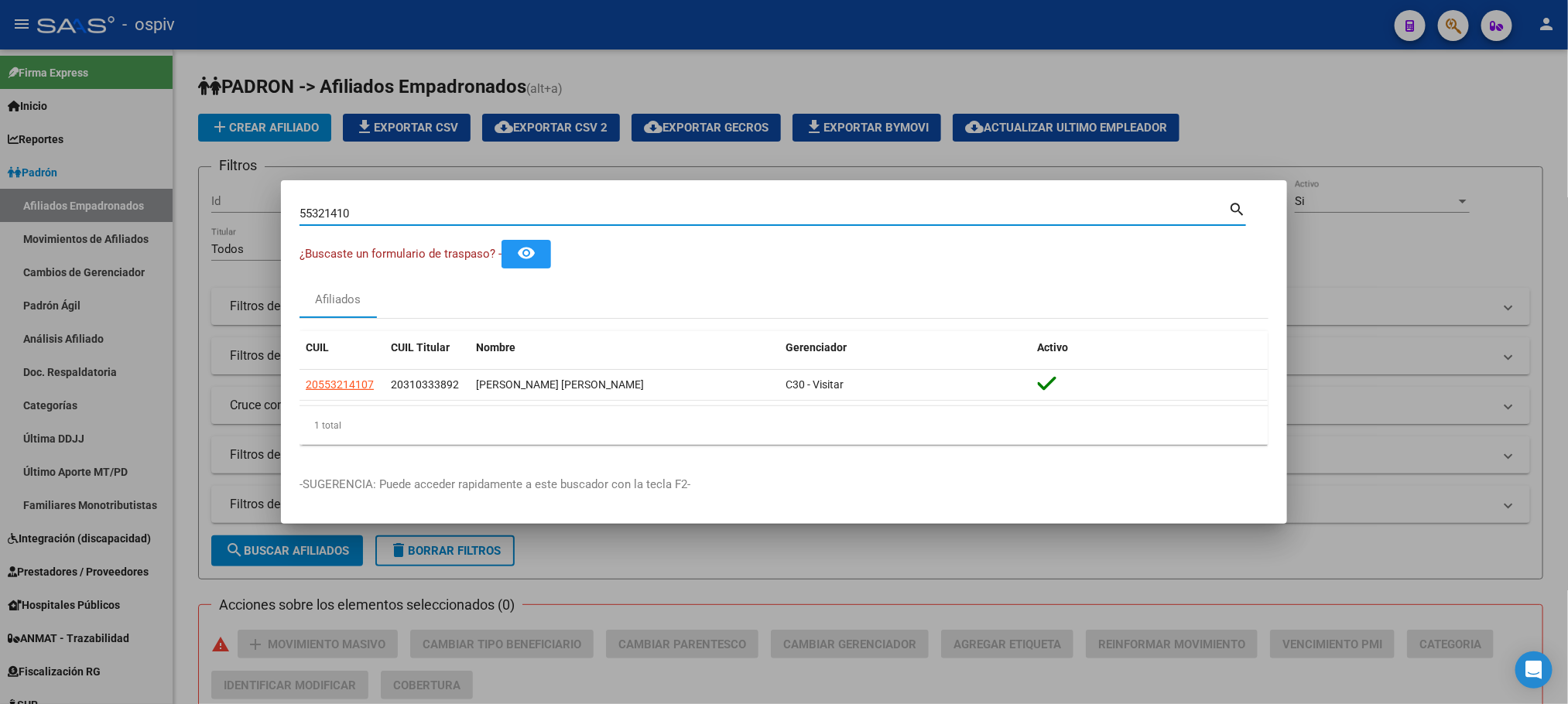
drag, startPoint x: 300, startPoint y: 209, endPoint x: 174, endPoint y: 192, distance: 127.1
click at [174, 192] on div "55321410 Buscar (apellido, dni, cuil, nro traspaso, cuit, obra social) search ¿…" at bounding box center [784, 352] width 1568 height 704
paste input
drag, startPoint x: 381, startPoint y: 224, endPoint x: 379, endPoint y: 211, distance: 13.2
click at [381, 218] on div "Buscar (apellido, dni, [PERSON_NAME], [PERSON_NAME], cuit, obra social)" at bounding box center [764, 214] width 929 height 23
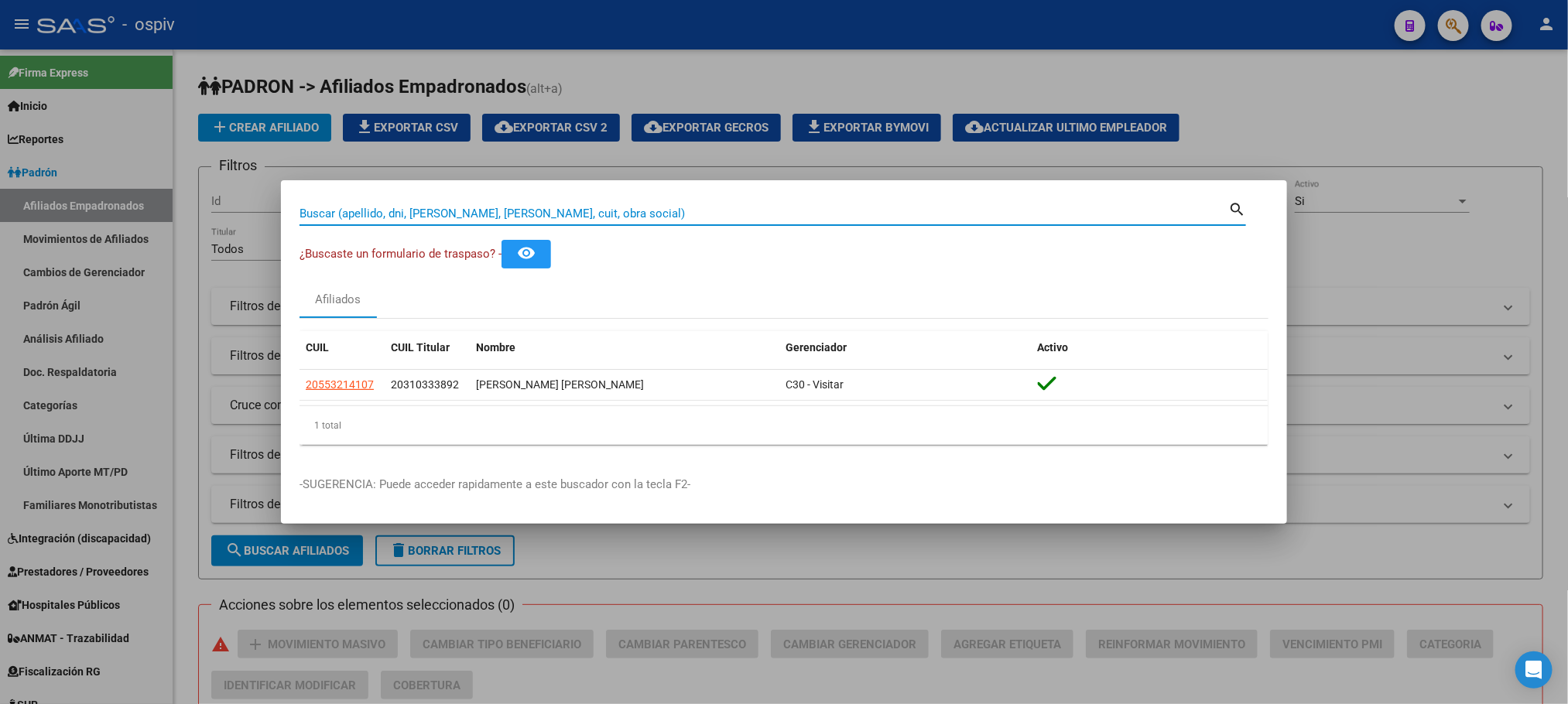
paste input "55321410"
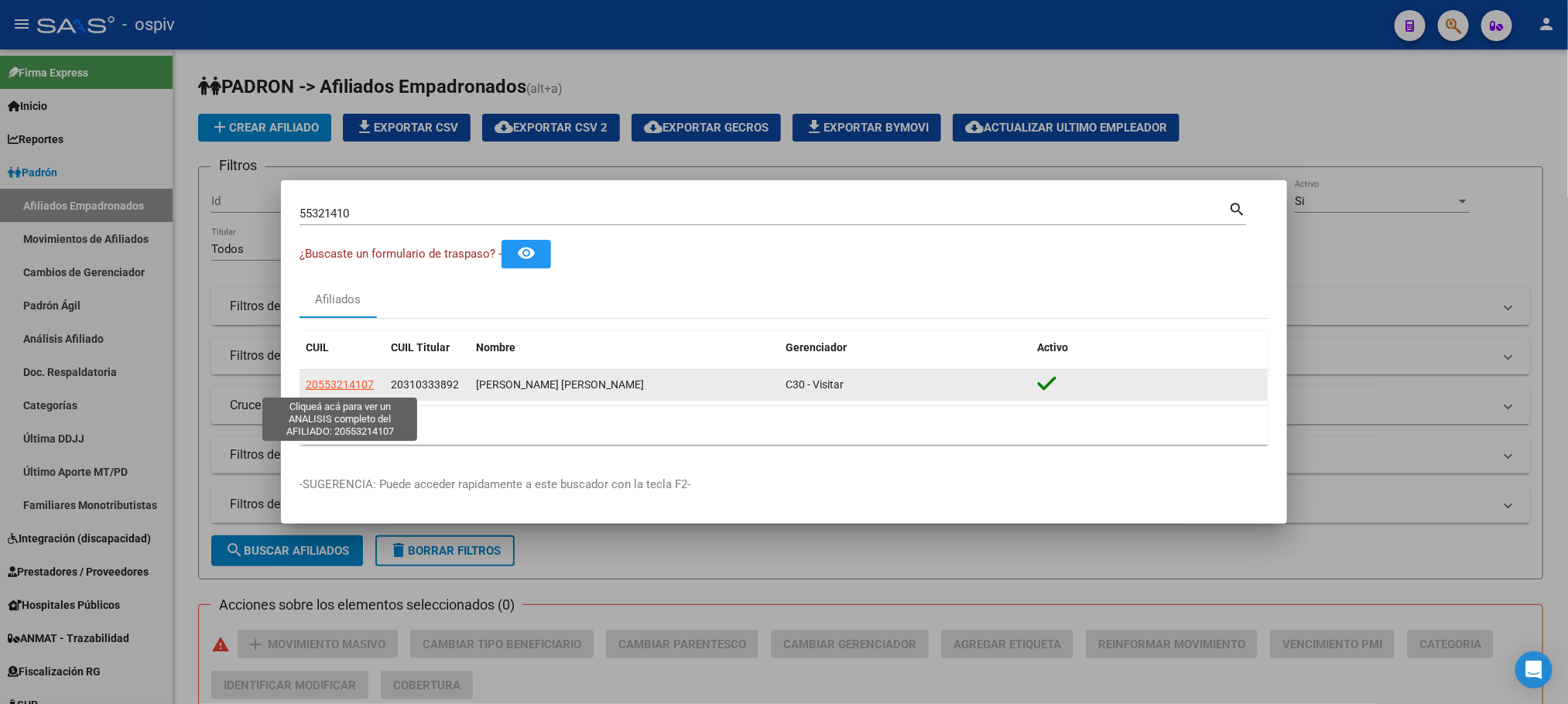
click at [356, 389] on span "20553214107" at bounding box center [340, 385] width 68 height 12
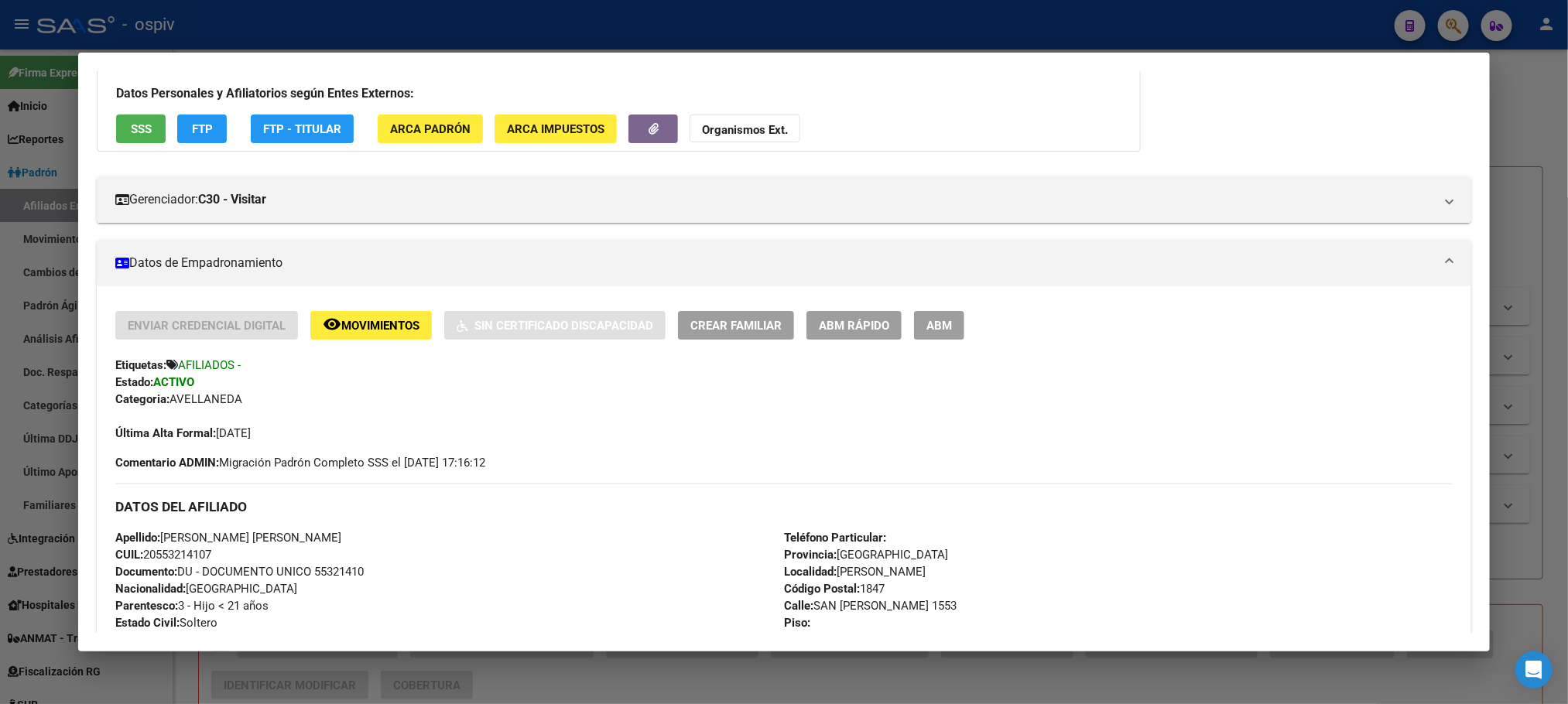
scroll to position [464, 0]
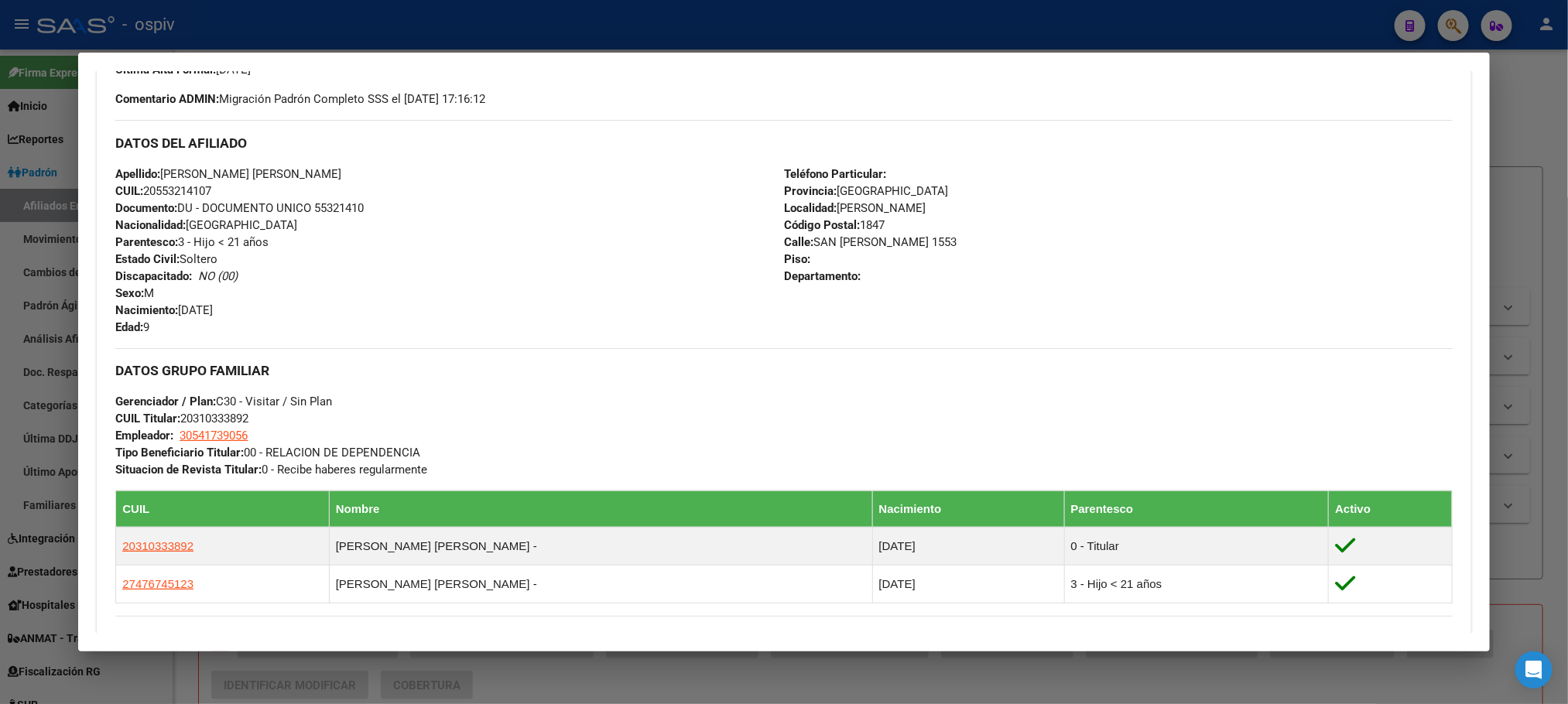
click at [513, 32] on div at bounding box center [784, 352] width 1568 height 704
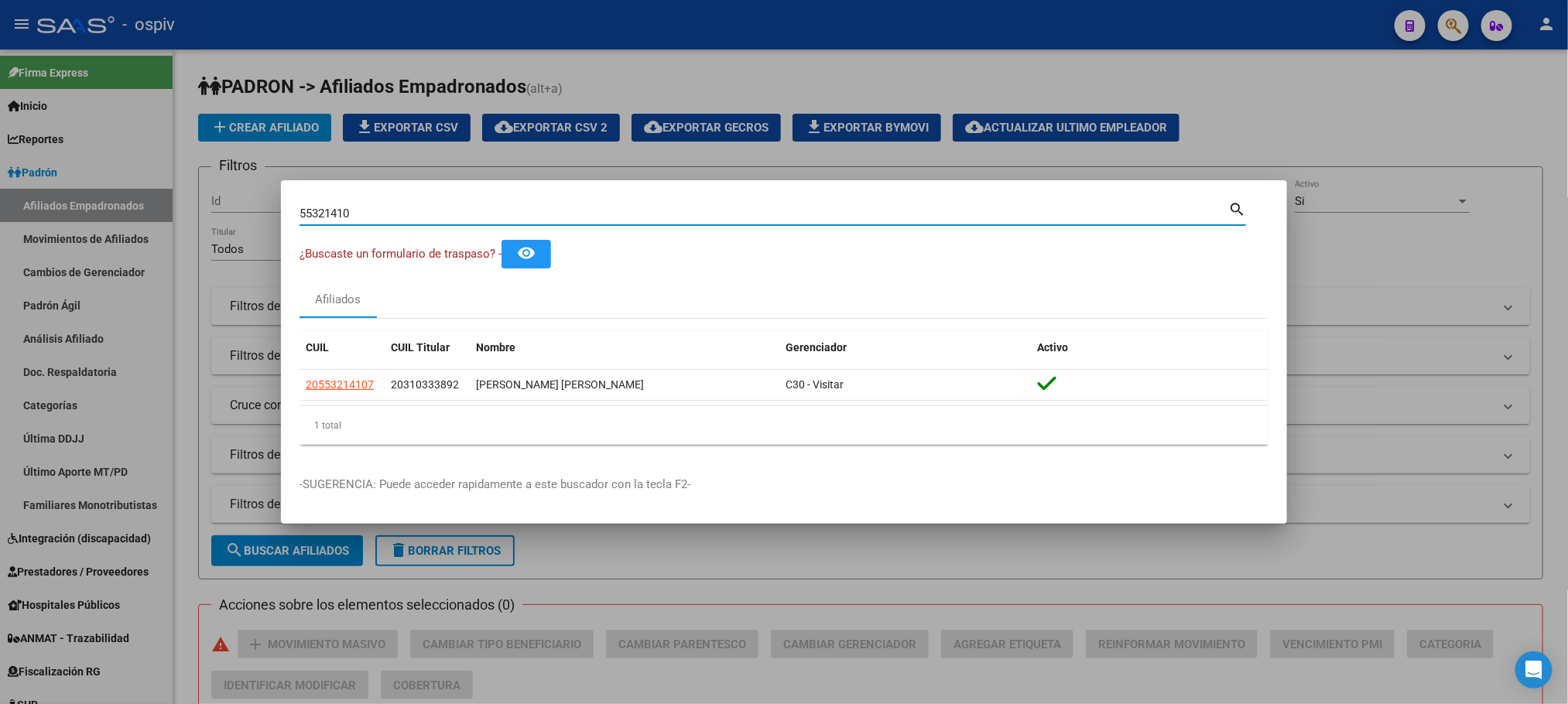
drag, startPoint x: 408, startPoint y: 214, endPoint x: 124, endPoint y: 196, distance: 284.6
click at [124, 201] on div "55321410 Buscar (apellido, dni, cuil, nro traspaso, cuit, obra social) search ¿…" at bounding box center [784, 352] width 1568 height 704
paste input "8125468"
type input "58125468"
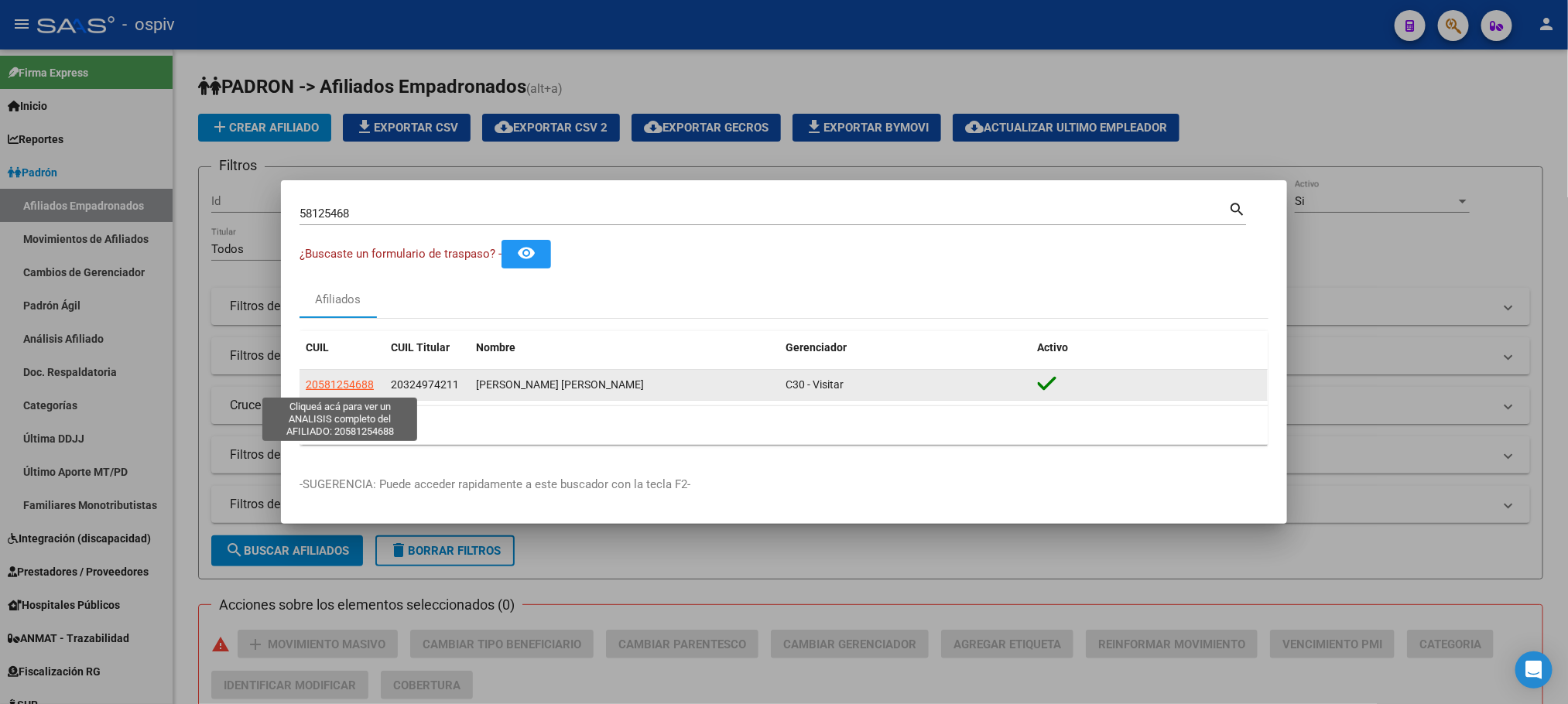
click at [338, 383] on span "20581254688" at bounding box center [340, 385] width 68 height 12
type textarea "20581254688"
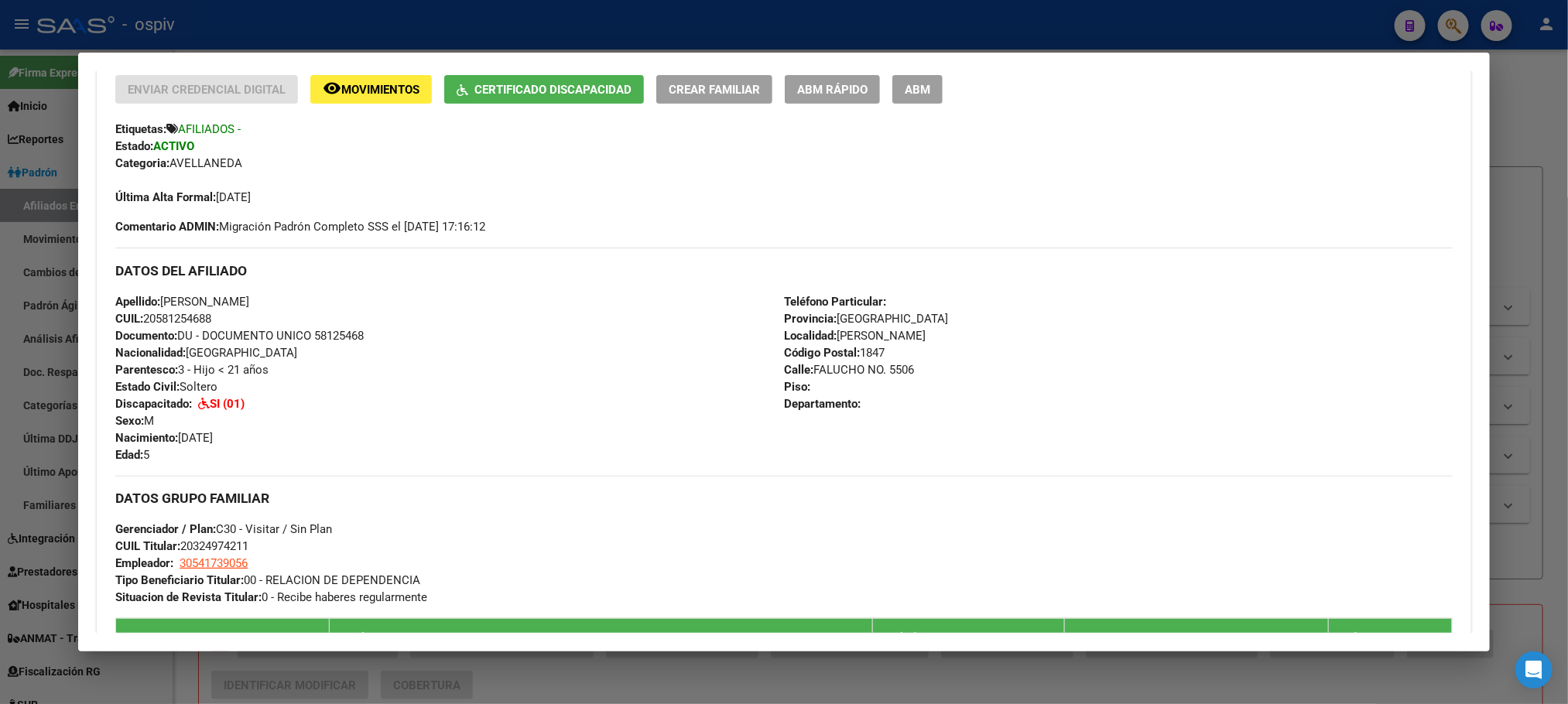
scroll to position [116, 0]
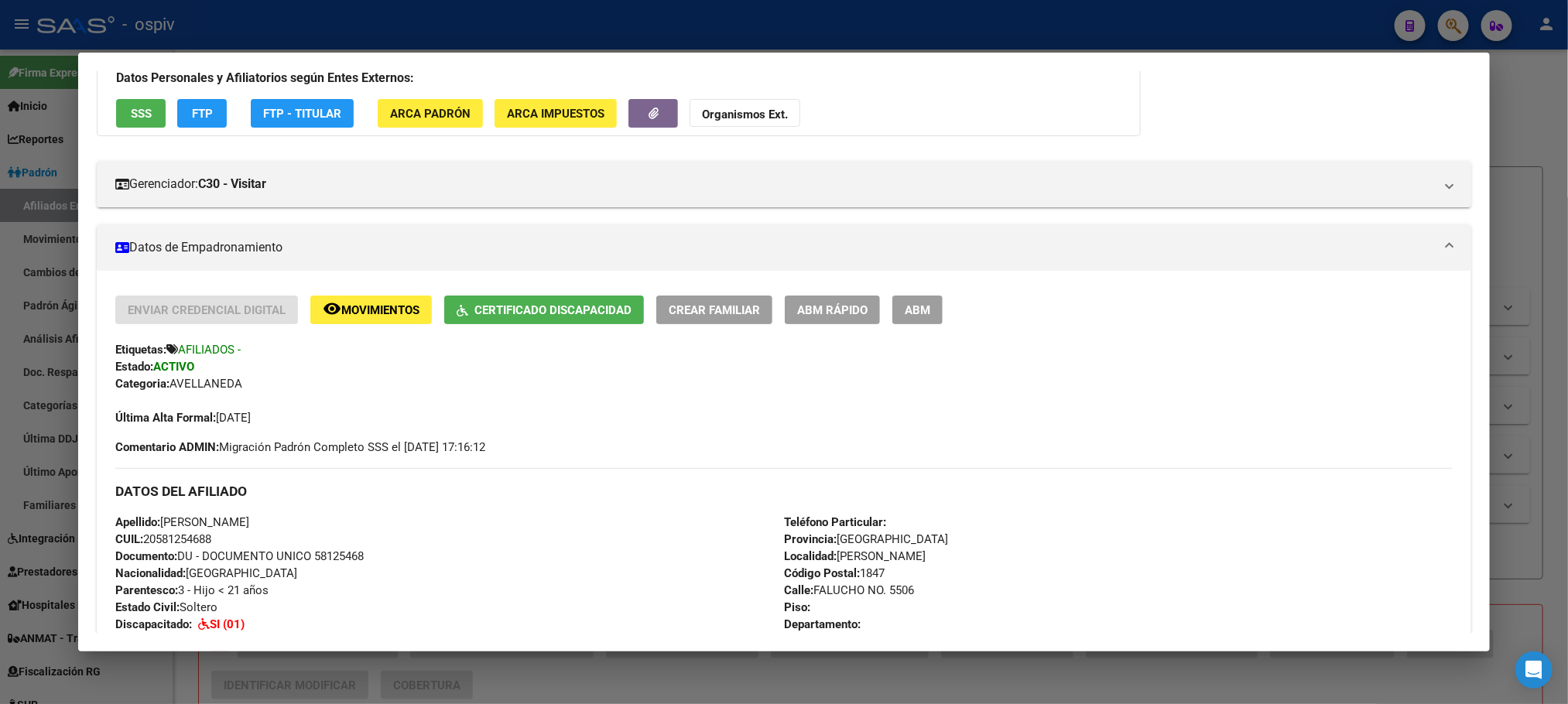
click at [519, 26] on div at bounding box center [784, 352] width 1568 height 704
